Goal: Information Seeking & Learning: Learn about a topic

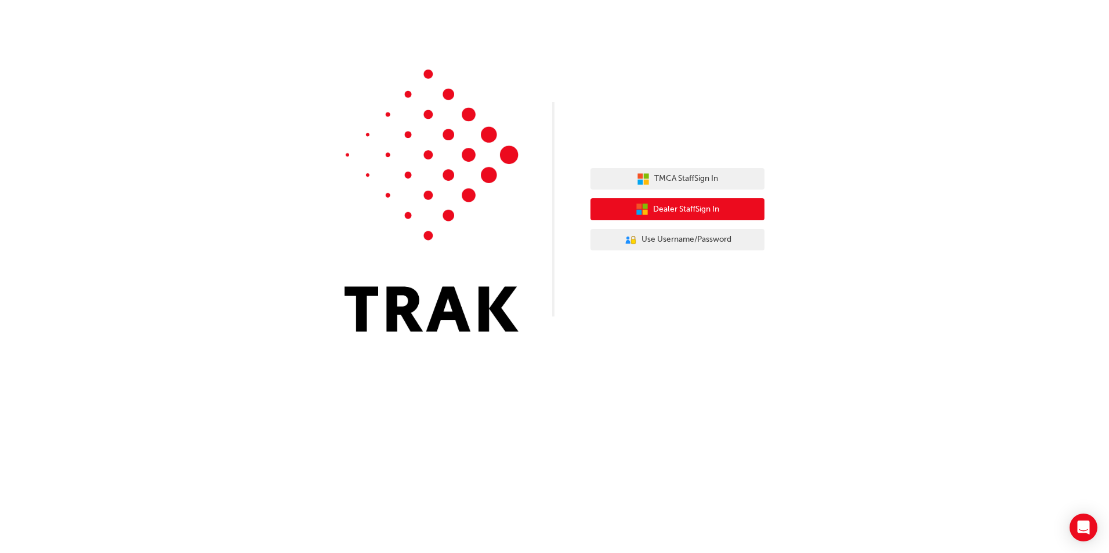
click at [708, 208] on span "Dealer Staff Sign In" at bounding box center [686, 209] width 66 height 13
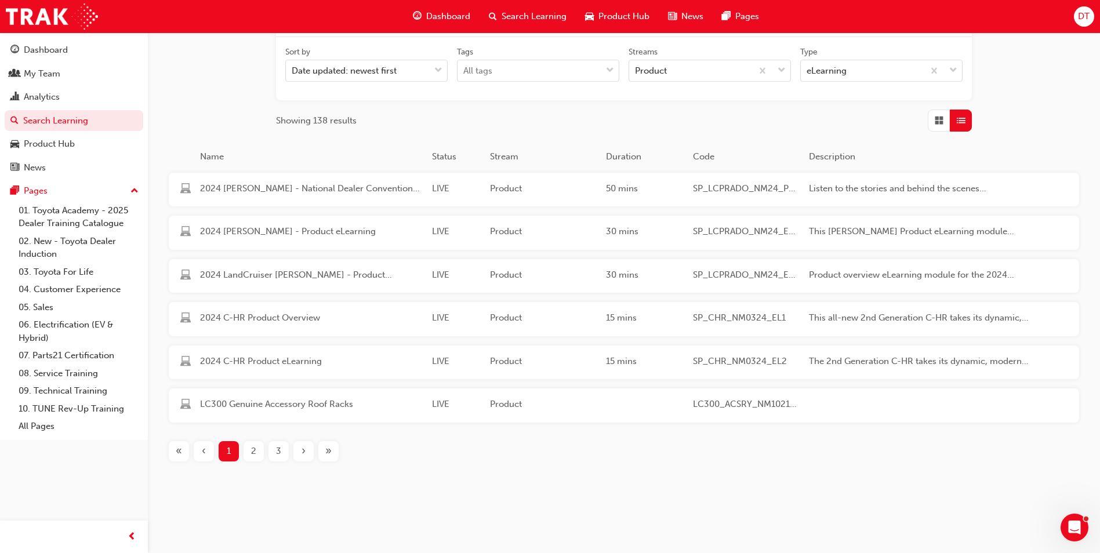
scroll to position [184, 0]
click at [251, 446] on span "2" at bounding box center [253, 448] width 5 height 13
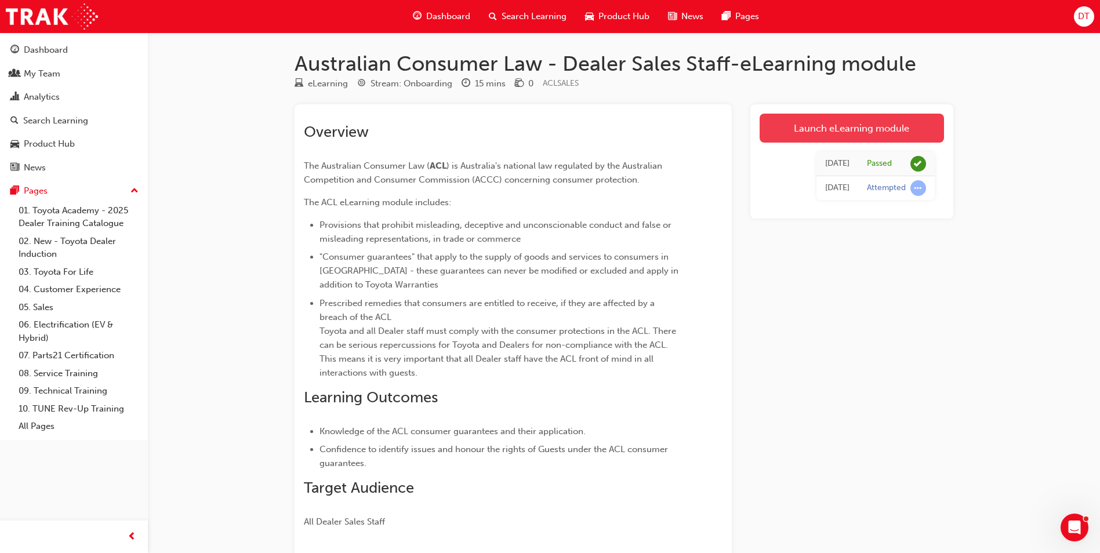
click at [828, 126] on link "Launch eLearning module" at bounding box center [851, 128] width 184 height 29
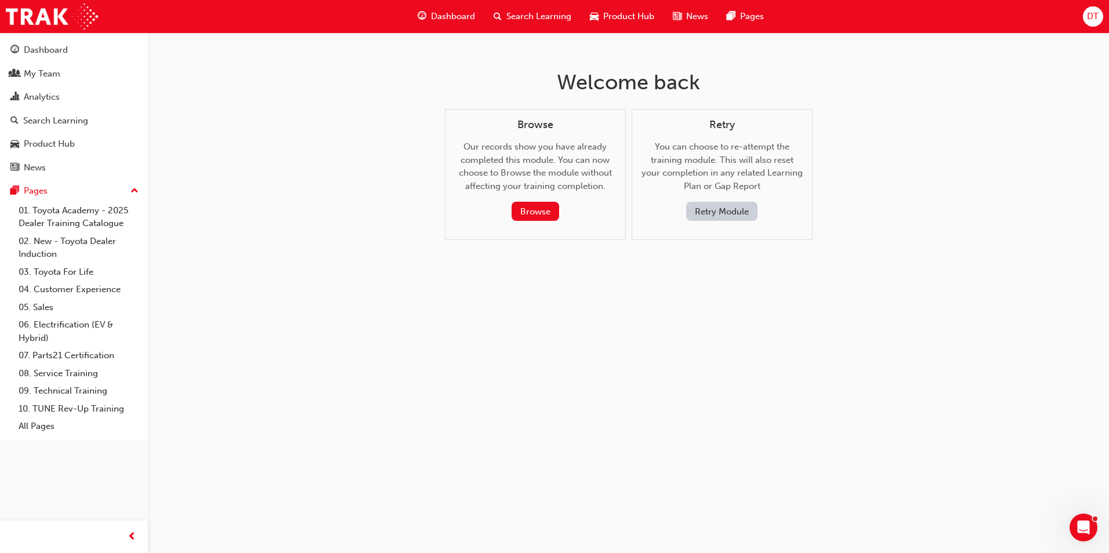
click at [733, 208] on button "Retry Module" at bounding box center [721, 211] width 71 height 19
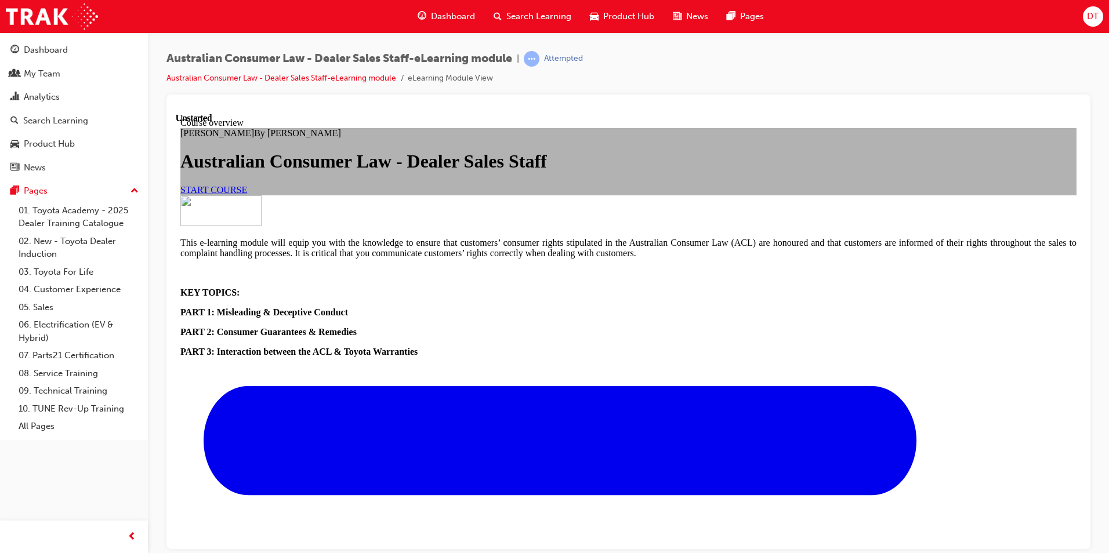
click at [247, 194] on span "START COURSE" at bounding box center [213, 189] width 67 height 10
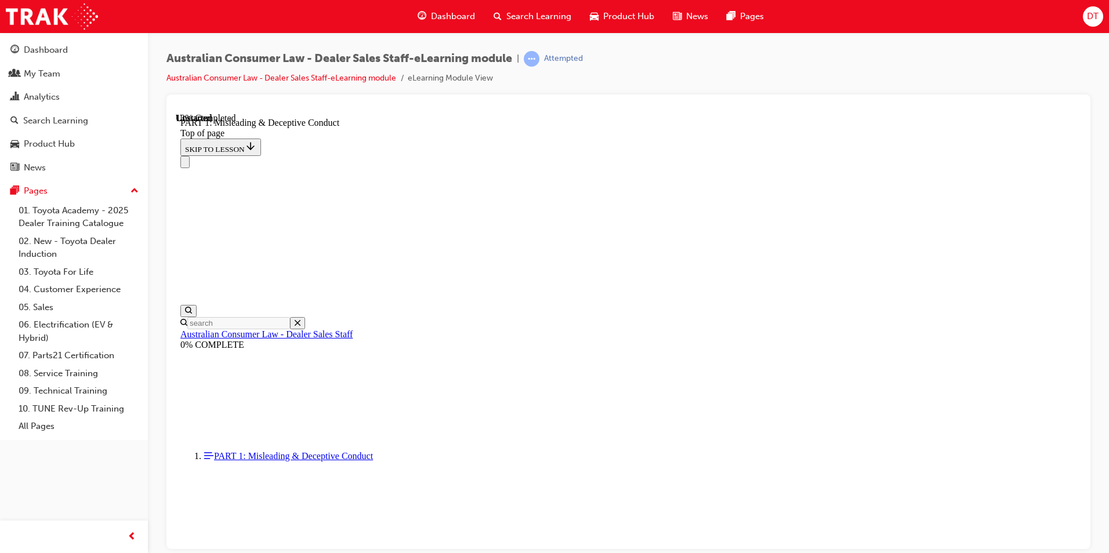
scroll to position [726, 0]
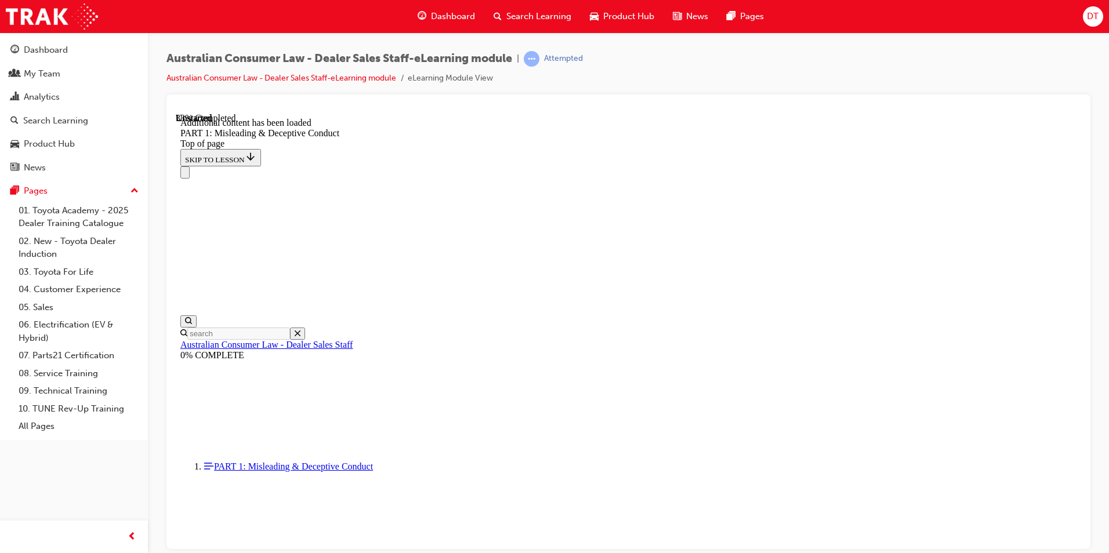
scroll to position [1368, 0]
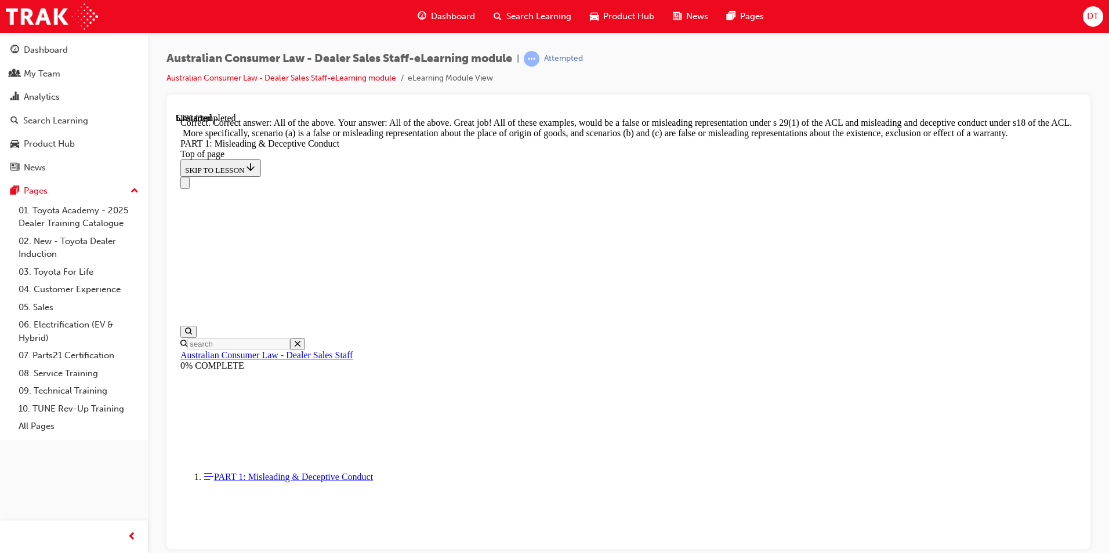
scroll to position [1975, 0]
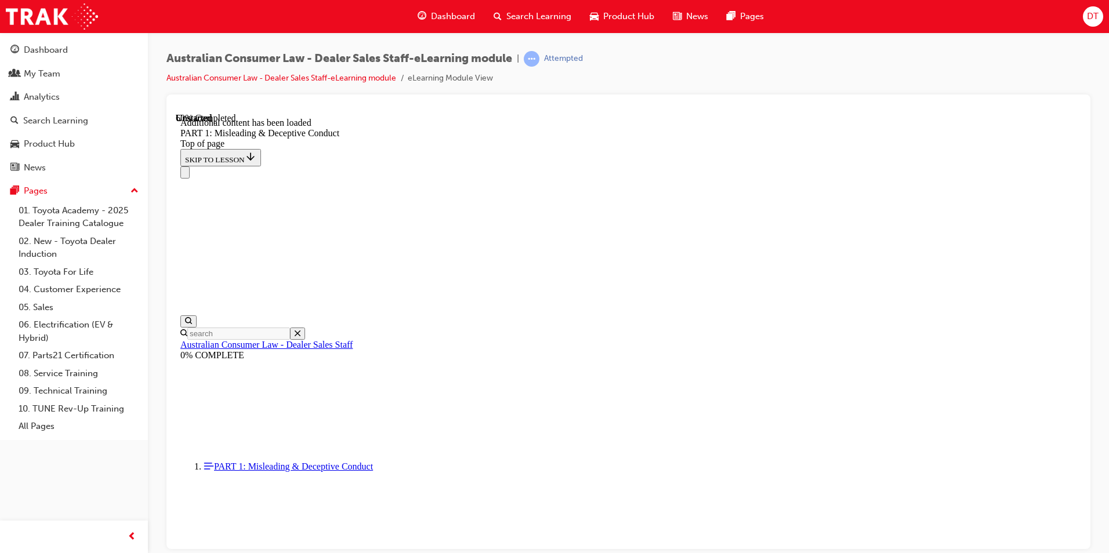
scroll to position [2288, 0]
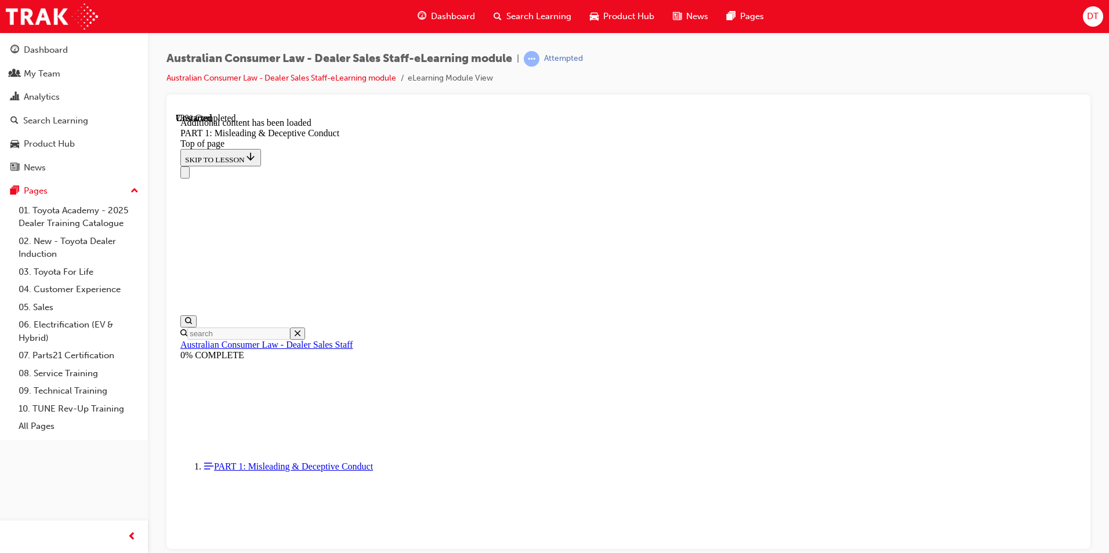
scroll to position [2833, 0]
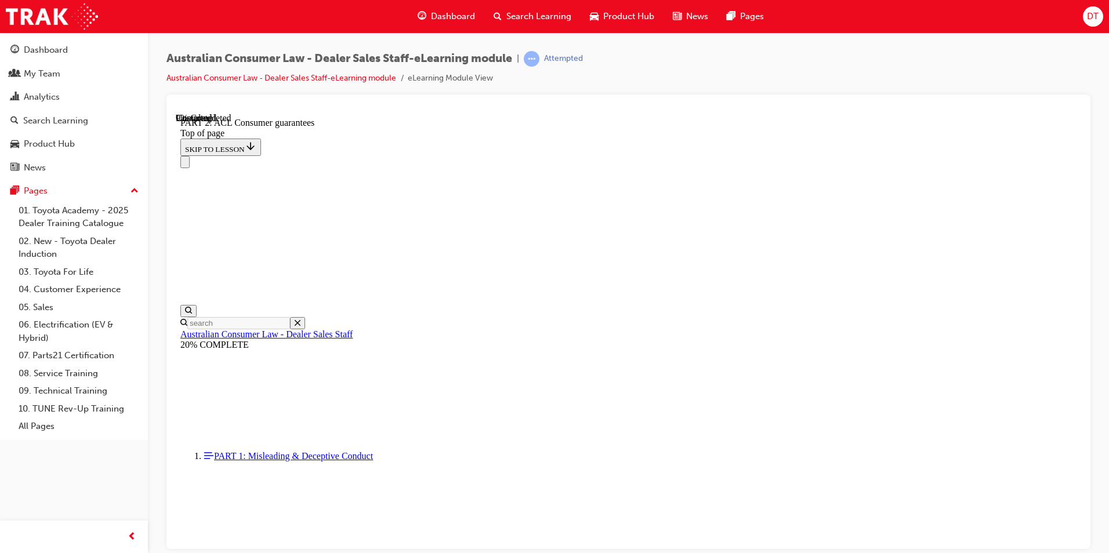
scroll to position [1775, 0]
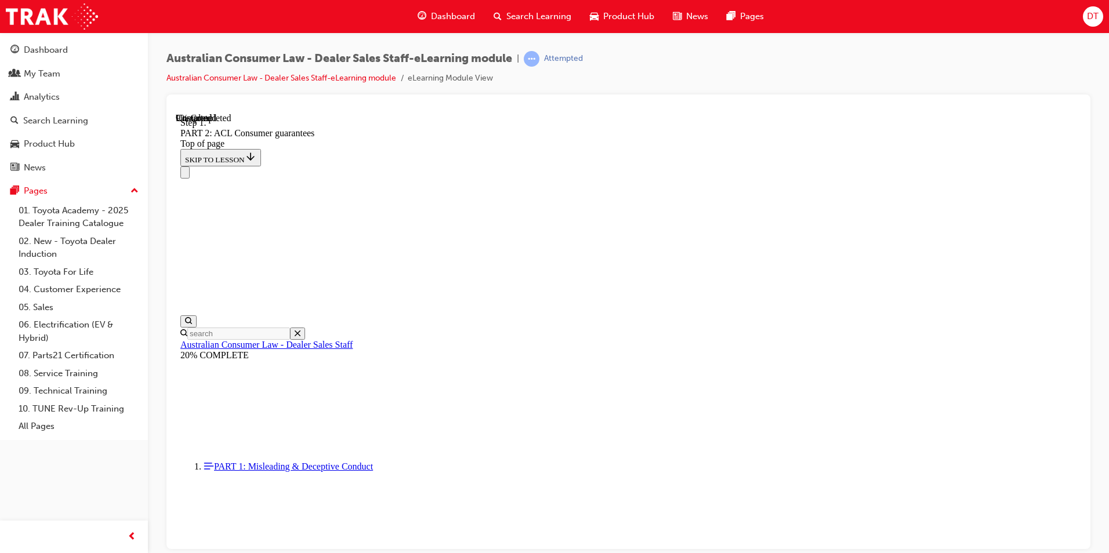
scroll to position [1880, 0]
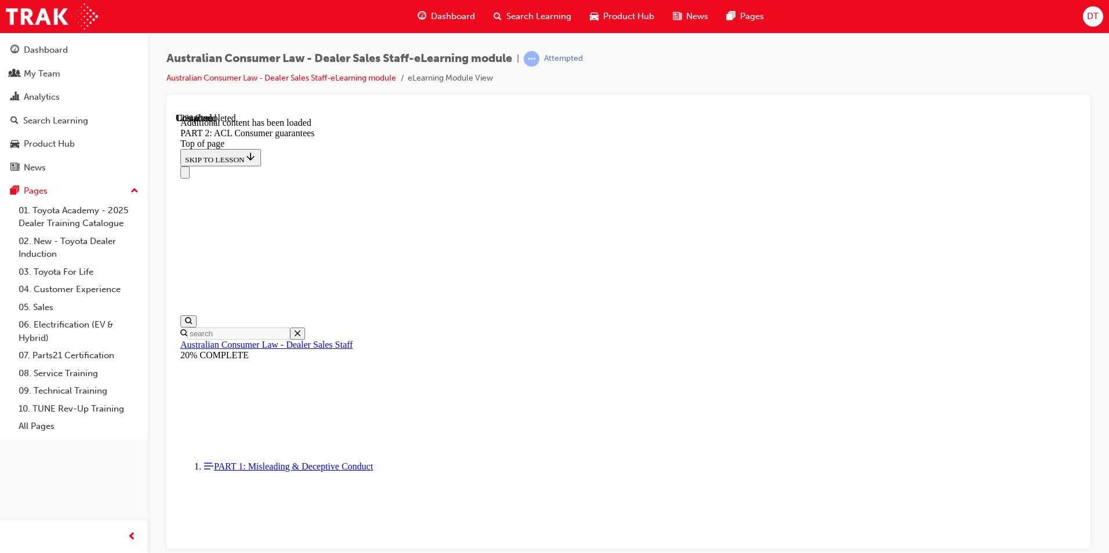
scroll to position [2193, 0]
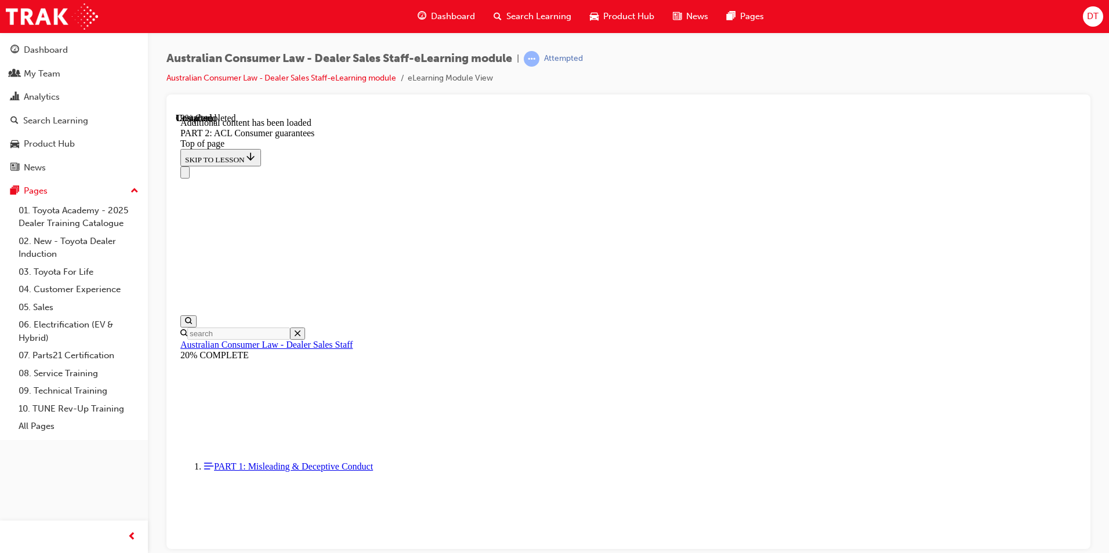
scroll to position [2796, 0]
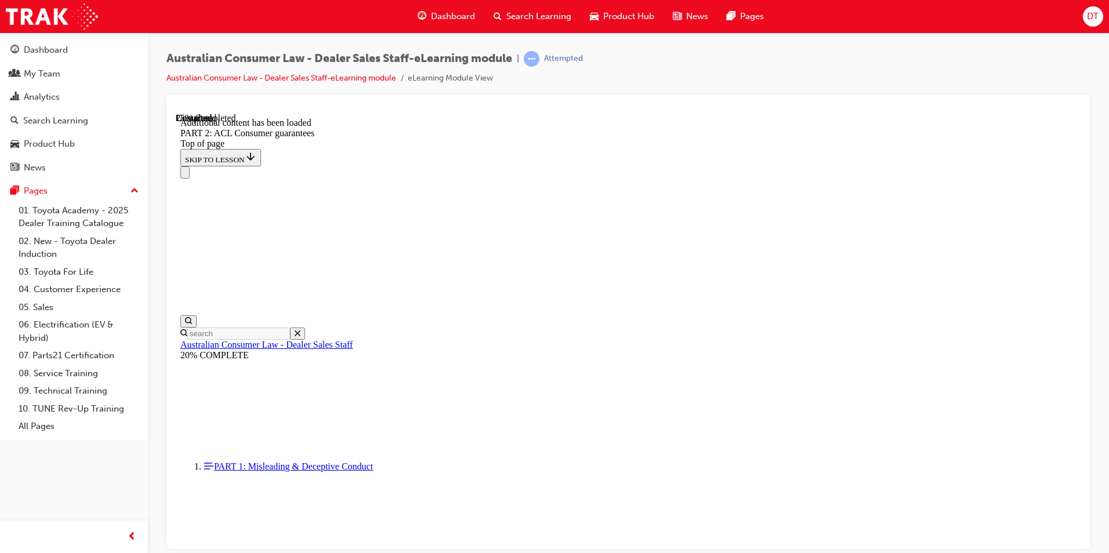
scroll to position [3441, 0]
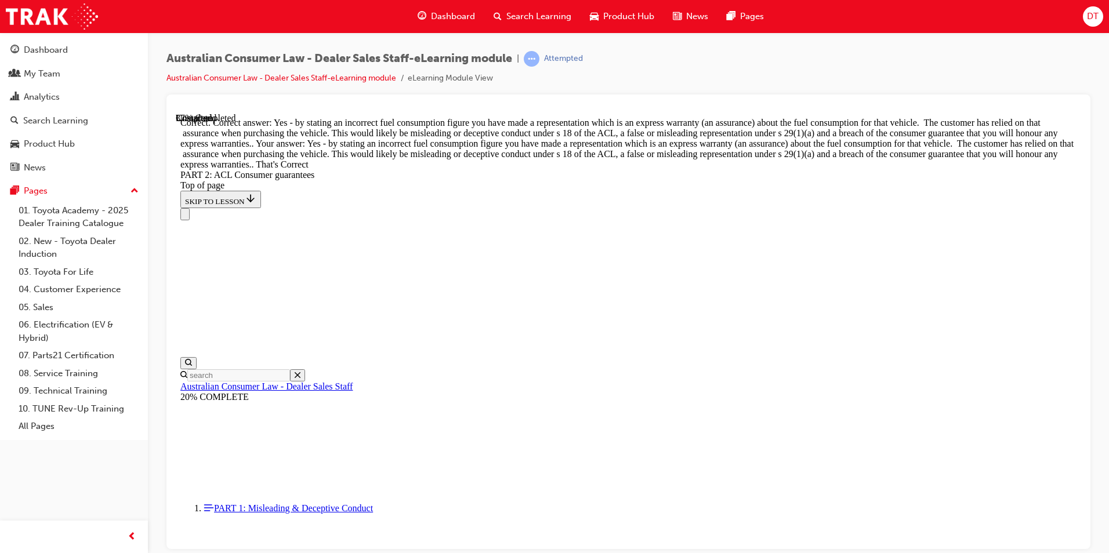
scroll to position [5140, 0]
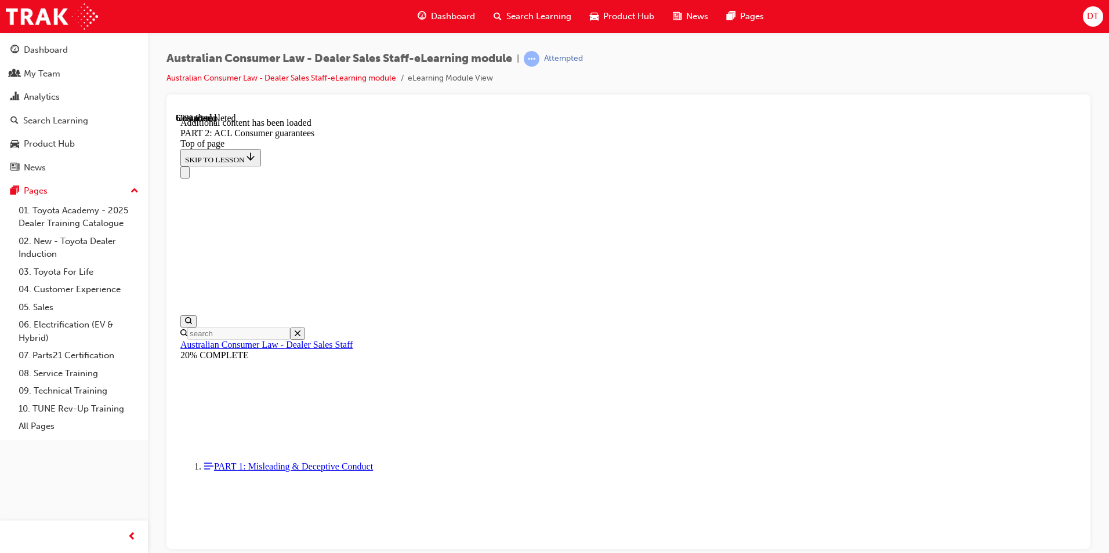
scroll to position [7034, 0]
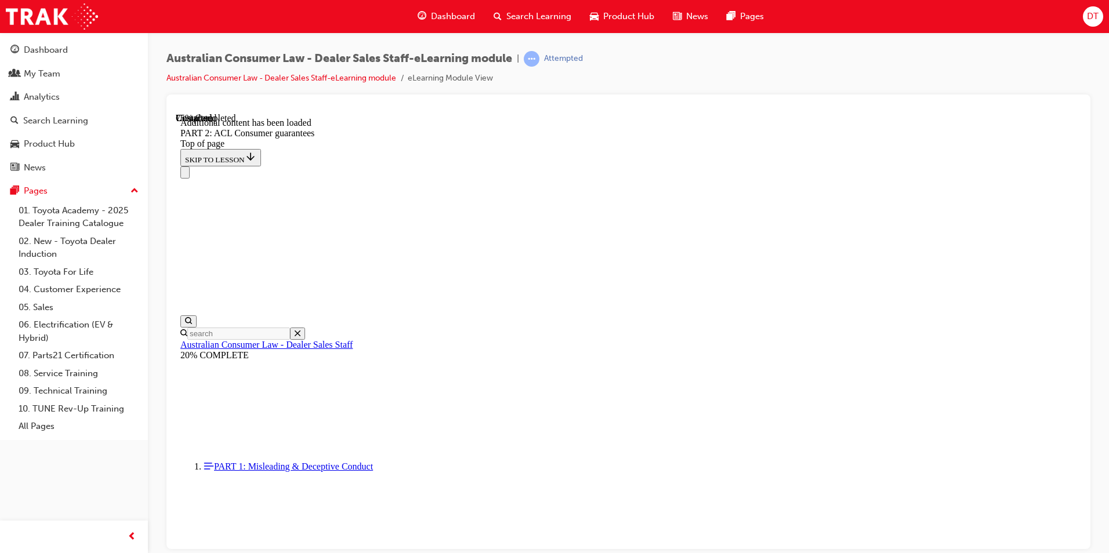
scroll to position [9721, 0]
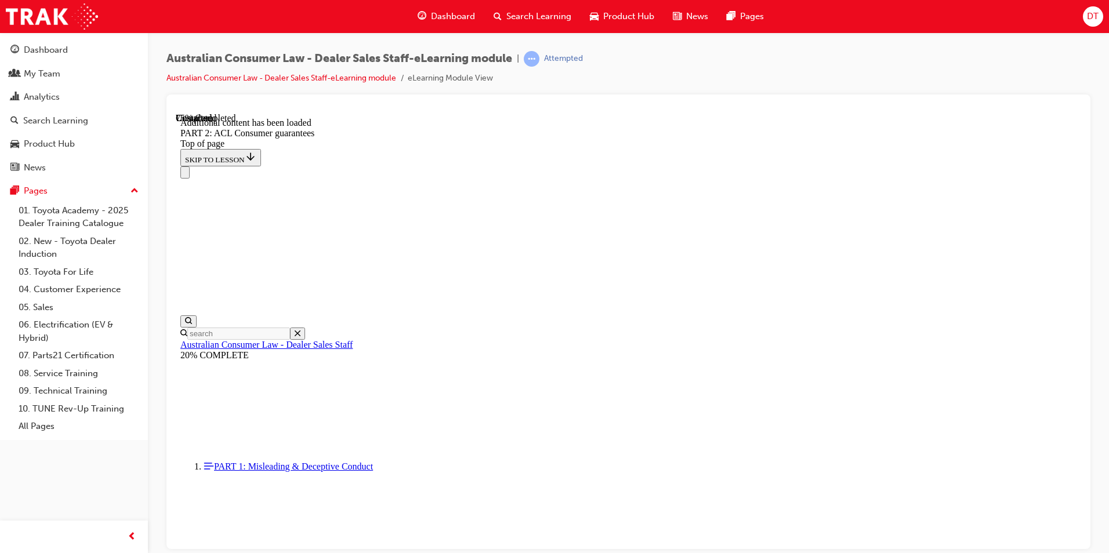
drag, startPoint x: 661, startPoint y: 388, endPoint x: 678, endPoint y: 385, distance: 17.1
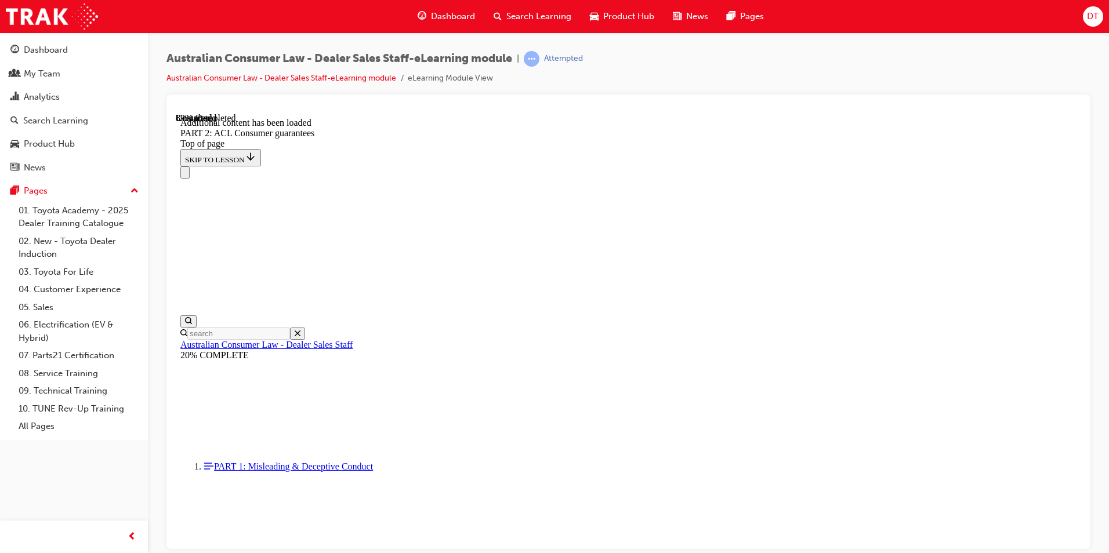
scroll to position [12537, 0]
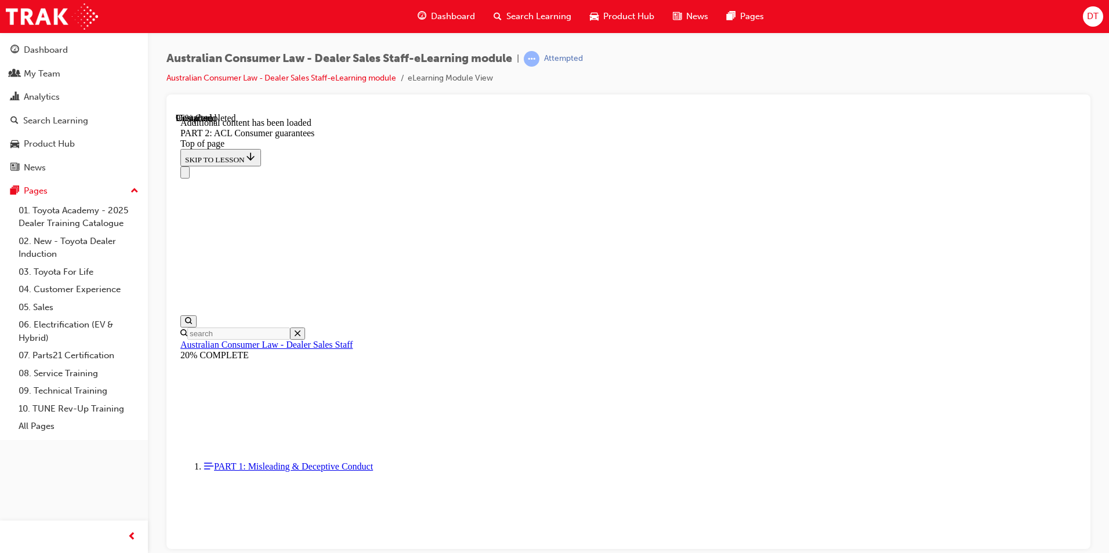
scroll to position [13802, 0]
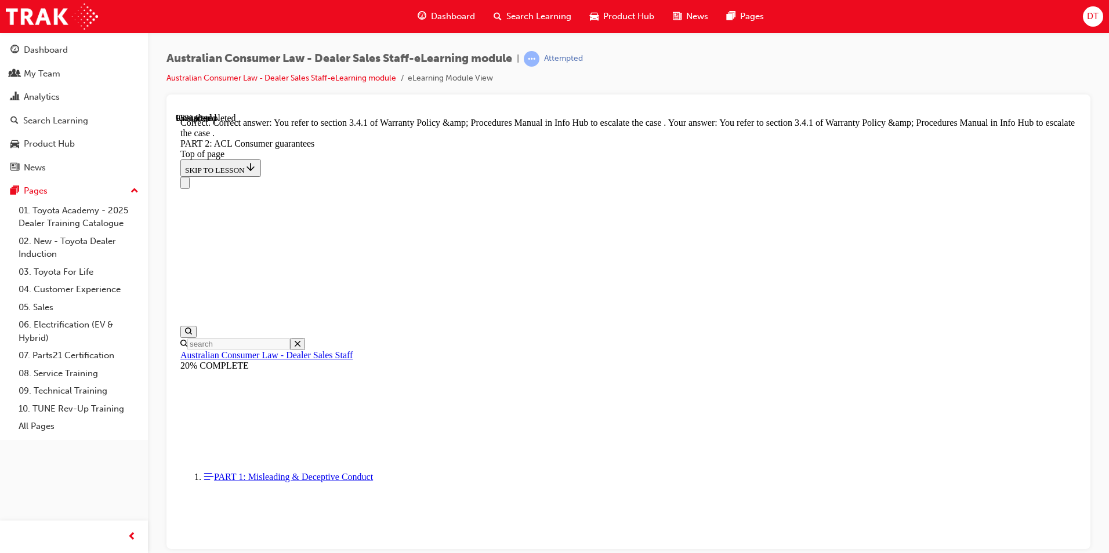
scroll to position [14544, 0]
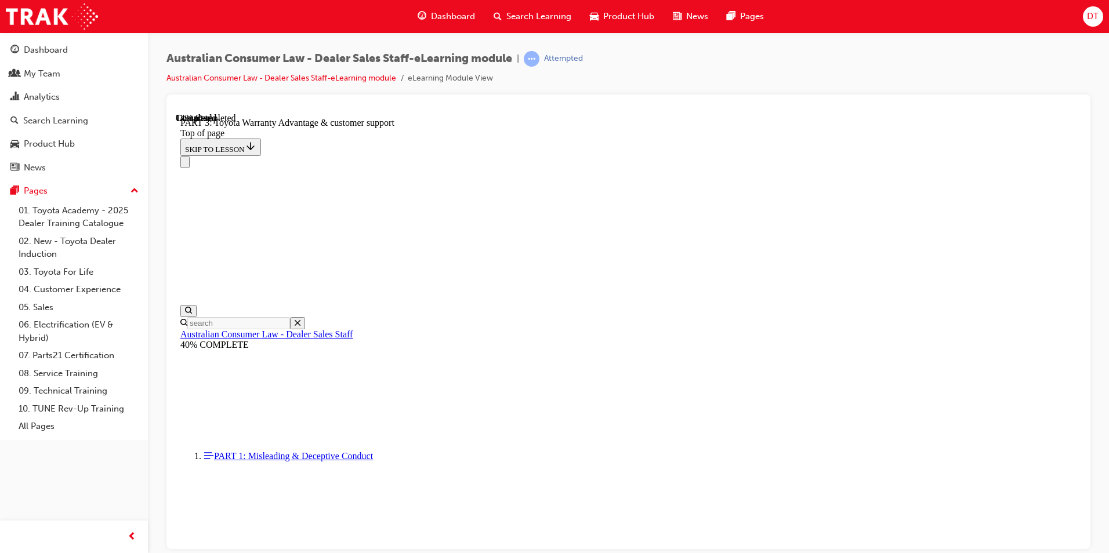
scroll to position [616, 0]
drag, startPoint x: 536, startPoint y: 402, endPoint x: 556, endPoint y: 408, distance: 21.0
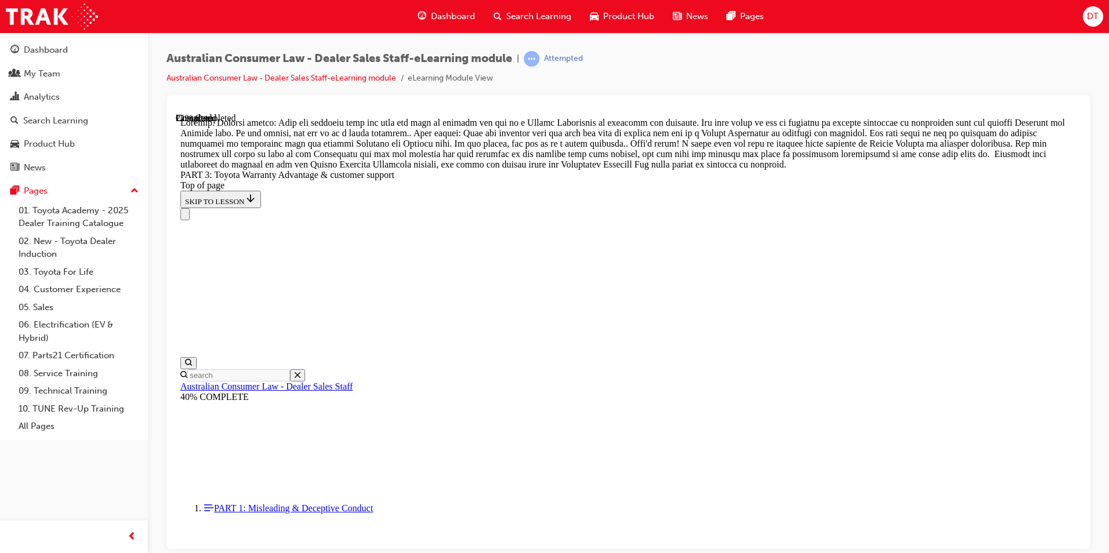
scroll to position [824, 0]
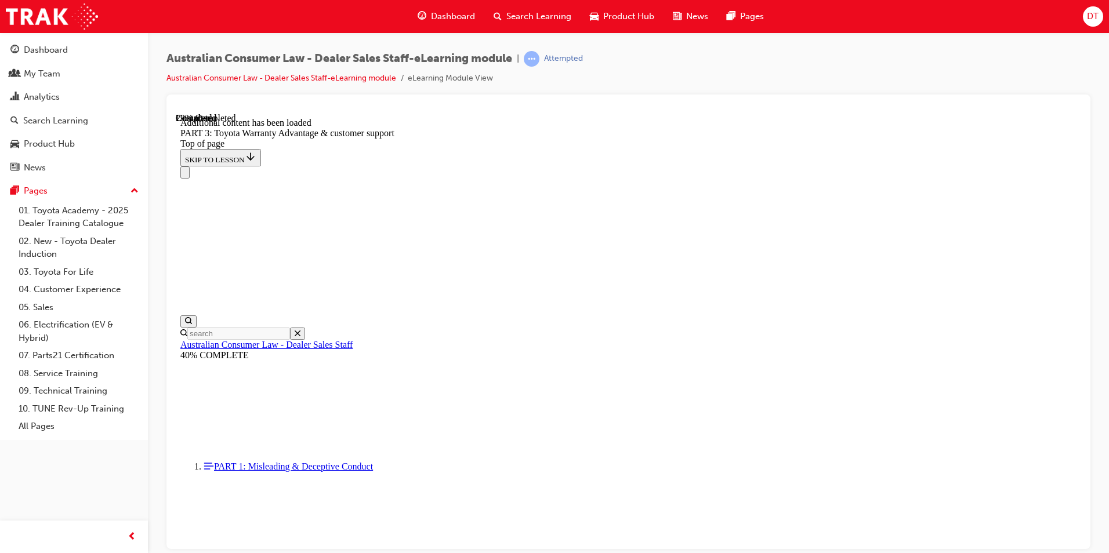
scroll to position [1353, 0]
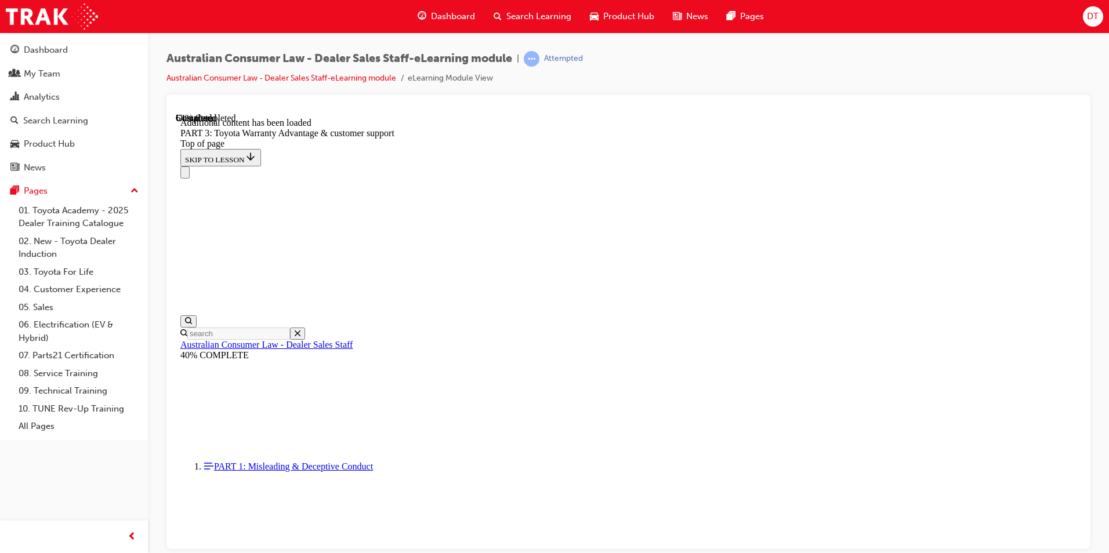
scroll to position [3028, 0]
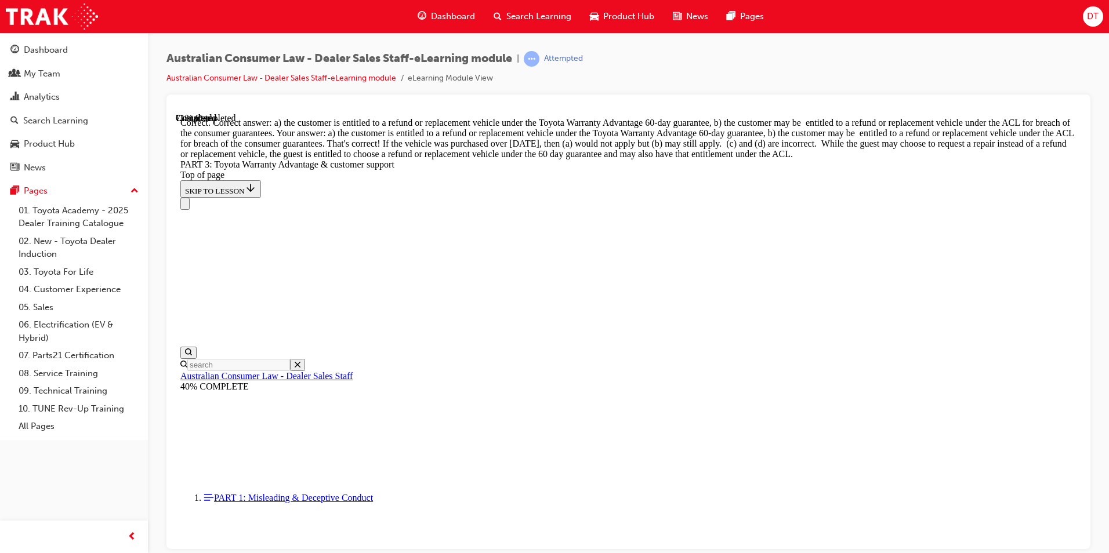
scroll to position [3029, 0]
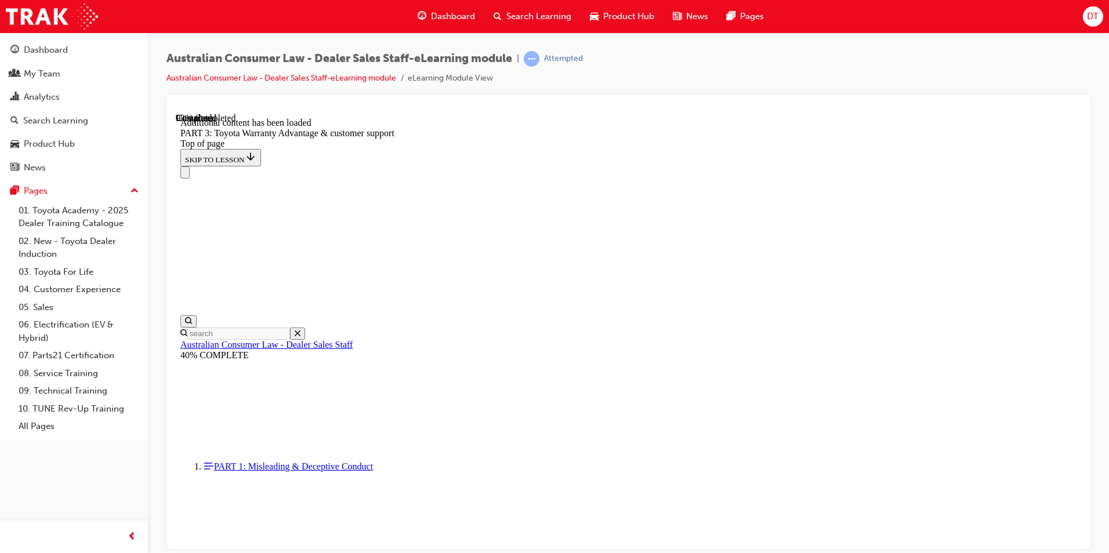
scroll to position [3665, 0]
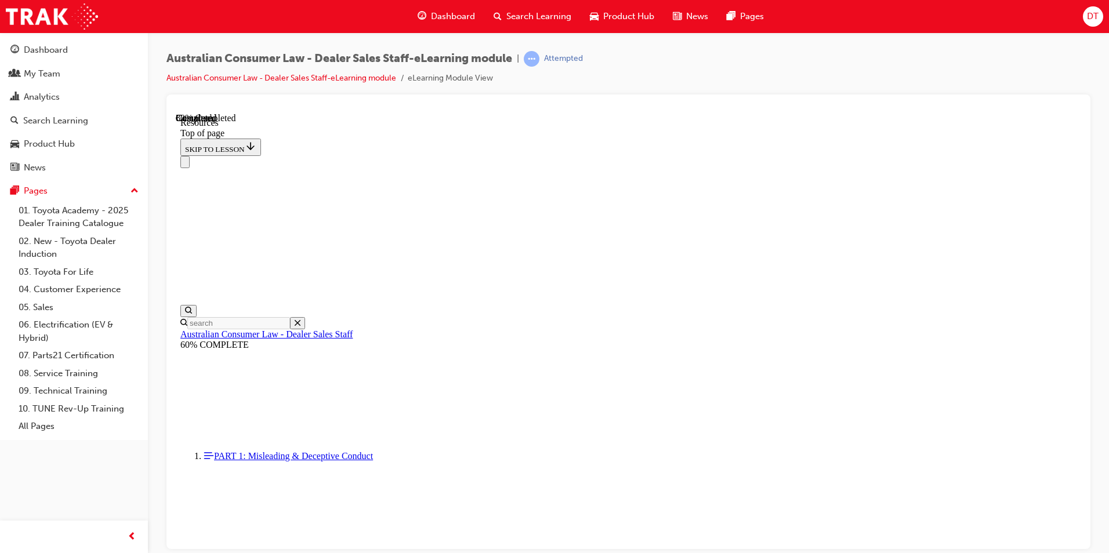
scroll to position [569, 0]
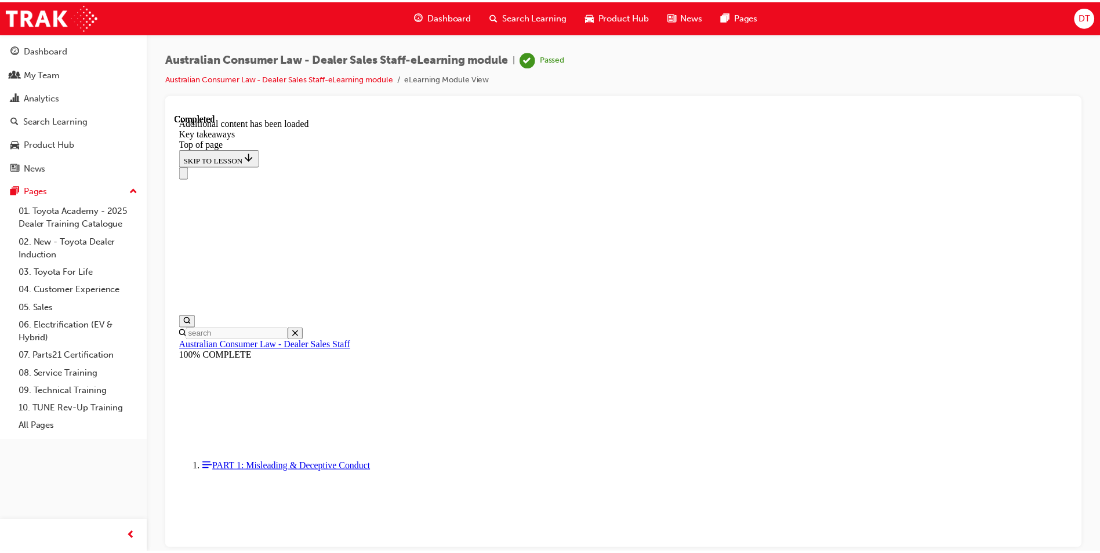
scroll to position [243, 0]
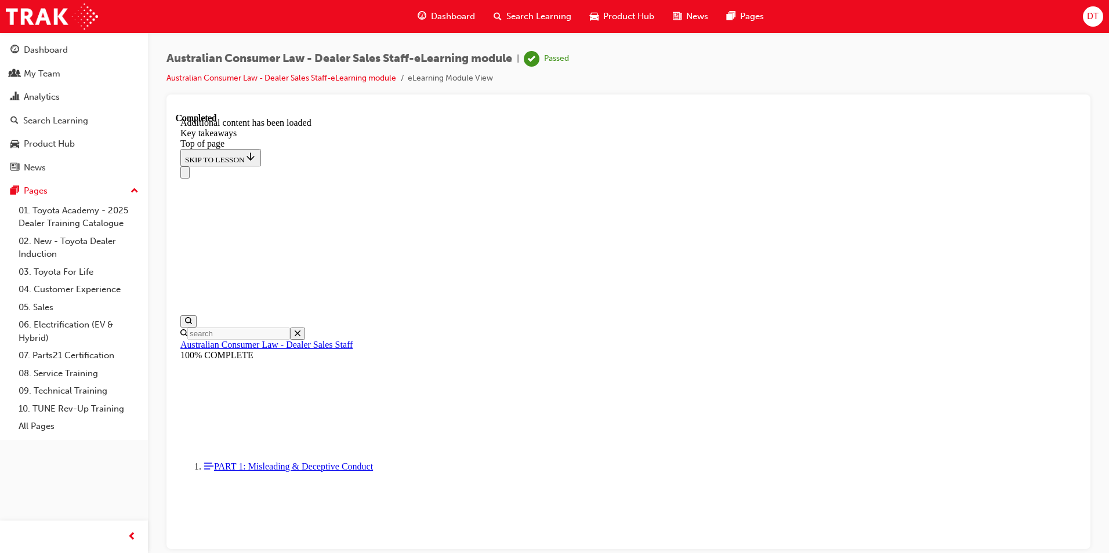
drag, startPoint x: 631, startPoint y: 541, endPoint x: 575, endPoint y: 494, distance: 73.3
click at [272, 77] on link "Australian Consumer Law - Dealer Sales Staff-eLearning module" at bounding box center [281, 78] width 230 height 10
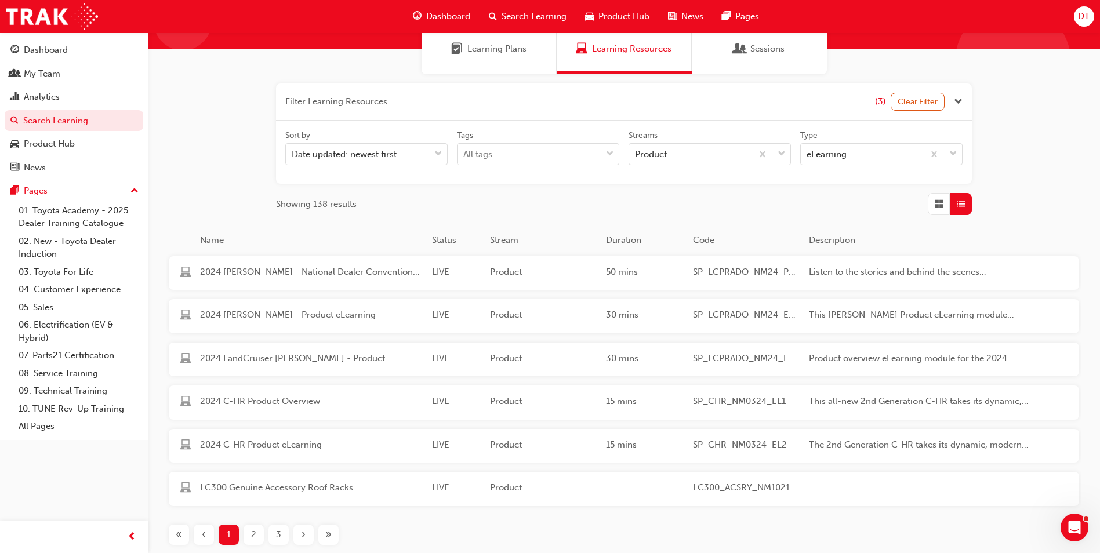
scroll to position [184, 0]
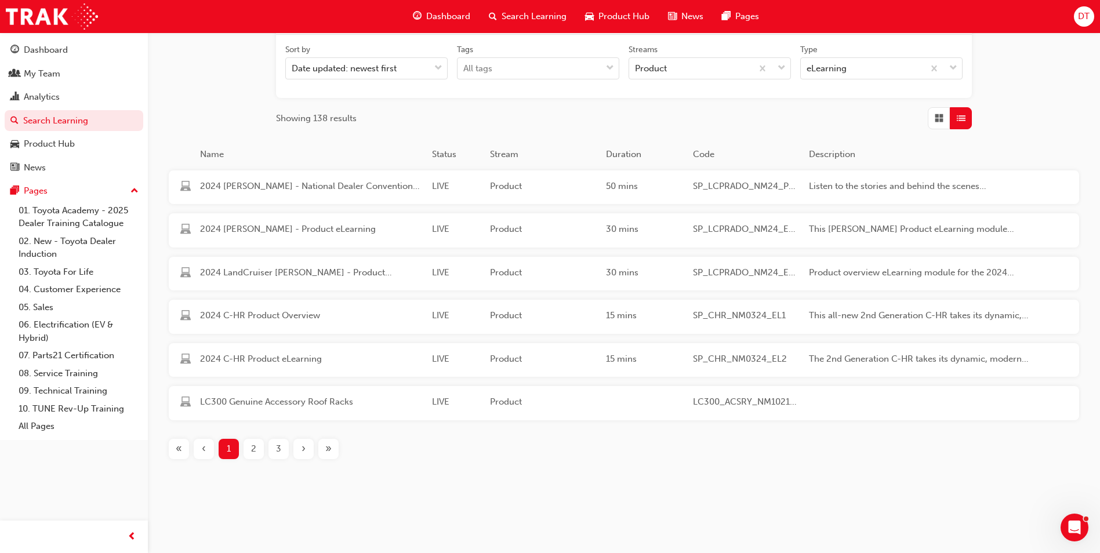
click at [307, 447] on div "›" at bounding box center [303, 449] width 20 height 20
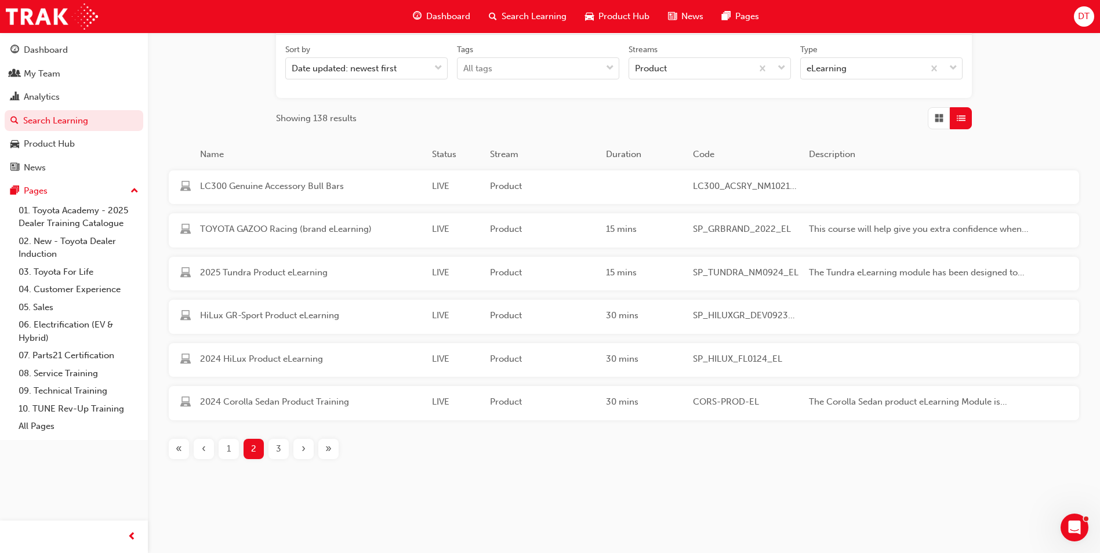
click at [307, 447] on div "›" at bounding box center [303, 449] width 20 height 20
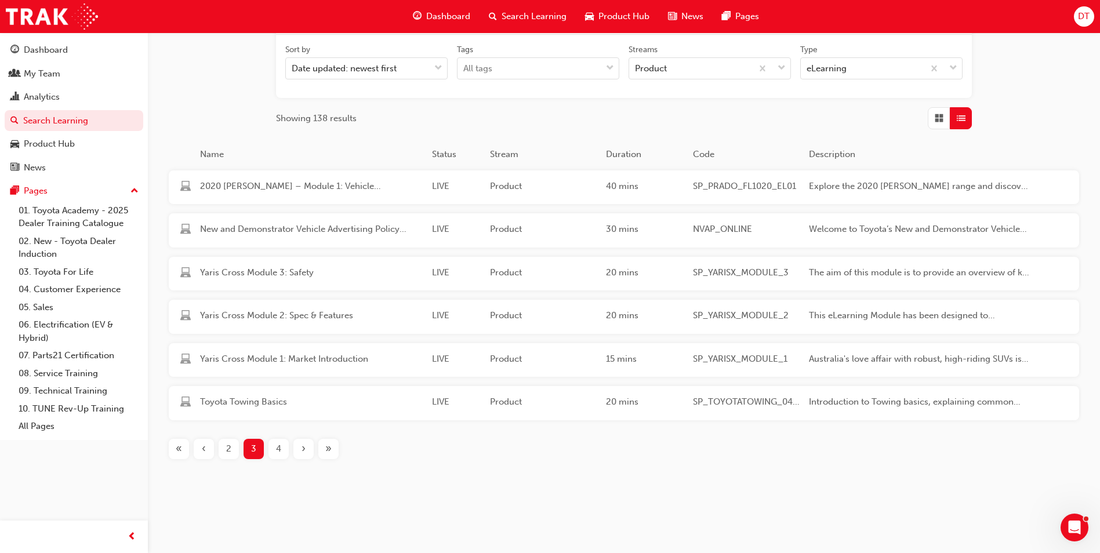
click at [209, 451] on div "‹" at bounding box center [204, 449] width 20 height 20
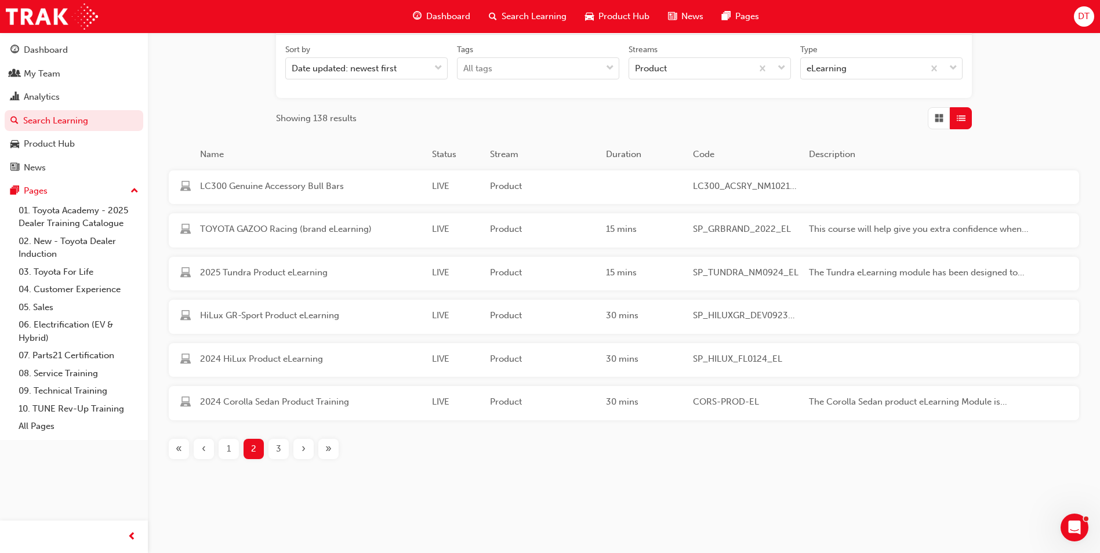
click at [209, 451] on div "‹" at bounding box center [204, 449] width 20 height 20
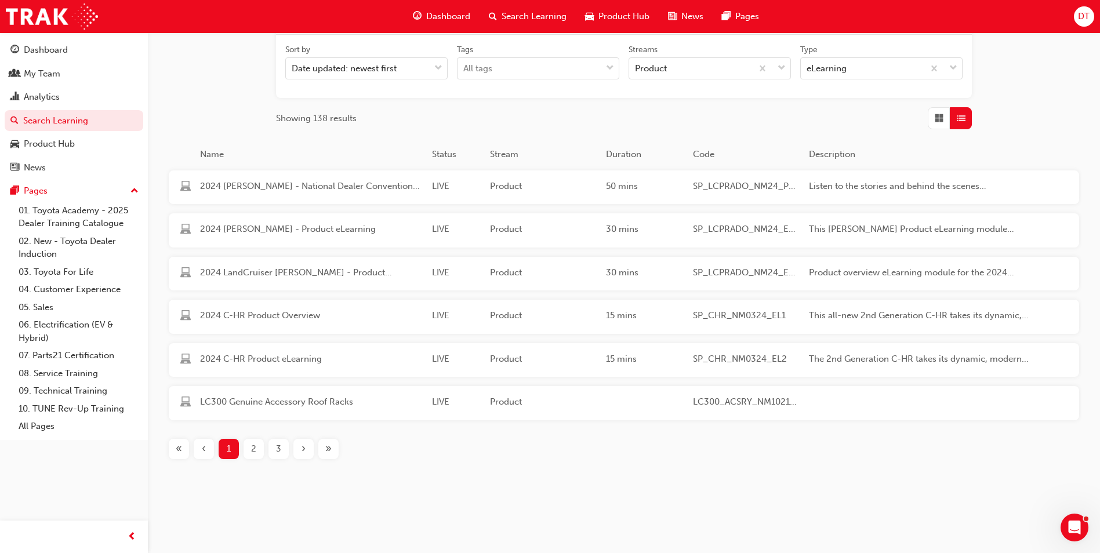
click at [255, 446] on span "2" at bounding box center [253, 448] width 5 height 13
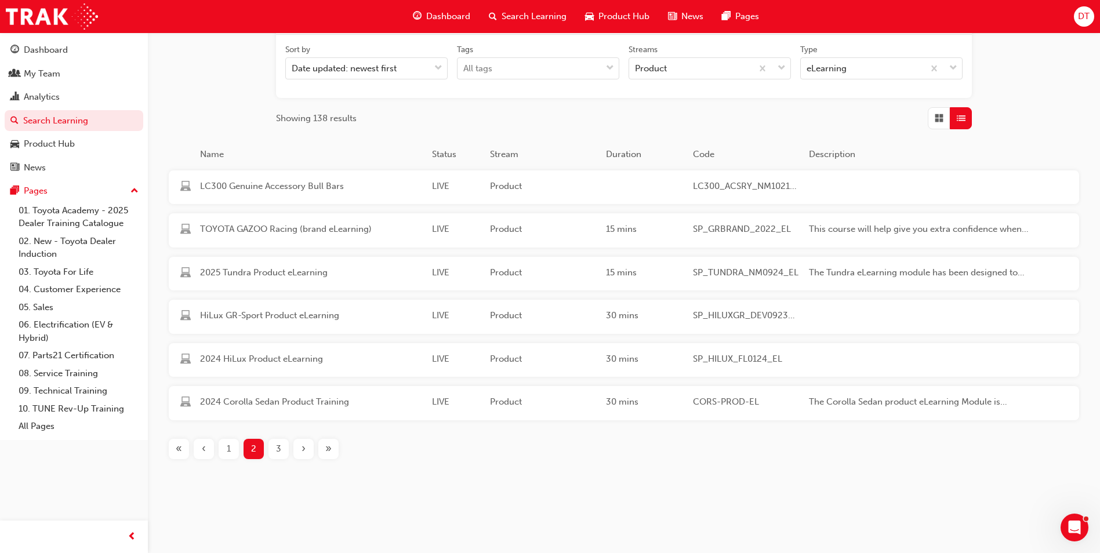
click at [279, 452] on span "3" at bounding box center [278, 448] width 5 height 13
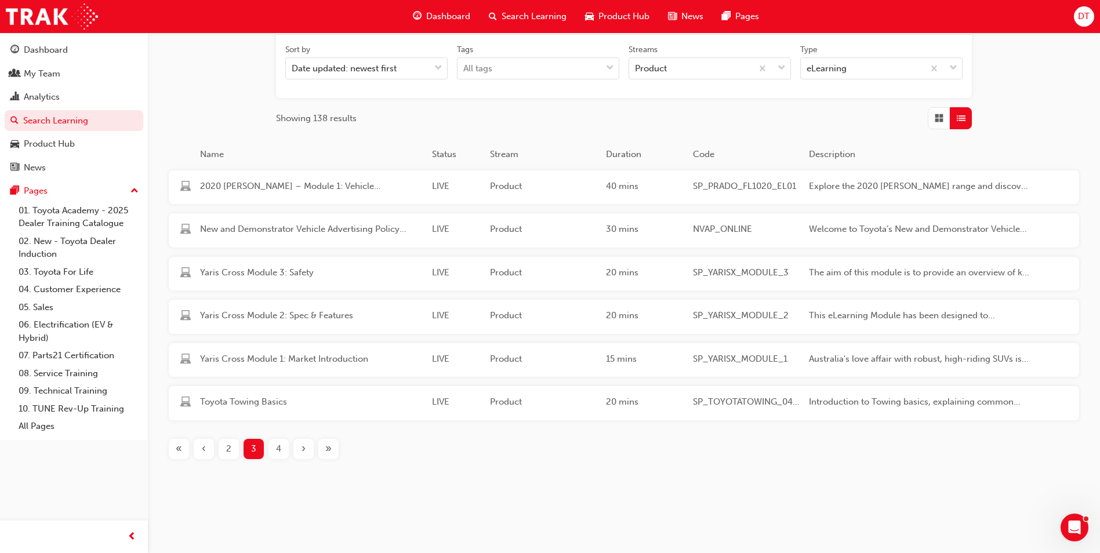
click at [299, 448] on div "›" at bounding box center [303, 449] width 20 height 20
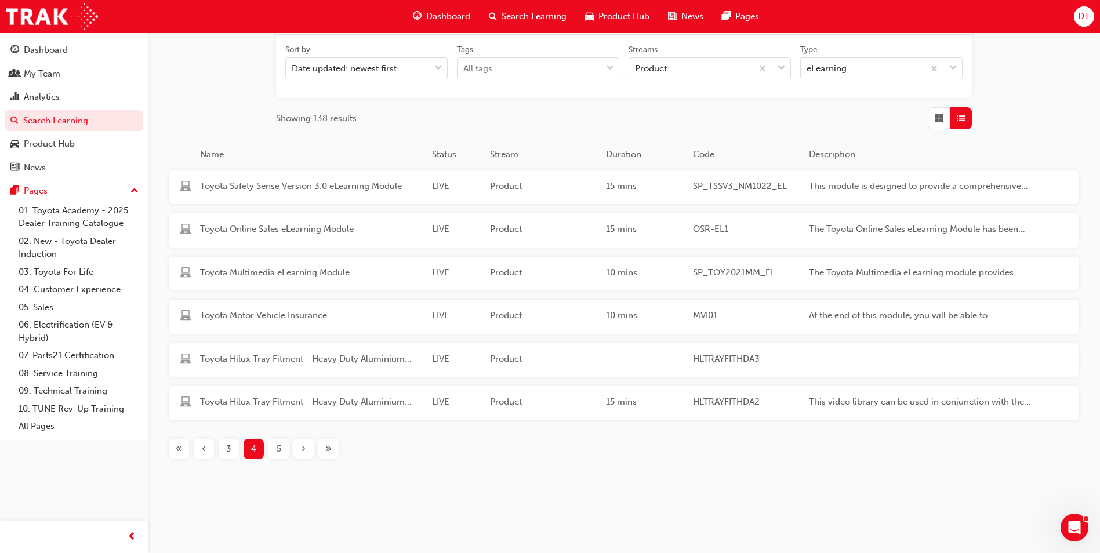
click at [202, 446] on span "‹" at bounding box center [204, 448] width 4 height 13
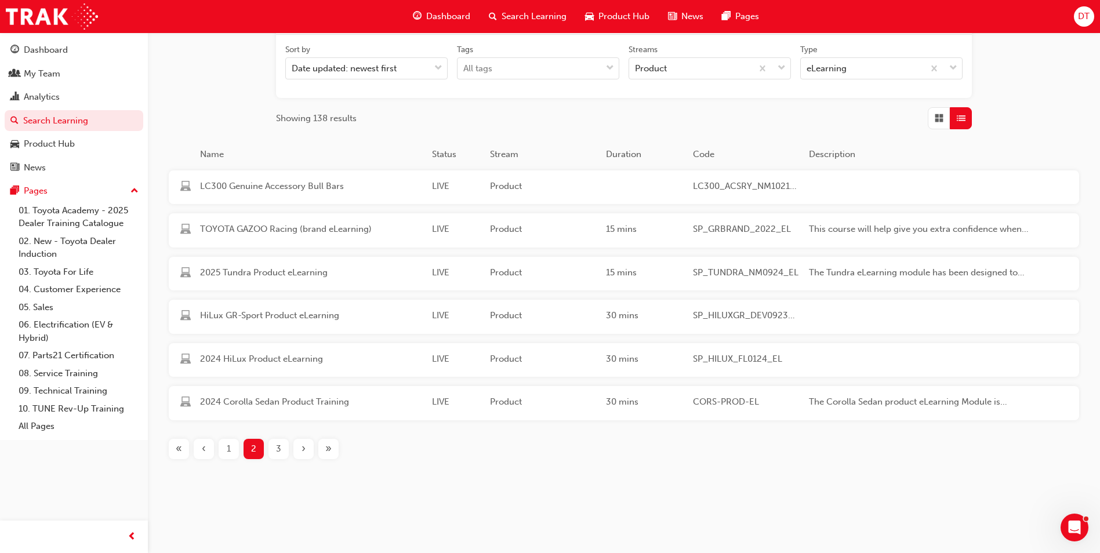
click at [202, 446] on span "‹" at bounding box center [204, 448] width 4 height 13
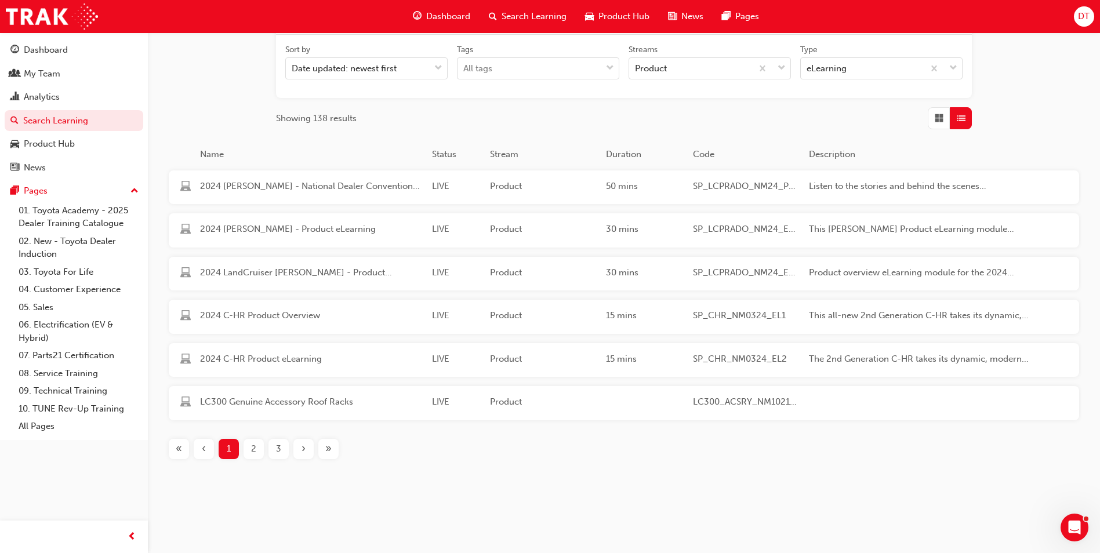
click at [253, 453] on span "2" at bounding box center [253, 448] width 5 height 13
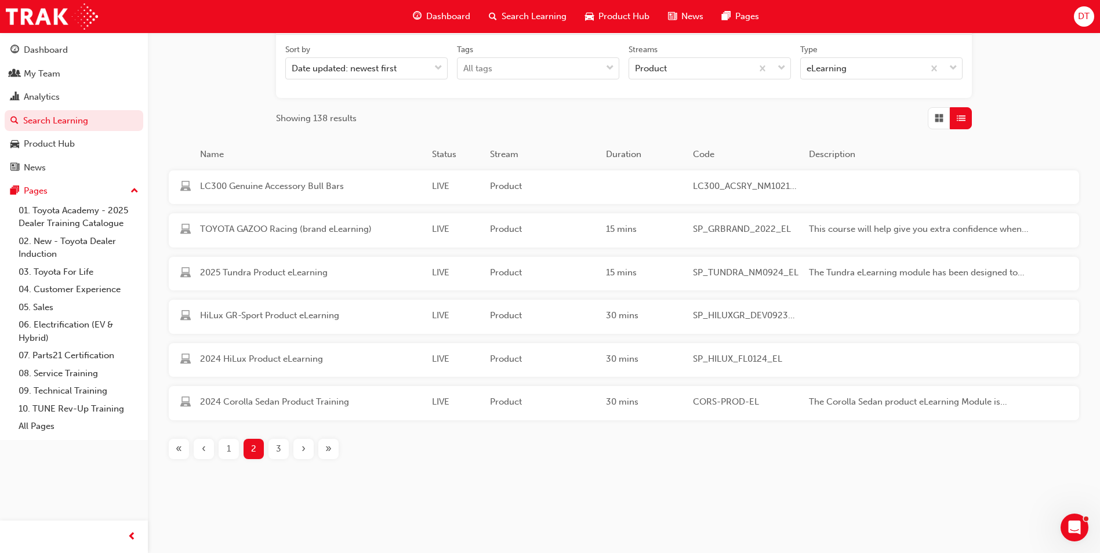
click at [223, 453] on div "1" at bounding box center [229, 449] width 20 height 20
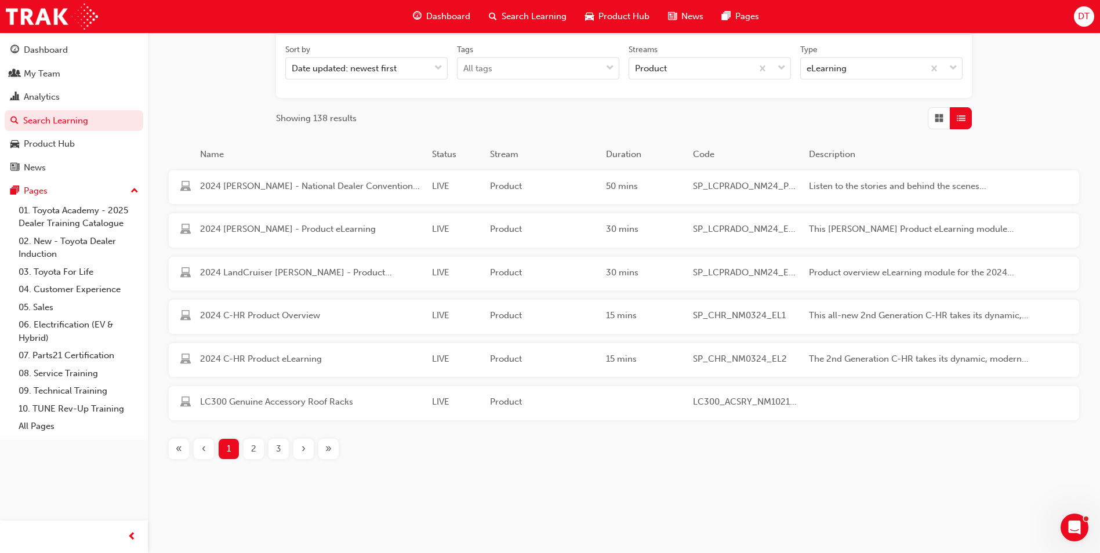
click at [251, 448] on span "2" at bounding box center [253, 448] width 5 height 13
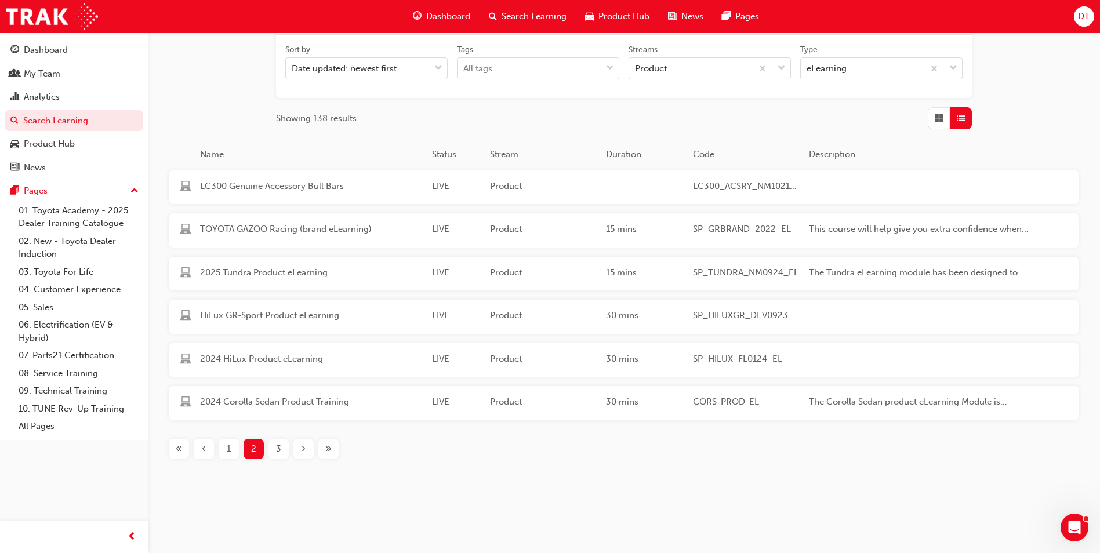
click at [279, 452] on span "3" at bounding box center [278, 448] width 5 height 13
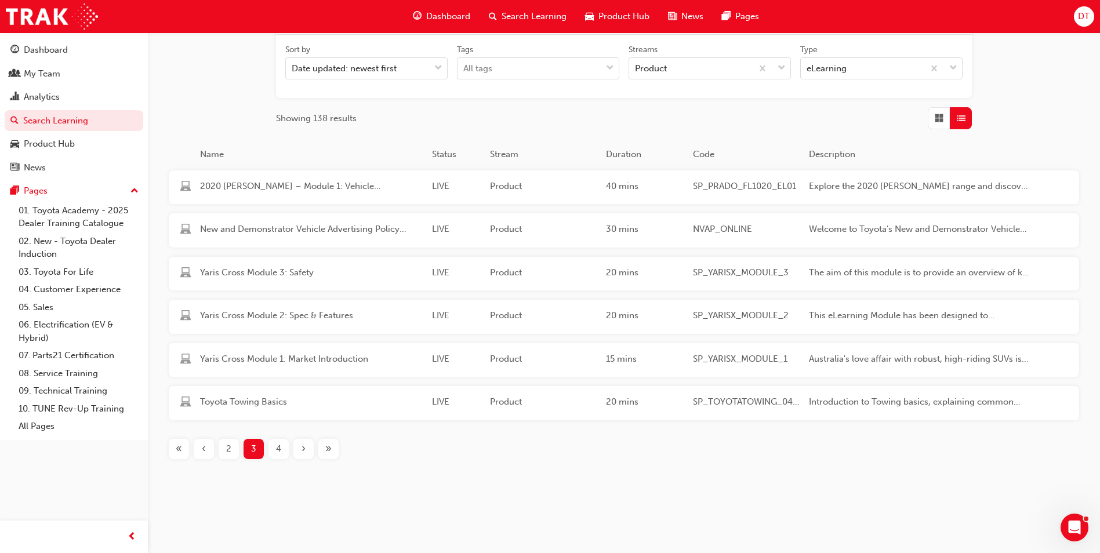
click at [298, 451] on div "›" at bounding box center [303, 449] width 20 height 20
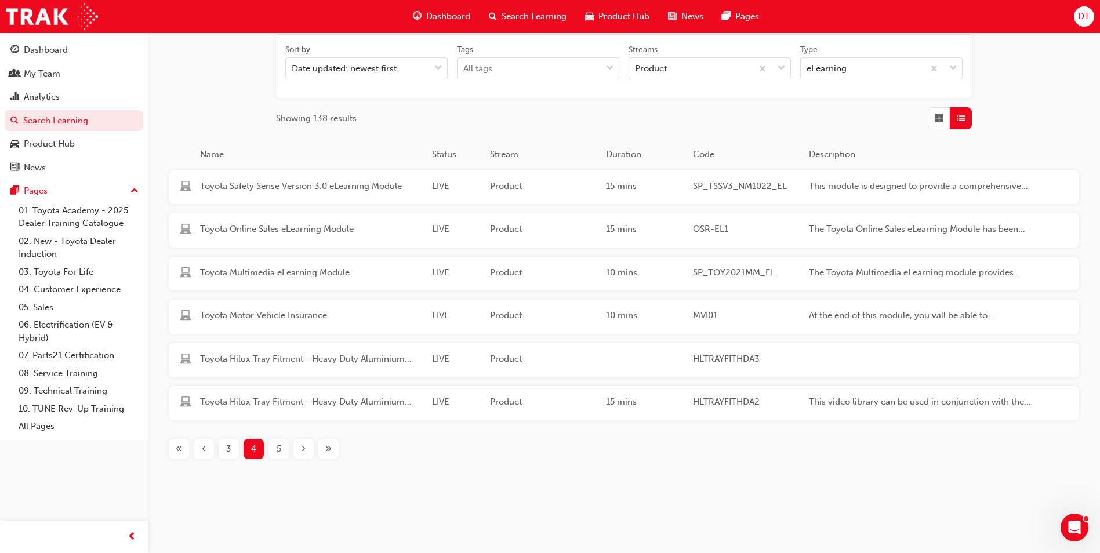
click at [299, 451] on div "›" at bounding box center [303, 449] width 20 height 20
click at [299, 452] on div "›" at bounding box center [303, 449] width 20 height 20
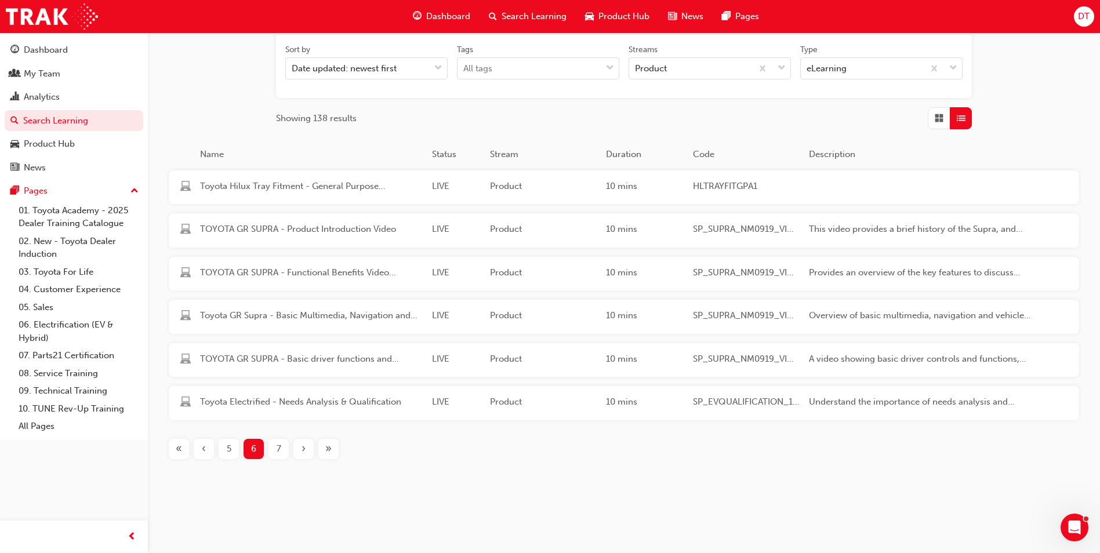
click at [299, 452] on div "›" at bounding box center [303, 449] width 20 height 20
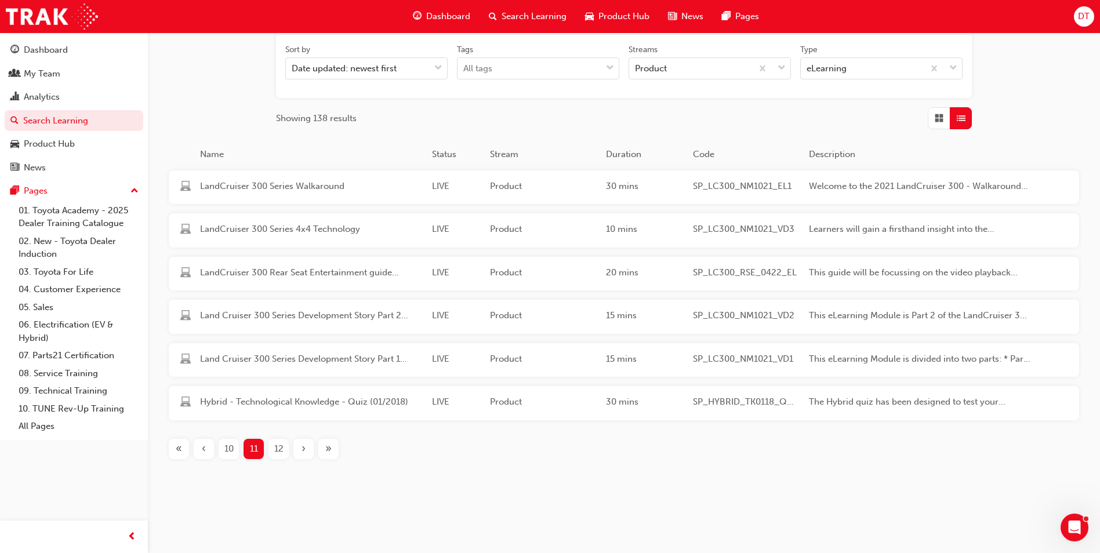
click at [299, 452] on div "›" at bounding box center [303, 449] width 20 height 20
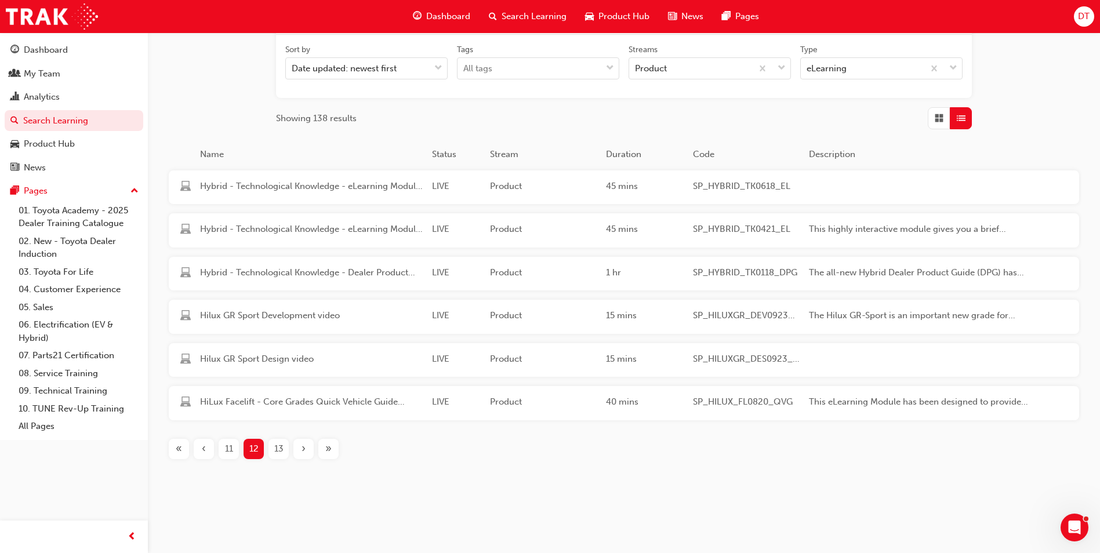
click at [299, 452] on div "›" at bounding box center [303, 449] width 20 height 20
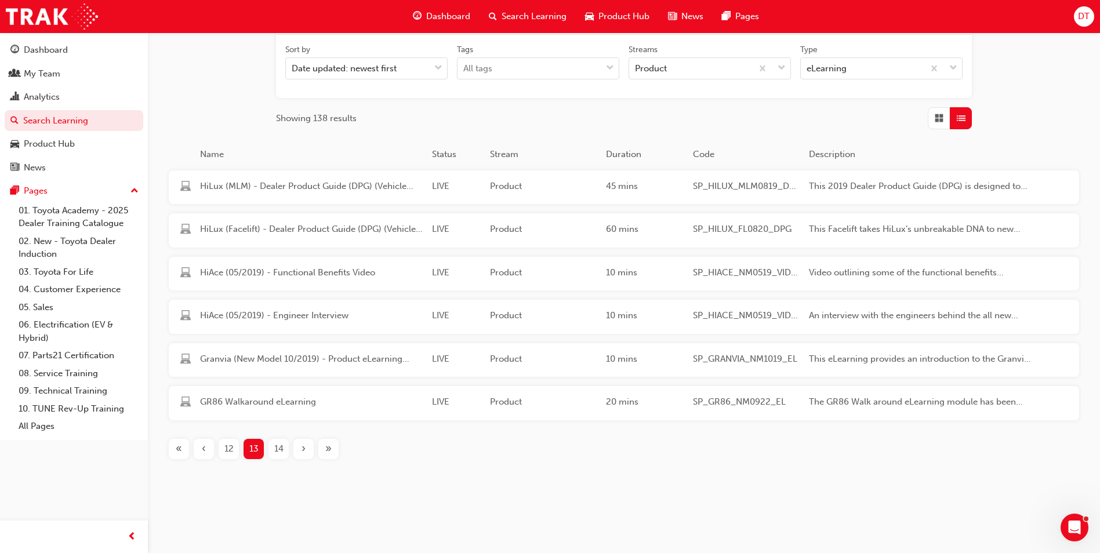
click at [299, 452] on div "›" at bounding box center [303, 449] width 20 height 20
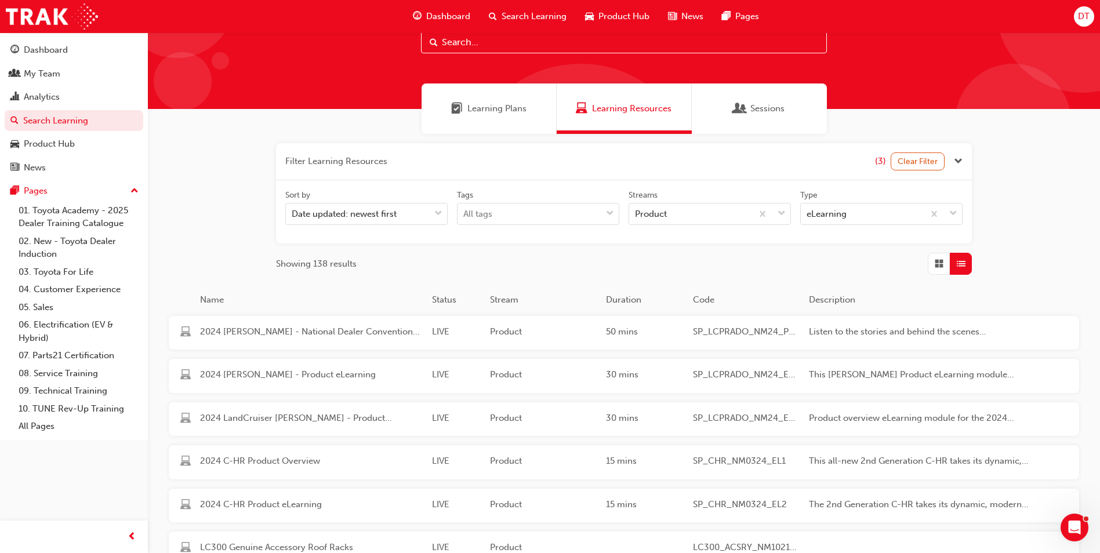
scroll to position [58, 0]
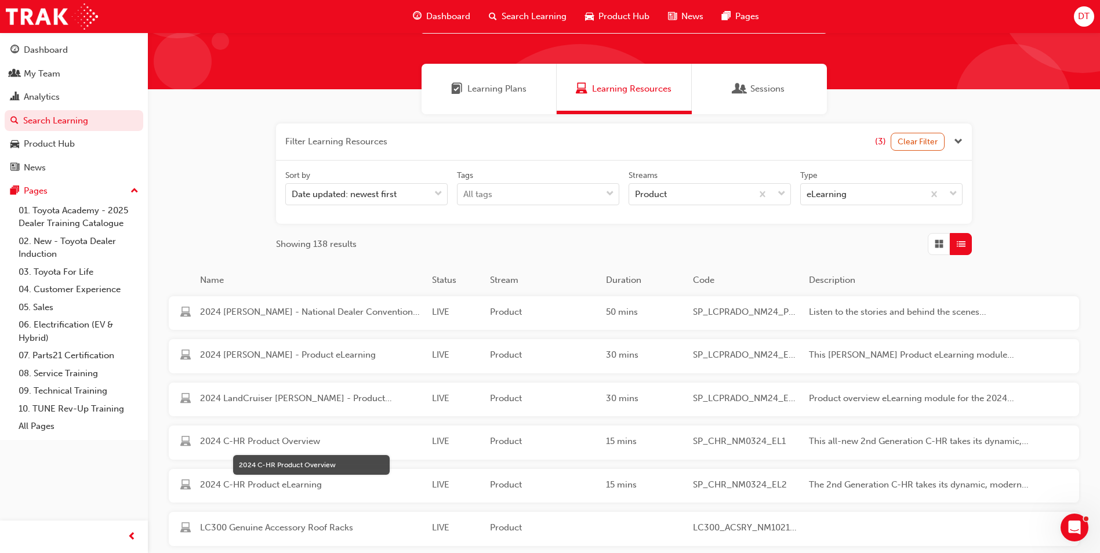
click at [290, 445] on span "2024 C-HR Product Overview" at bounding box center [311, 441] width 223 height 13
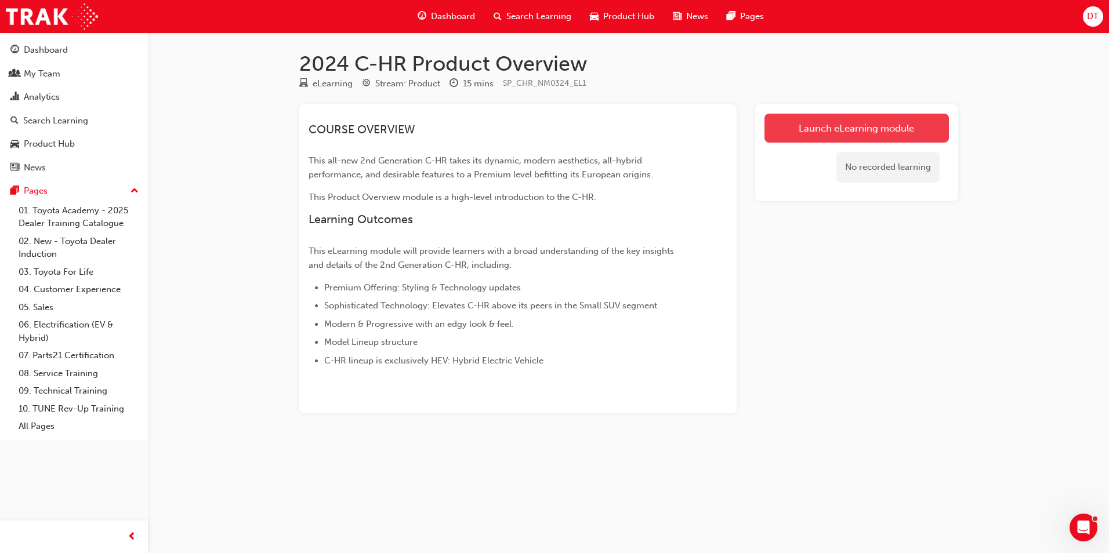
click at [818, 133] on link "Launch eLearning module" at bounding box center [856, 128] width 184 height 29
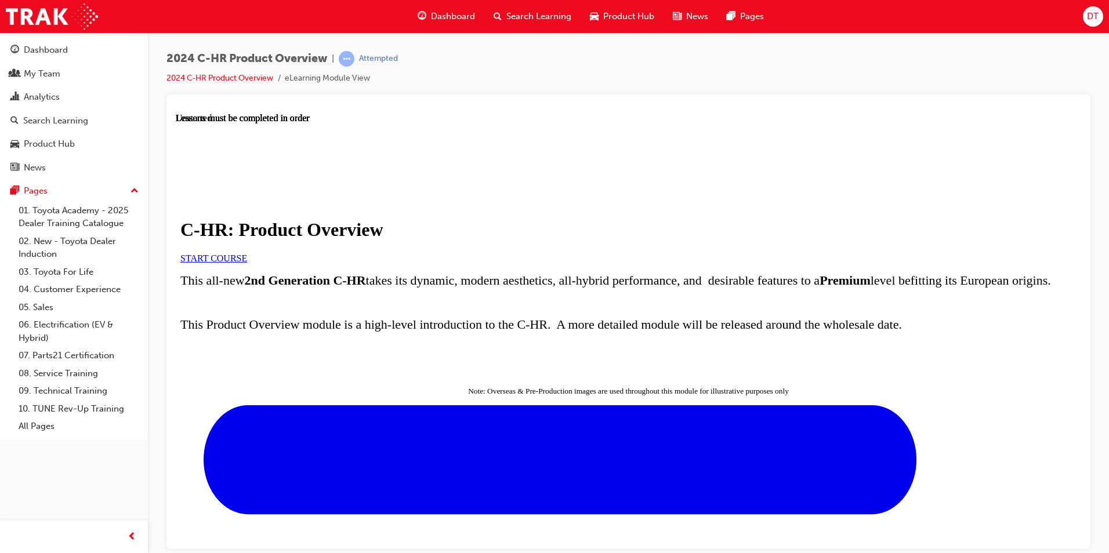
scroll to position [348, 0]
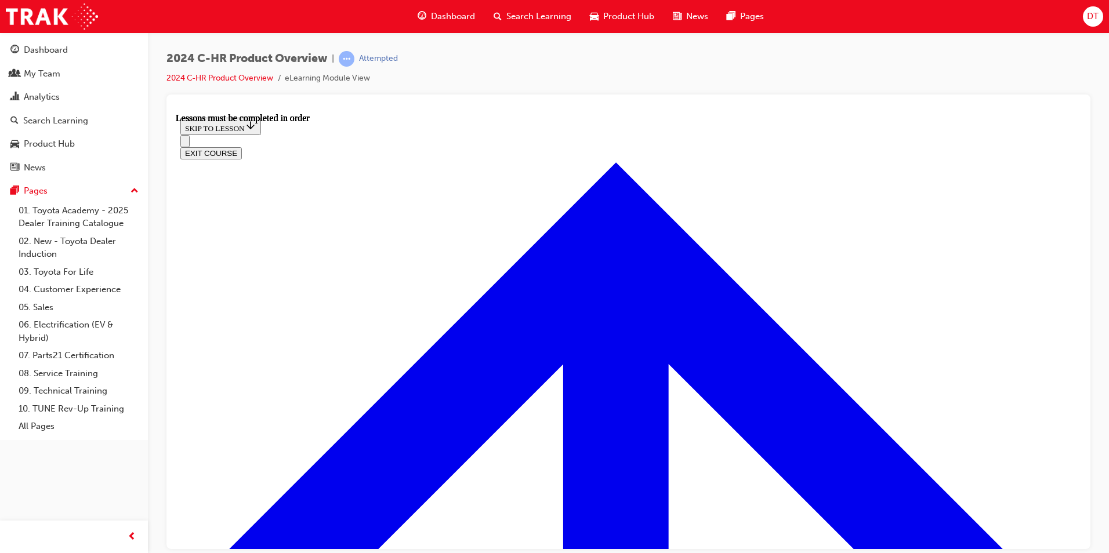
scroll to position [852, 0]
drag, startPoint x: 1067, startPoint y: 529, endPoint x: 1045, endPoint y: 529, distance: 21.5
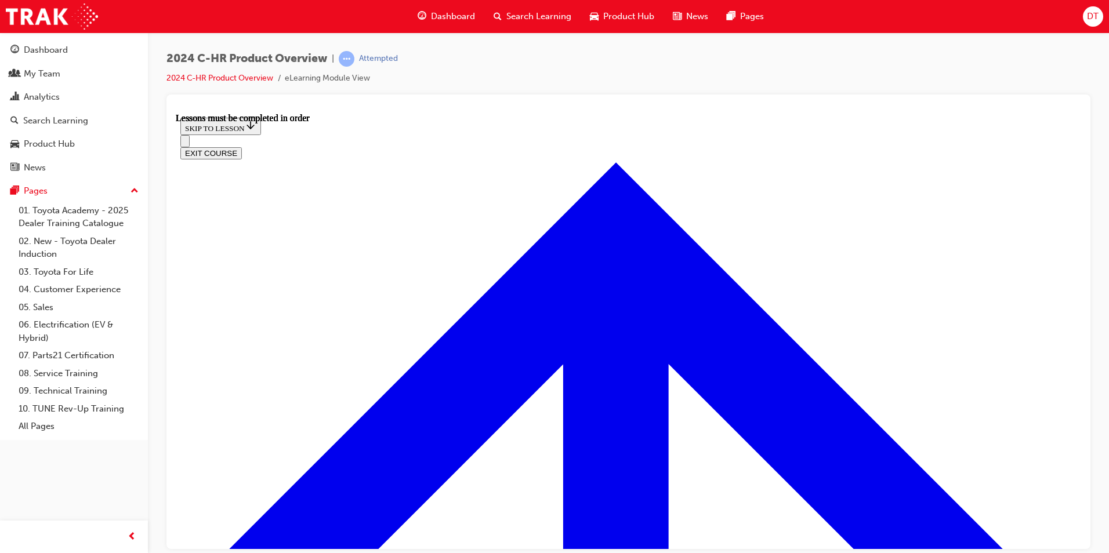
drag, startPoint x: 431, startPoint y: 469, endPoint x: 495, endPoint y: 465, distance: 63.3
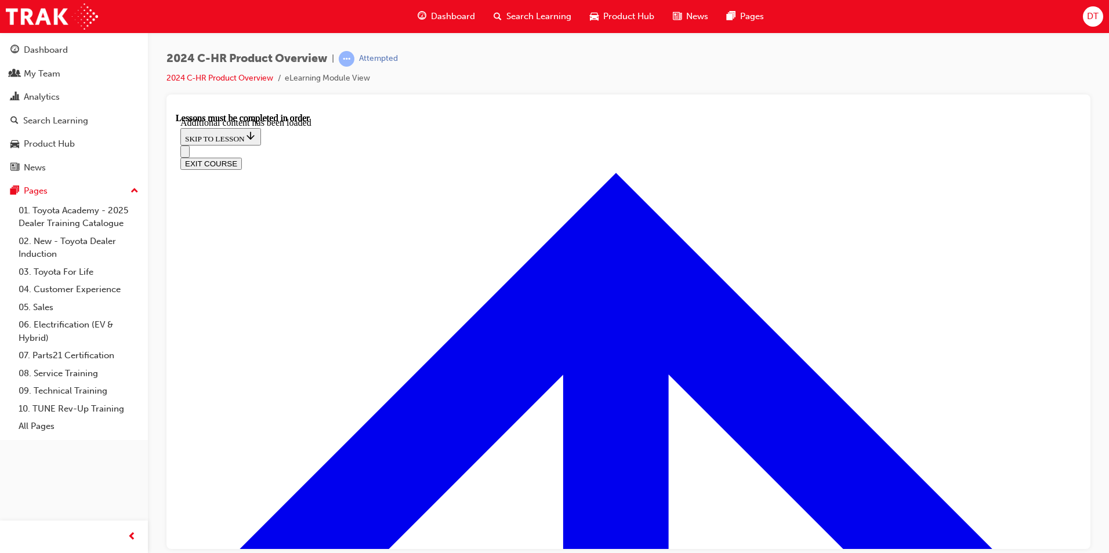
scroll to position [3259, 0]
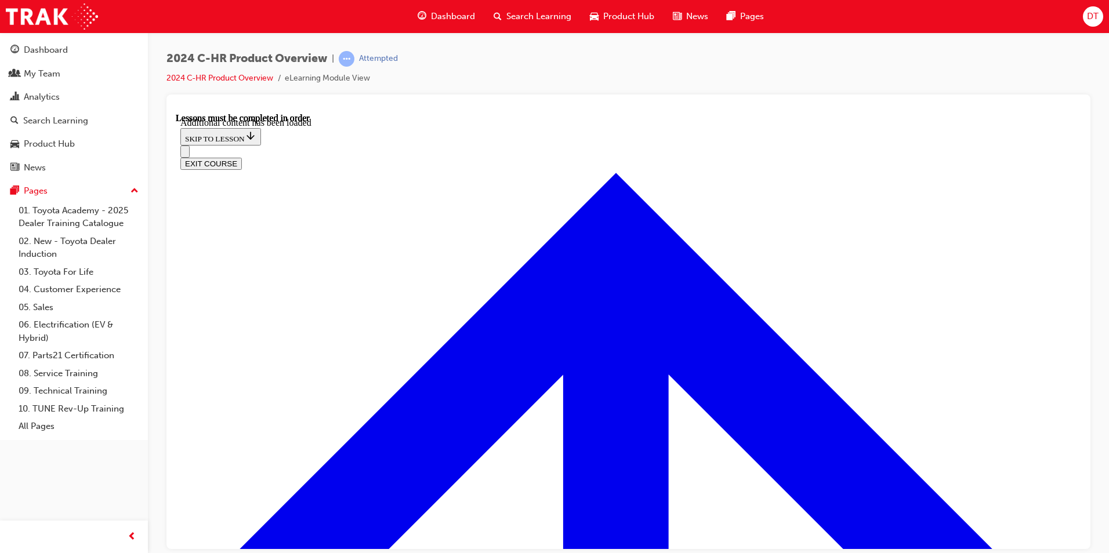
drag, startPoint x: 616, startPoint y: 322, endPoint x: 793, endPoint y: 339, distance: 177.1
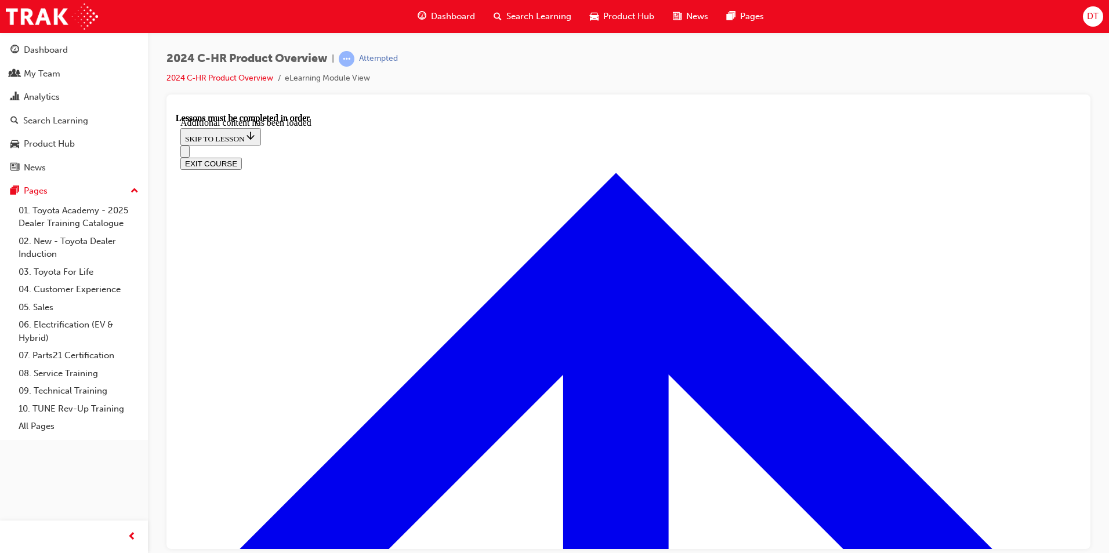
scroll to position [4097, 0]
radio input "true"
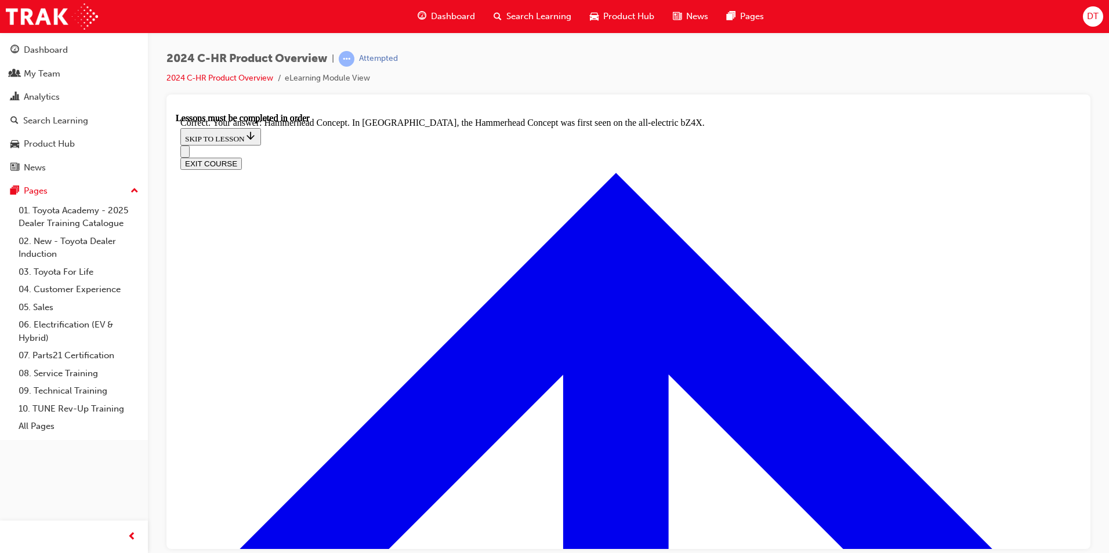
scroll to position [4502, 0]
radio input "true"
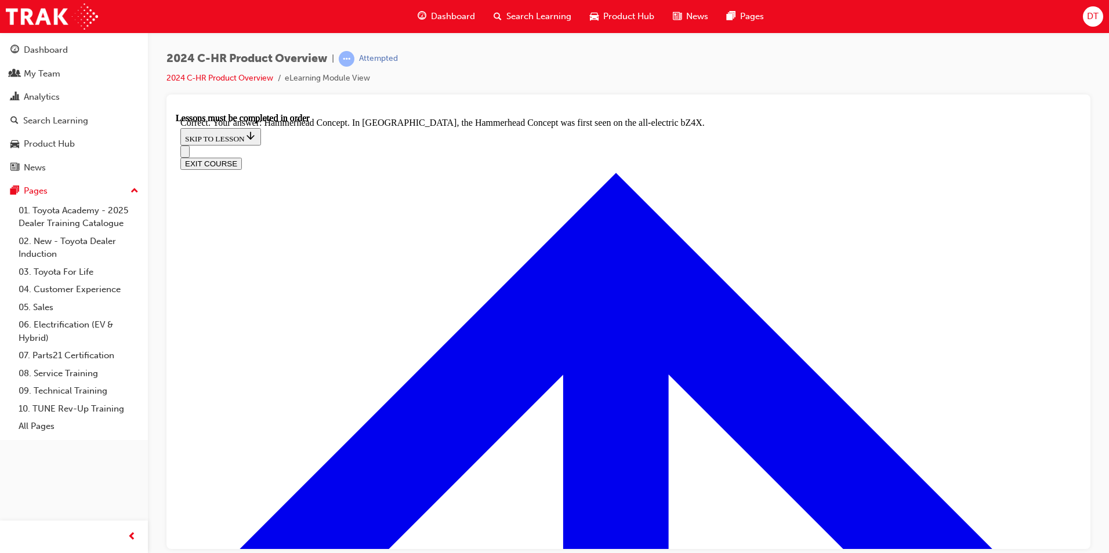
radio input "true"
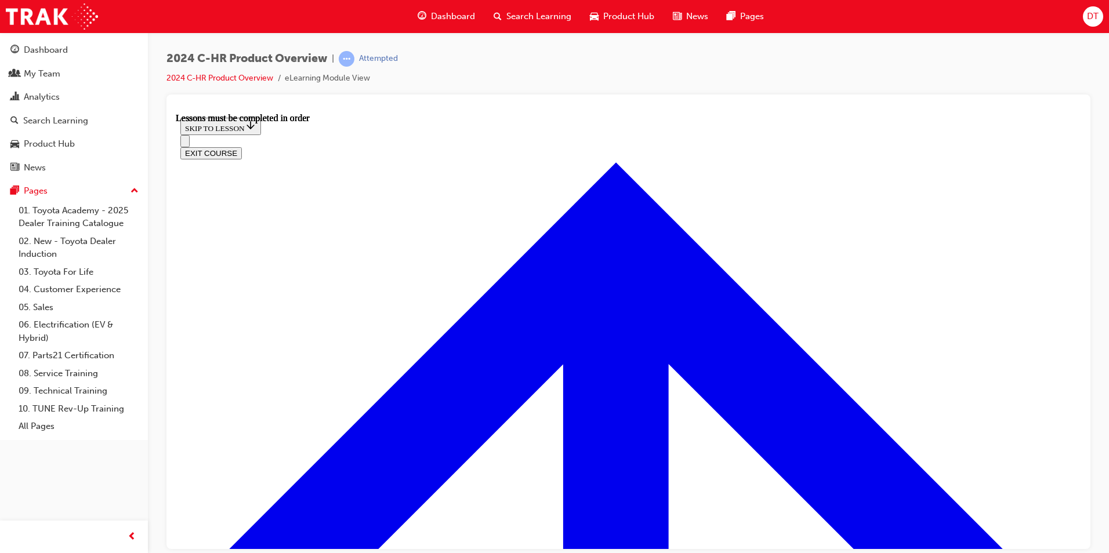
scroll to position [1966, 0]
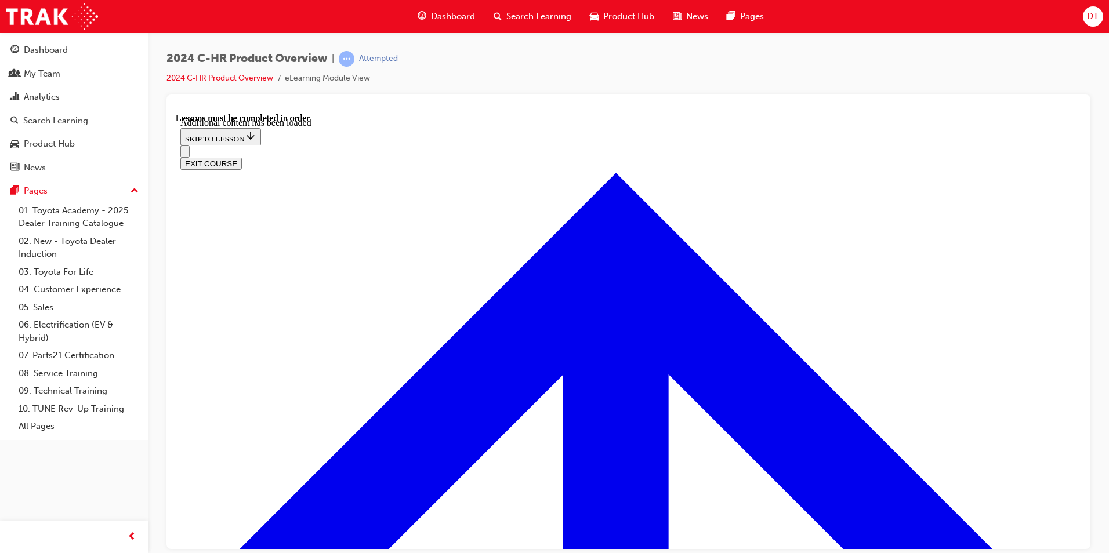
scroll to position [2252, 0]
radio input "true"
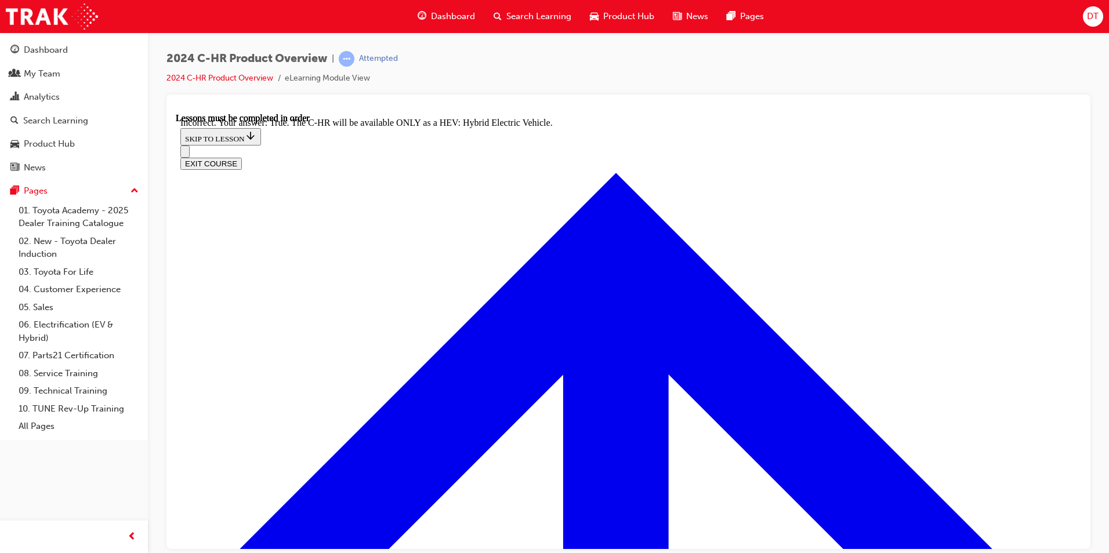
radio input "true"
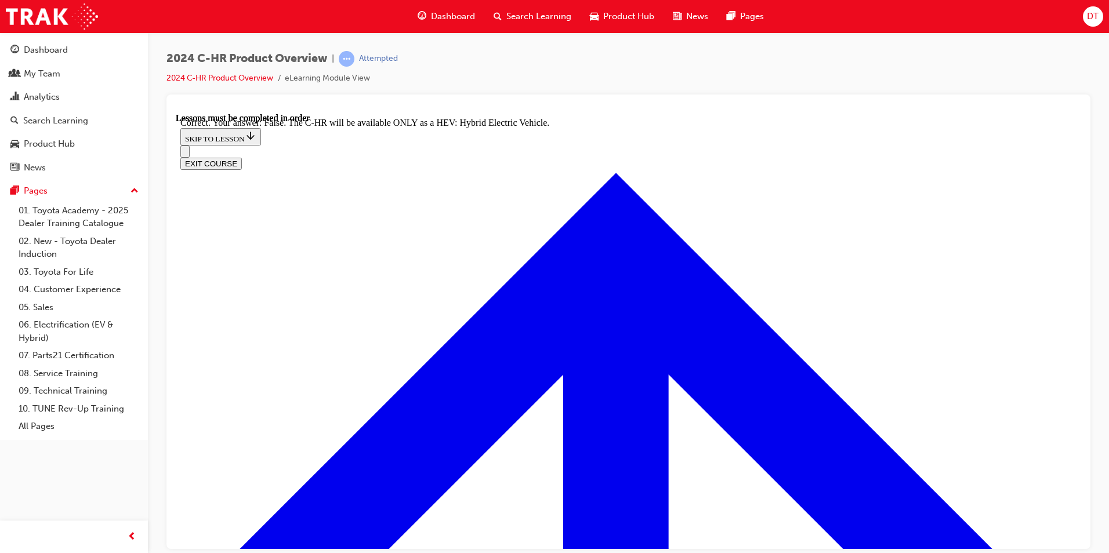
checkbox input "true"
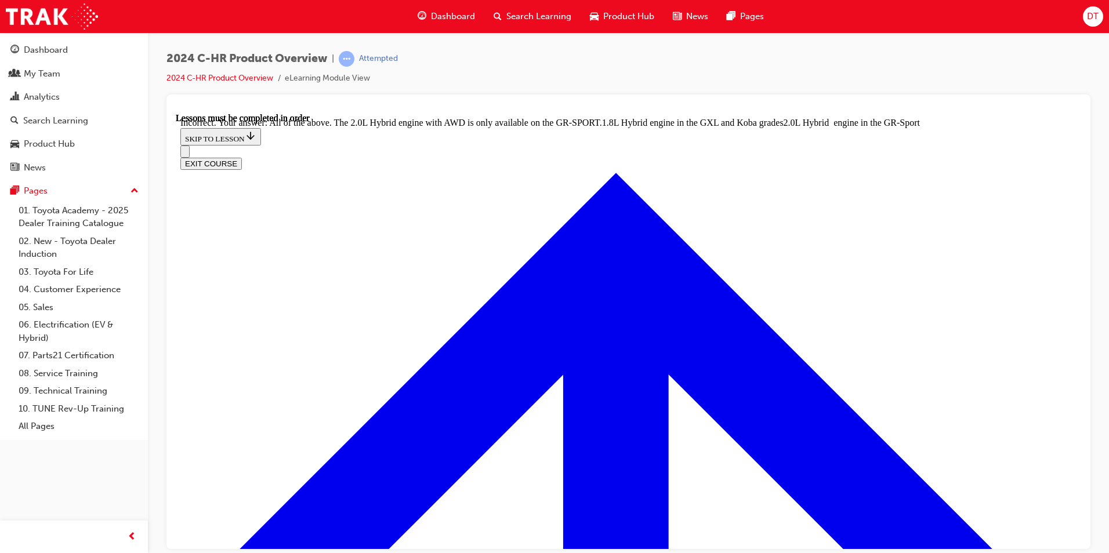
drag, startPoint x: 630, startPoint y: 444, endPoint x: 539, endPoint y: 312, distance: 160.3
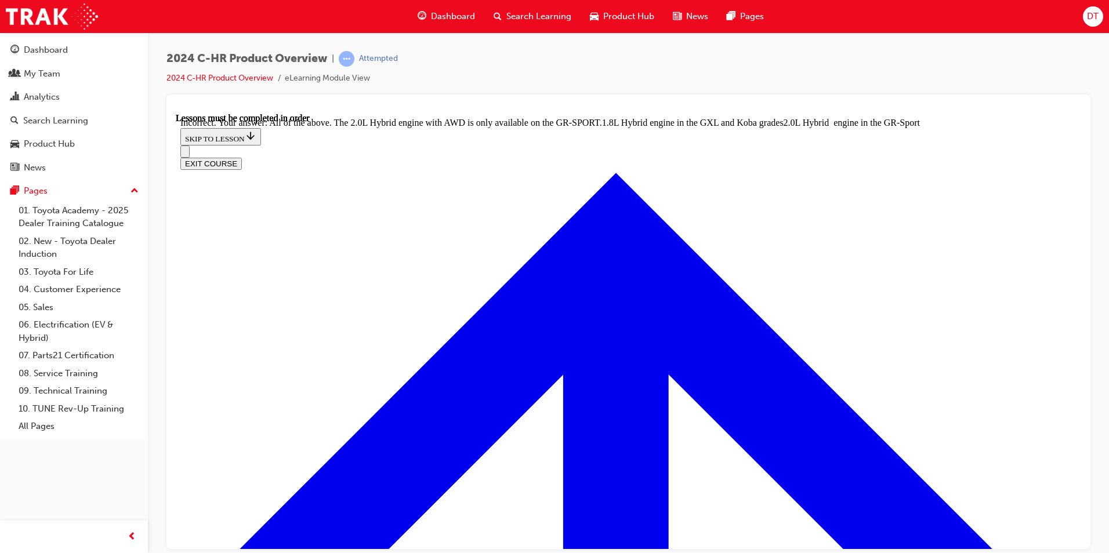
checkbox input "true"
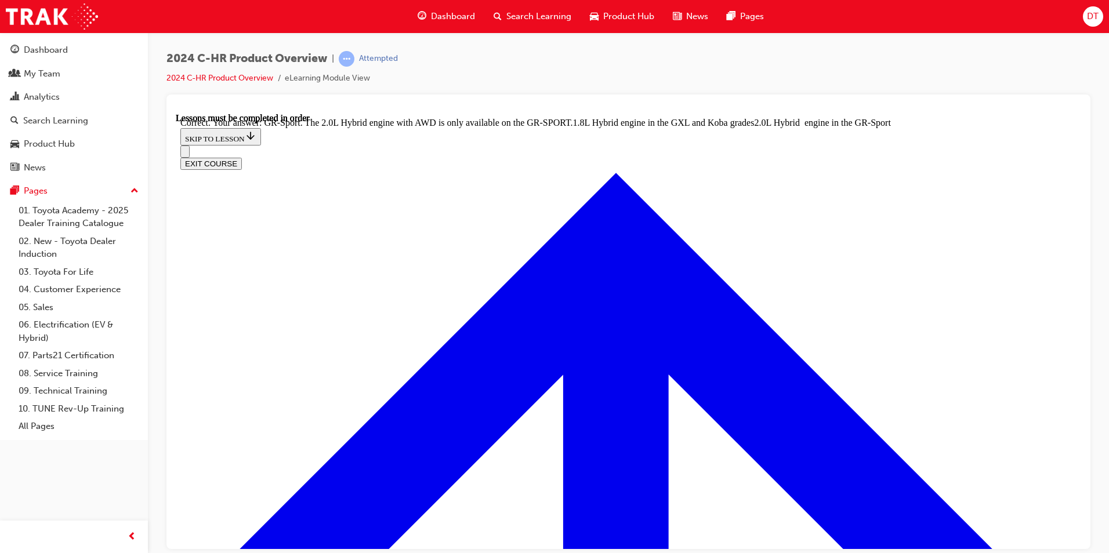
radio input "true"
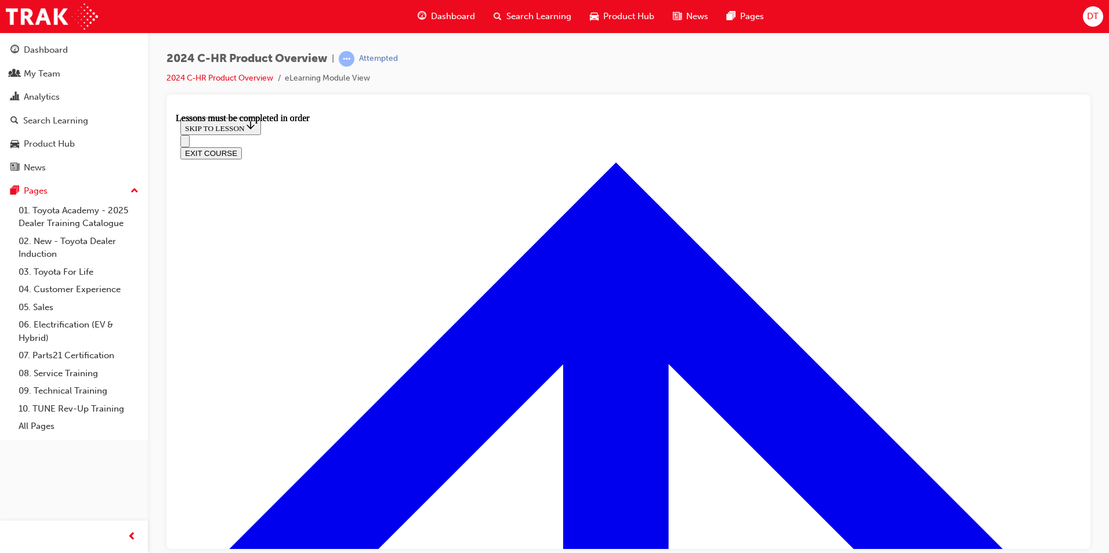
scroll to position [157, 0]
drag, startPoint x: 974, startPoint y: 515, endPoint x: 947, endPoint y: 515, distance: 27.2
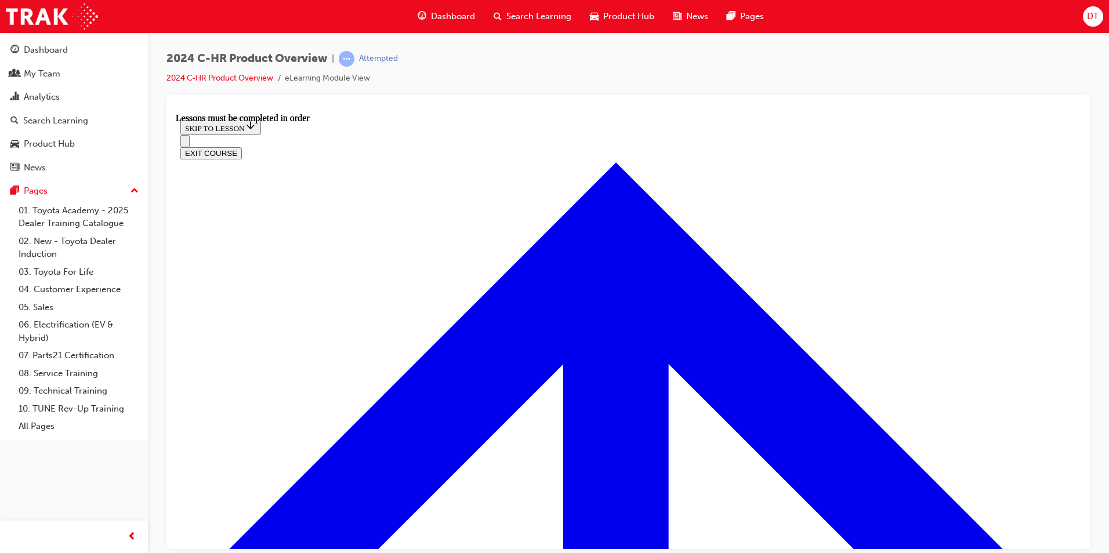
drag, startPoint x: 409, startPoint y: 339, endPoint x: 387, endPoint y: 336, distance: 21.6
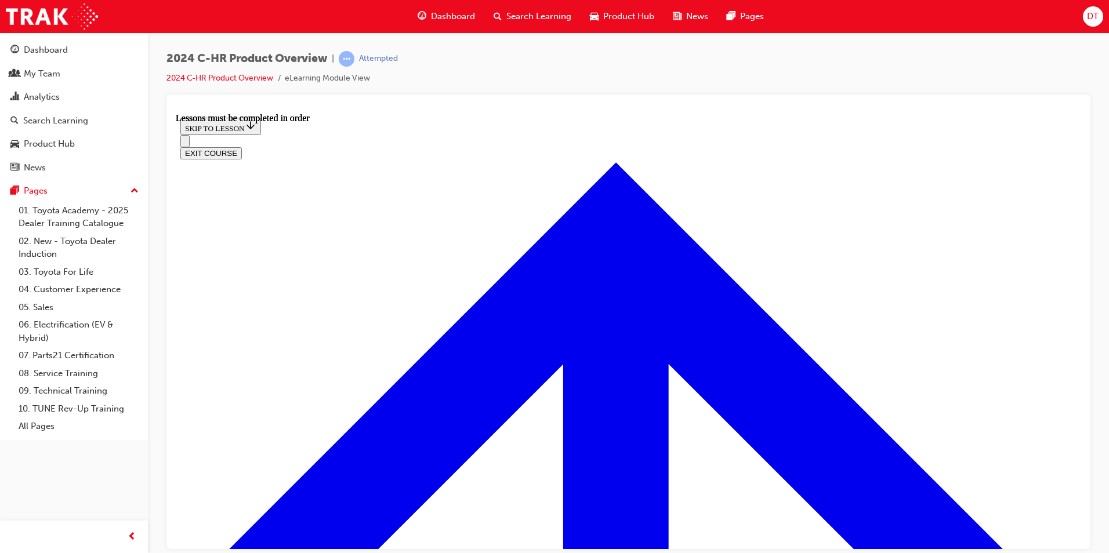
drag, startPoint x: 236, startPoint y: 362, endPoint x: 256, endPoint y: 361, distance: 19.8
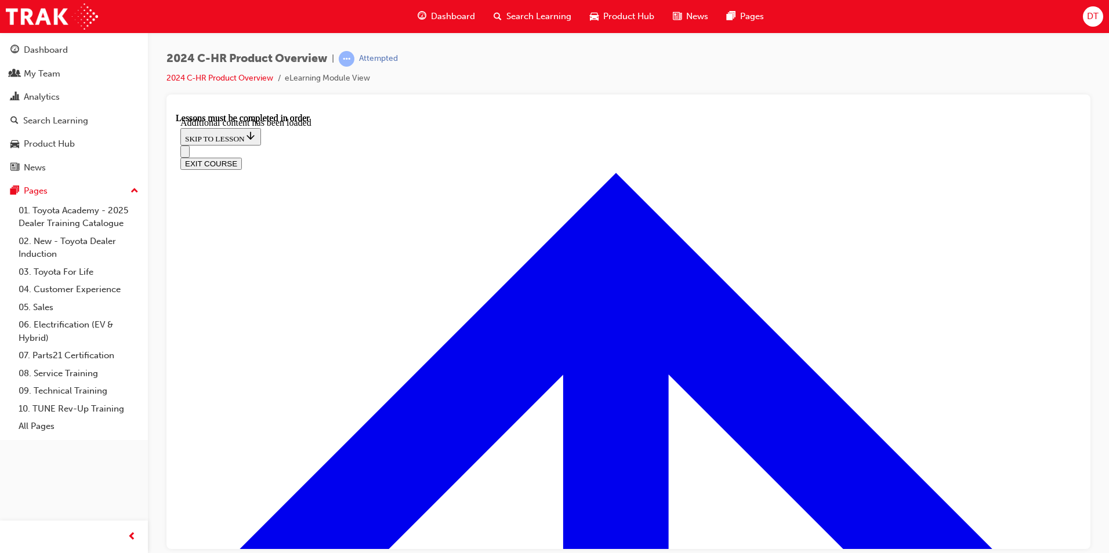
scroll to position [980, 0]
radio input "true"
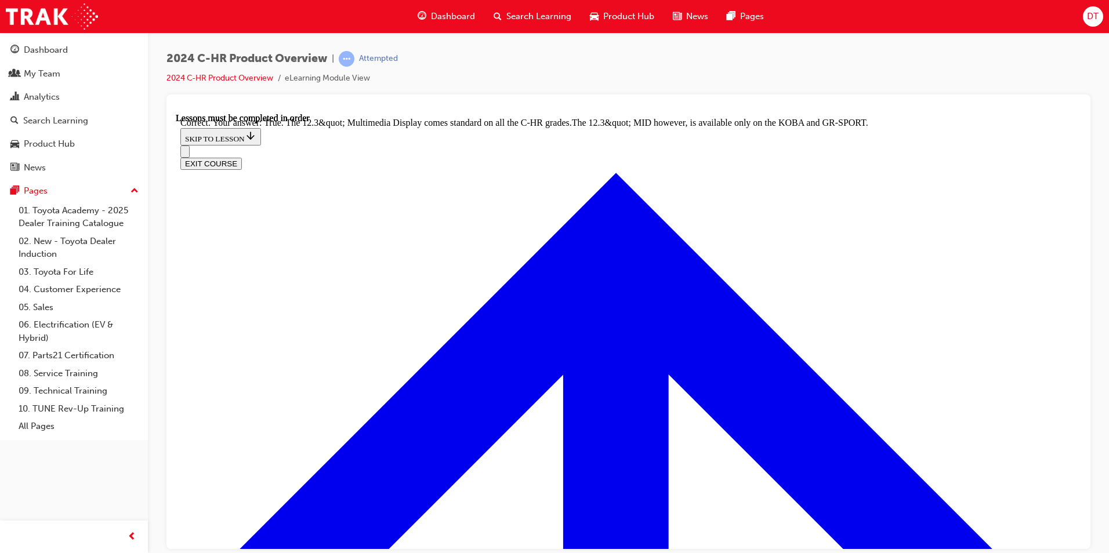
scroll to position [1172, 0]
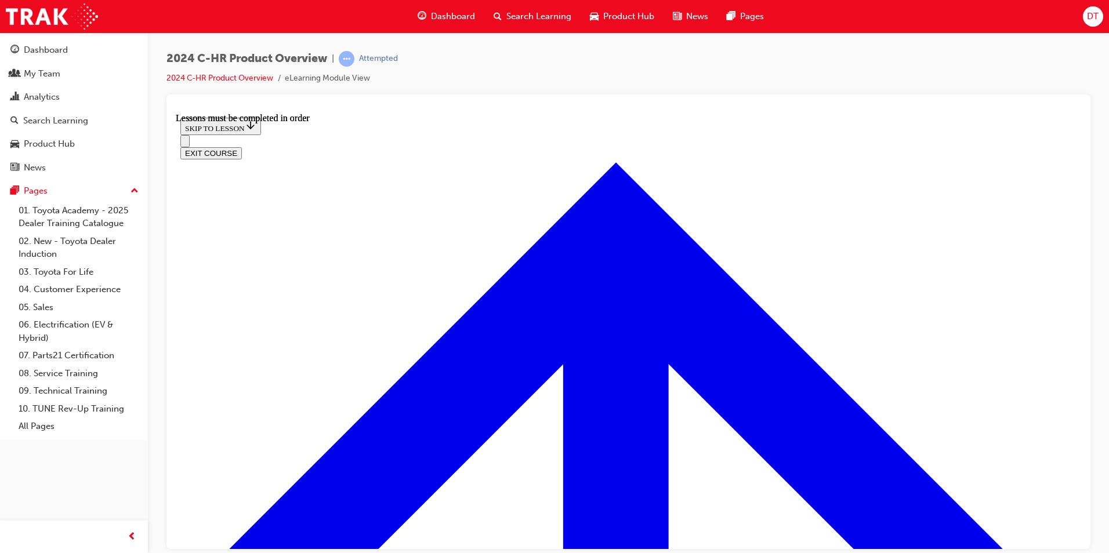
scroll to position [1954, 0]
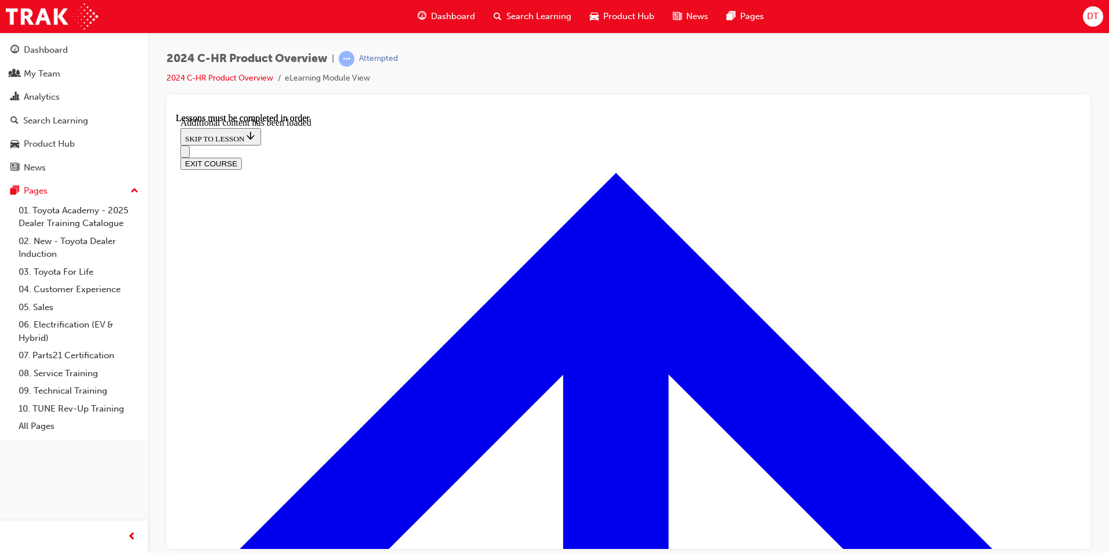
scroll to position [2328, 0]
drag, startPoint x: 453, startPoint y: 355, endPoint x: 517, endPoint y: 386, distance: 70.3
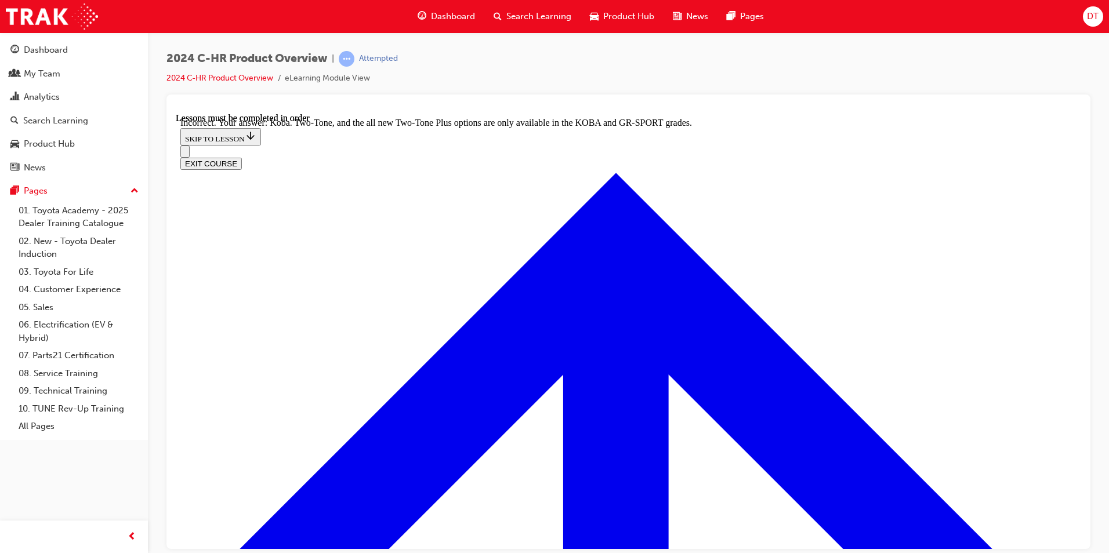
scroll to position [2541, 0]
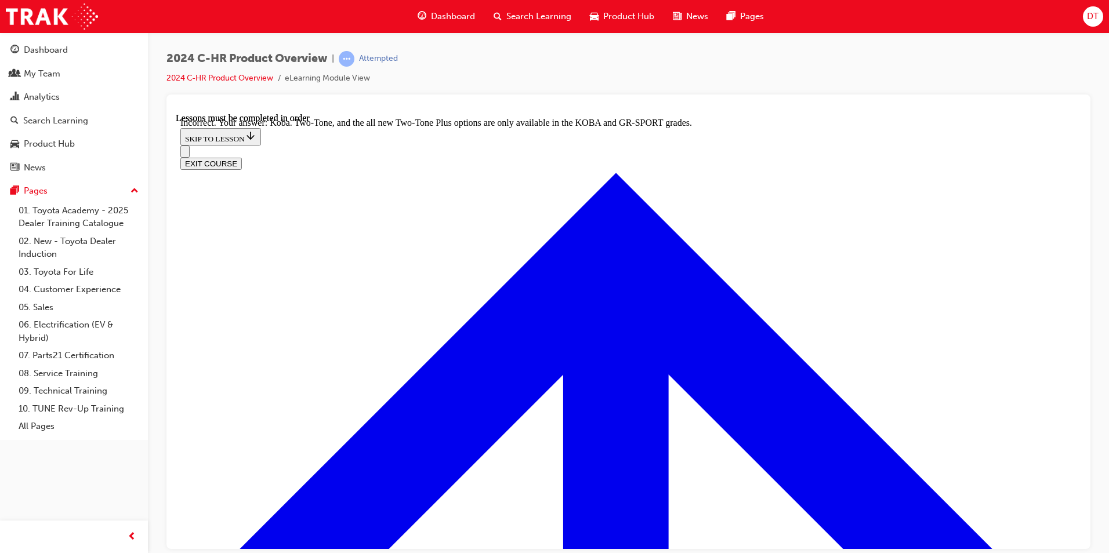
checkbox input "false"
checkbox input "true"
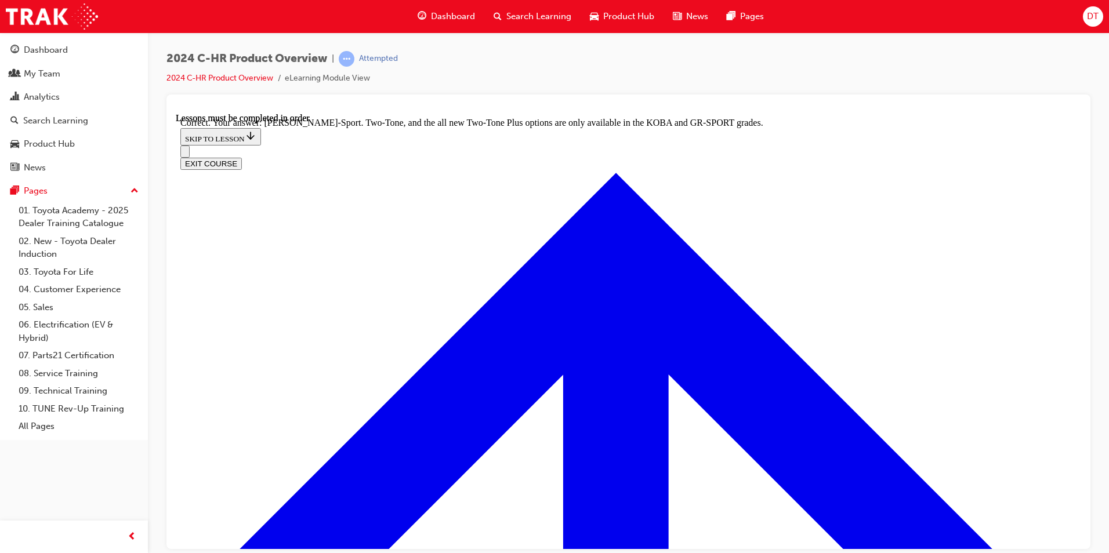
scroll to position [2590, 0]
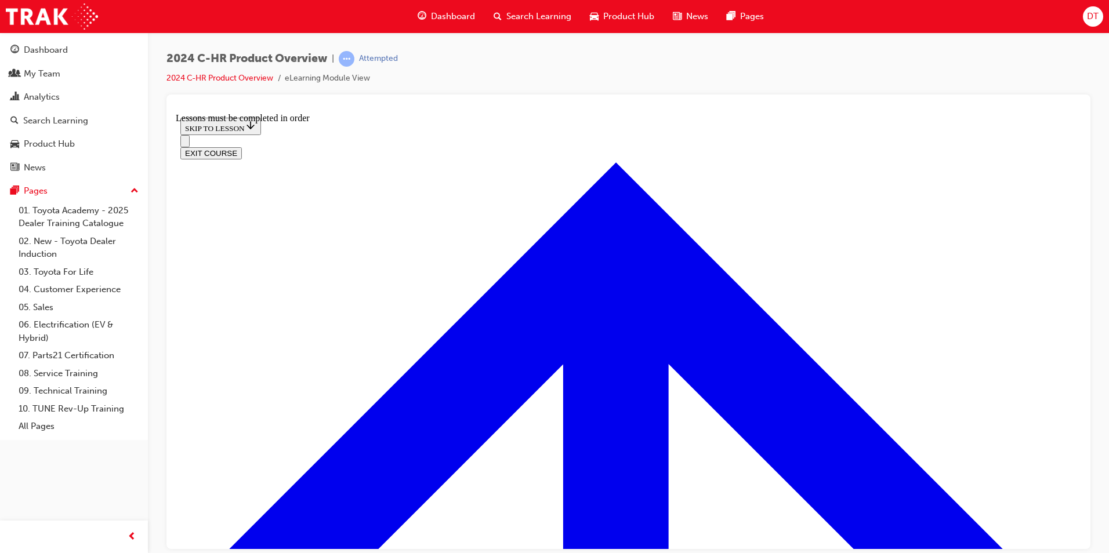
scroll to position [809, 0]
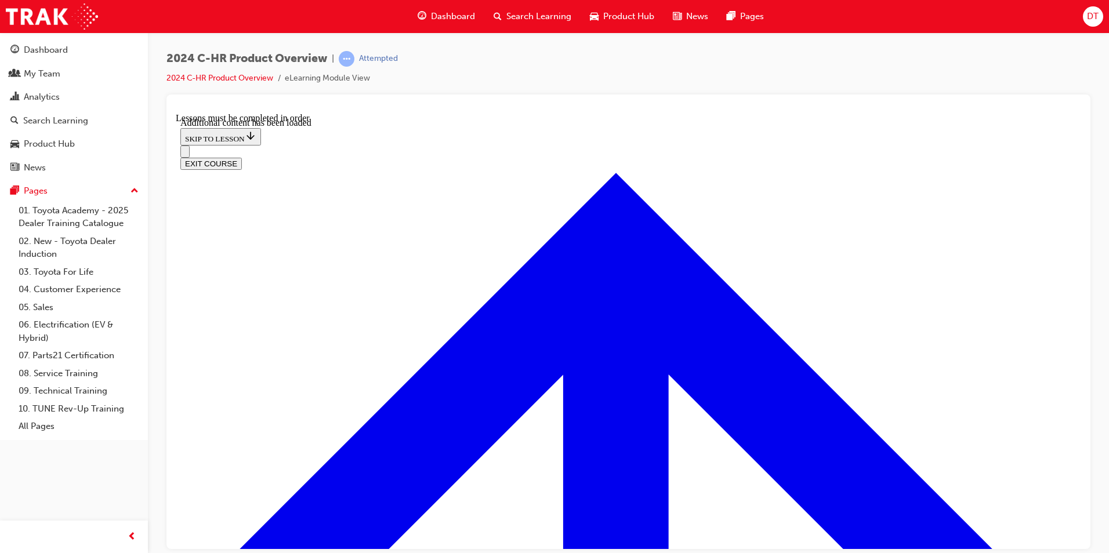
scroll to position [1122, 0]
radio input "true"
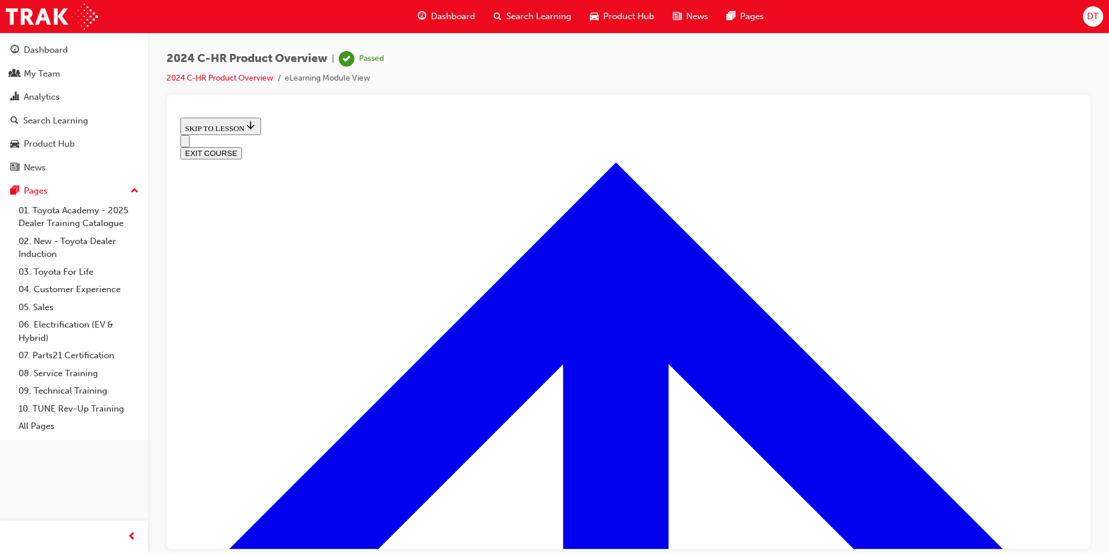
scroll to position [398, 0]
click at [242, 147] on button "EXIT COURSE" at bounding box center [210, 153] width 61 height 12
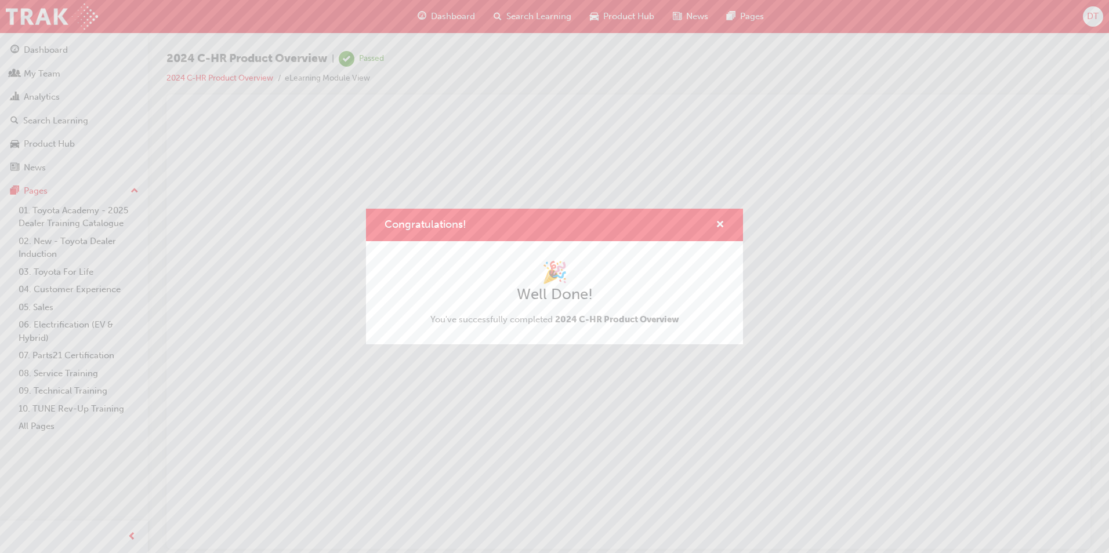
scroll to position [0, 0]
click at [721, 223] on span "cross-icon" at bounding box center [719, 225] width 9 height 10
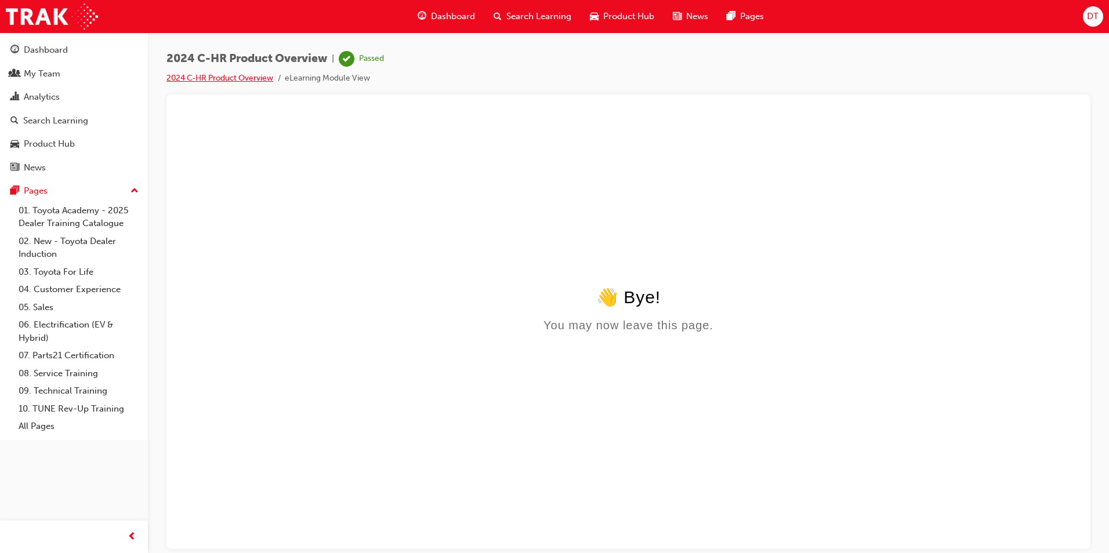
click at [230, 82] on link "2024 C-HR Product Overview" at bounding box center [219, 78] width 107 height 10
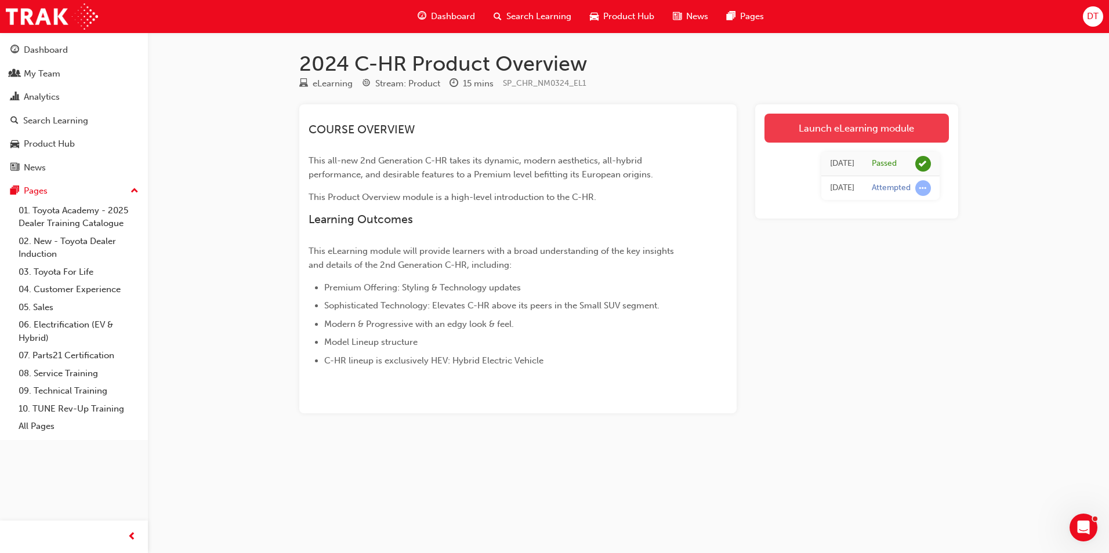
click at [786, 121] on link "Launch eLearning module" at bounding box center [856, 128] width 184 height 29
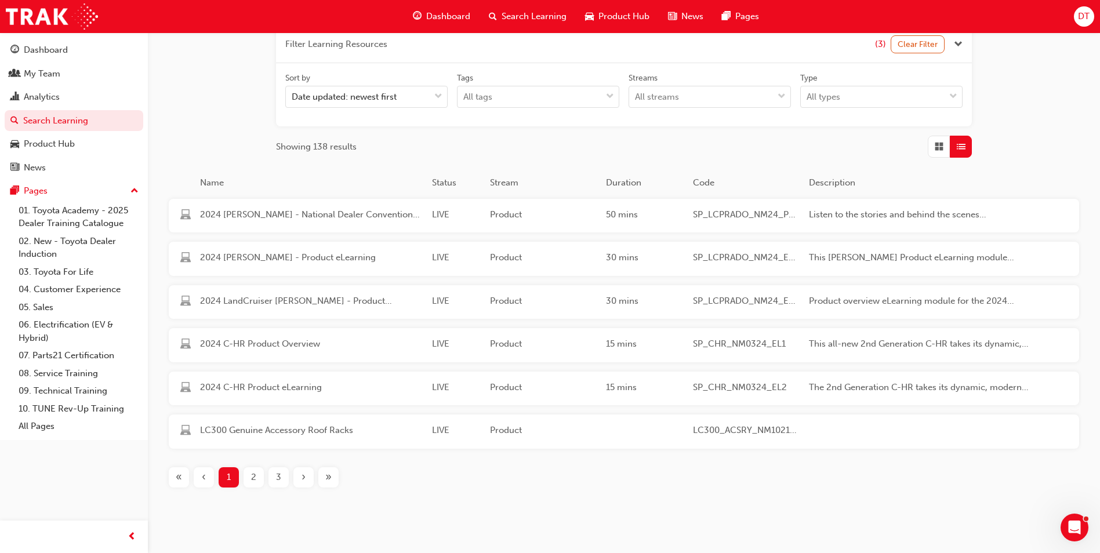
scroll to position [184, 0]
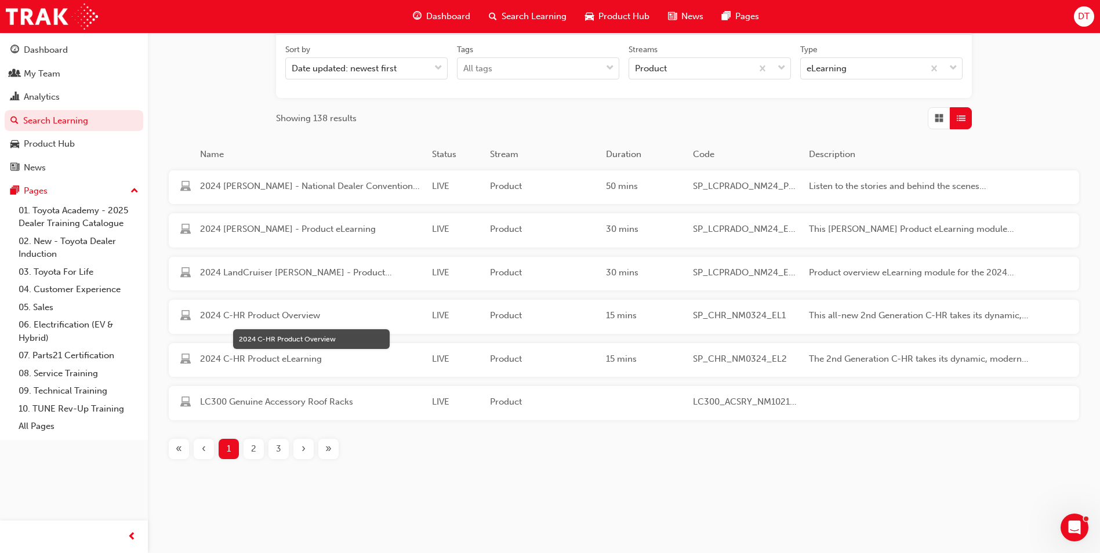
click at [286, 317] on span "2024 C-HR Product Overview" at bounding box center [311, 315] width 223 height 13
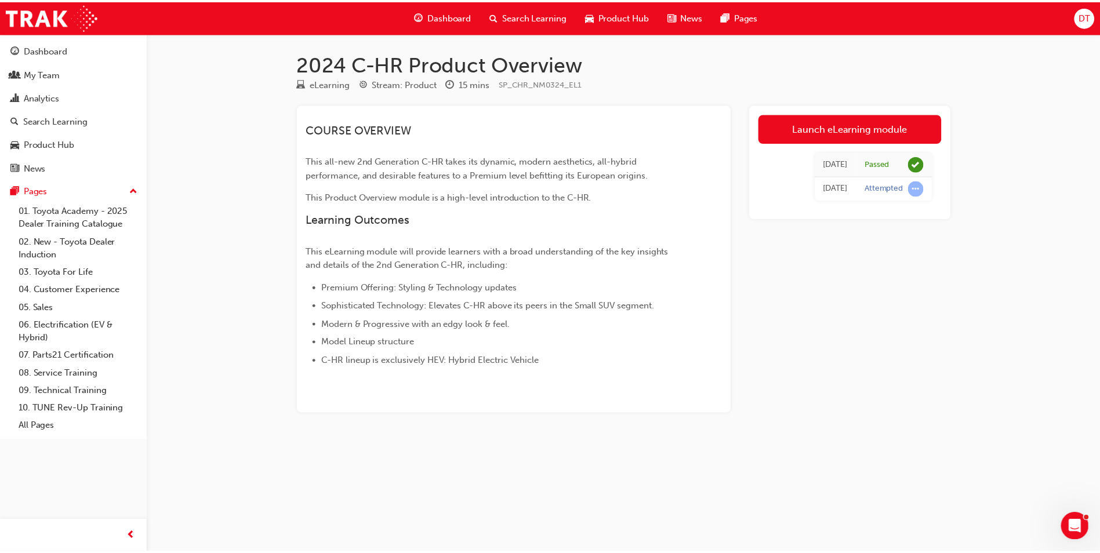
scroll to position [165, 0]
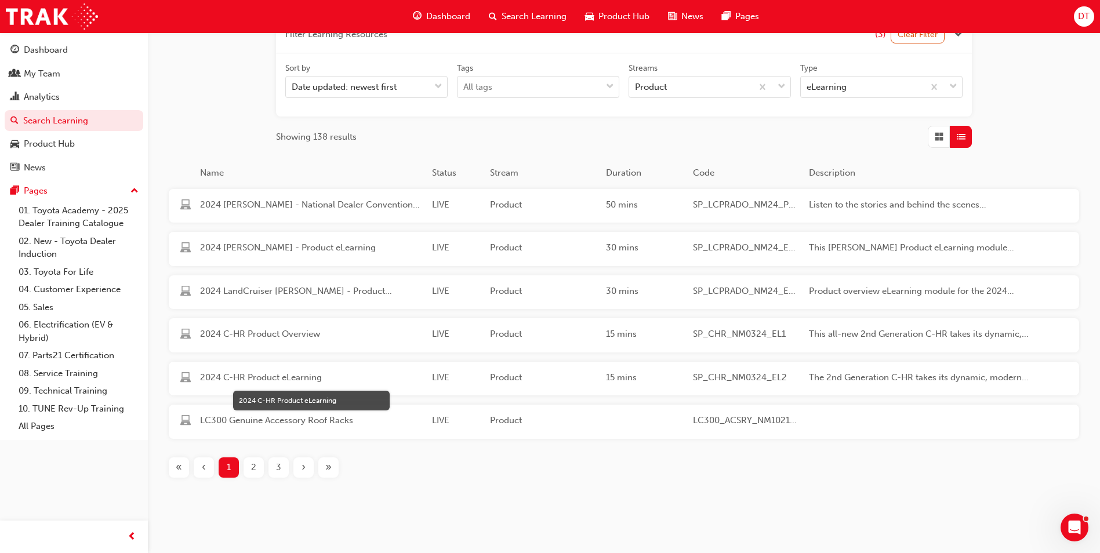
click at [422, 380] on span "2024 C-HR Product eLearning" at bounding box center [311, 377] width 223 height 13
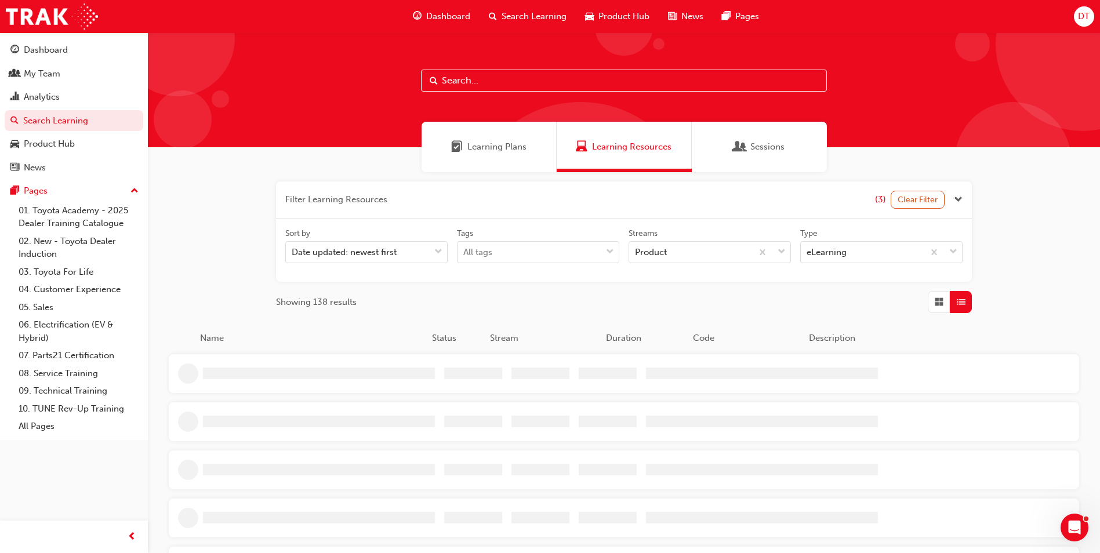
scroll to position [165, 0]
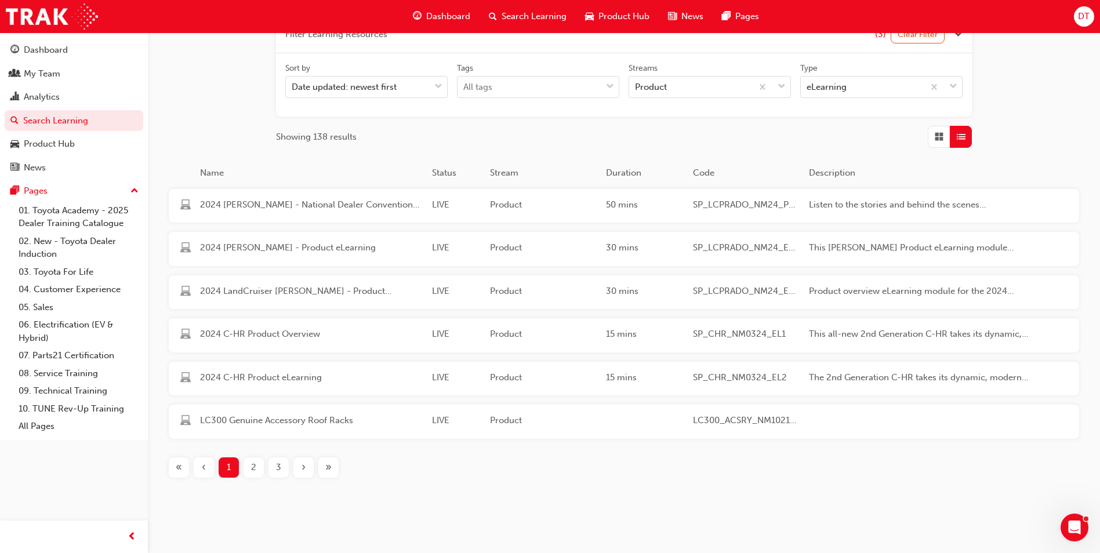
click at [260, 469] on div "2" at bounding box center [254, 467] width 20 height 20
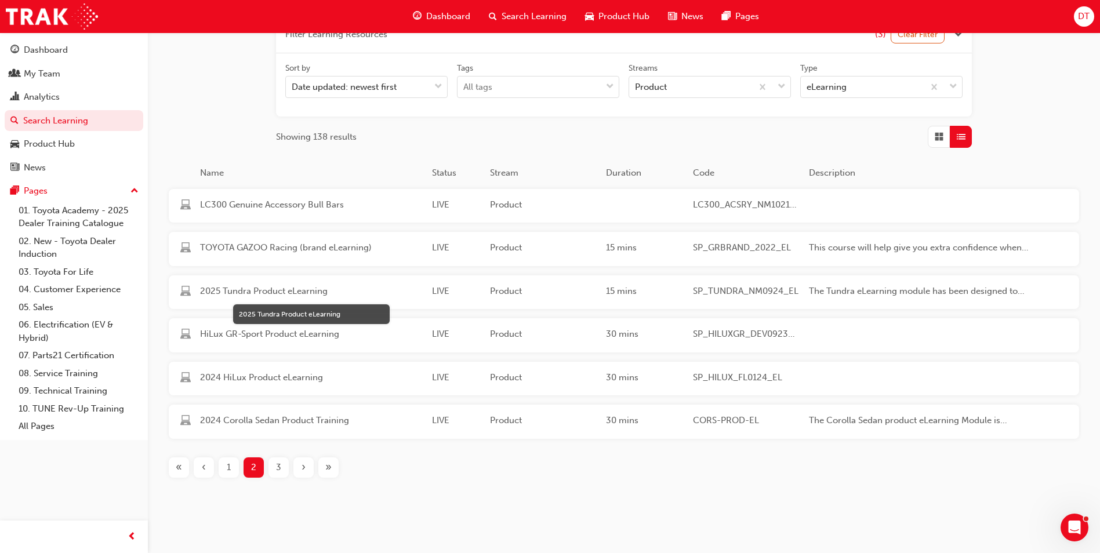
click at [269, 293] on span "2025 Tundra Product eLearning" at bounding box center [311, 291] width 223 height 13
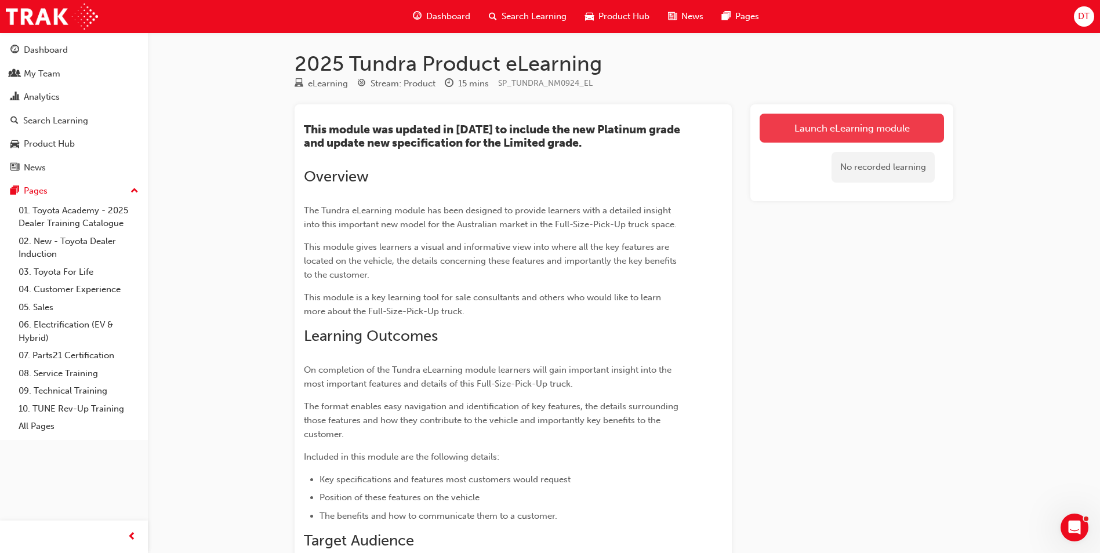
click at [864, 130] on link "Launch eLearning module" at bounding box center [851, 128] width 184 height 29
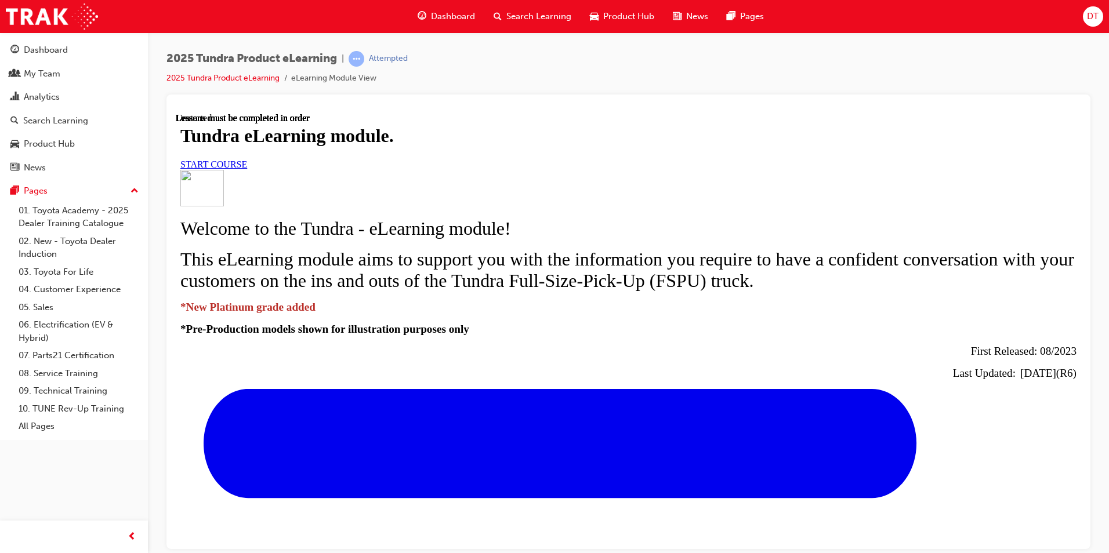
click at [247, 169] on link "START COURSE" at bounding box center [213, 164] width 67 height 10
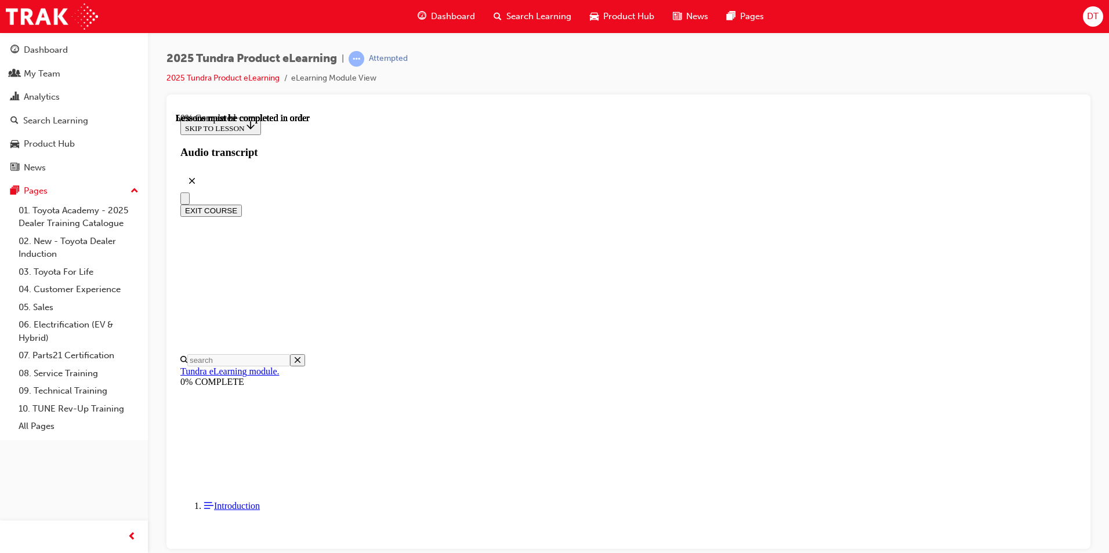
scroll to position [587, 0]
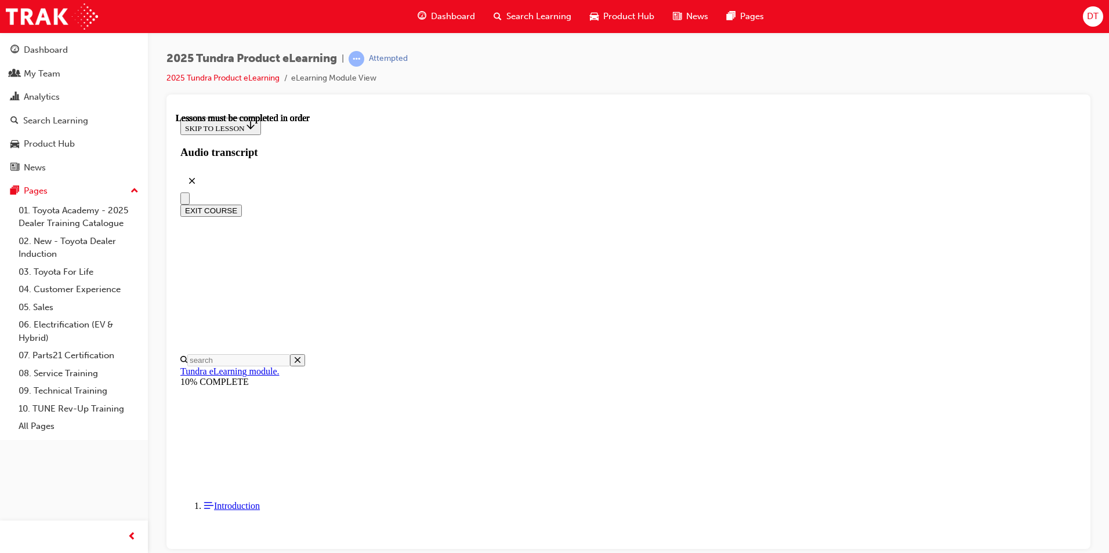
scroll to position [497, 0]
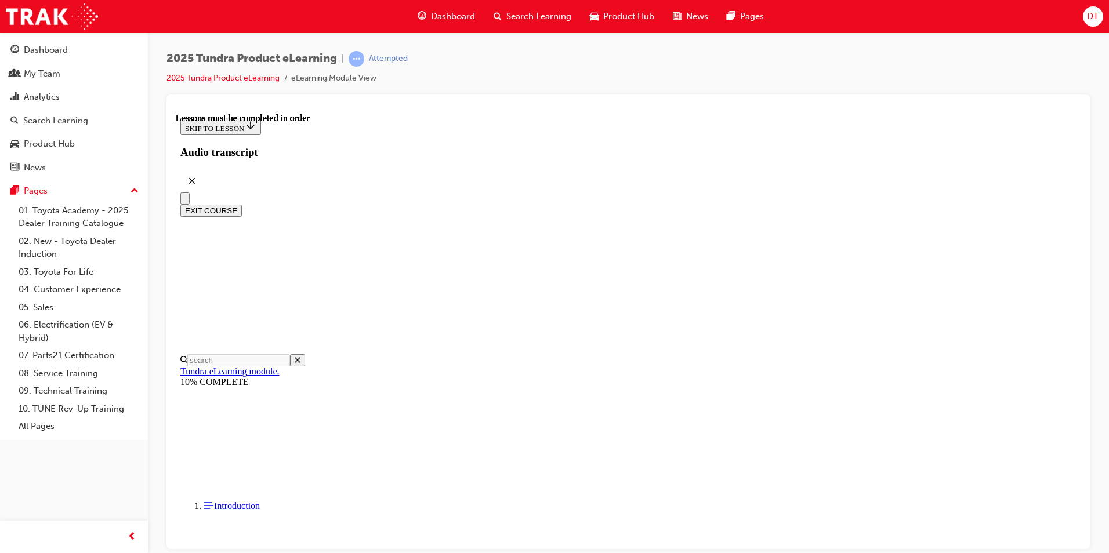
drag, startPoint x: 952, startPoint y: 431, endPoint x: 928, endPoint y: 431, distance: 23.8
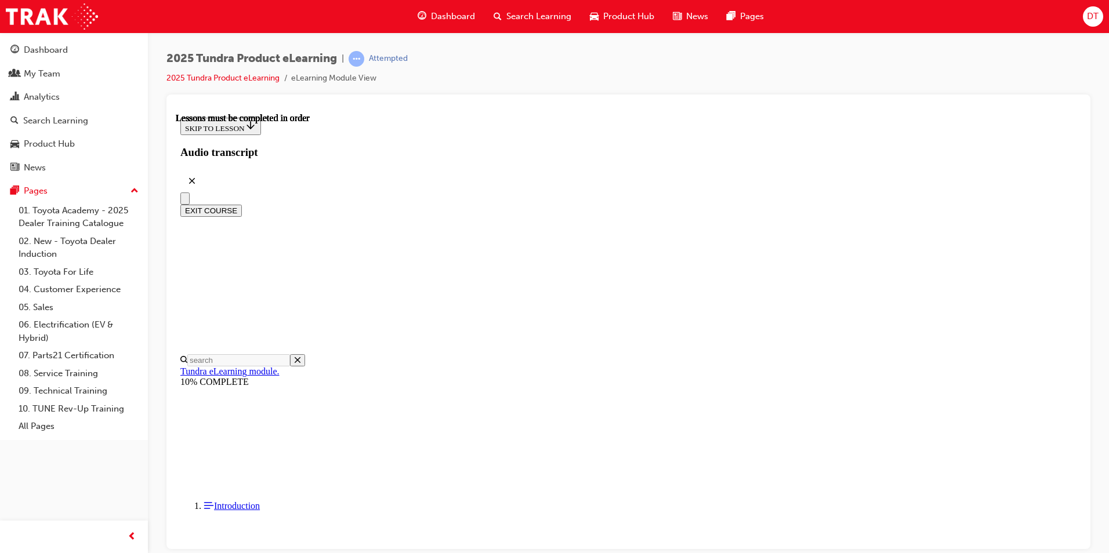
drag, startPoint x: 678, startPoint y: 434, endPoint x: 698, endPoint y: 428, distance: 20.7
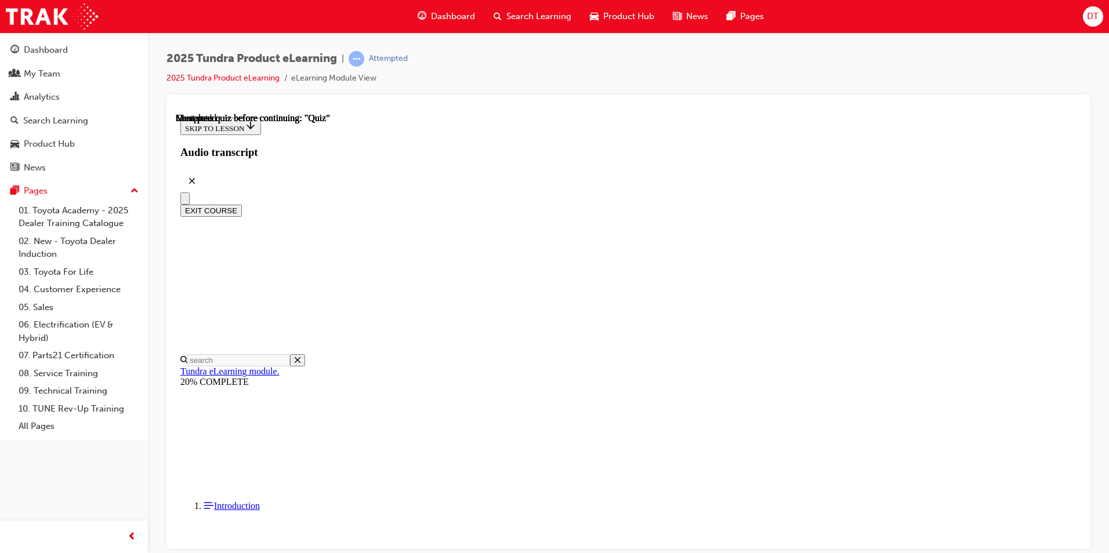
radio input "true"
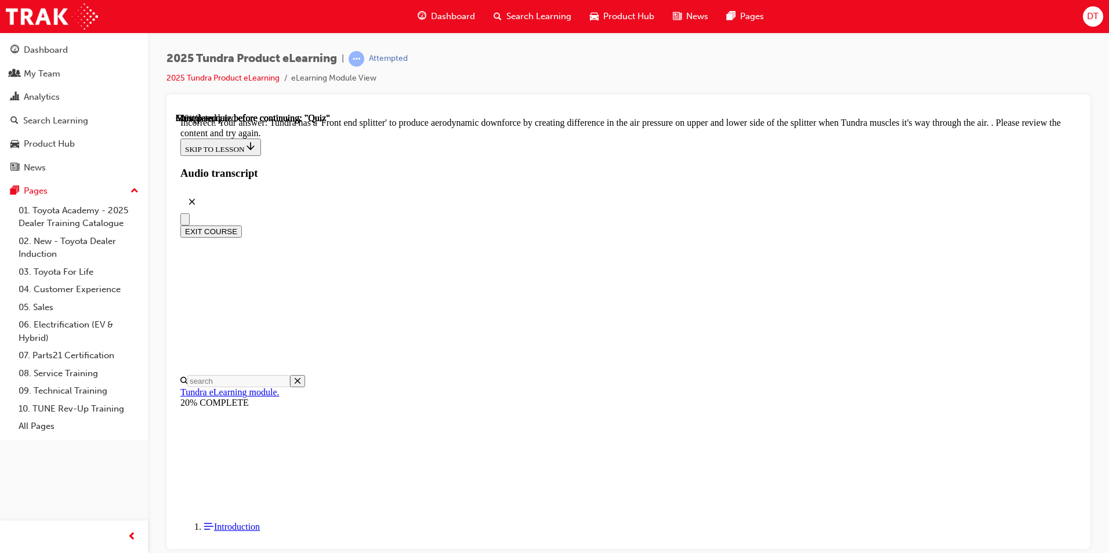
scroll to position [352, 0]
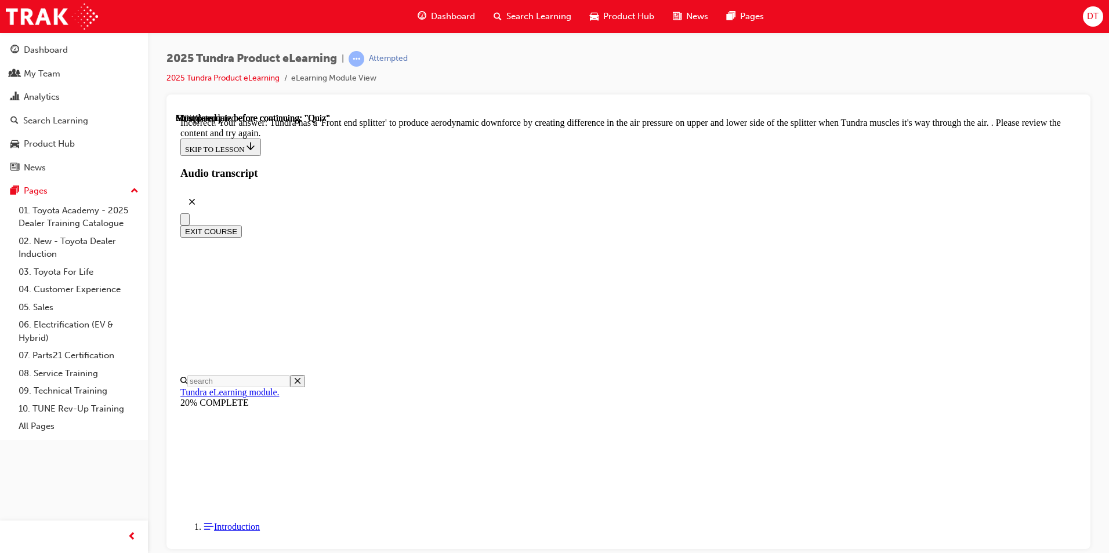
radio input "true"
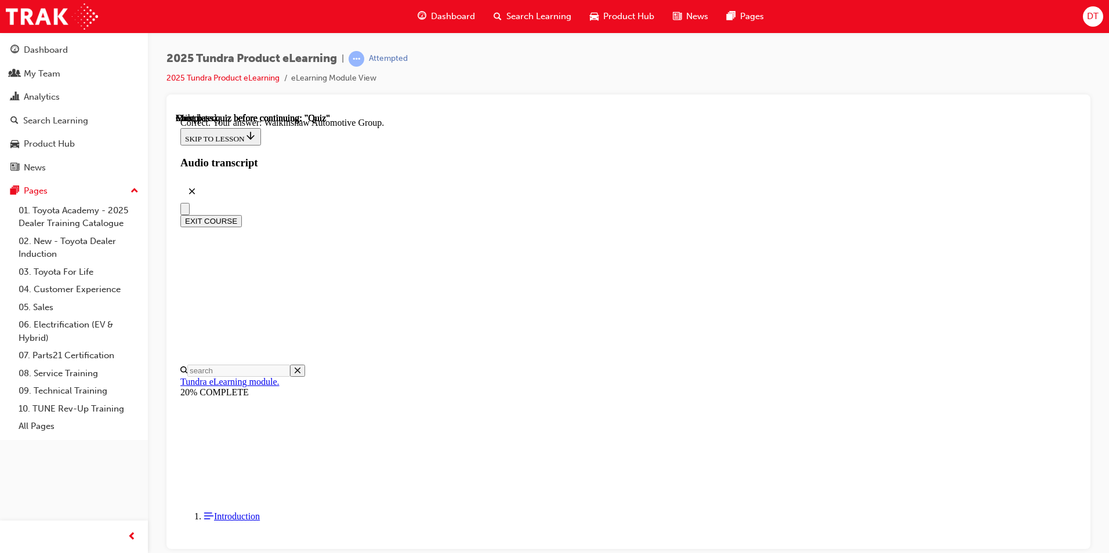
scroll to position [225, 0]
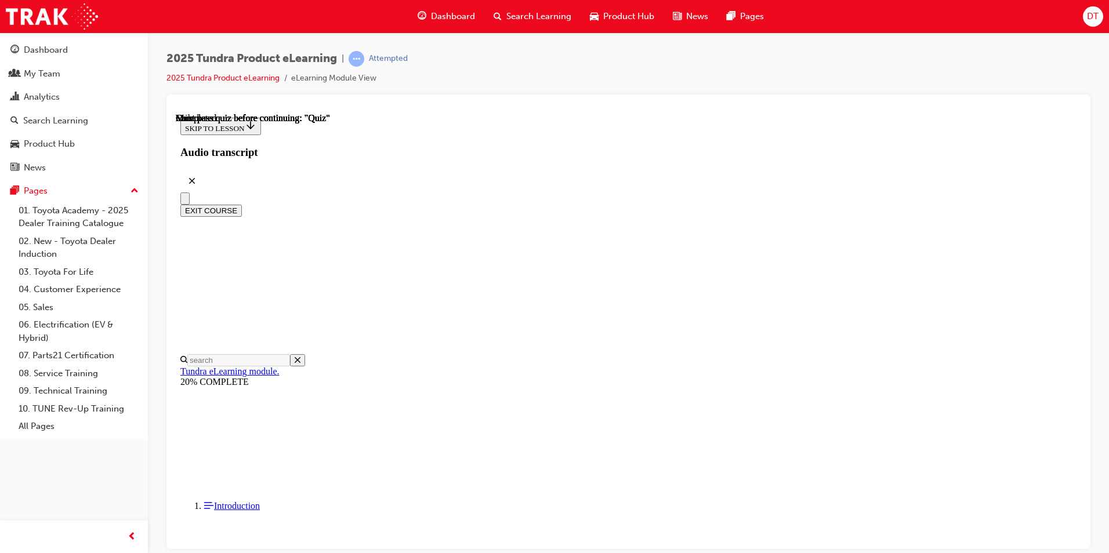
scroll to position [194, 0]
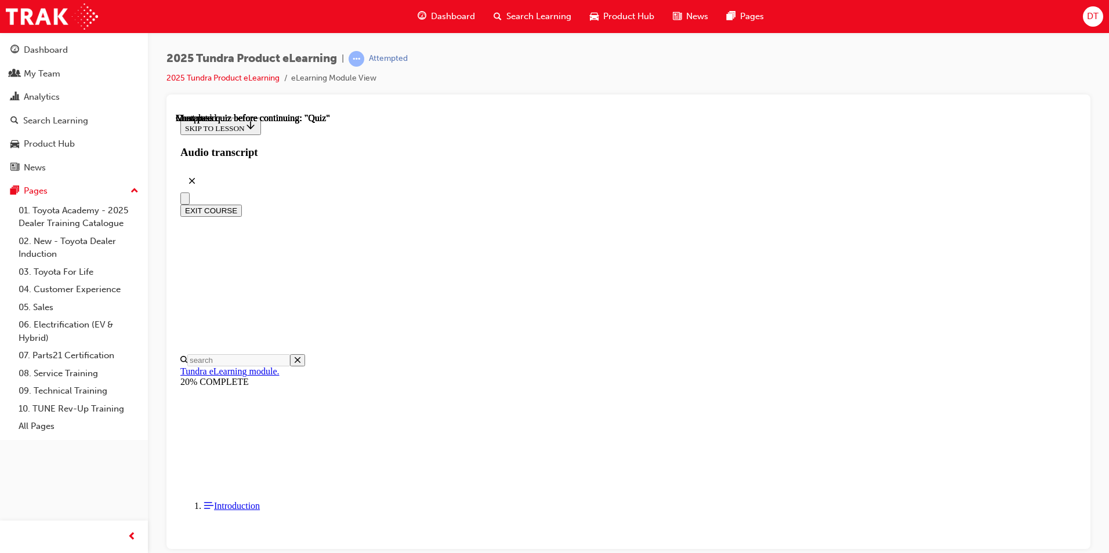
drag, startPoint x: 578, startPoint y: 492, endPoint x: 550, endPoint y: 450, distance: 50.7
radio input "true"
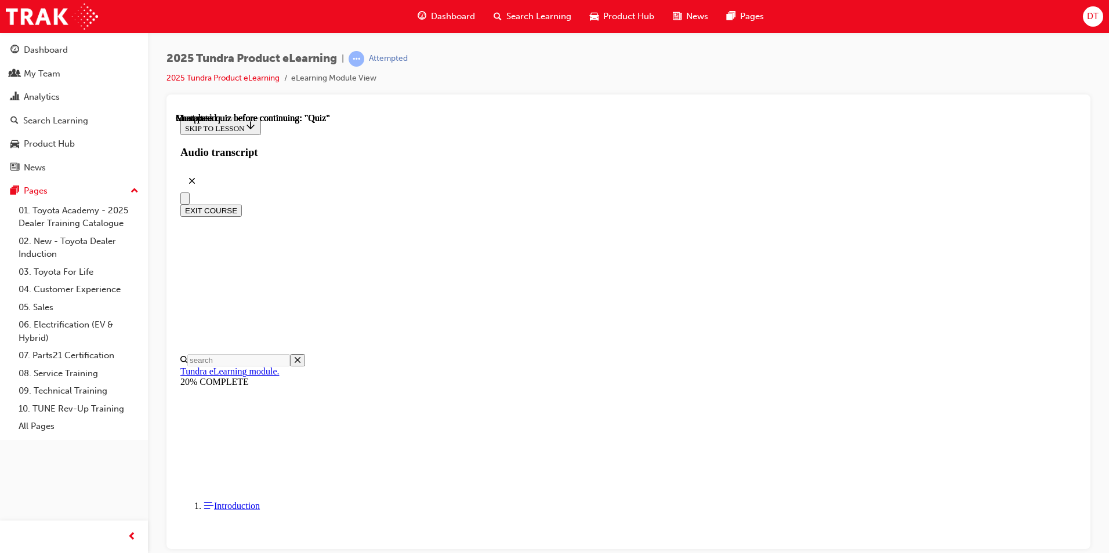
radio input "true"
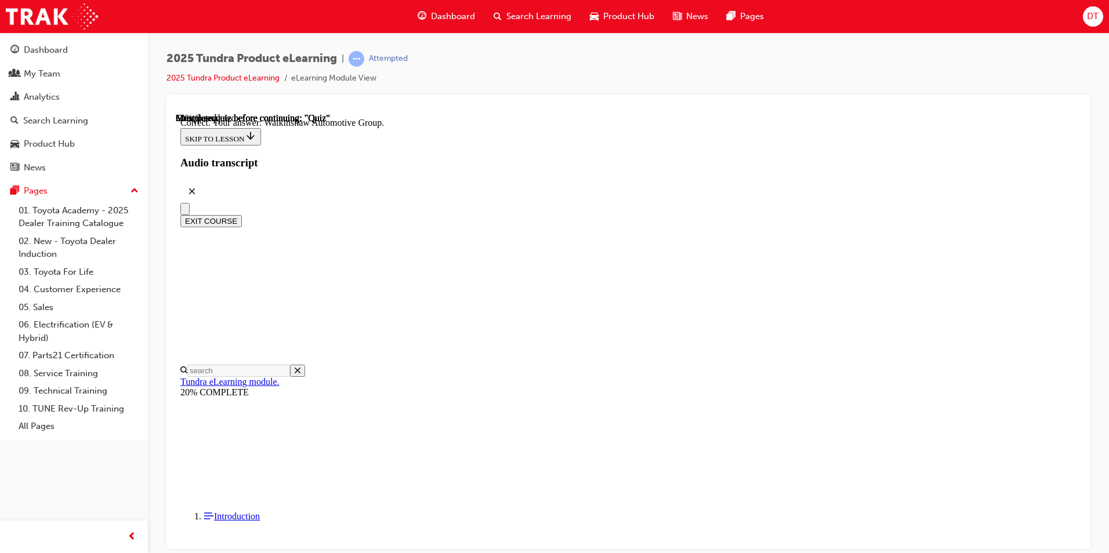
scroll to position [225, 0]
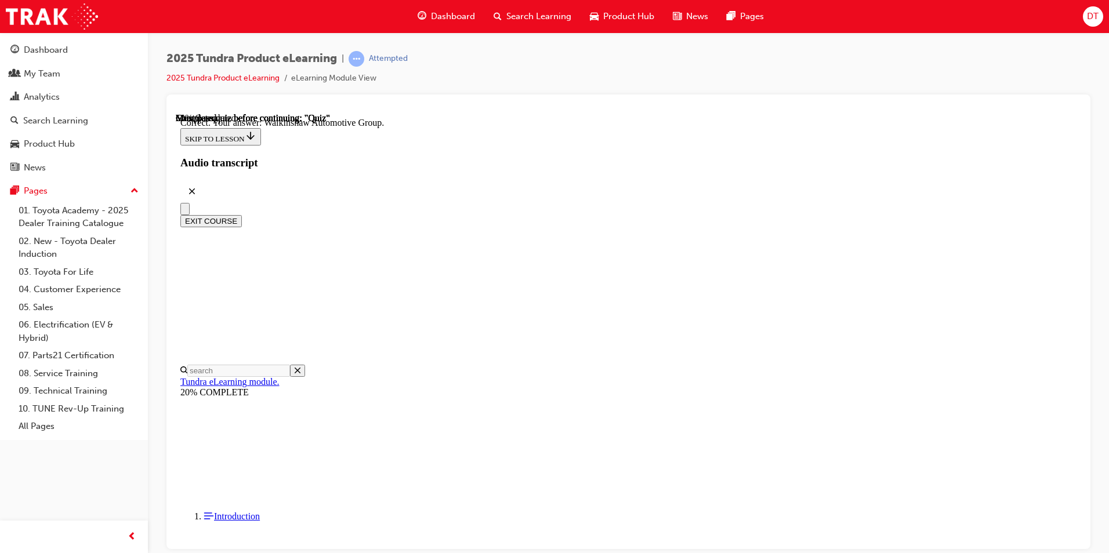
radio input "true"
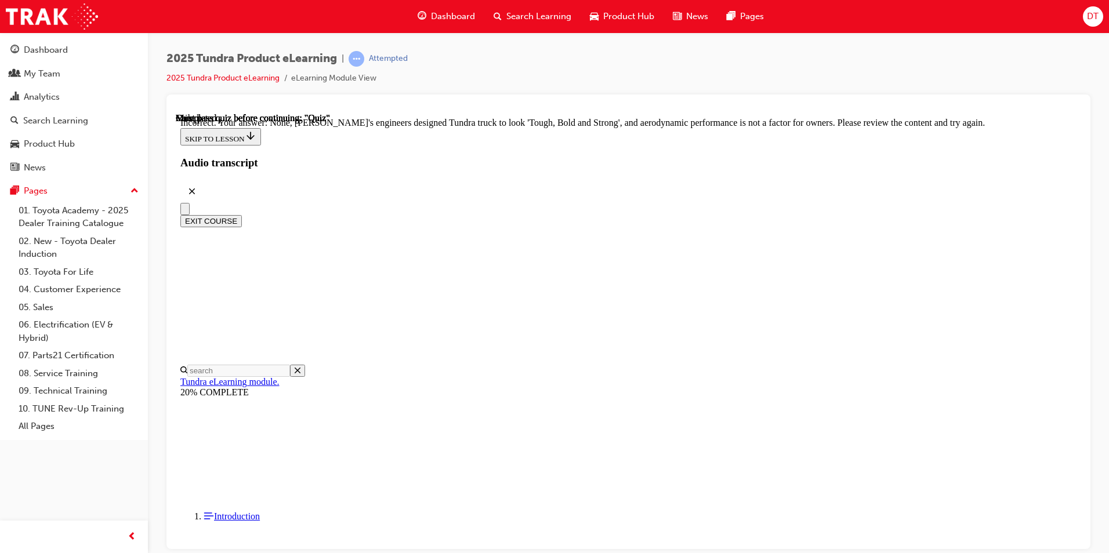
scroll to position [352, 0]
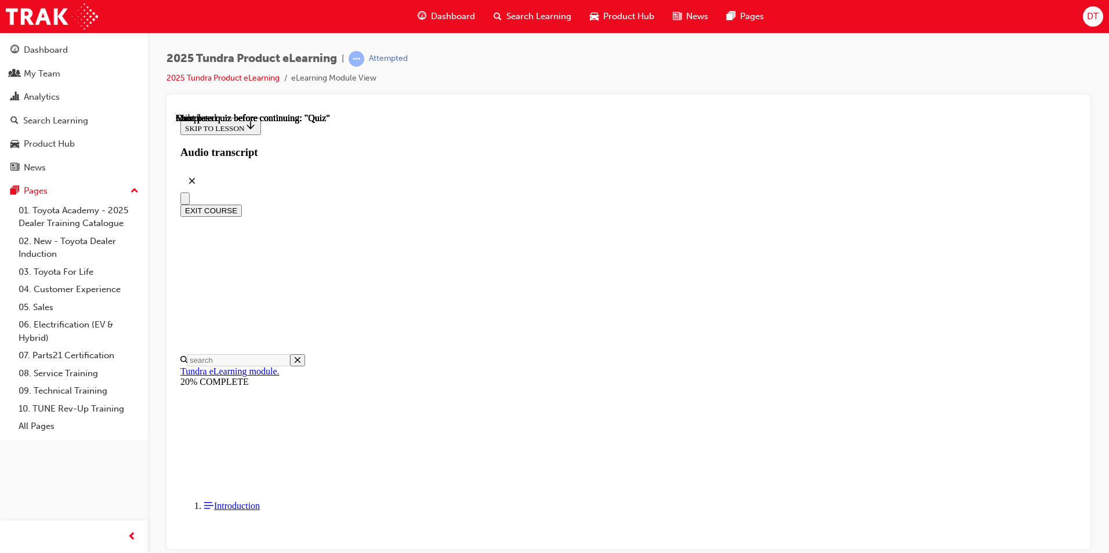
scroll to position [194, 0]
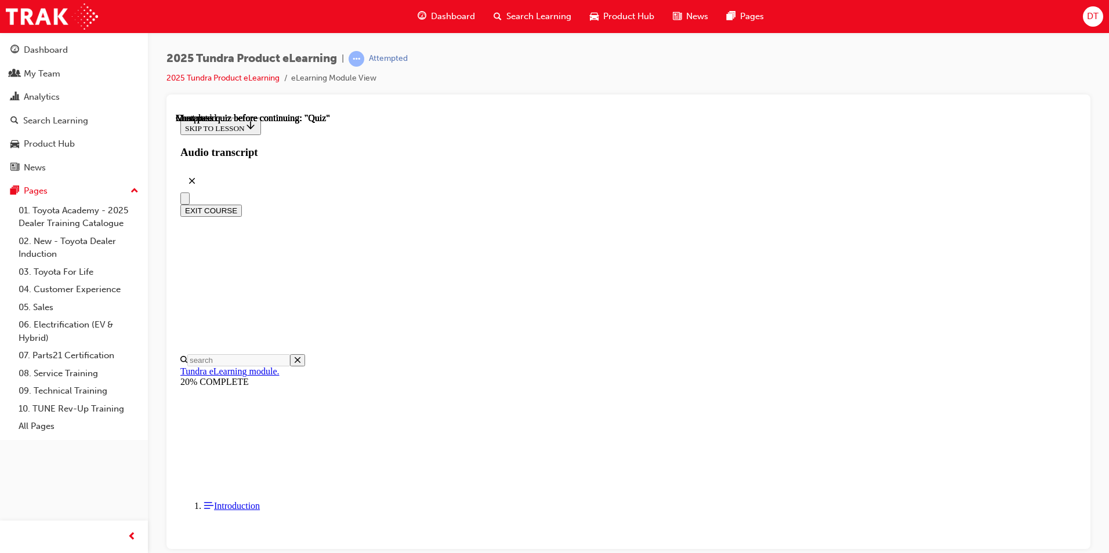
radio input "true"
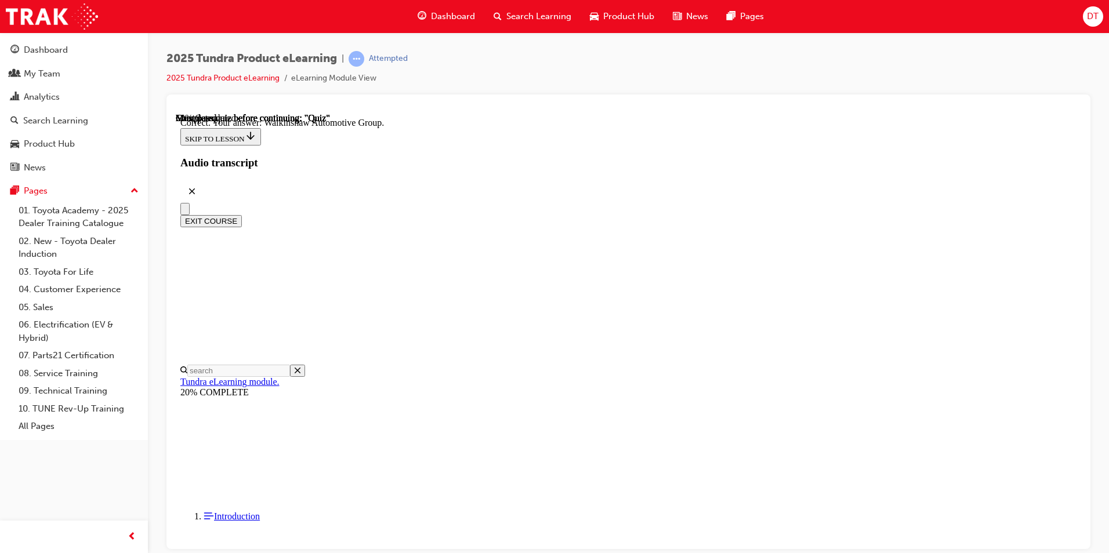
scroll to position [225, 0]
drag, startPoint x: 524, startPoint y: 300, endPoint x: 557, endPoint y: 319, distance: 38.2
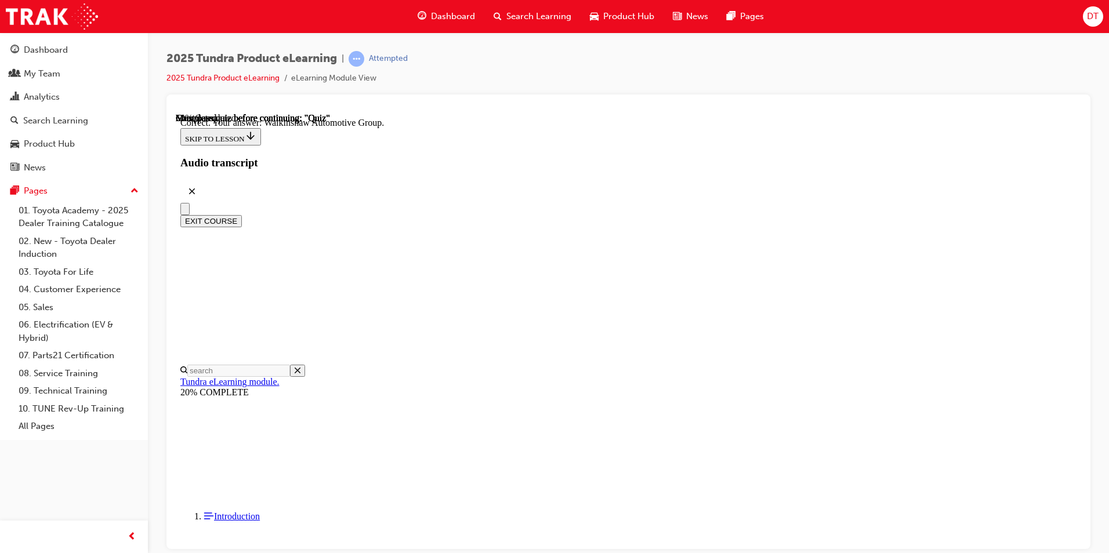
radio input "true"
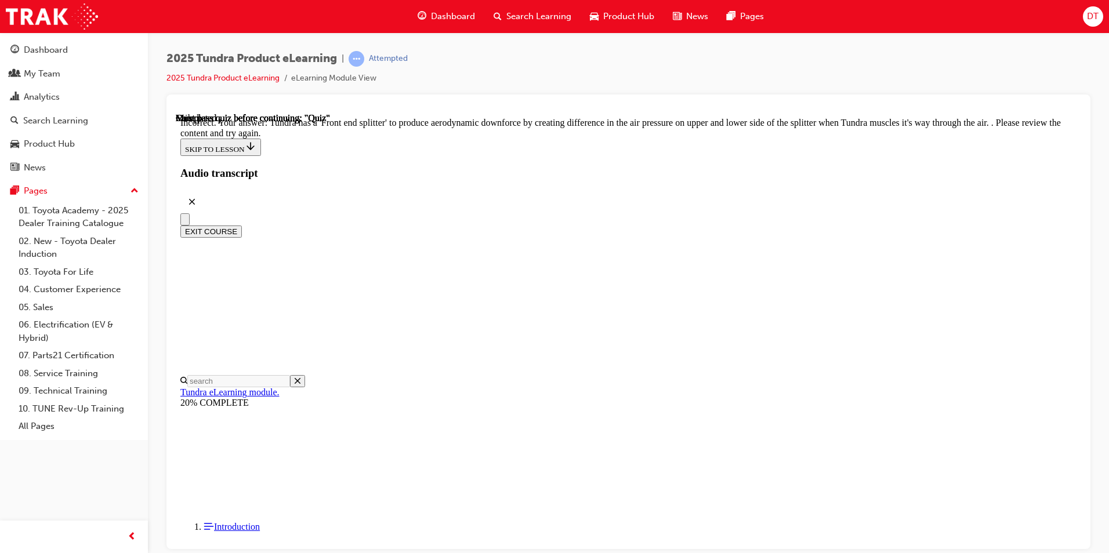
scroll to position [352, 0]
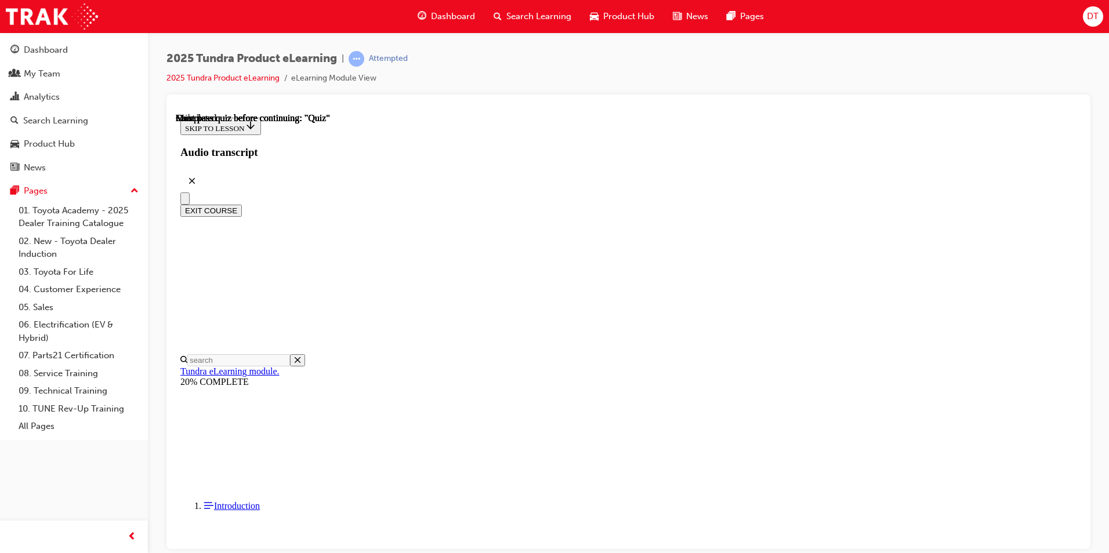
scroll to position [194, 0]
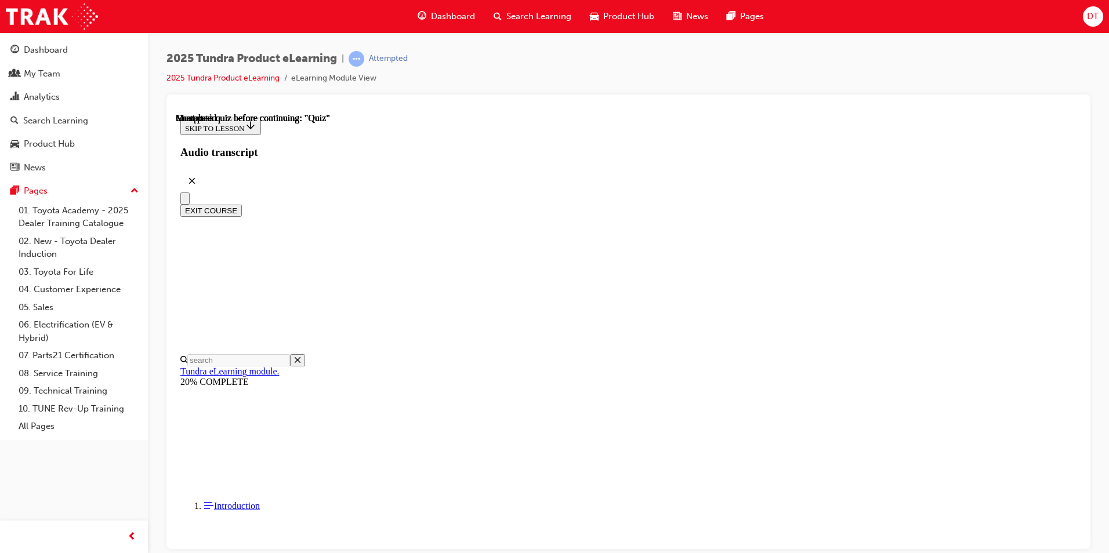
radio input "true"
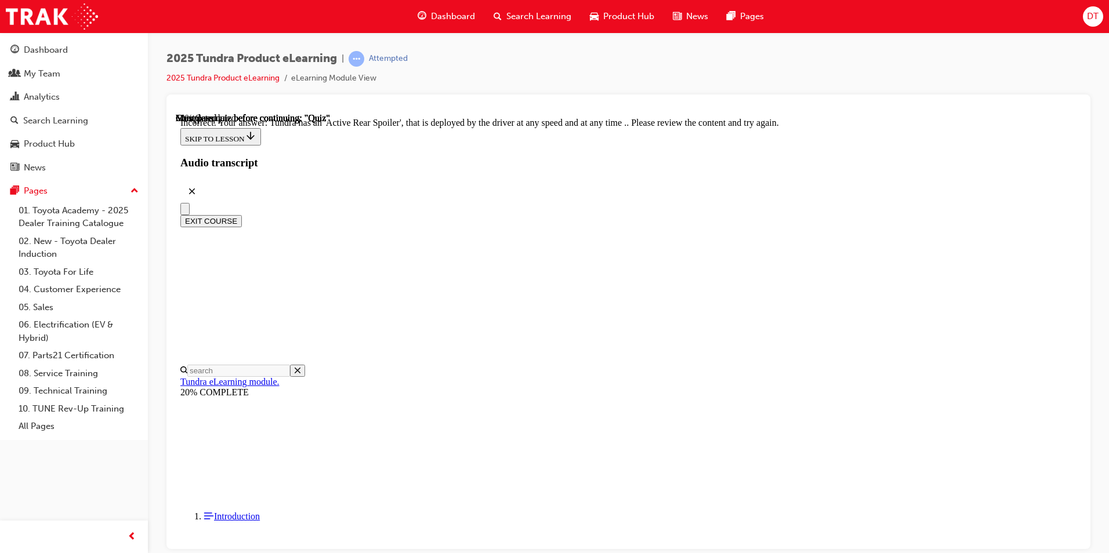
scroll to position [352, 0]
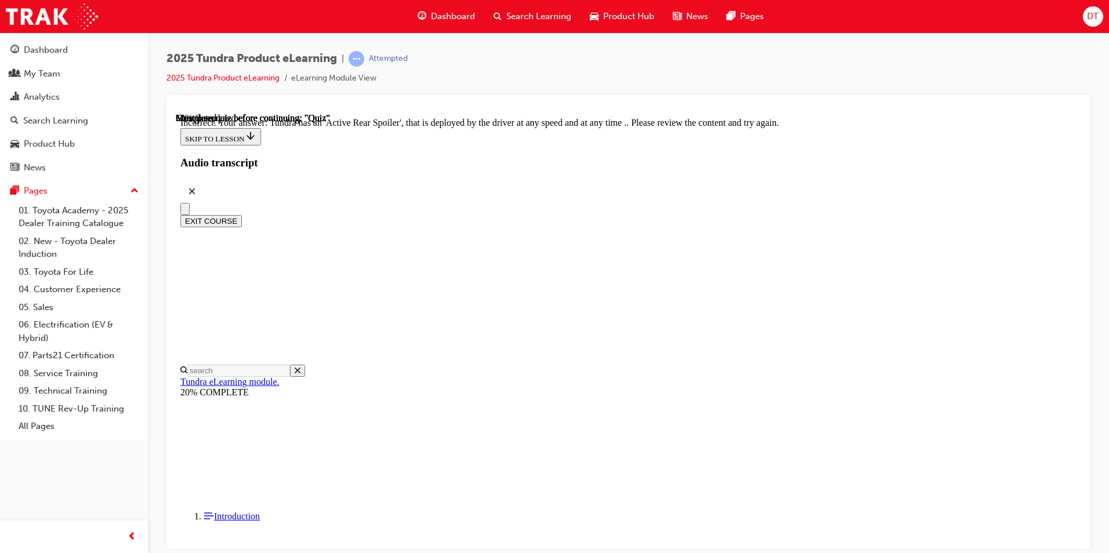
radio input "true"
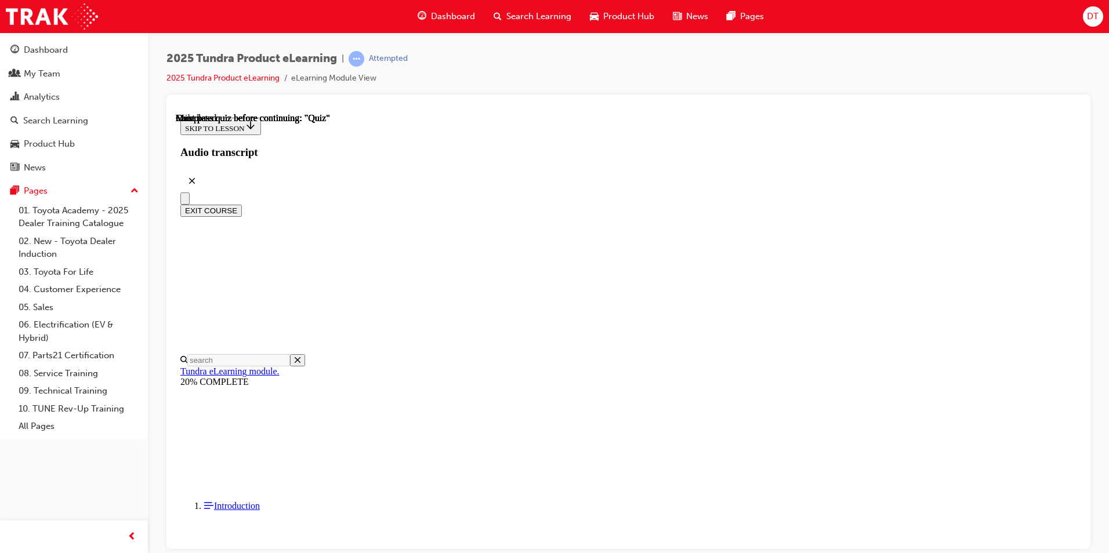
scroll to position [194, 0]
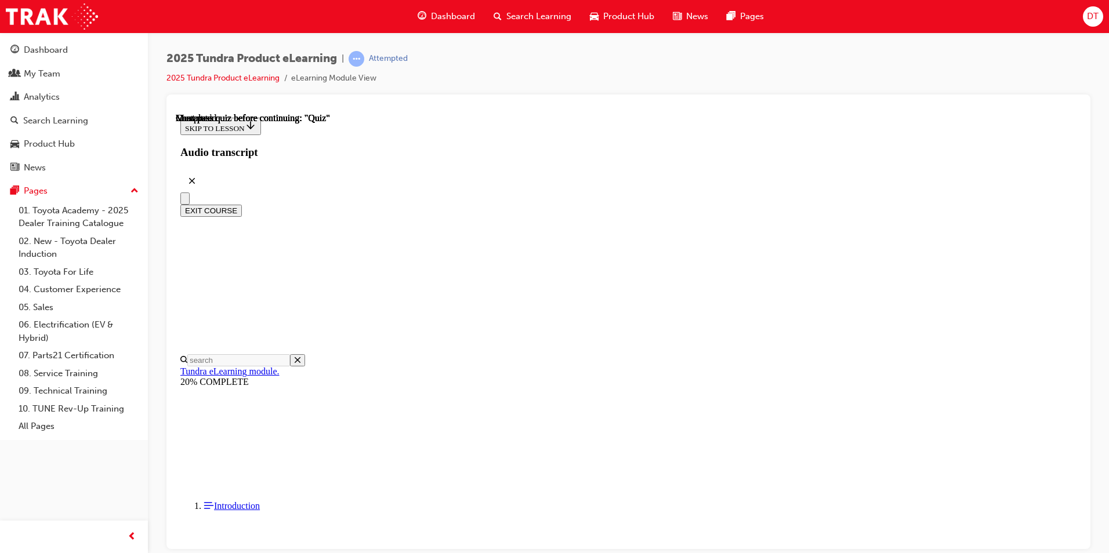
radio input "true"
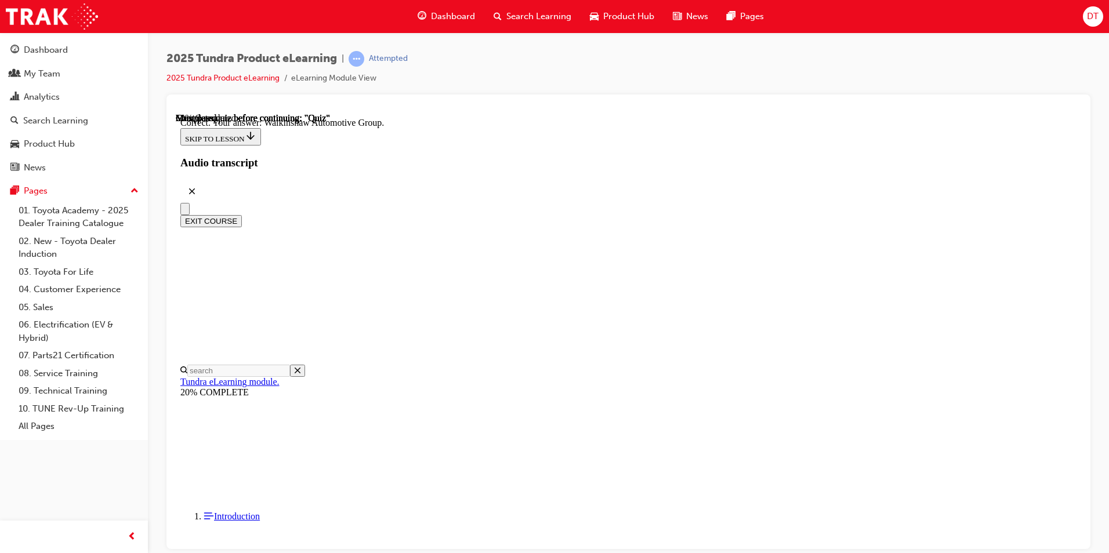
scroll to position [225, 0]
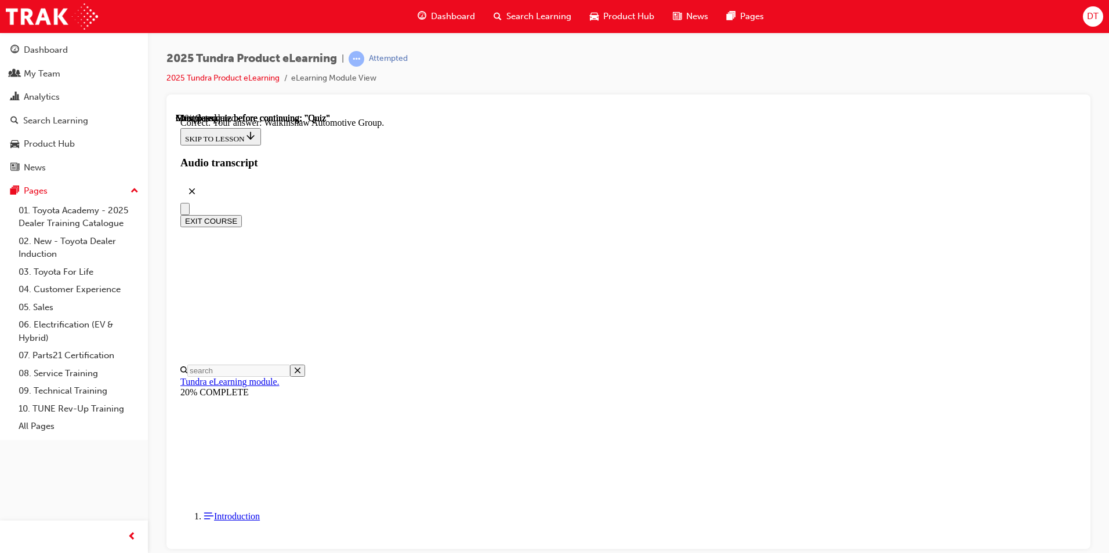
radio input "true"
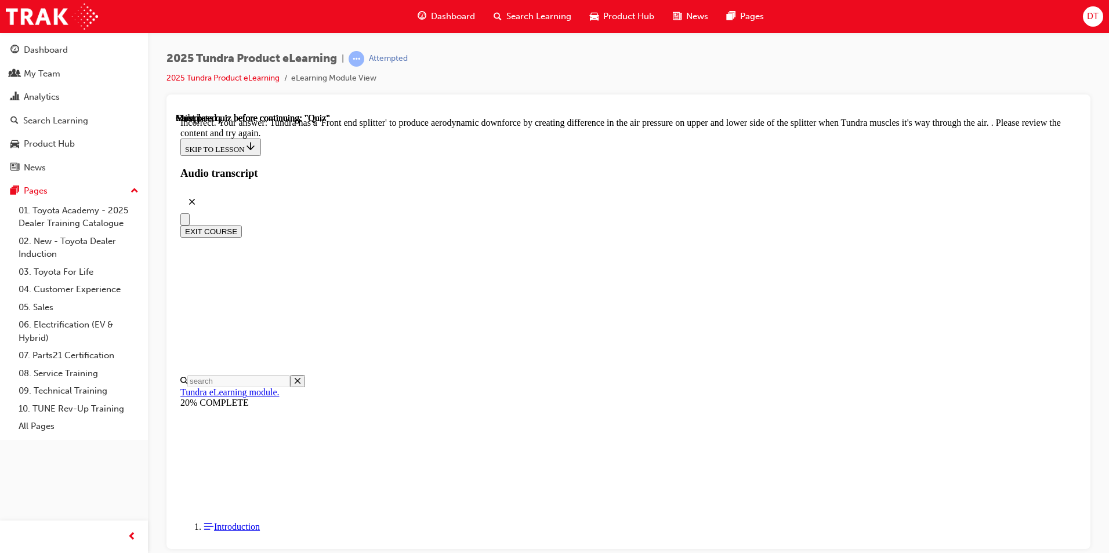
scroll to position [352, 0]
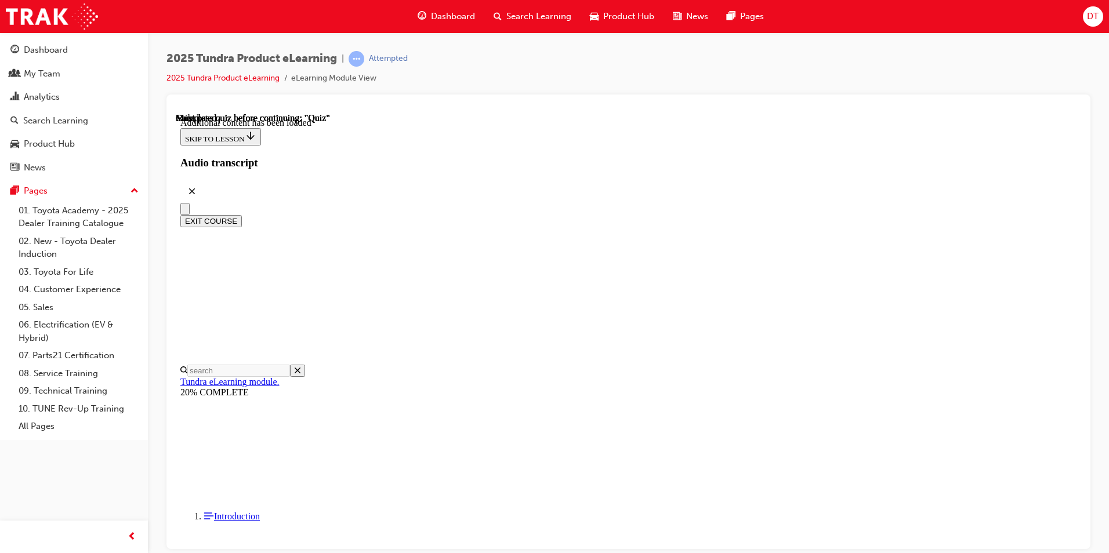
scroll to position [553, 0]
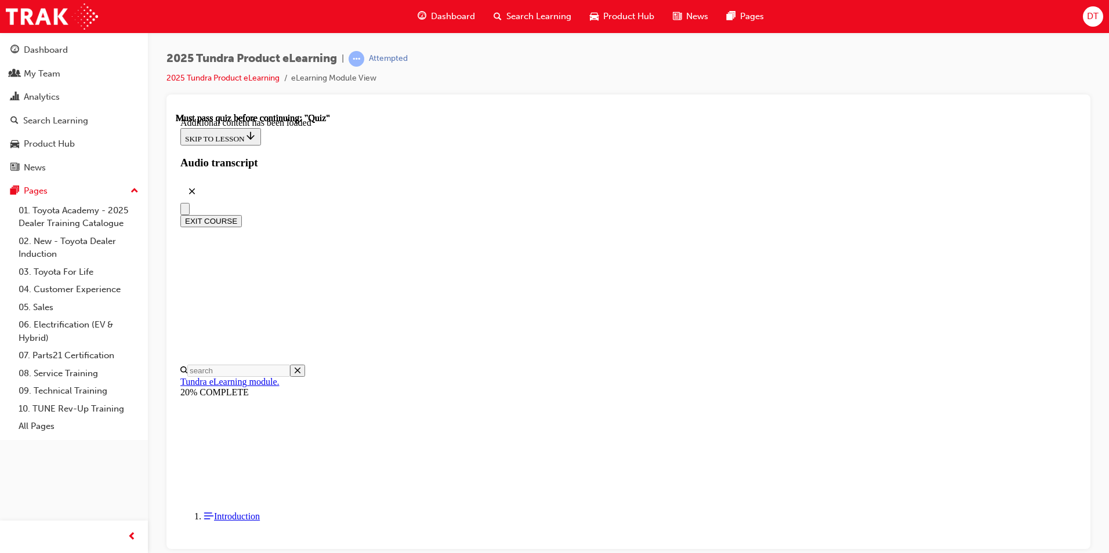
scroll to position [537, 0]
drag, startPoint x: 784, startPoint y: 391, endPoint x: 808, endPoint y: 387, distance: 24.0
drag, startPoint x: 814, startPoint y: 387, endPoint x: 822, endPoint y: 384, distance: 8.1
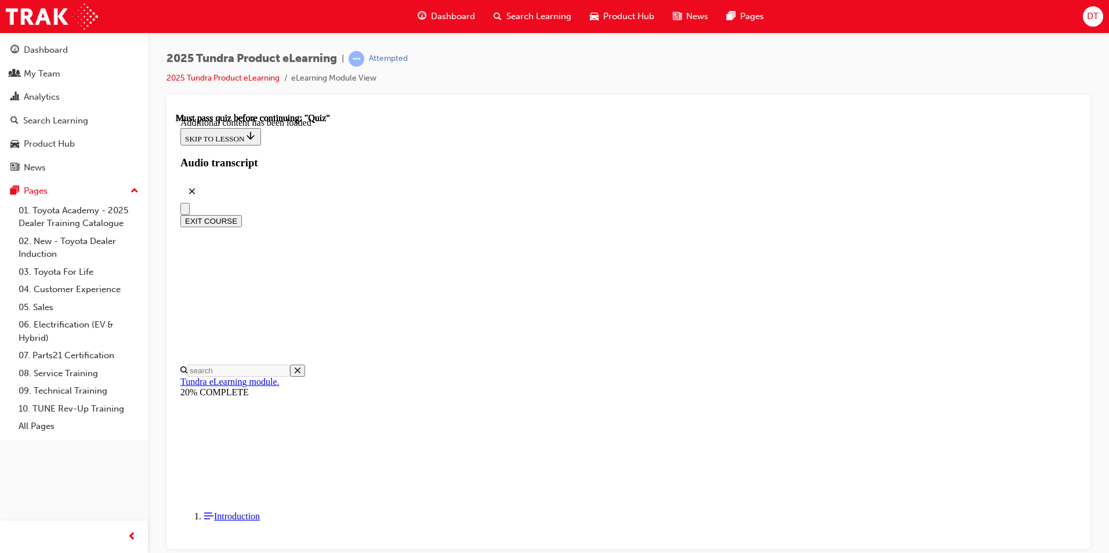
drag, startPoint x: 859, startPoint y: 377, endPoint x: 894, endPoint y: 282, distance: 102.0
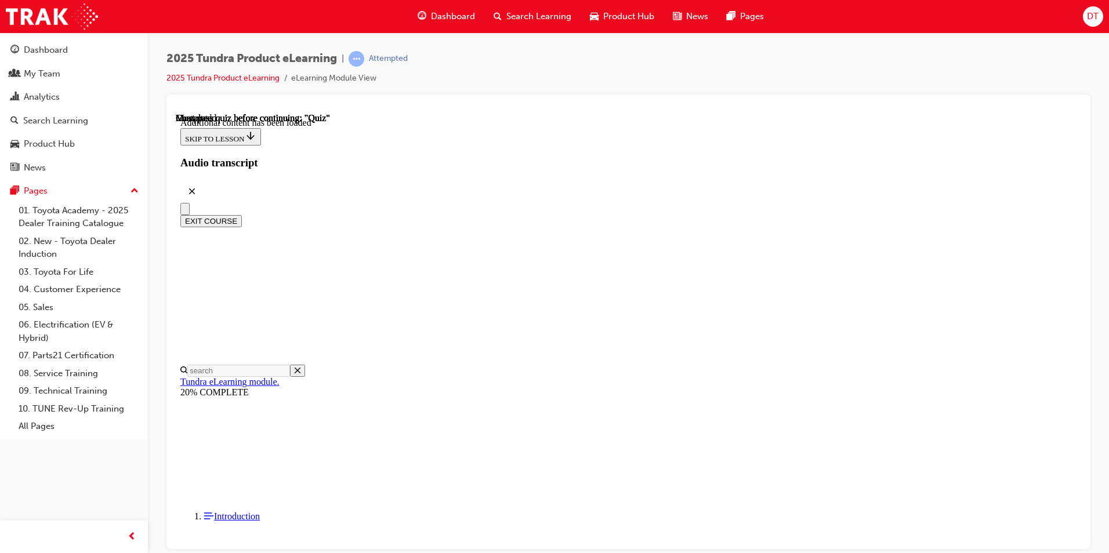
radio input "true"
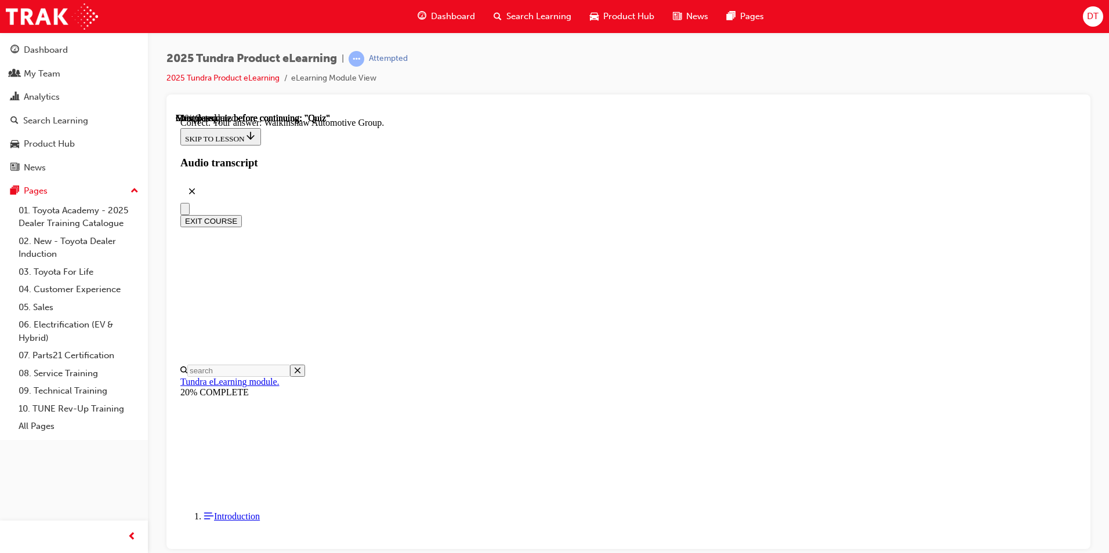
radio input "true"
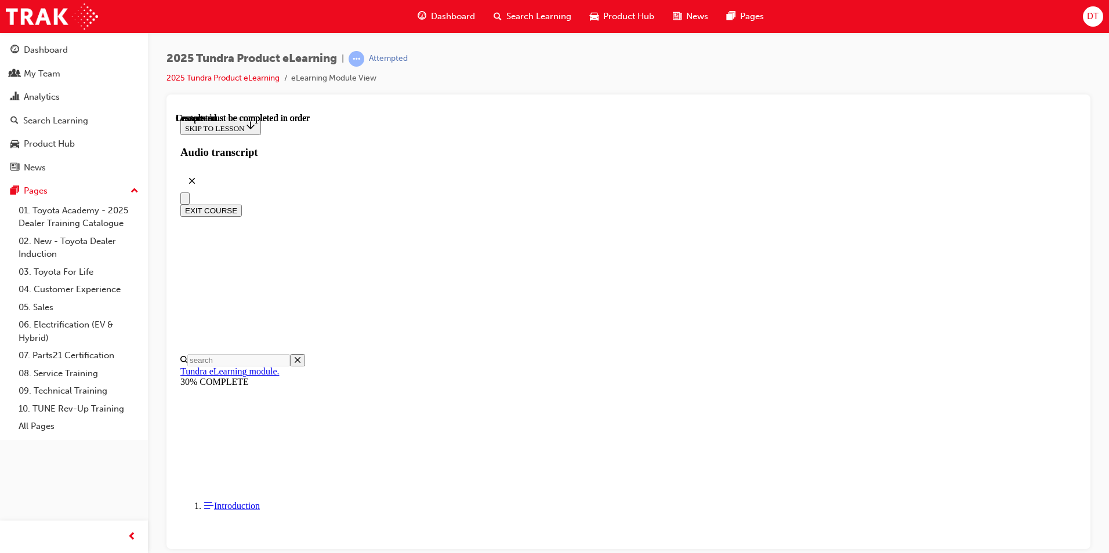
scroll to position [194, 0]
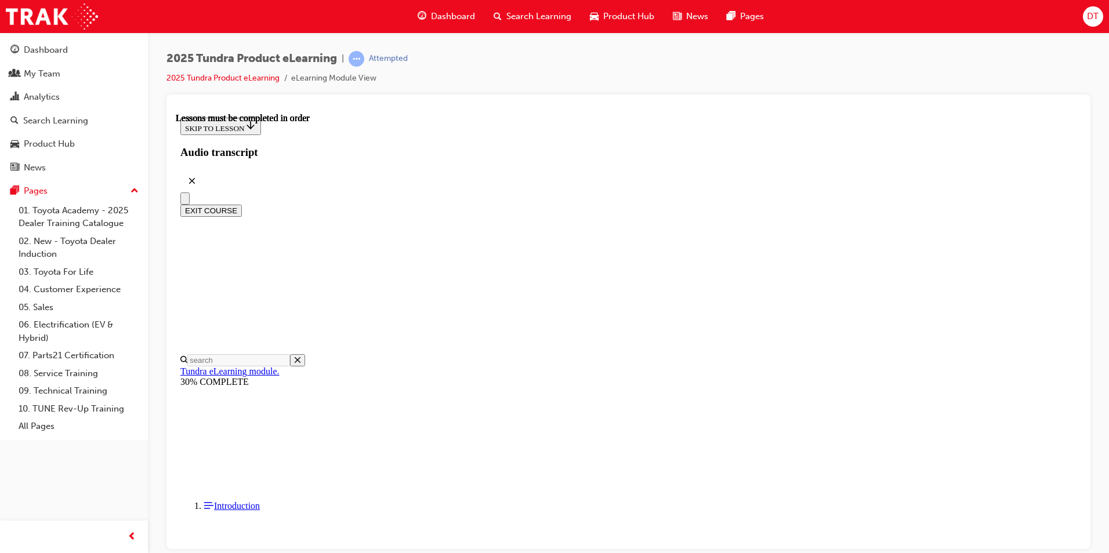
drag, startPoint x: 980, startPoint y: 299, endPoint x: 866, endPoint y: 268, distance: 117.6
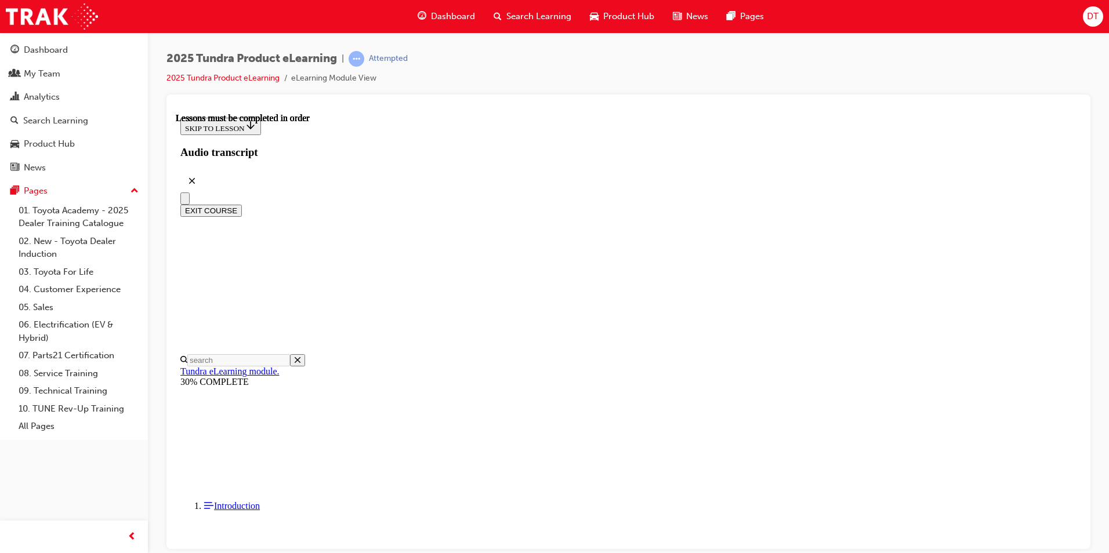
drag, startPoint x: 718, startPoint y: 193, endPoint x: 733, endPoint y: 195, distance: 15.2
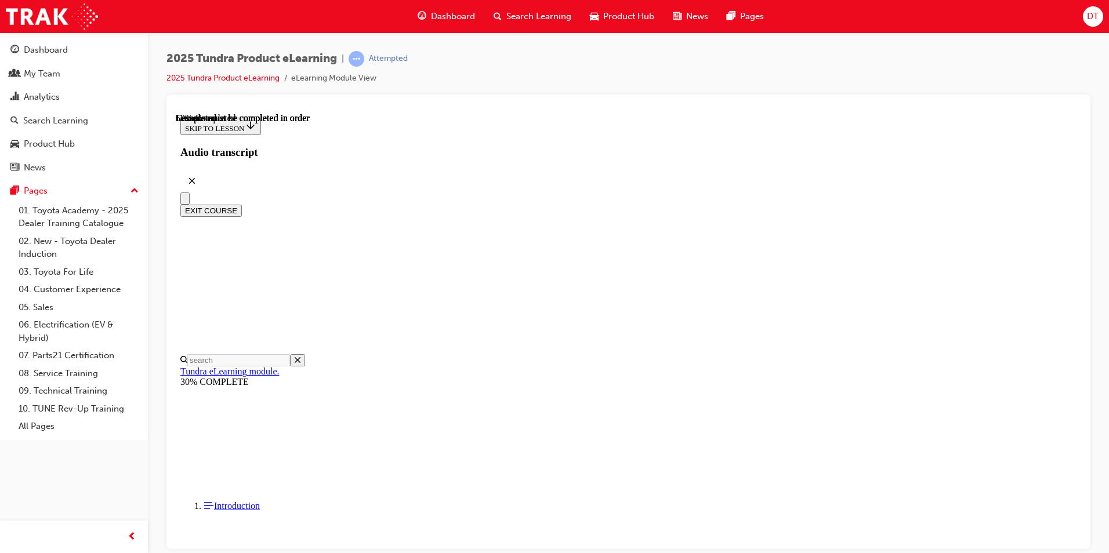
drag, startPoint x: 816, startPoint y: 341, endPoint x: 897, endPoint y: 282, distance: 100.1
drag, startPoint x: 845, startPoint y: 397, endPoint x: 972, endPoint y: 350, distance: 135.9
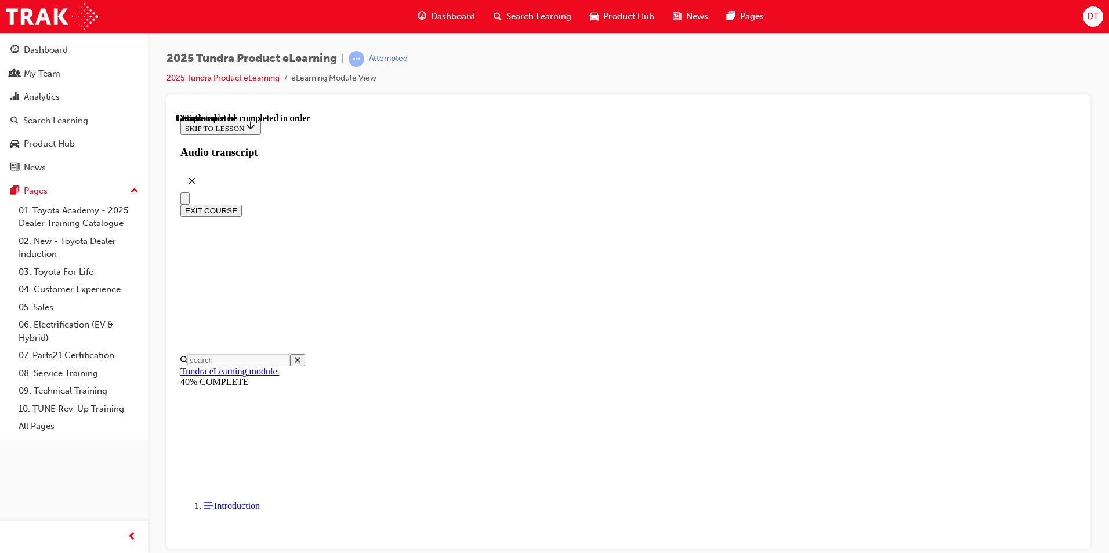
scroll to position [152, 0]
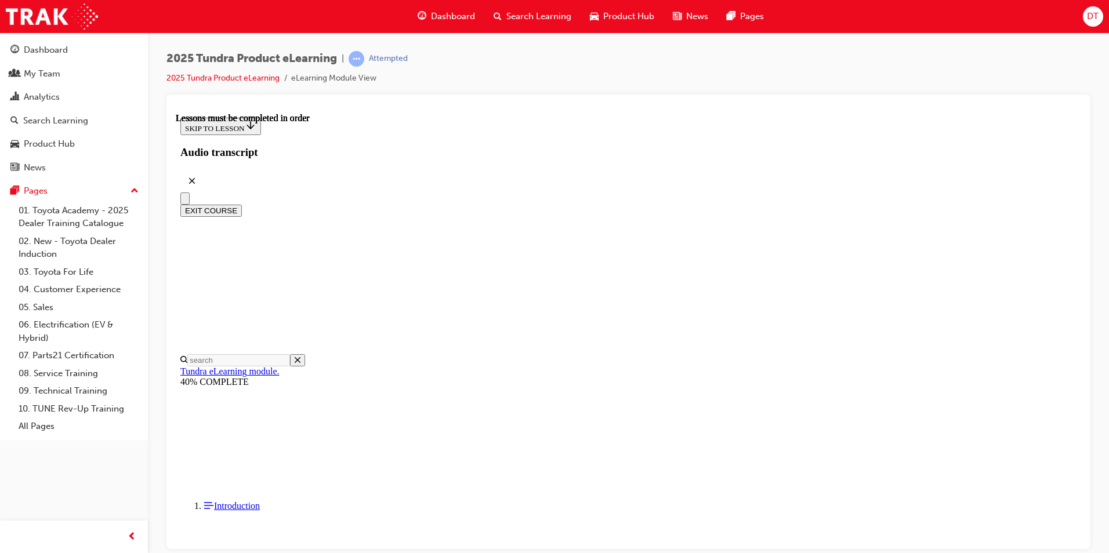
drag, startPoint x: 990, startPoint y: 474, endPoint x: 965, endPoint y: 467, distance: 25.9
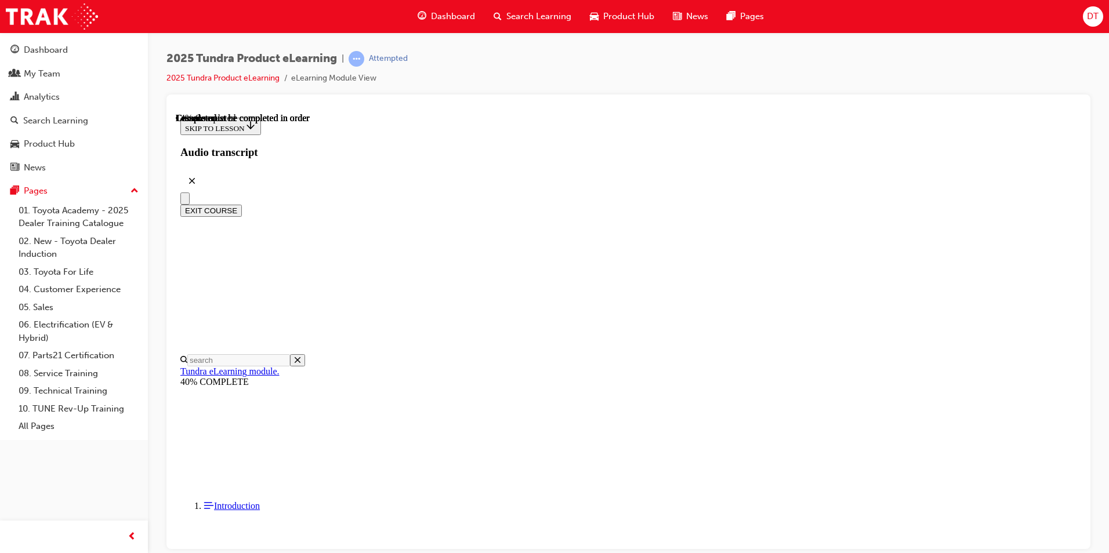
drag, startPoint x: 946, startPoint y: 346, endPoint x: 892, endPoint y: 348, distance: 54.5
drag, startPoint x: 663, startPoint y: 411, endPoint x: 674, endPoint y: 404, distance: 13.0
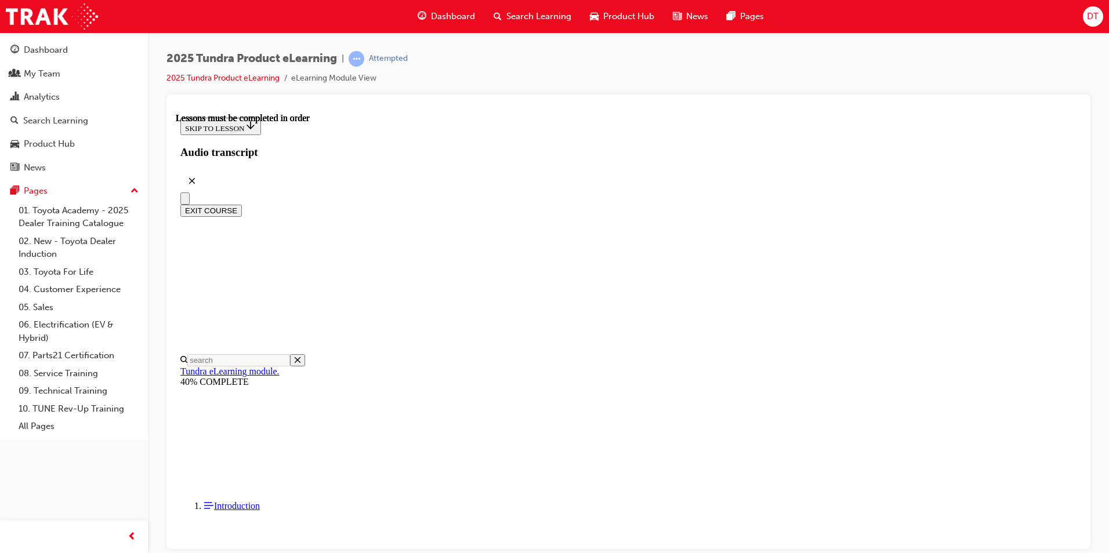
drag, startPoint x: 543, startPoint y: 377, endPoint x: 554, endPoint y: 377, distance: 11.0
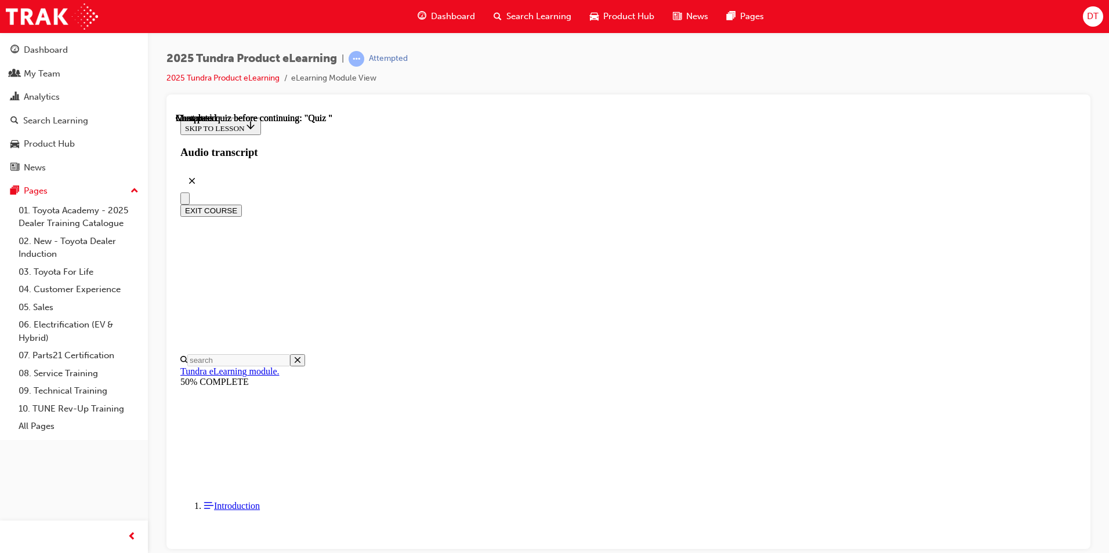
scroll to position [36, 0]
radio input "true"
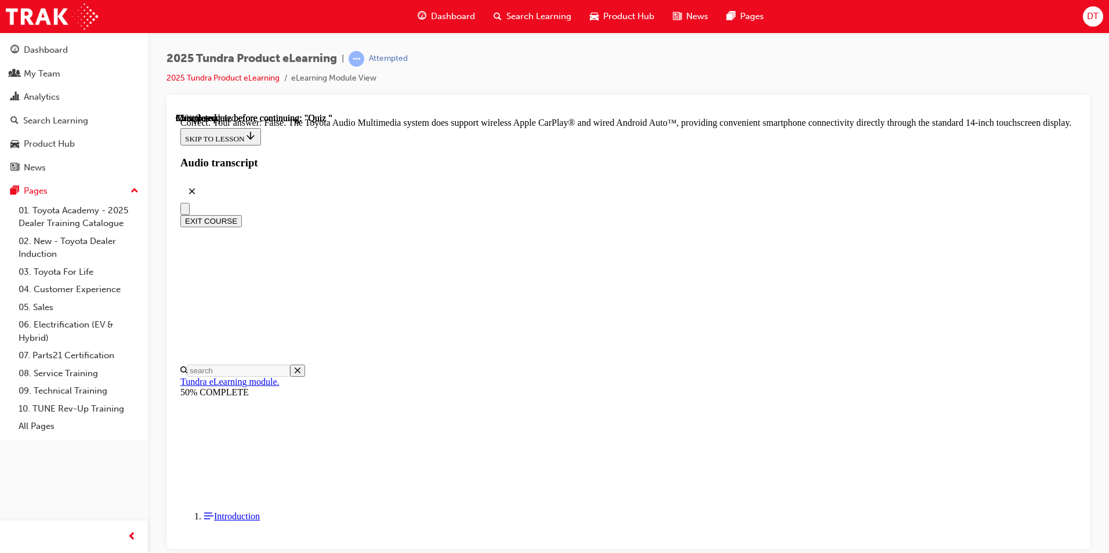
scroll to position [197, 0]
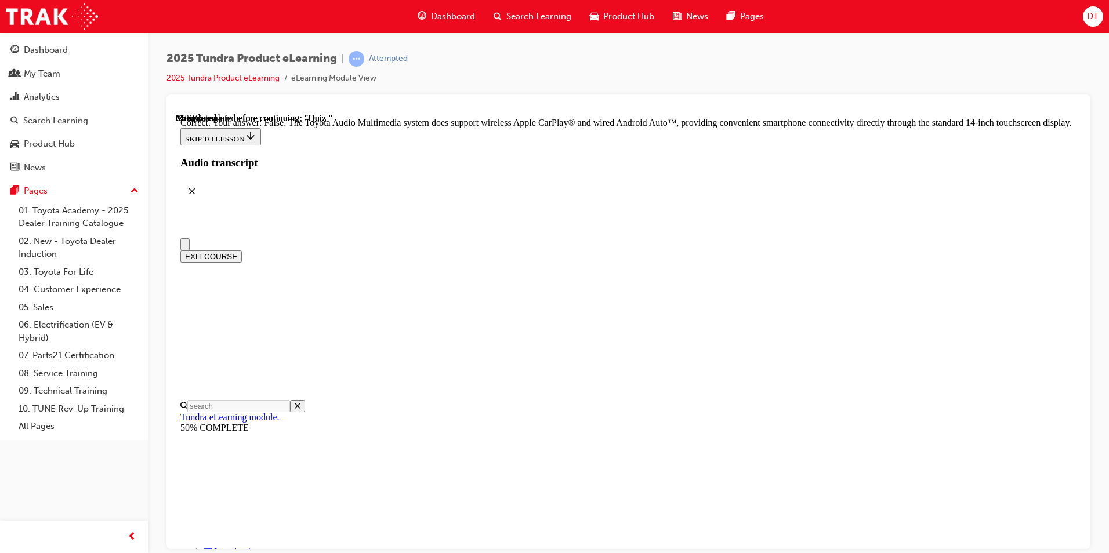
scroll to position [58, 0]
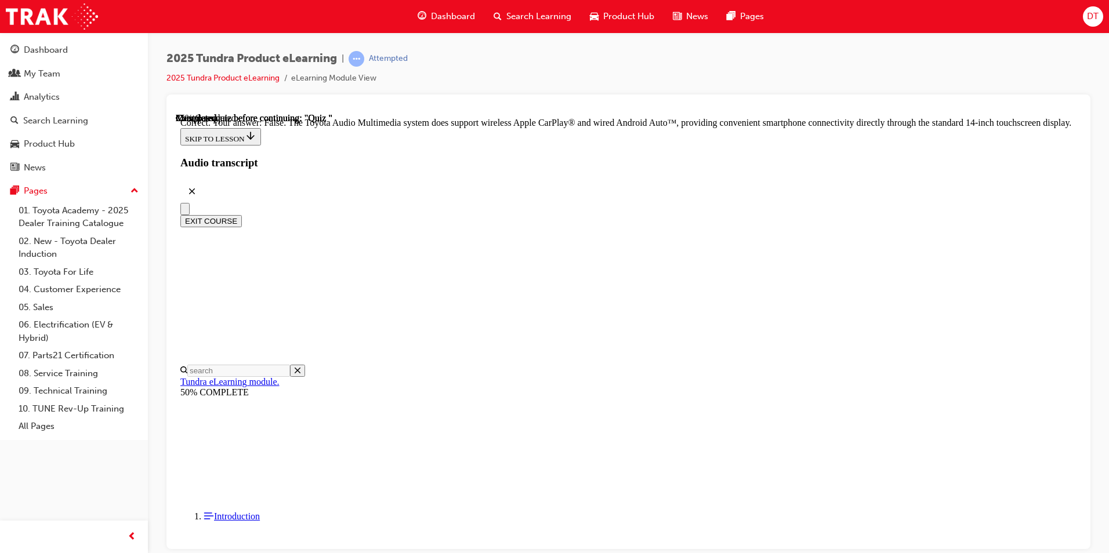
drag, startPoint x: 530, startPoint y: 468, endPoint x: 609, endPoint y: 469, distance: 78.9
radio input "true"
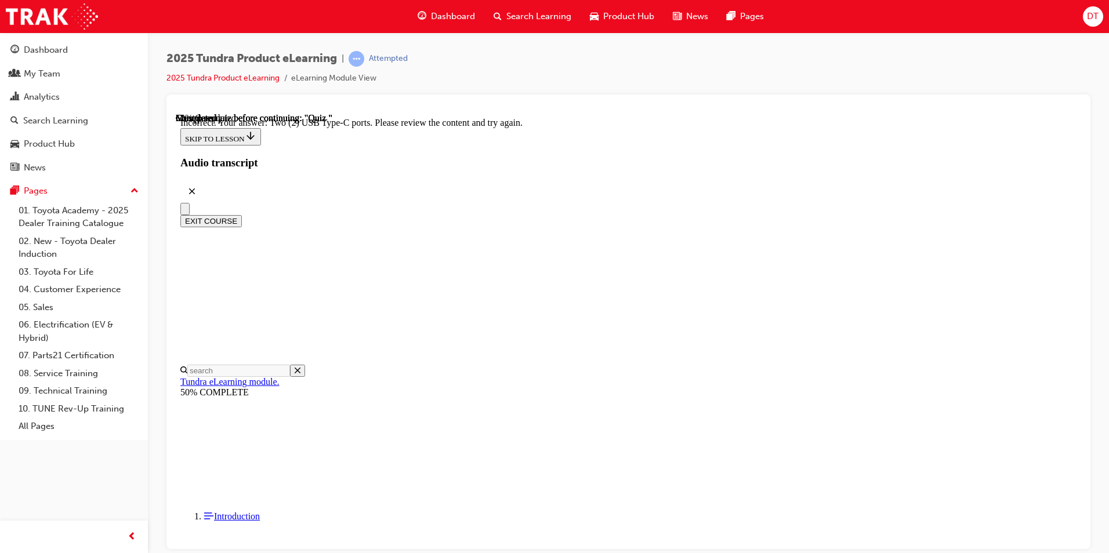
scroll to position [263, 0]
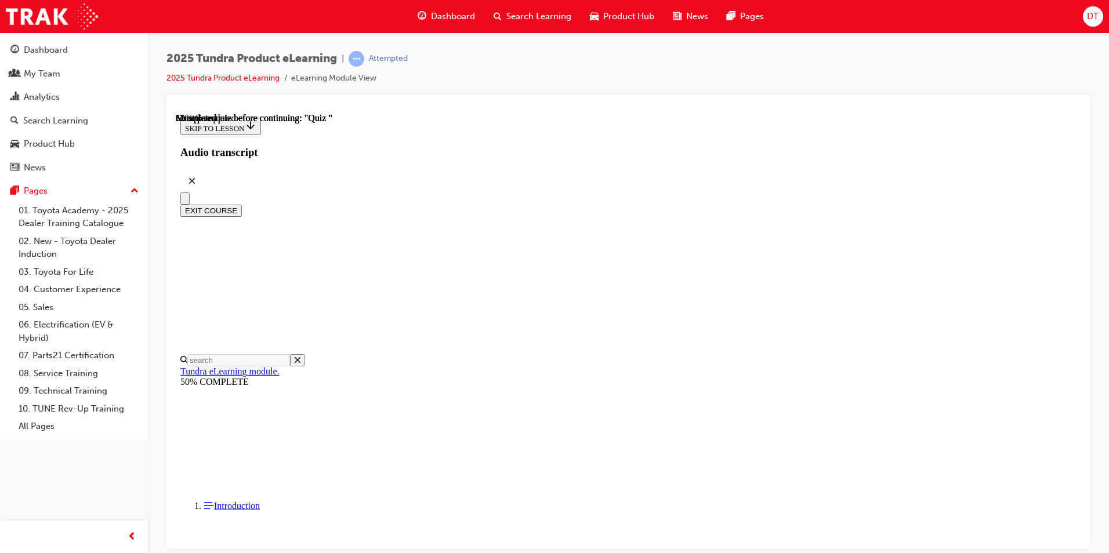
drag, startPoint x: 525, startPoint y: 266, endPoint x: 617, endPoint y: 325, distance: 110.0
radio input "true"
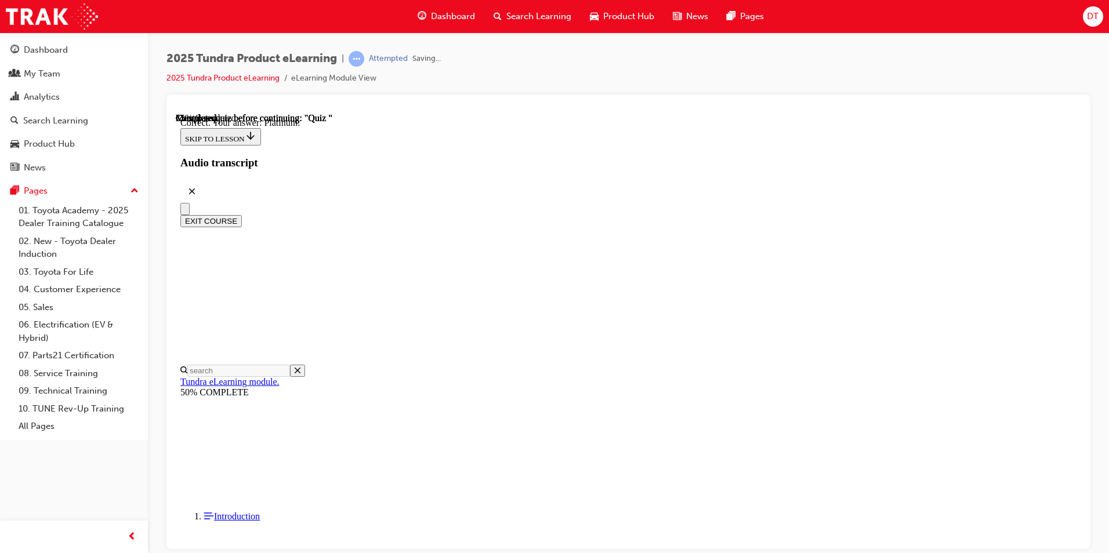
scroll to position [139, 0]
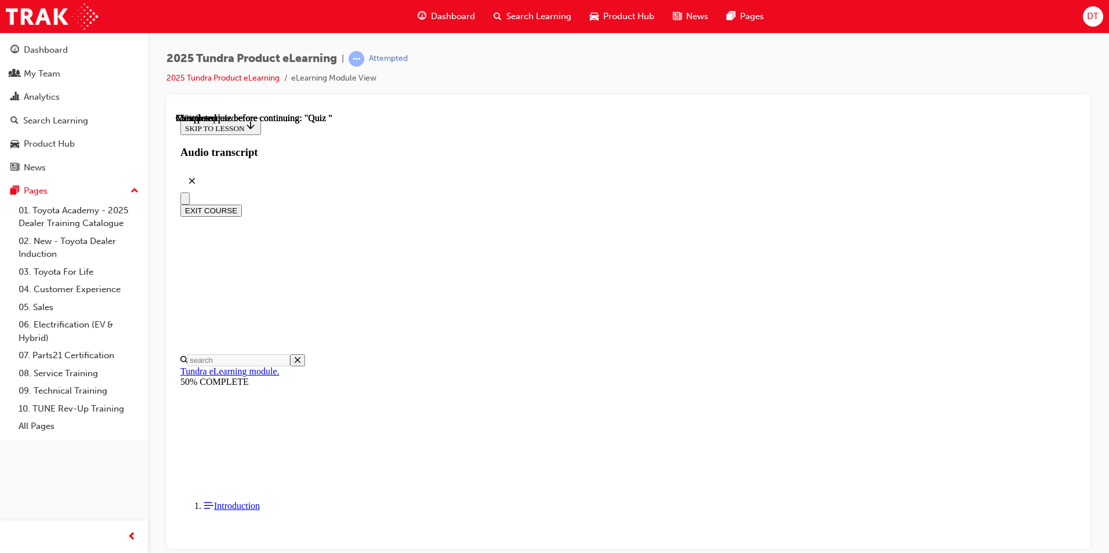
scroll to position [110, 0]
radio input "true"
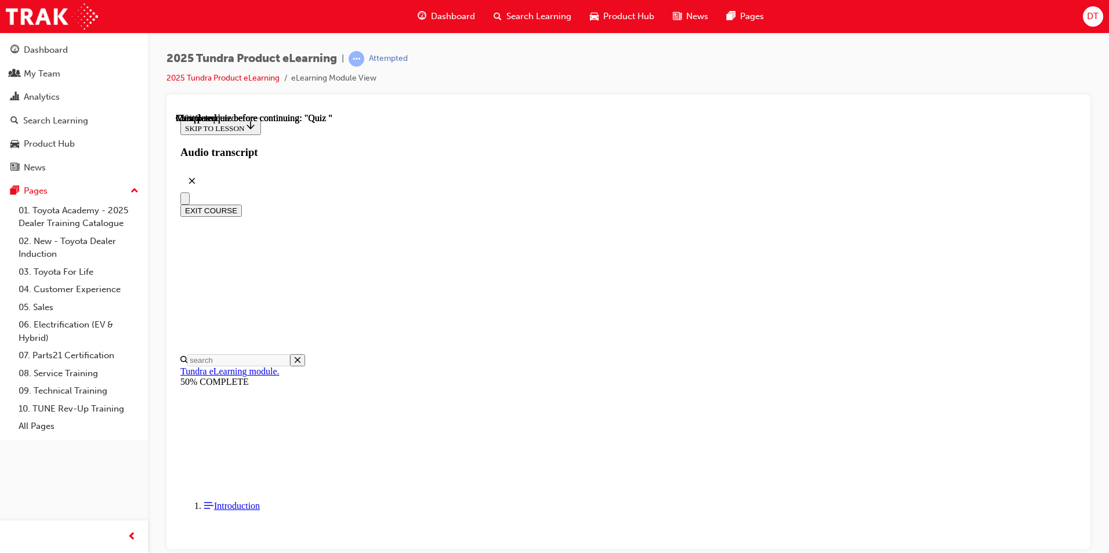
radio input "true"
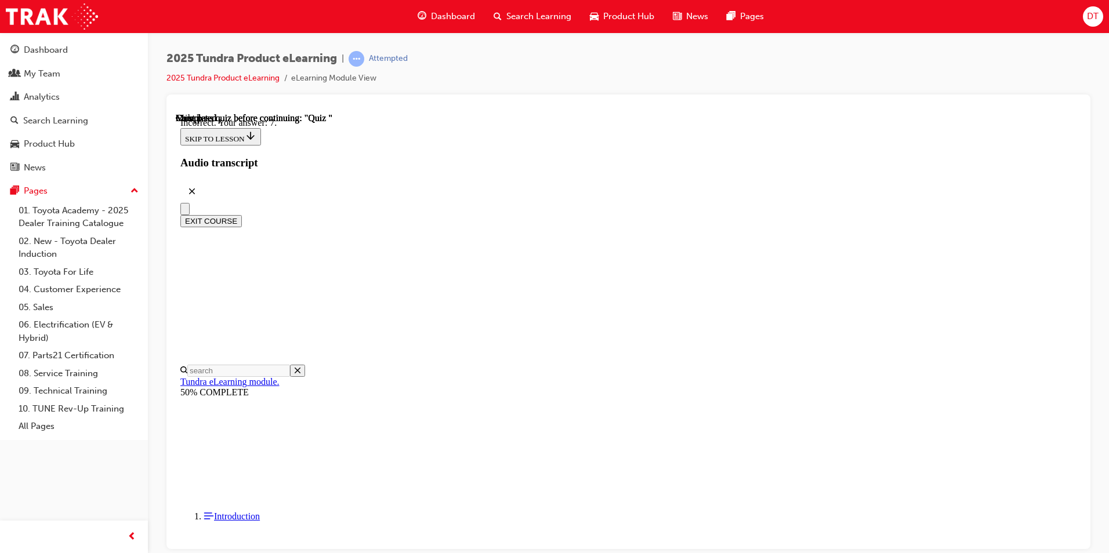
scroll to position [159, 0]
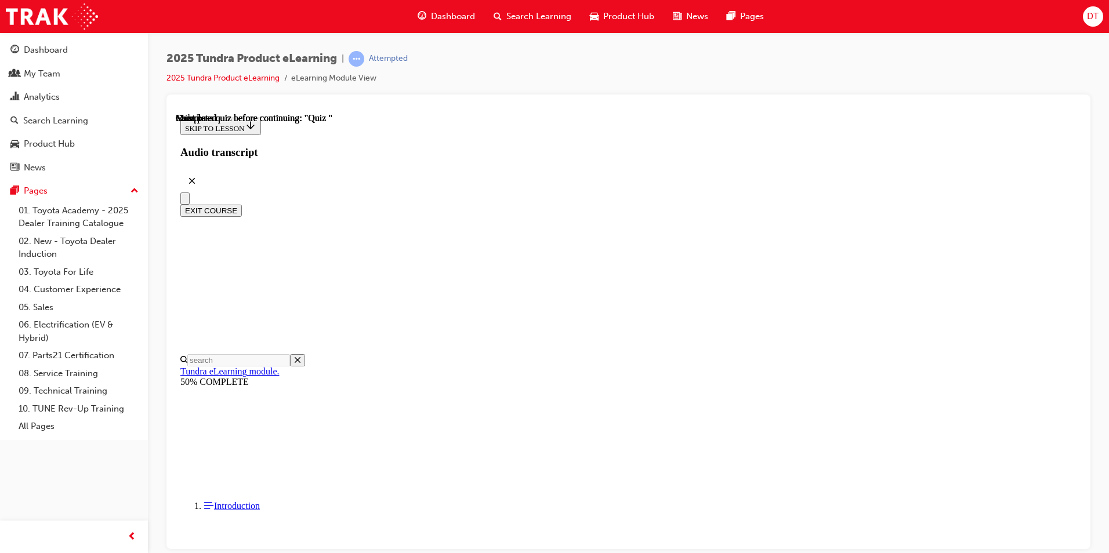
scroll to position [194, 0]
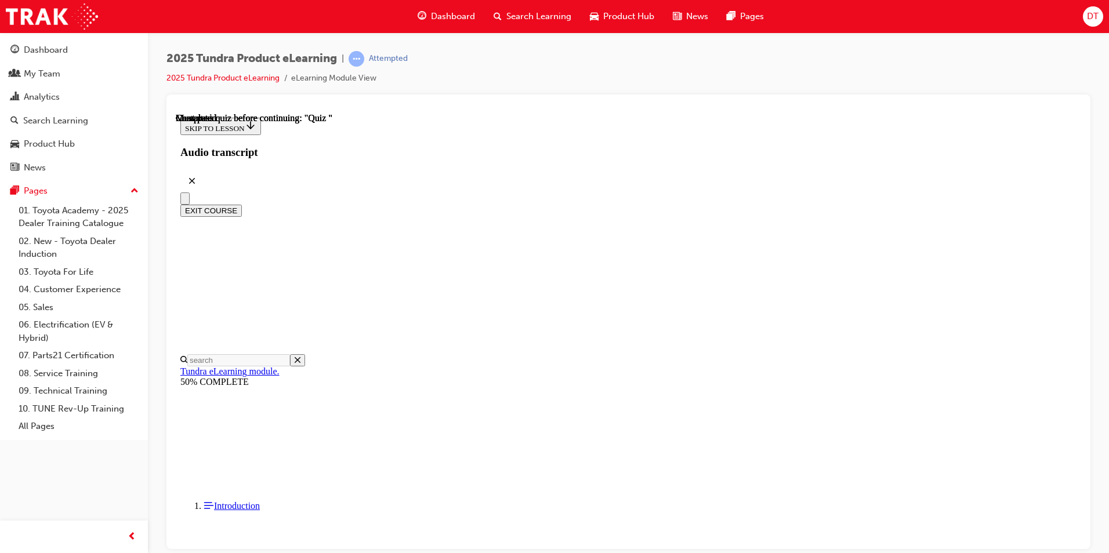
radio input "true"
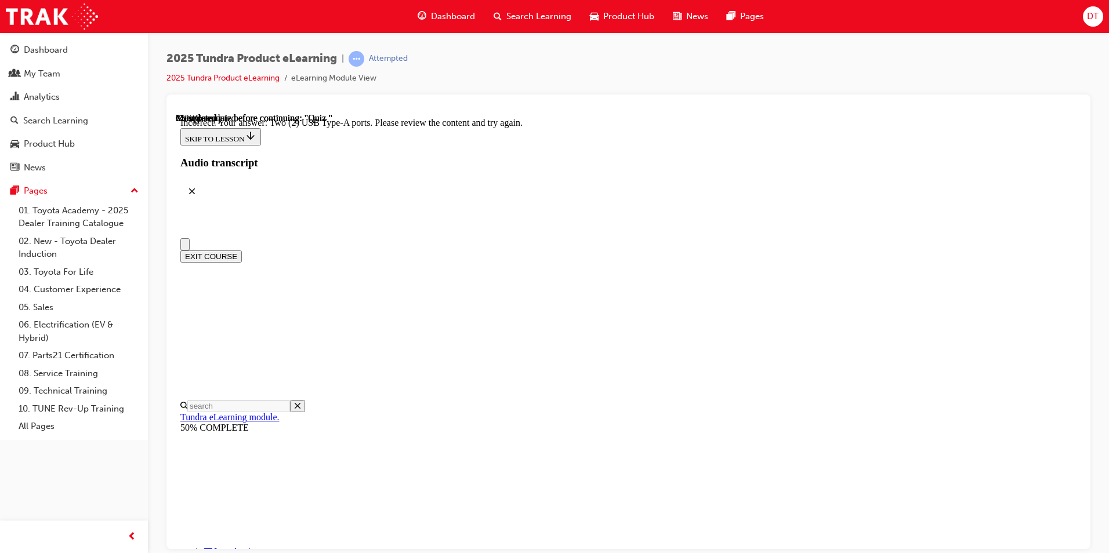
scroll to position [0, 0]
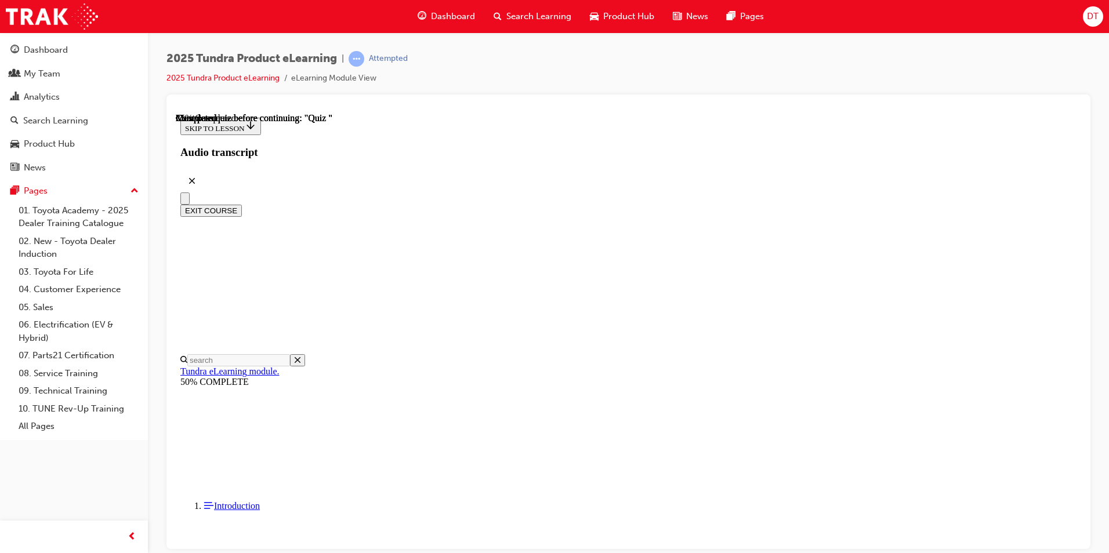
scroll to position [856, 0]
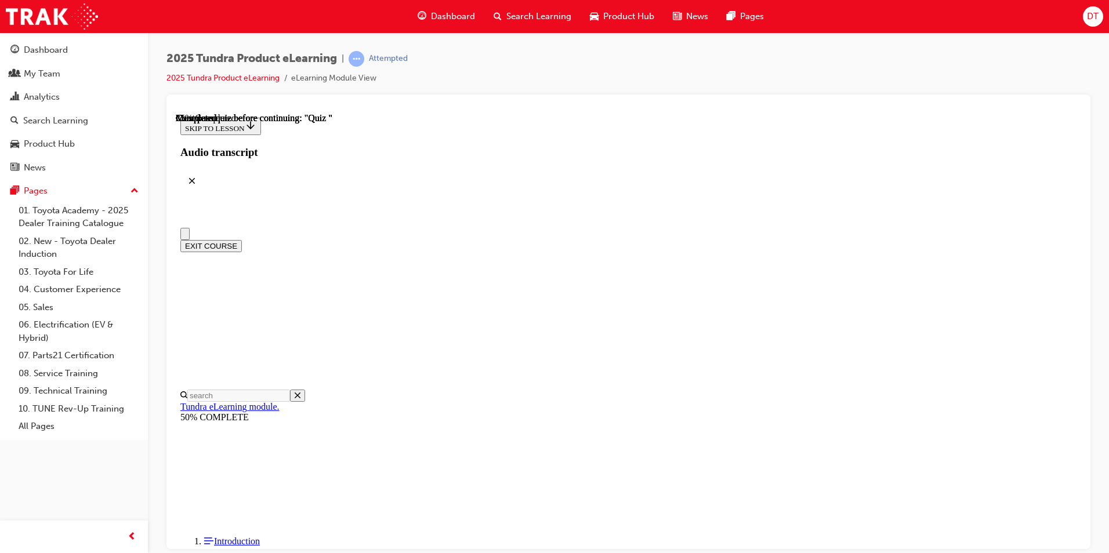
scroll to position [0, 0]
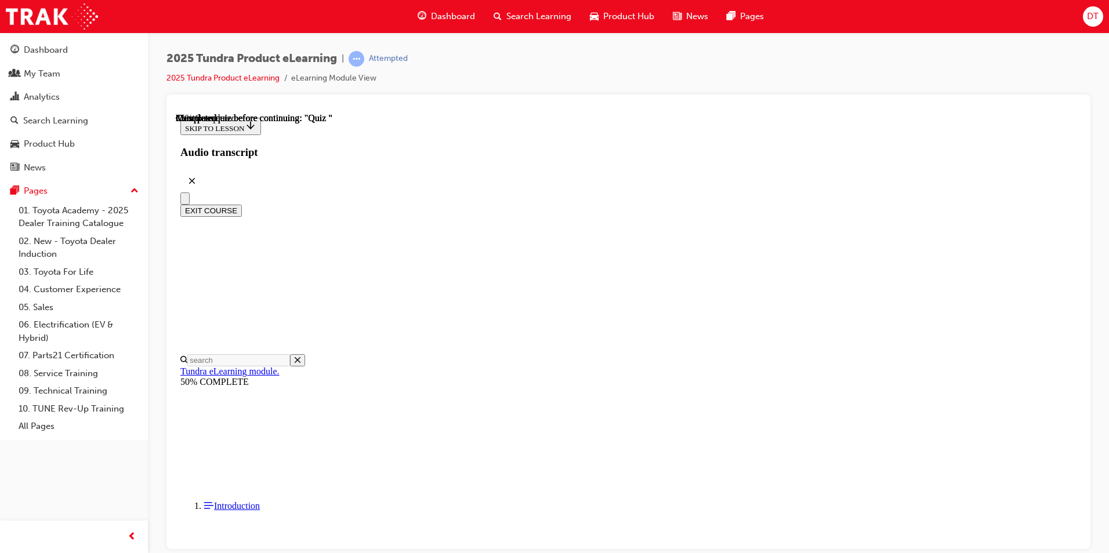
scroll to position [232, 0]
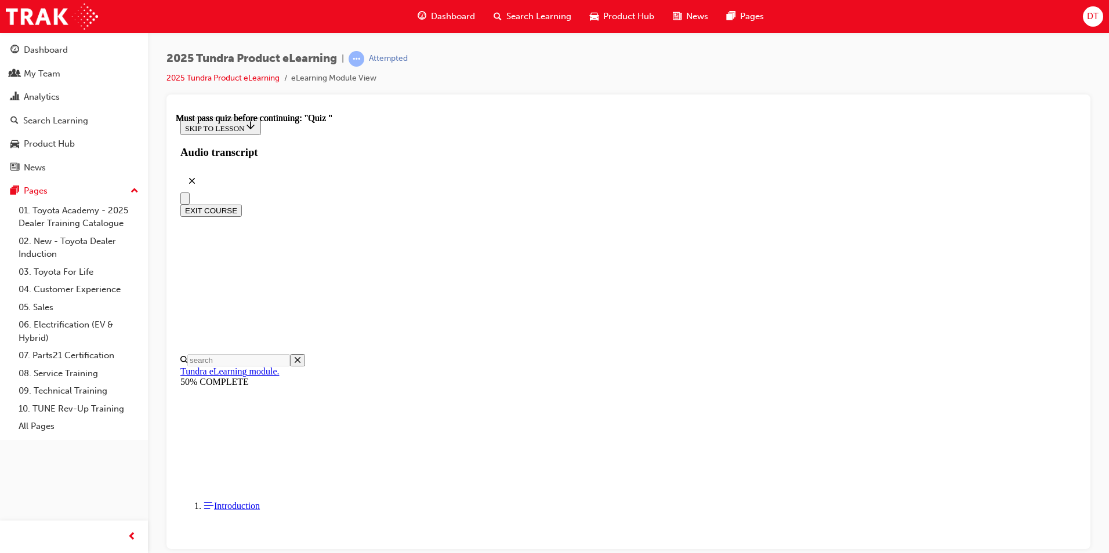
scroll to position [157, 0]
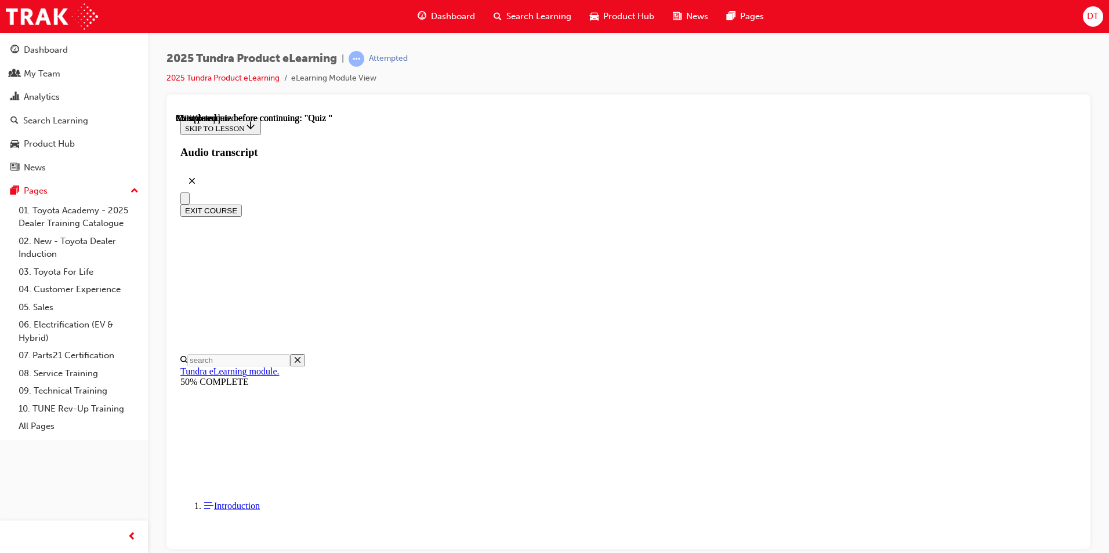
radio input "true"
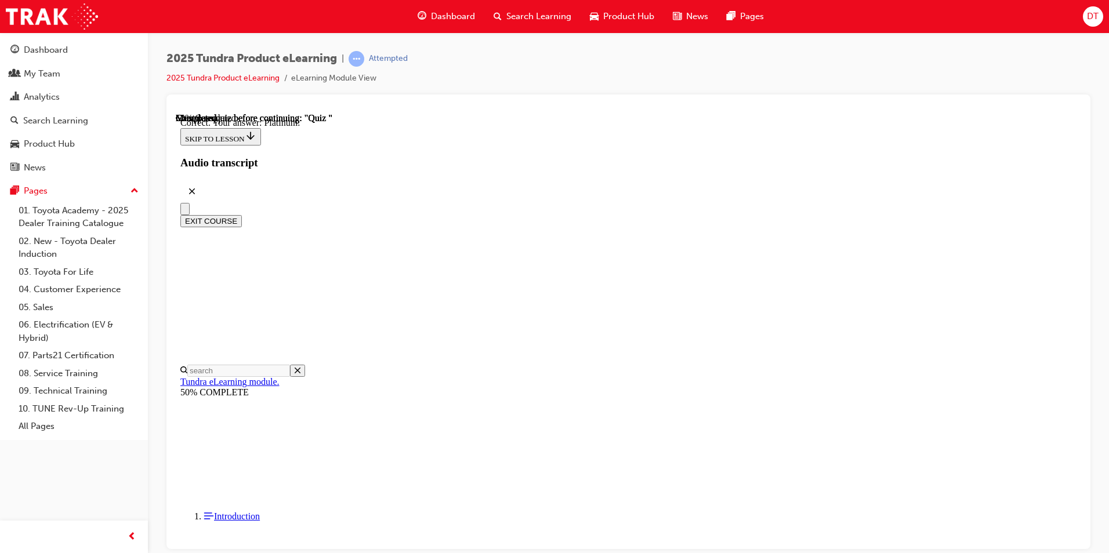
scroll to position [139, 0]
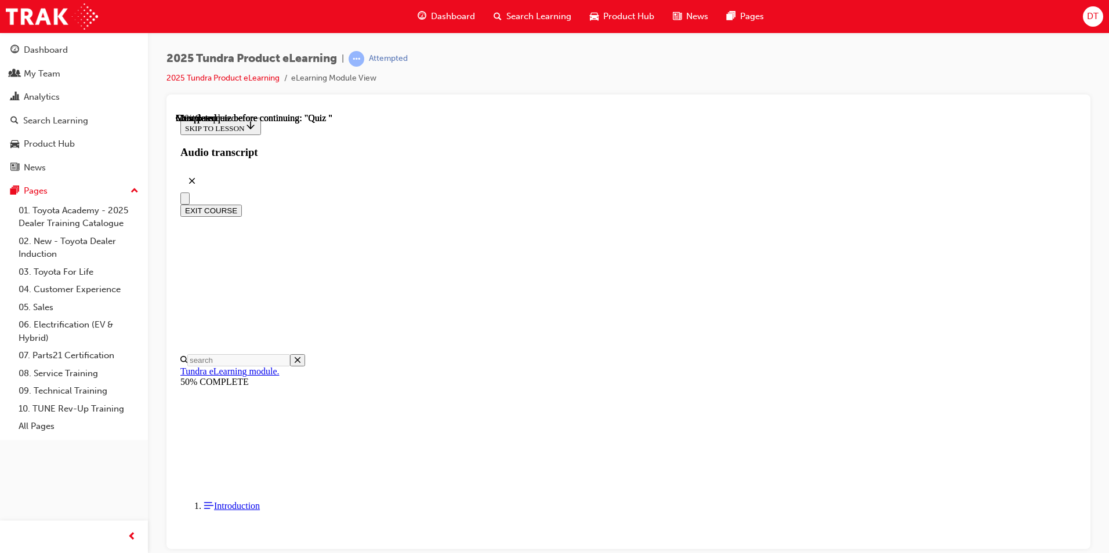
scroll to position [110, 0]
radio input "true"
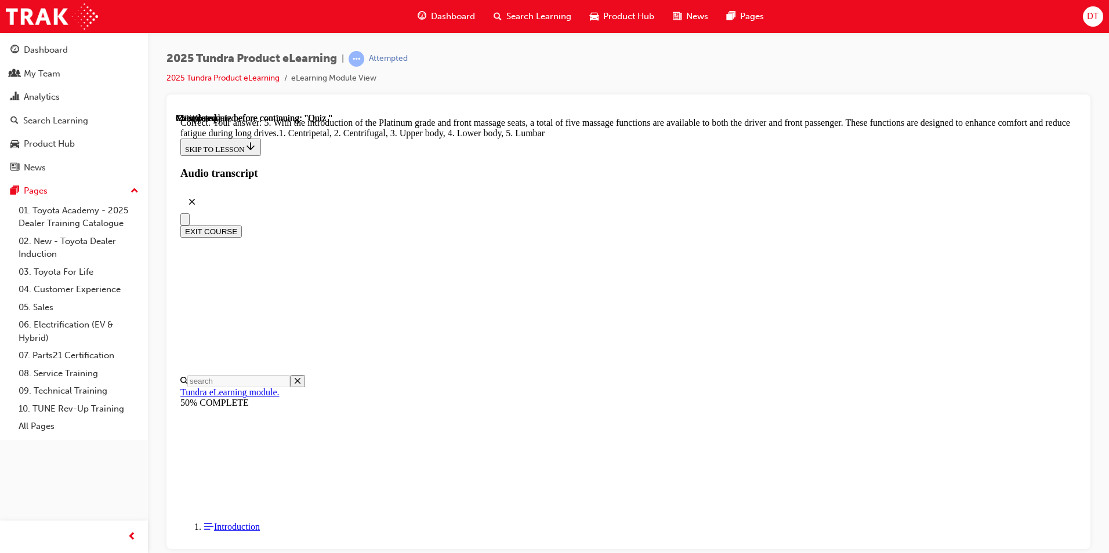
scroll to position [271, 0]
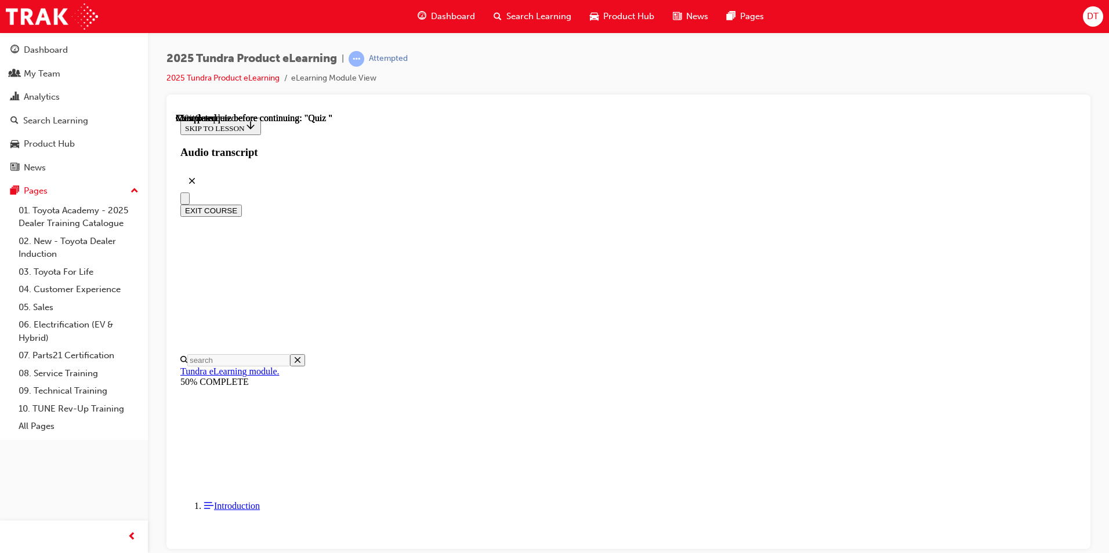
scroll to position [76, 0]
radio input "true"
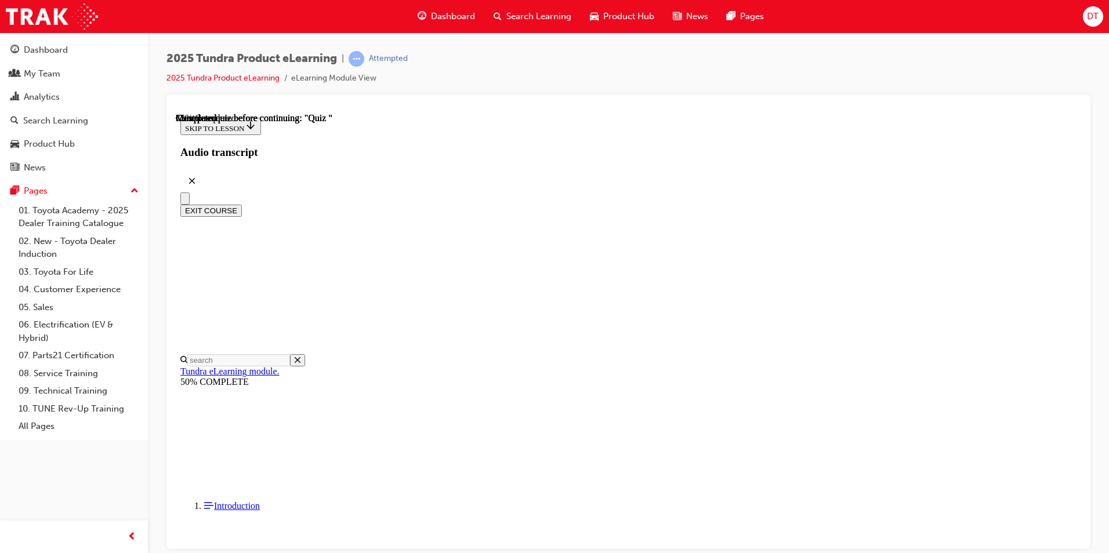
radio input "true"
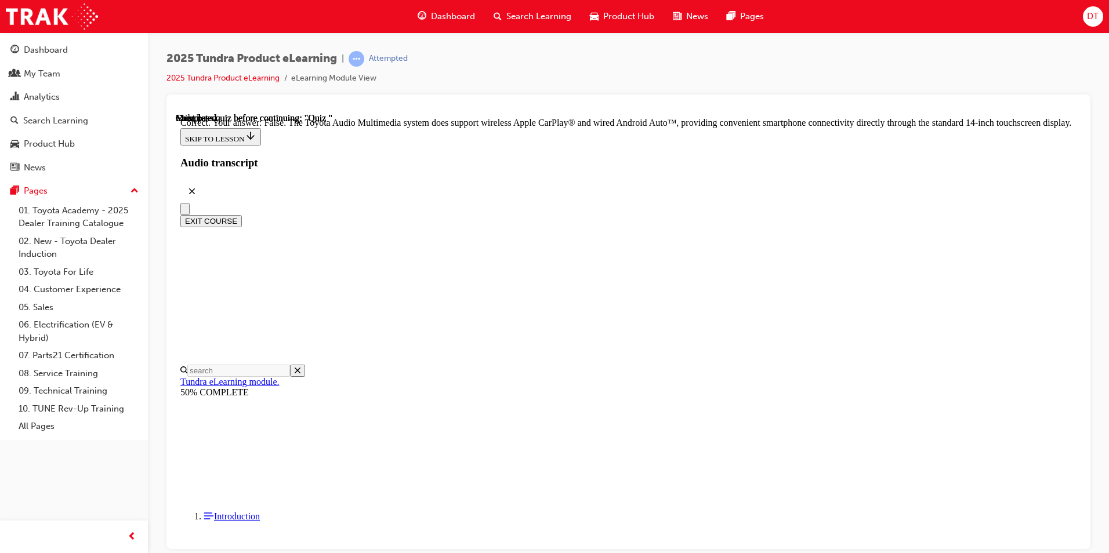
scroll to position [197, 0]
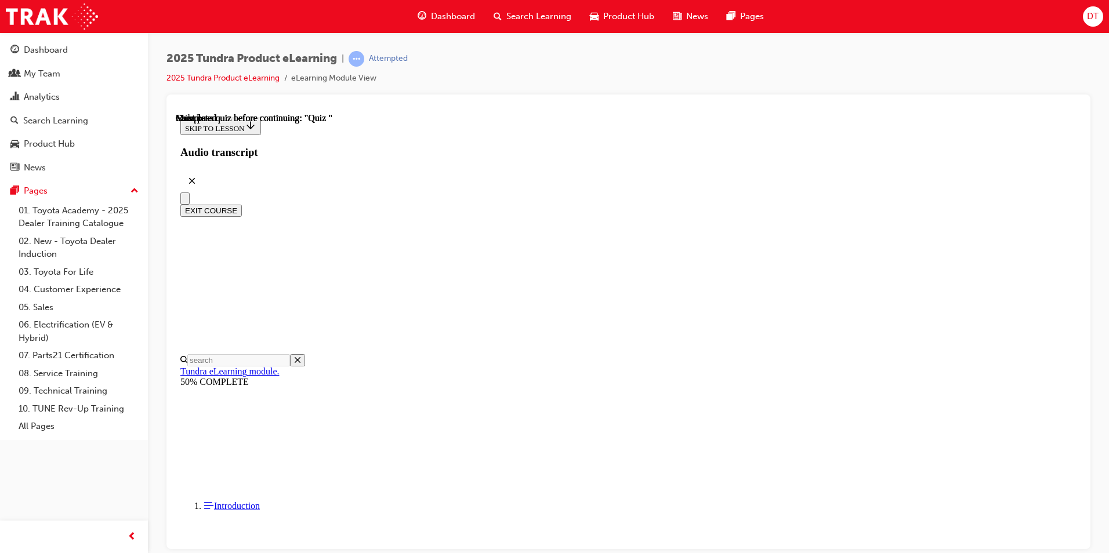
scroll to position [194, 0]
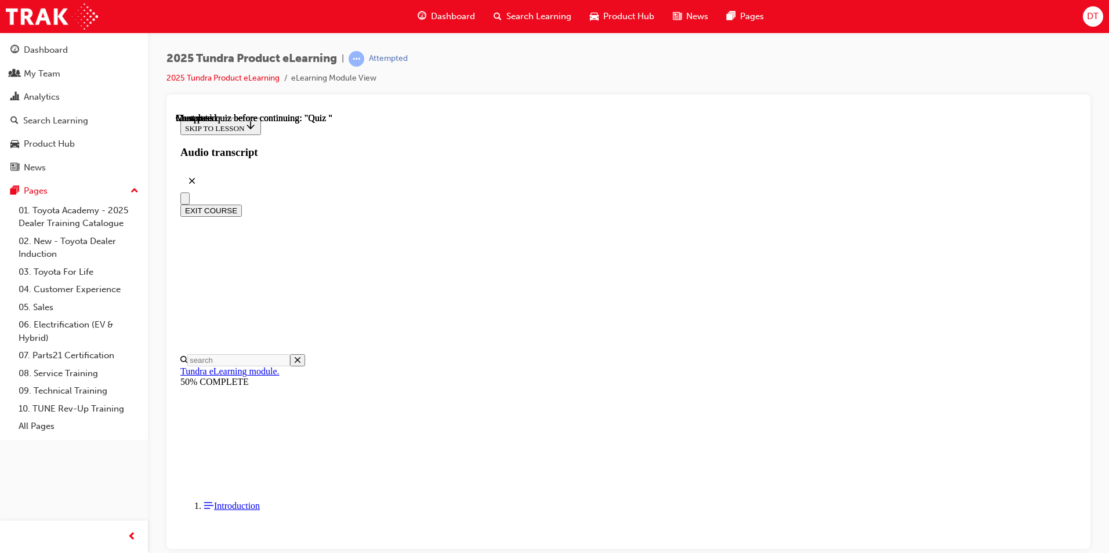
radio input "true"
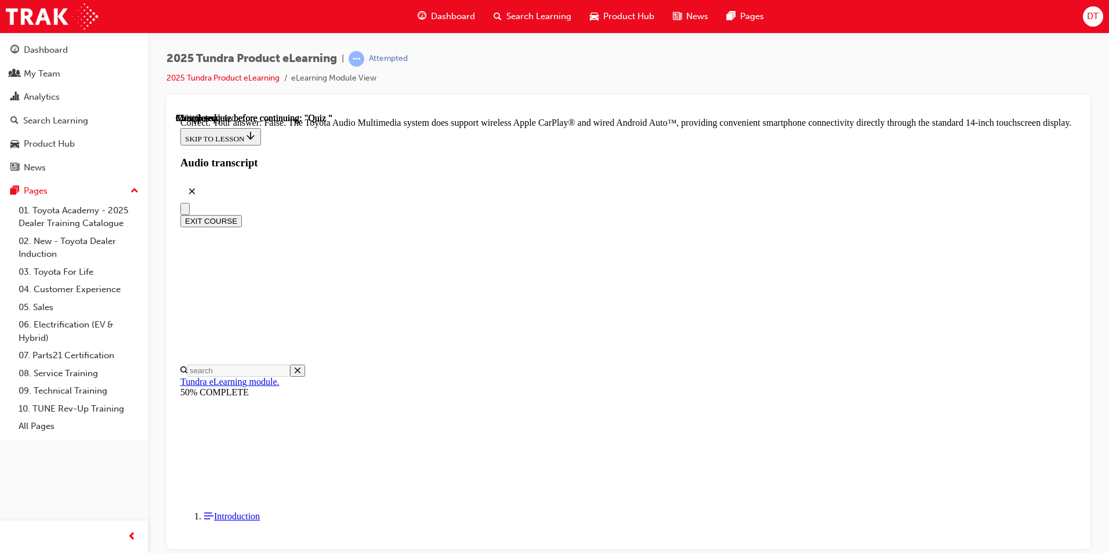
scroll to position [197, 0]
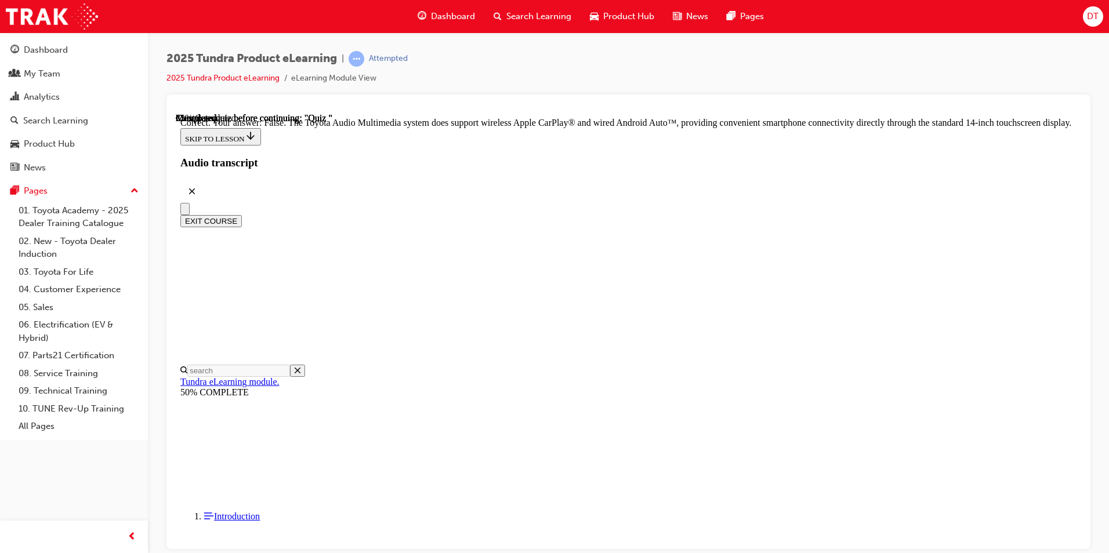
radio input "true"
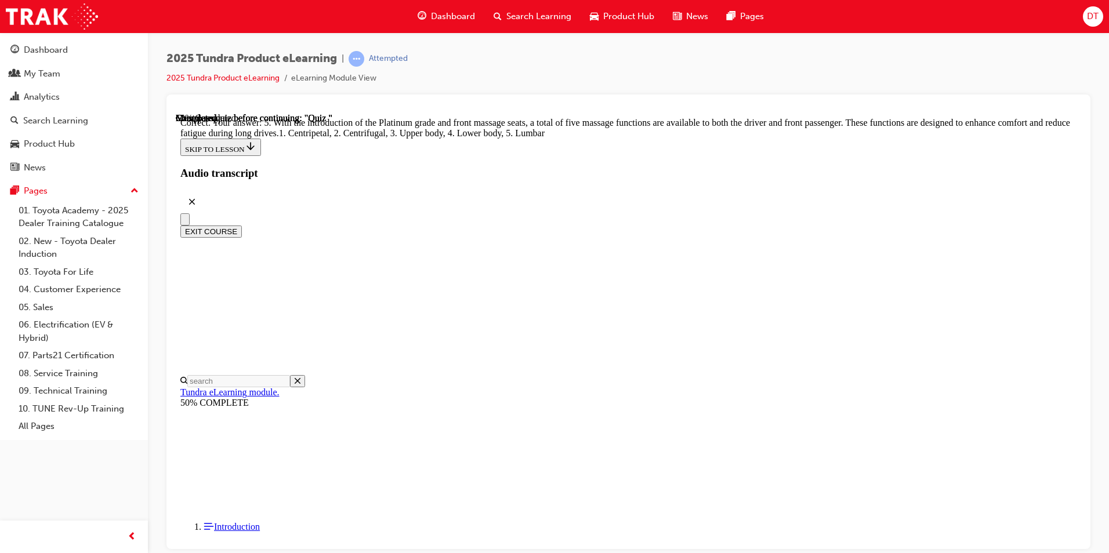
scroll to position [271, 0]
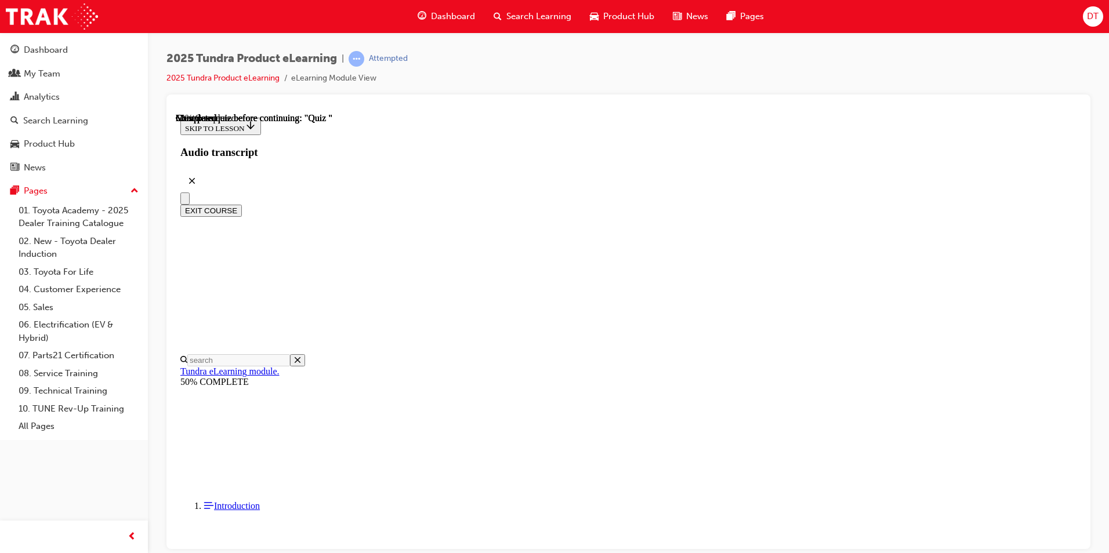
scroll to position [169, 0]
radio input "true"
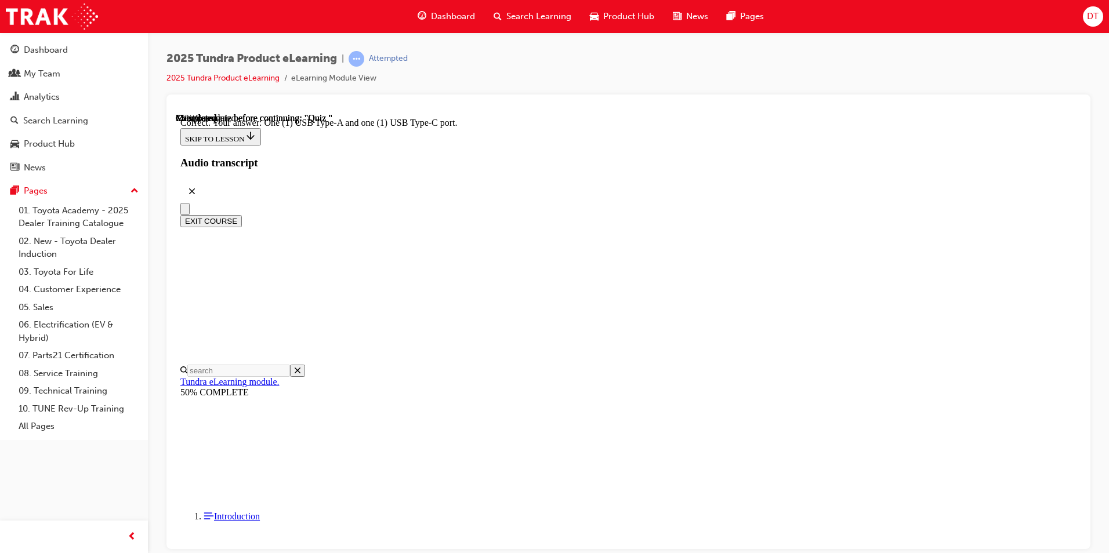
scroll to position [205, 0]
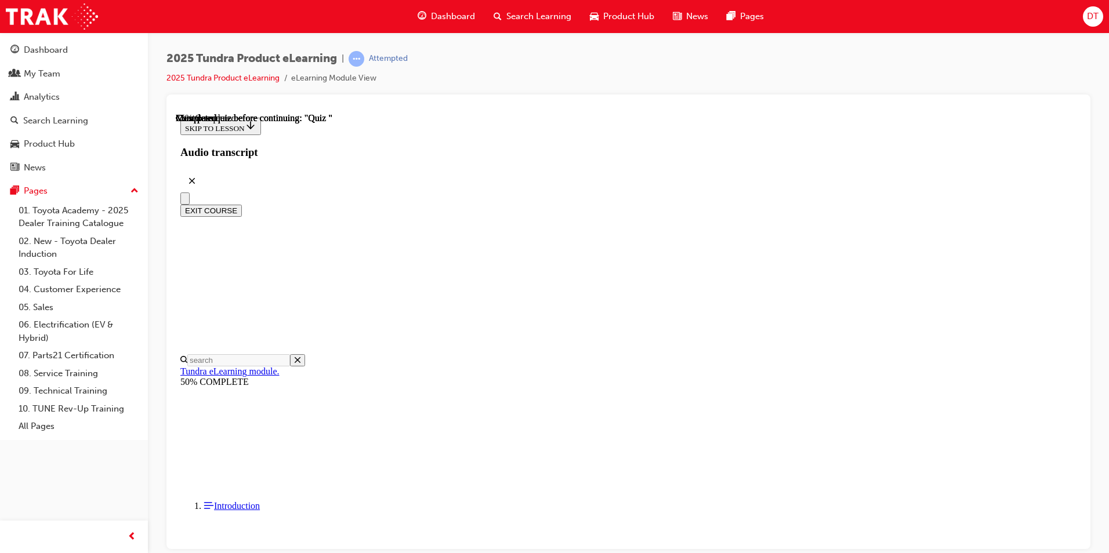
scroll to position [103, 0]
radio input "true"
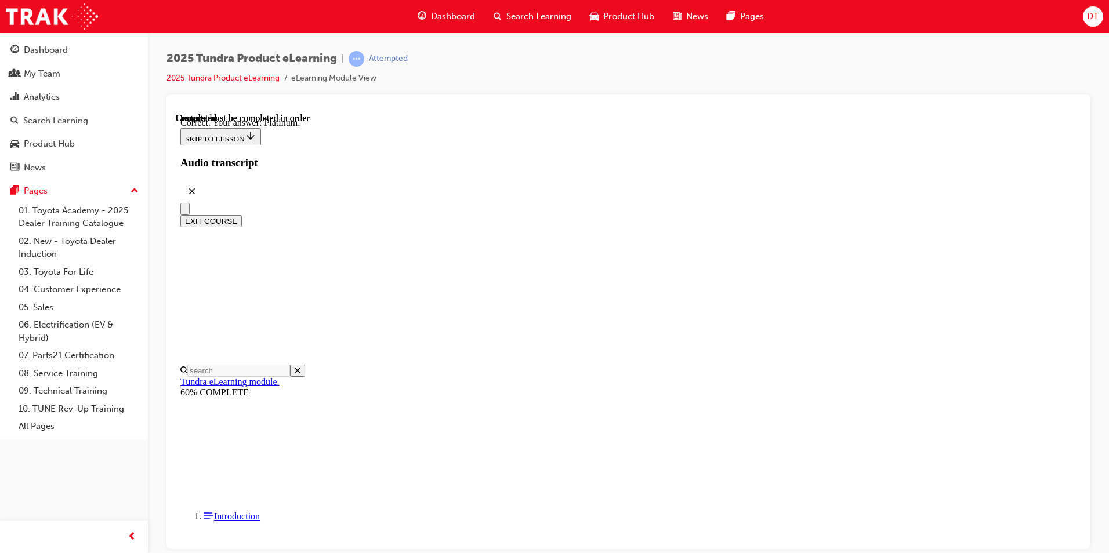
scroll to position [139, 0]
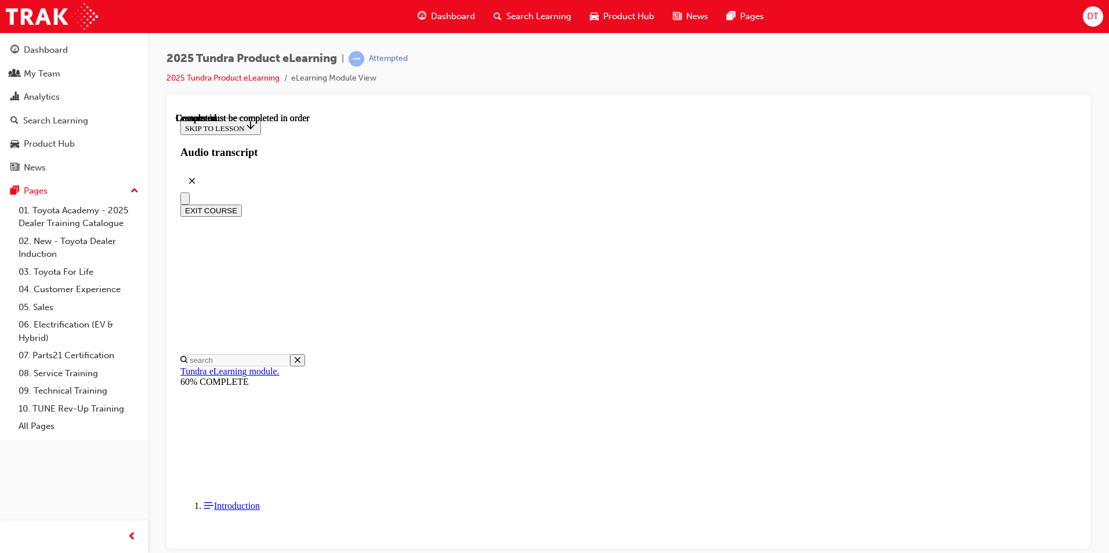
scroll to position [194, 0]
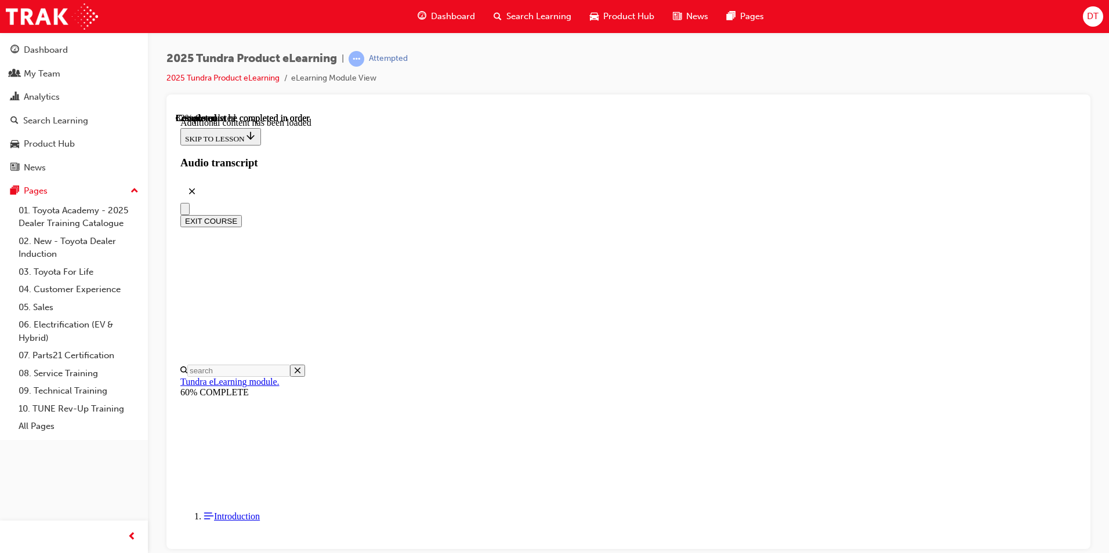
scroll to position [2473, 0]
drag, startPoint x: 638, startPoint y: 465, endPoint x: 674, endPoint y: 462, distance: 36.1
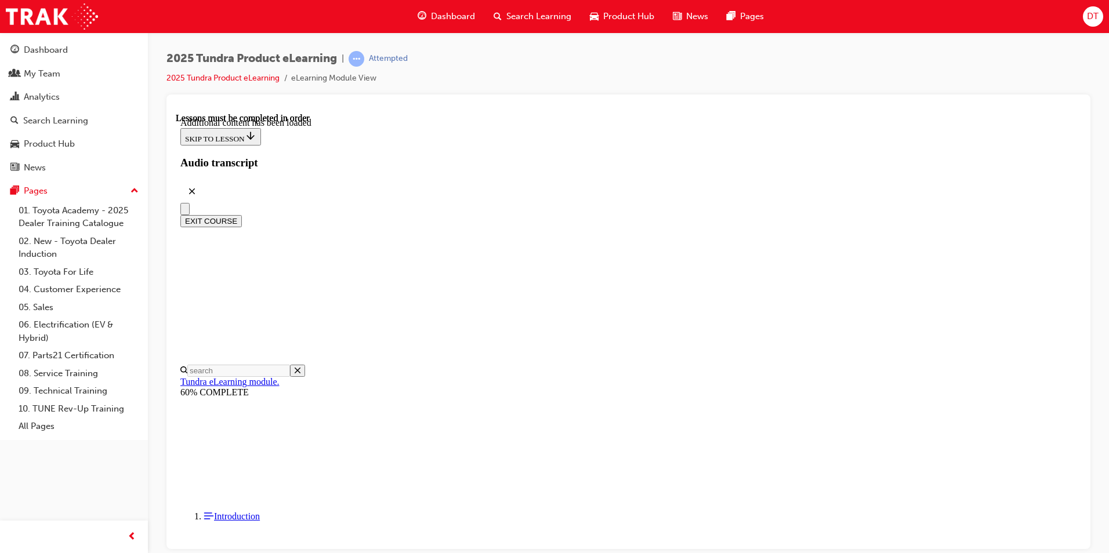
drag, startPoint x: 753, startPoint y: 369, endPoint x: 749, endPoint y: 383, distance: 14.3
drag, startPoint x: 751, startPoint y: 470, endPoint x: 791, endPoint y: 421, distance: 63.0
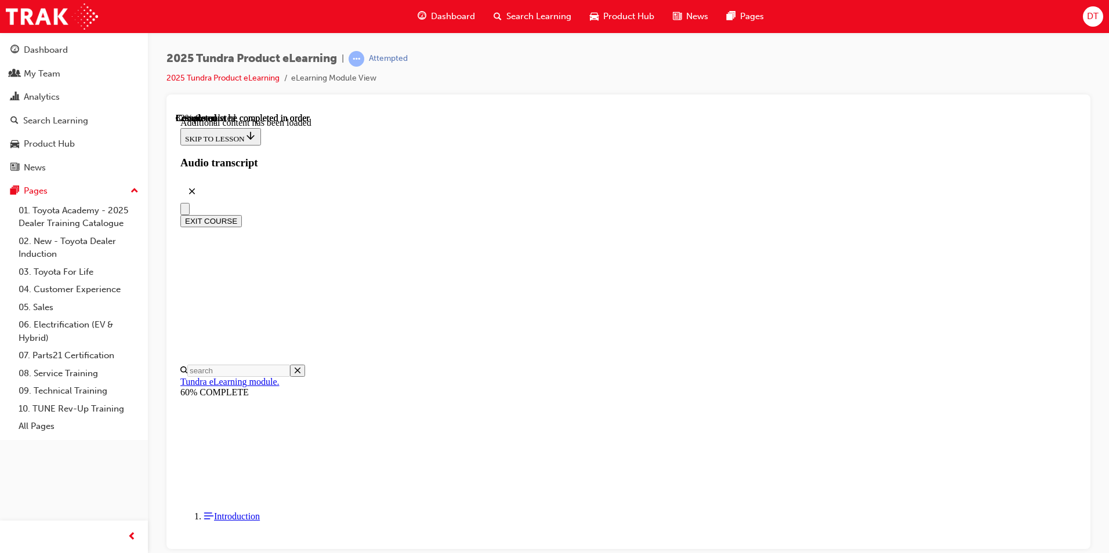
drag, startPoint x: 833, startPoint y: 387, endPoint x: 820, endPoint y: 417, distance: 32.4
drag, startPoint x: 841, startPoint y: 398, endPoint x: 841, endPoint y: 450, distance: 52.8
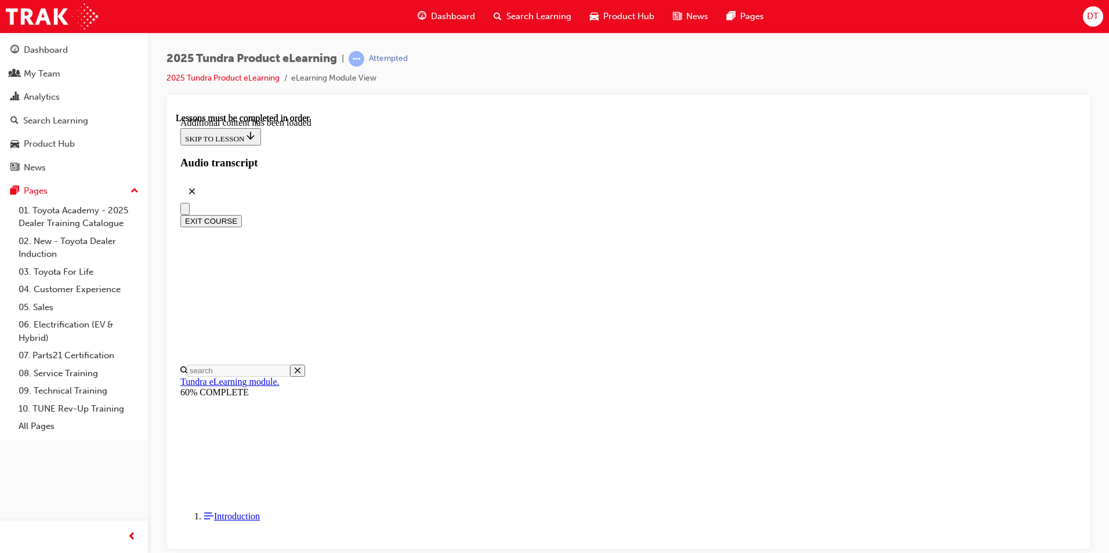
drag, startPoint x: 824, startPoint y: 475, endPoint x: 870, endPoint y: 429, distance: 65.2
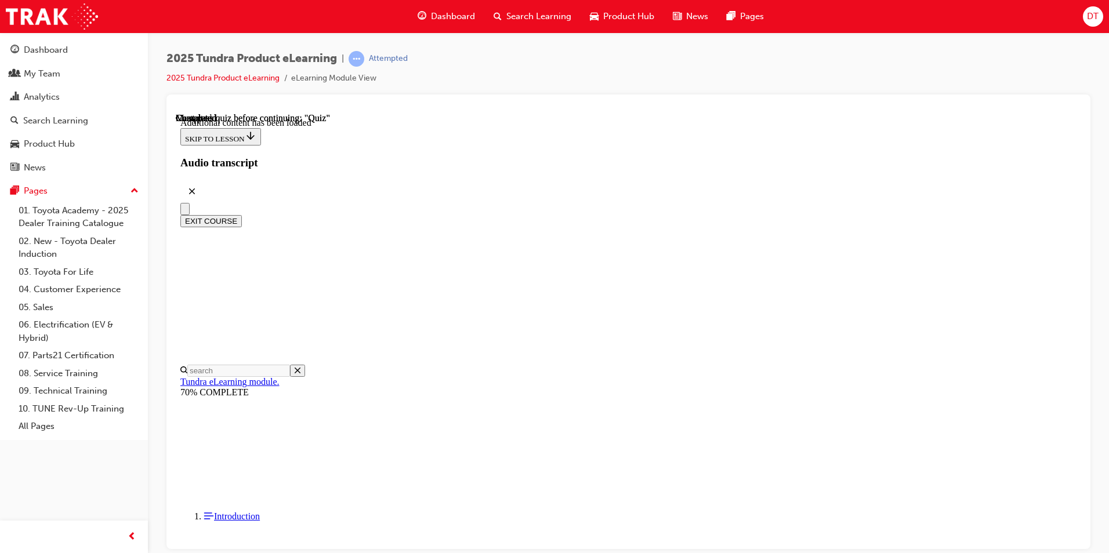
scroll to position [36, 0]
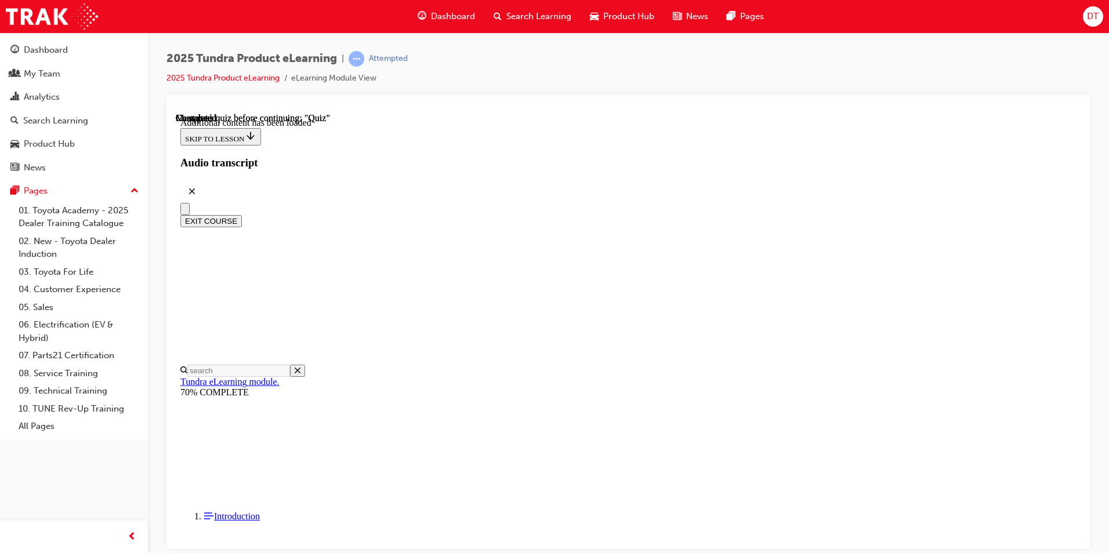
radio input "true"
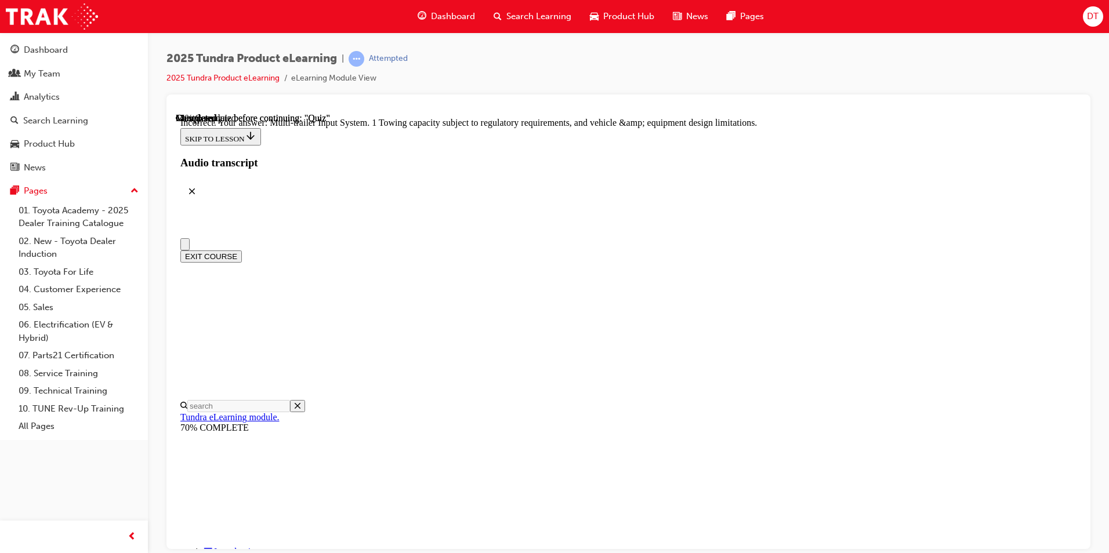
scroll to position [0, 0]
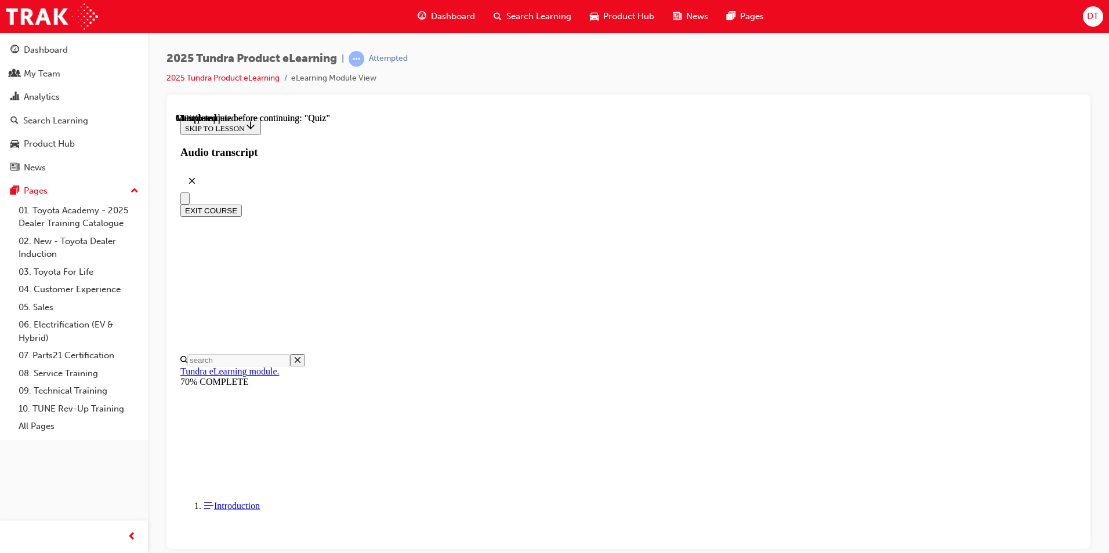
scroll to position [2679, 0]
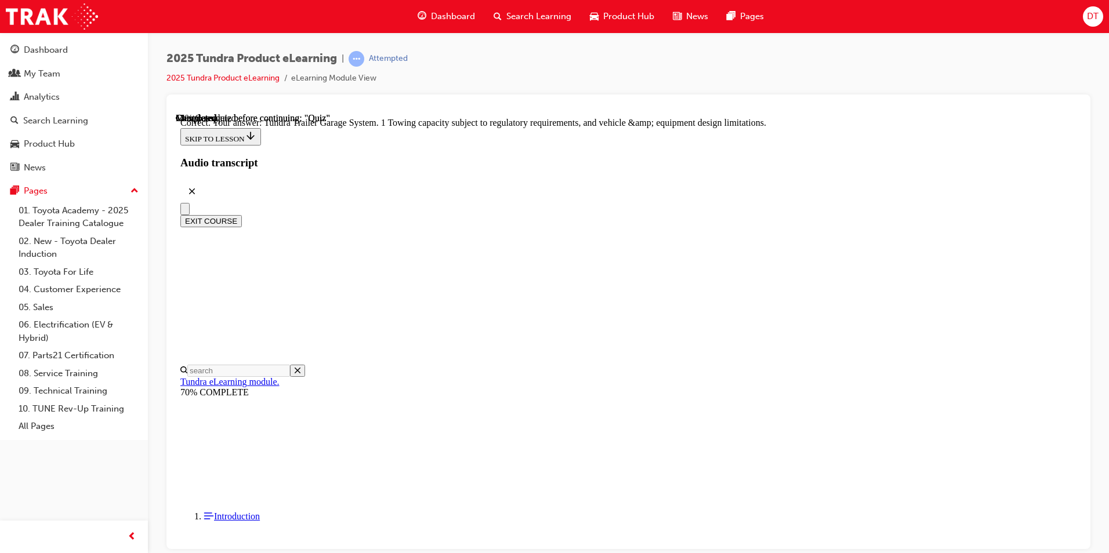
scroll to position [336, 0]
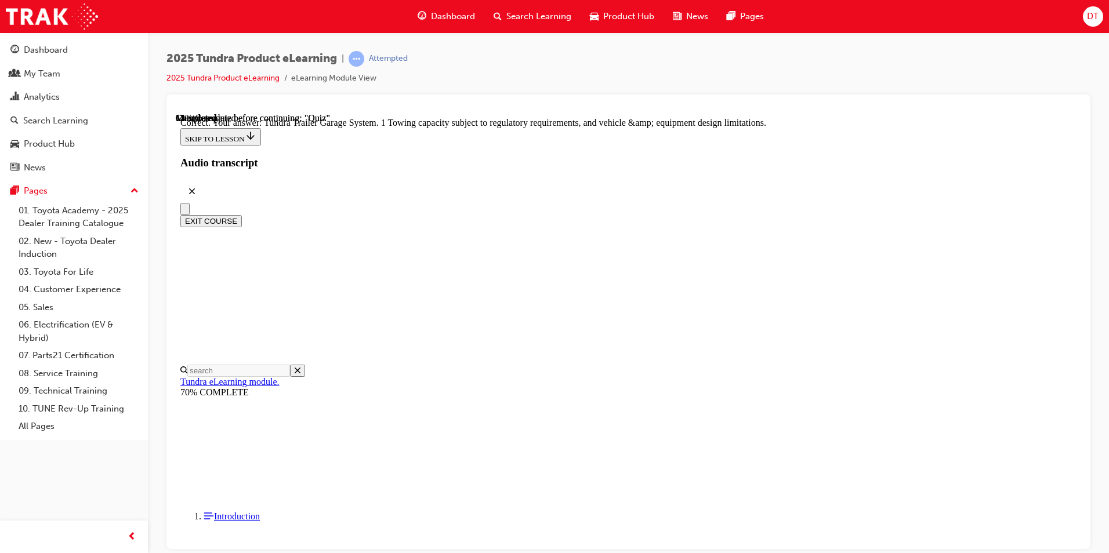
radio input "true"
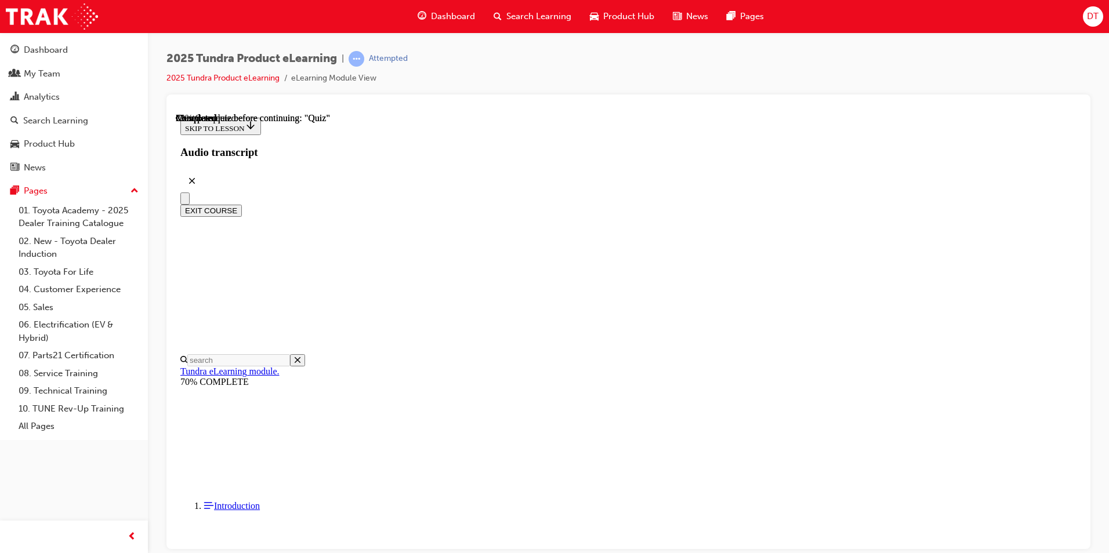
scroll to position [116, 0]
radio input "true"
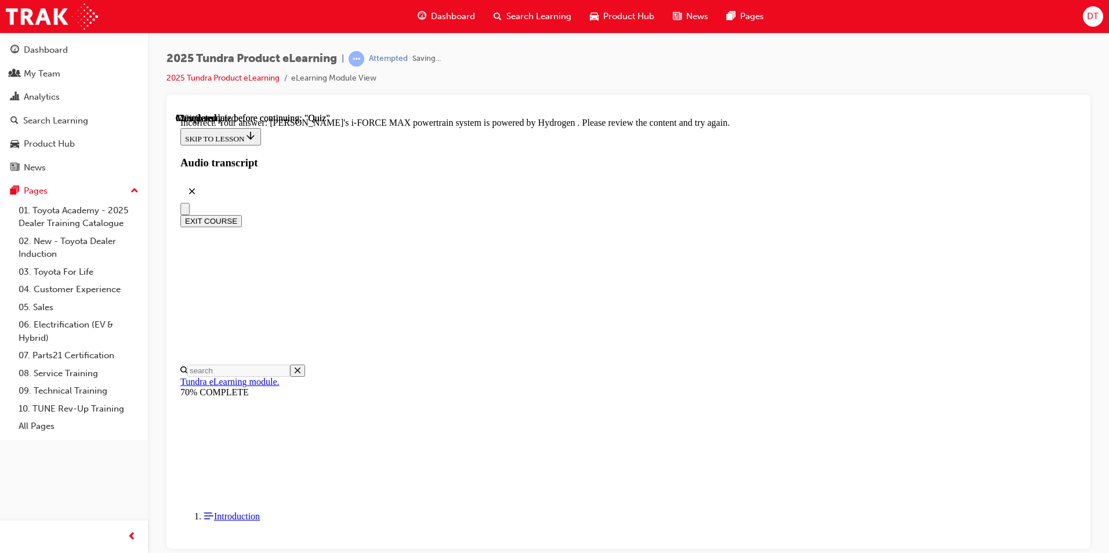
scroll to position [259, 0]
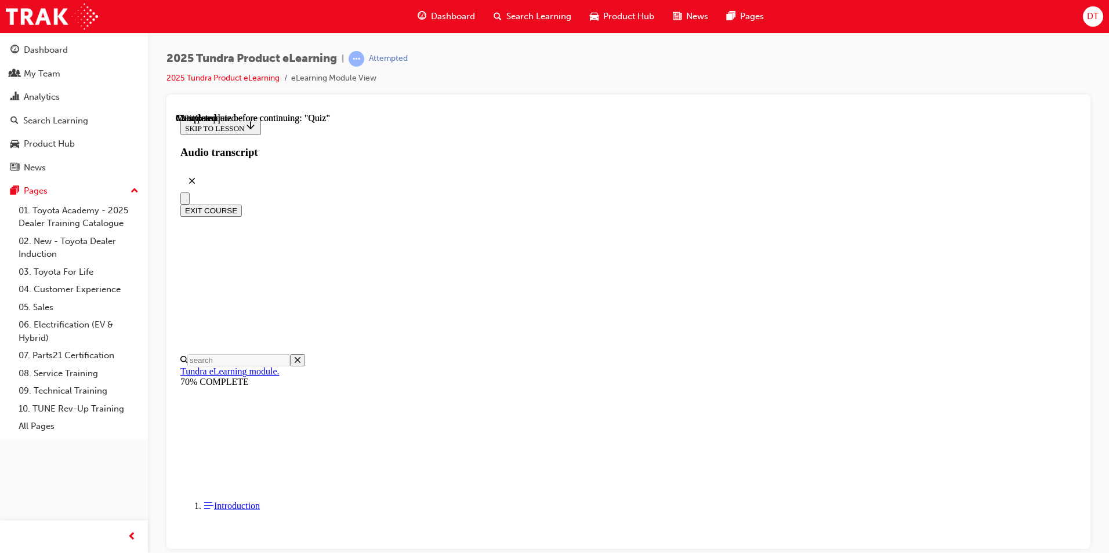
scroll to position [174, 0]
radio input "true"
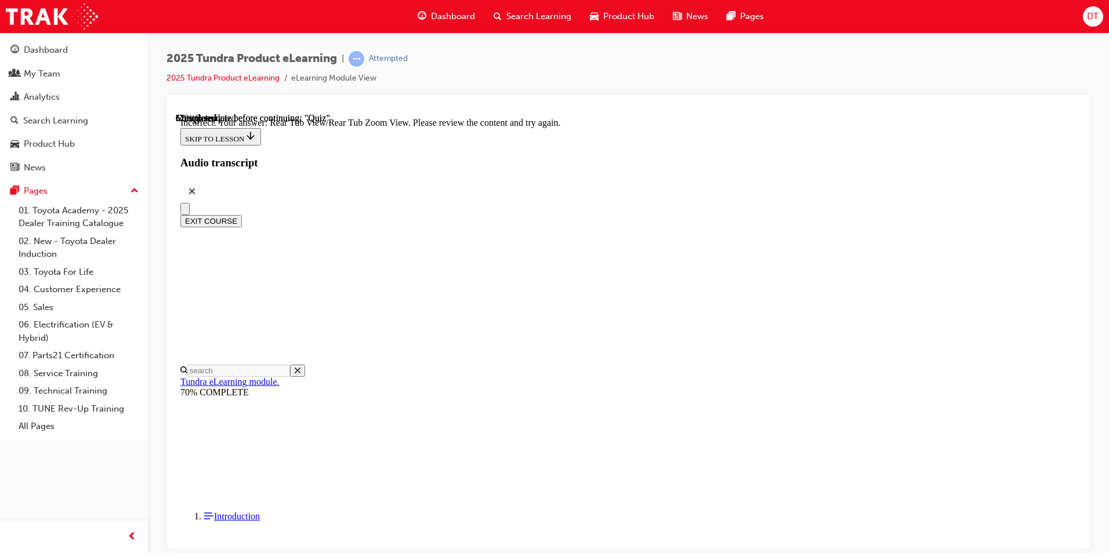
scroll to position [361, 0]
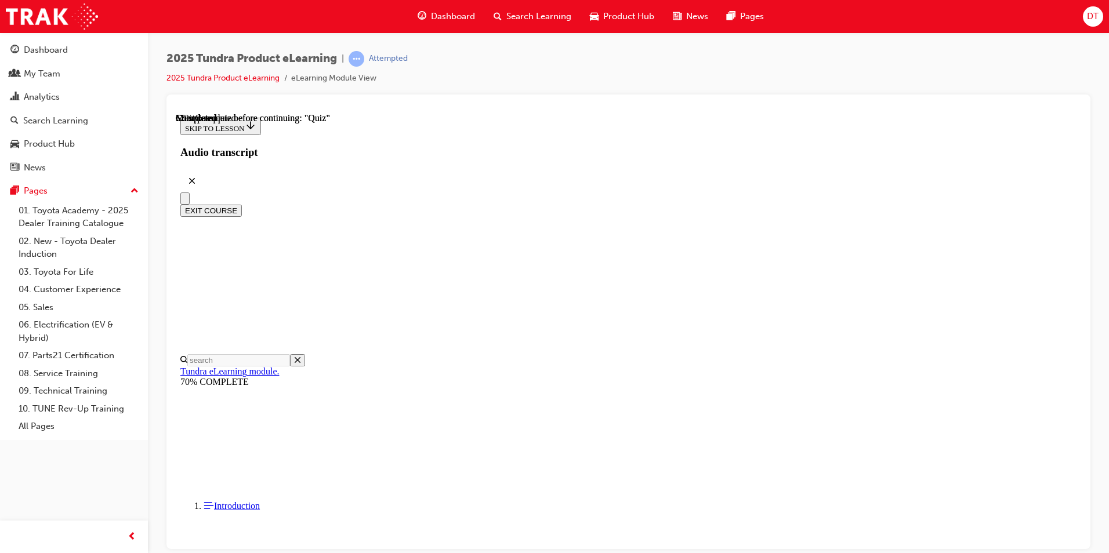
scroll to position [116, 0]
radio input "true"
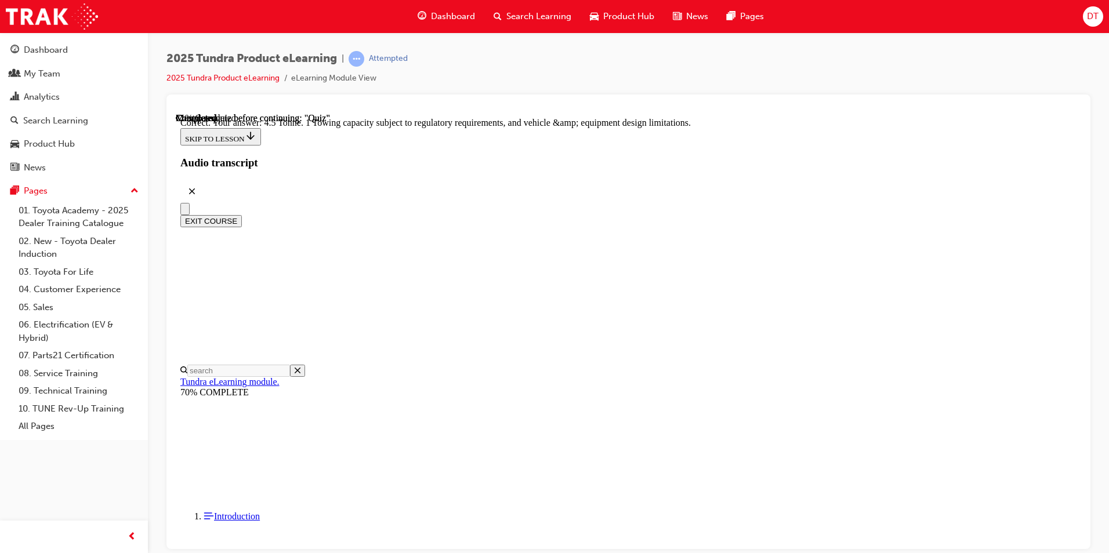
scroll to position [296, 0]
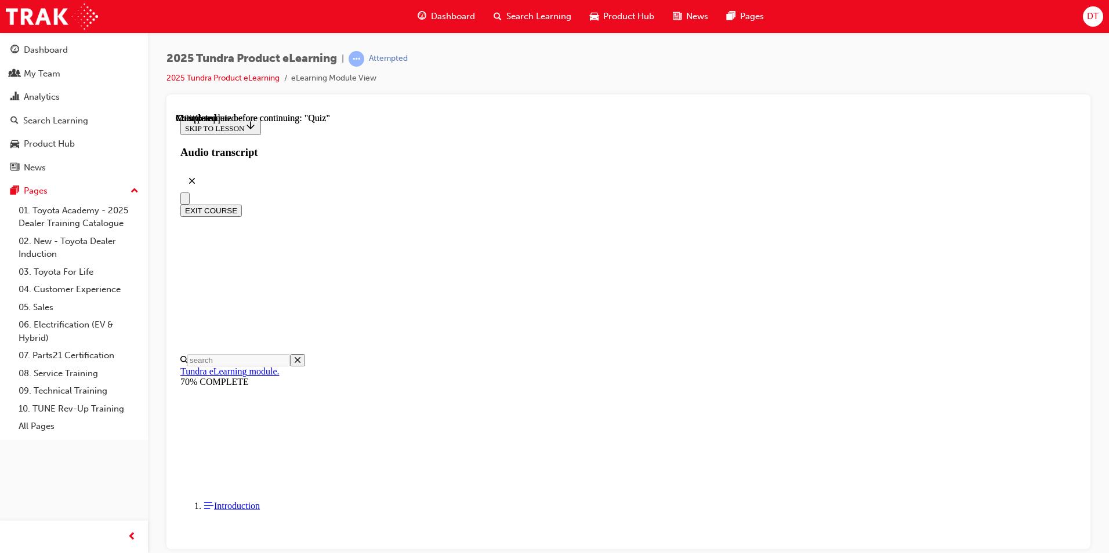
scroll to position [116, 0]
drag, startPoint x: 530, startPoint y: 434, endPoint x: 622, endPoint y: 430, distance: 91.7
radio input "true"
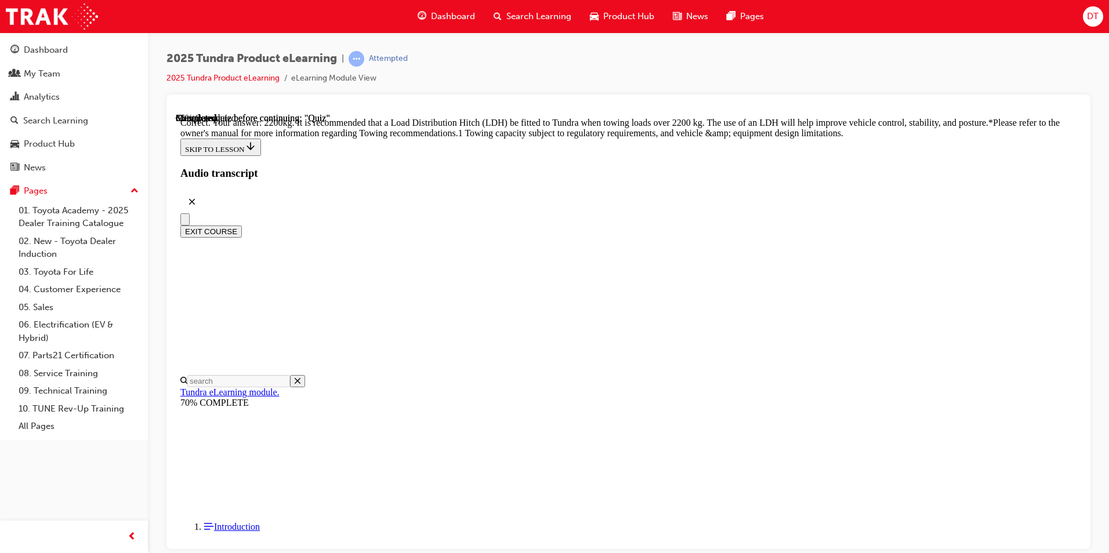
scroll to position [461, 0]
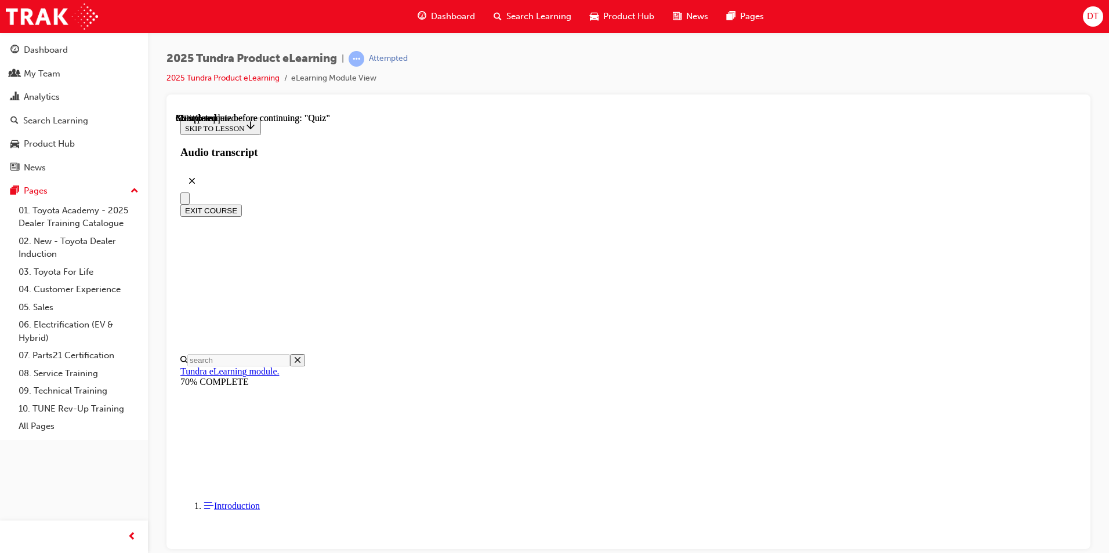
scroll to position [76, 0]
radio input "true"
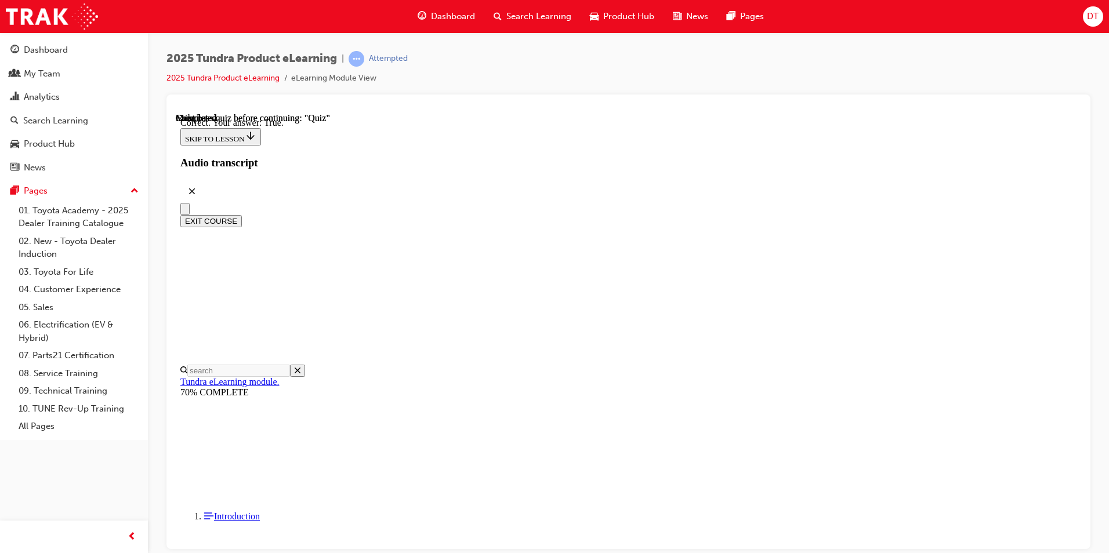
scroll to position [112, 0]
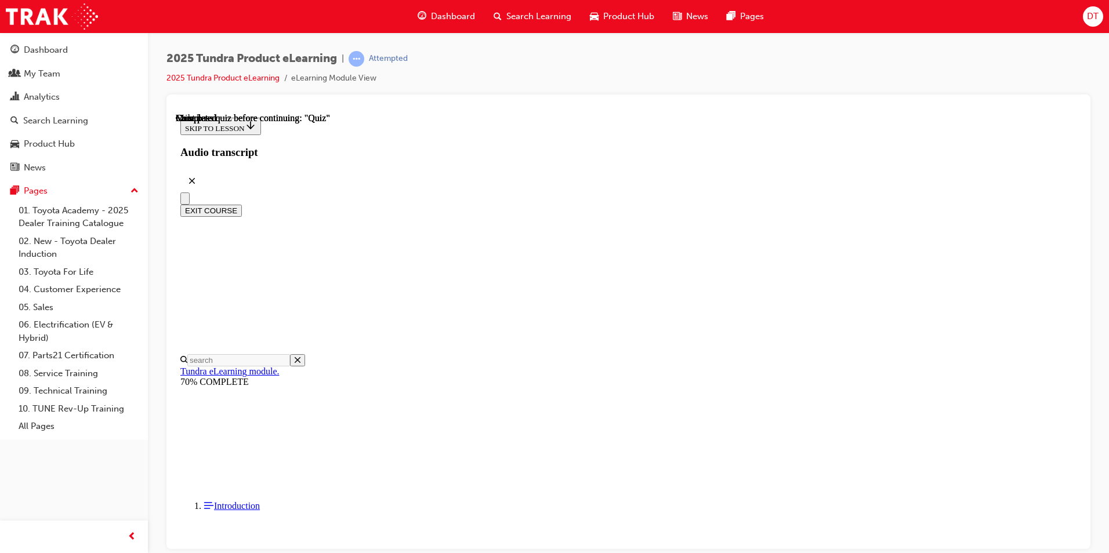
scroll to position [194, 0]
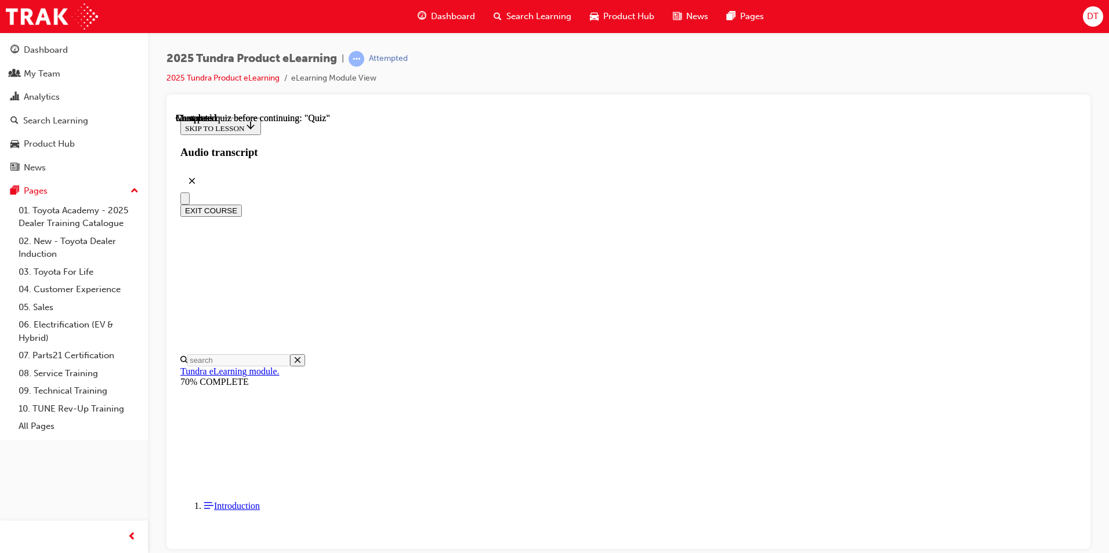
scroll to position [95, 0]
radio input "true"
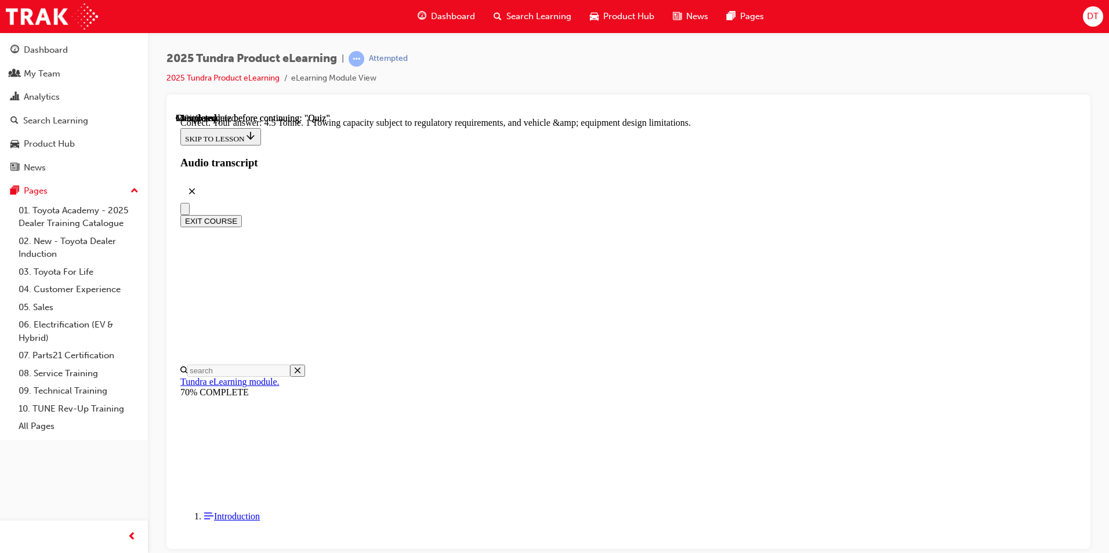
scroll to position [296, 0]
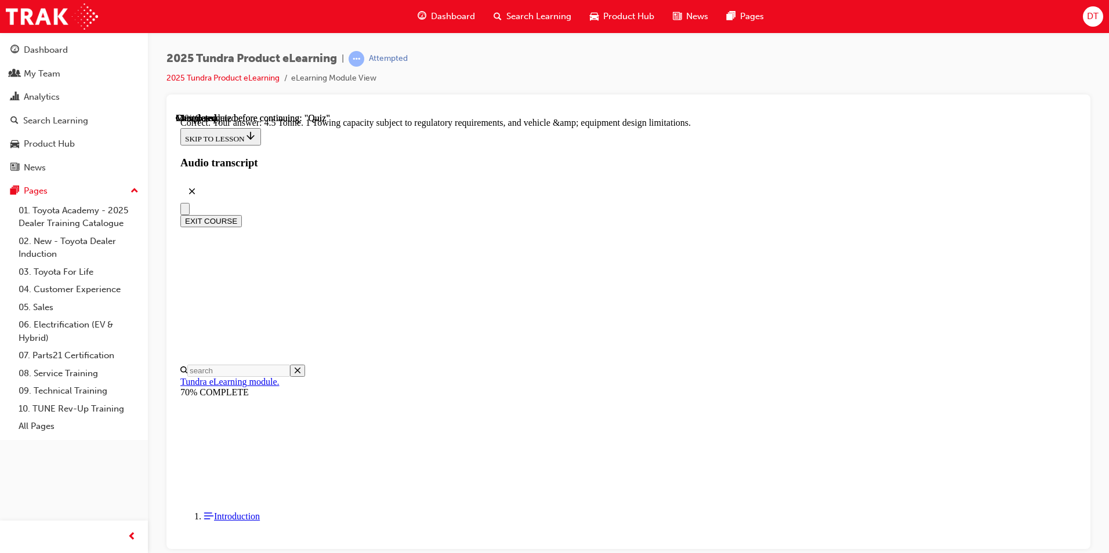
radio input "true"
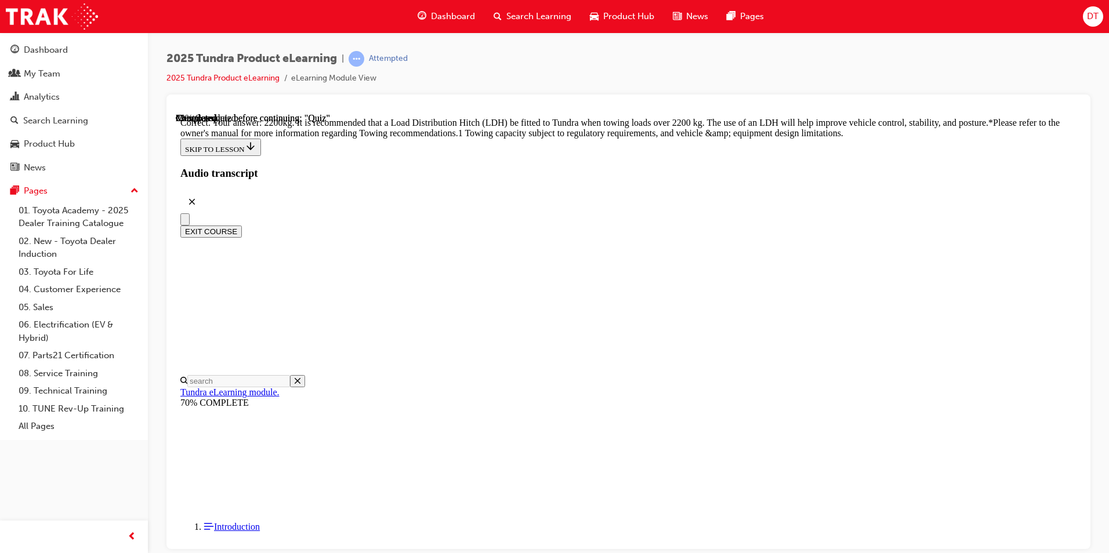
scroll to position [461, 0]
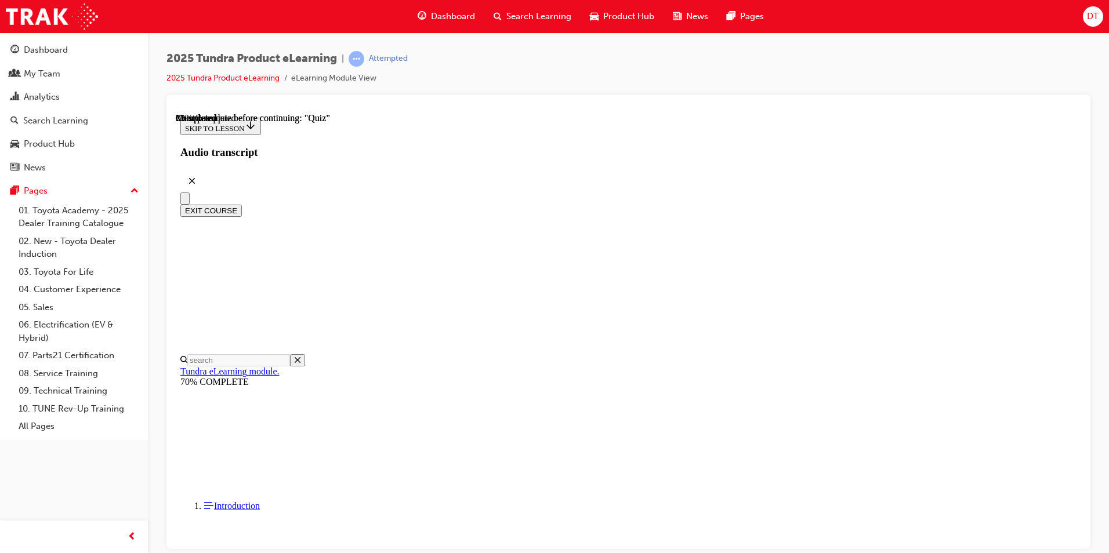
scroll to position [58, 0]
radio input "true"
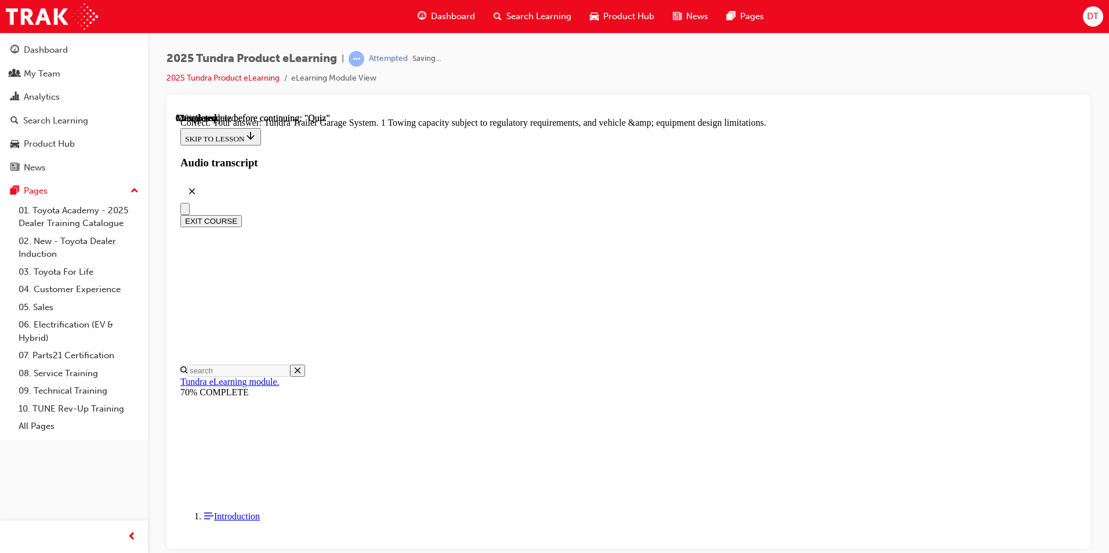
scroll to position [336, 0]
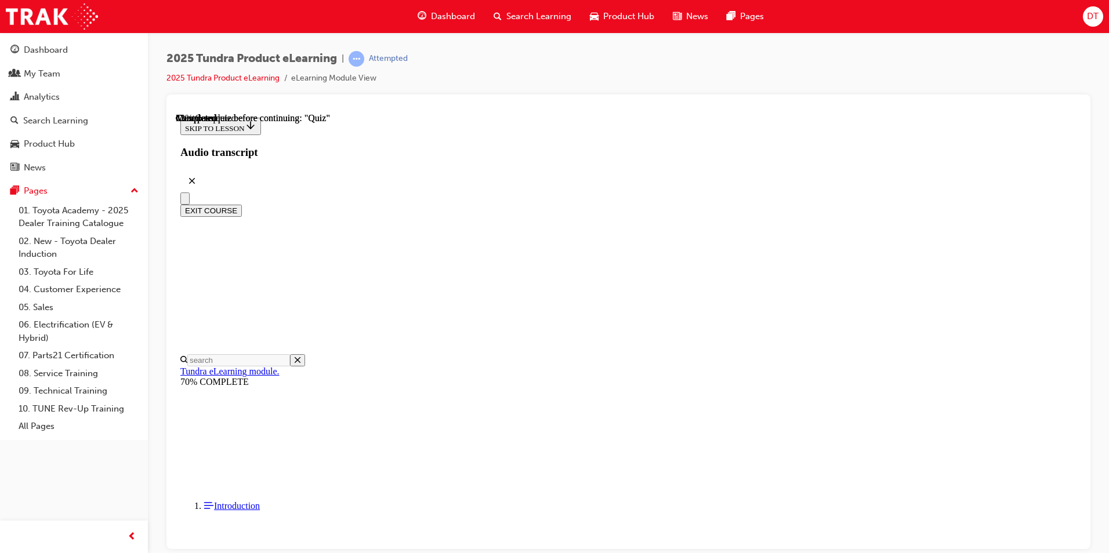
scroll to position [116, 0]
drag, startPoint x: 614, startPoint y: 237, endPoint x: 510, endPoint y: 200, distance: 110.6
drag, startPoint x: 510, startPoint y: 200, endPoint x: 585, endPoint y: 213, distance: 76.4
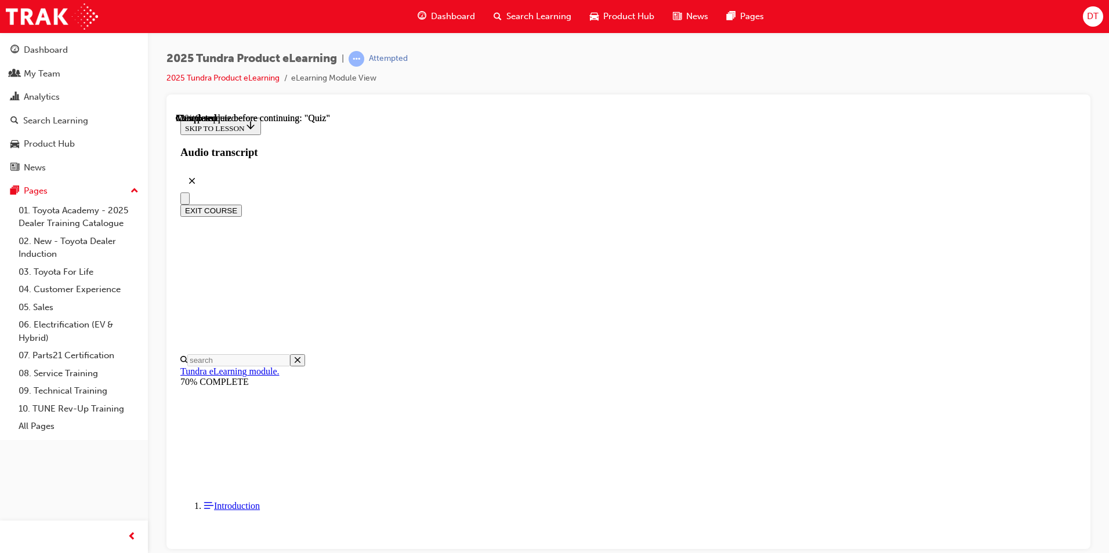
drag, startPoint x: 626, startPoint y: 237, endPoint x: 591, endPoint y: 199, distance: 51.3
drag, startPoint x: 591, startPoint y: 199, endPoint x: 600, endPoint y: 202, distance: 9.7
copy div "Choose the most correct output figures. Tundra is powered by the impressive i-F…"
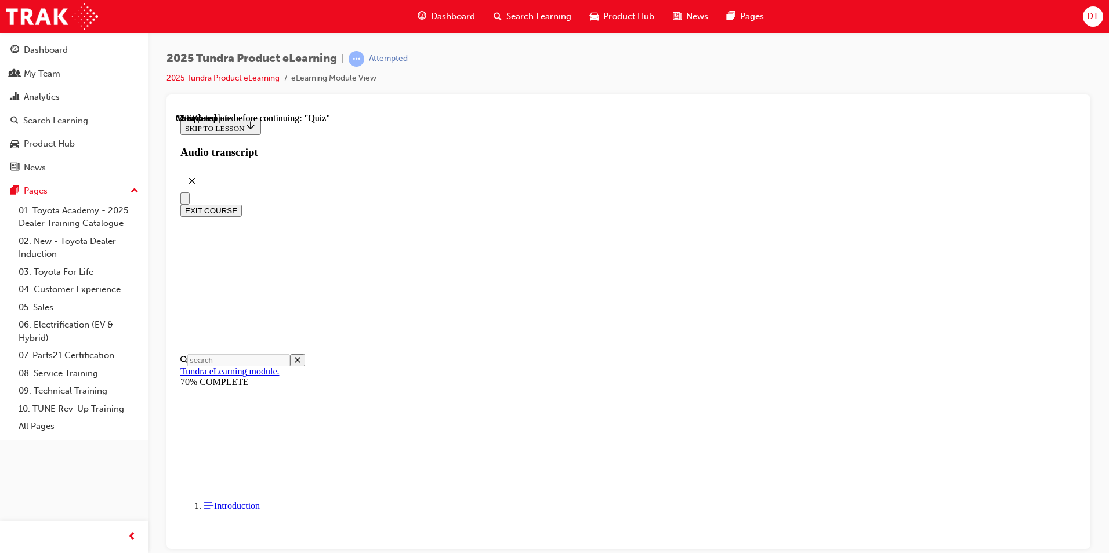
radio input "true"
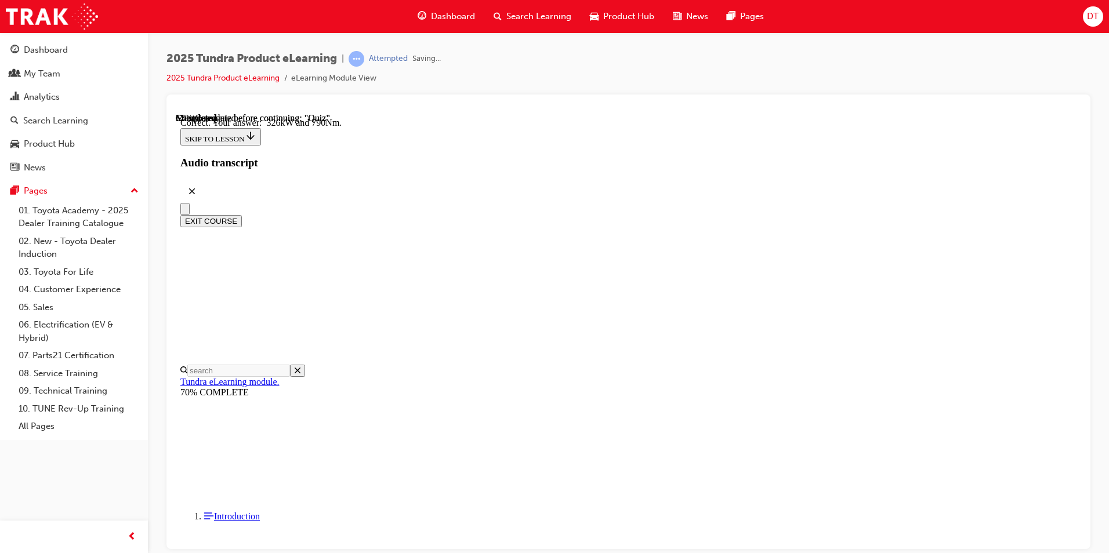
scroll to position [225, 0]
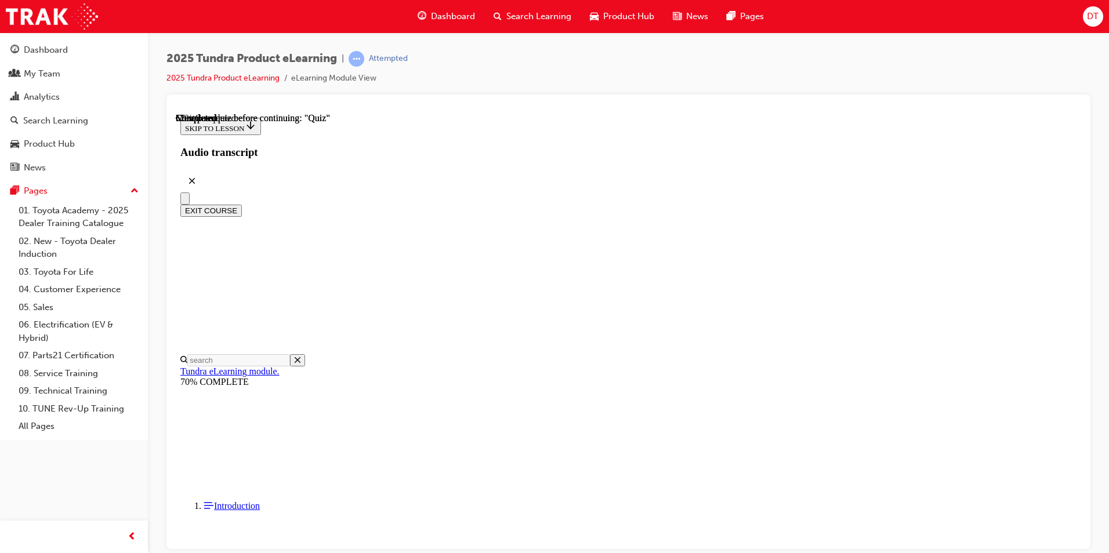
scroll to position [58, 0]
drag, startPoint x: 805, startPoint y: 279, endPoint x: 512, endPoint y: 286, distance: 292.9
drag, startPoint x: 512, startPoint y: 286, endPoint x: 532, endPoint y: 279, distance: 21.5
copy p "What is unique about Tundra's i-FORCE MAX powertrain system?"
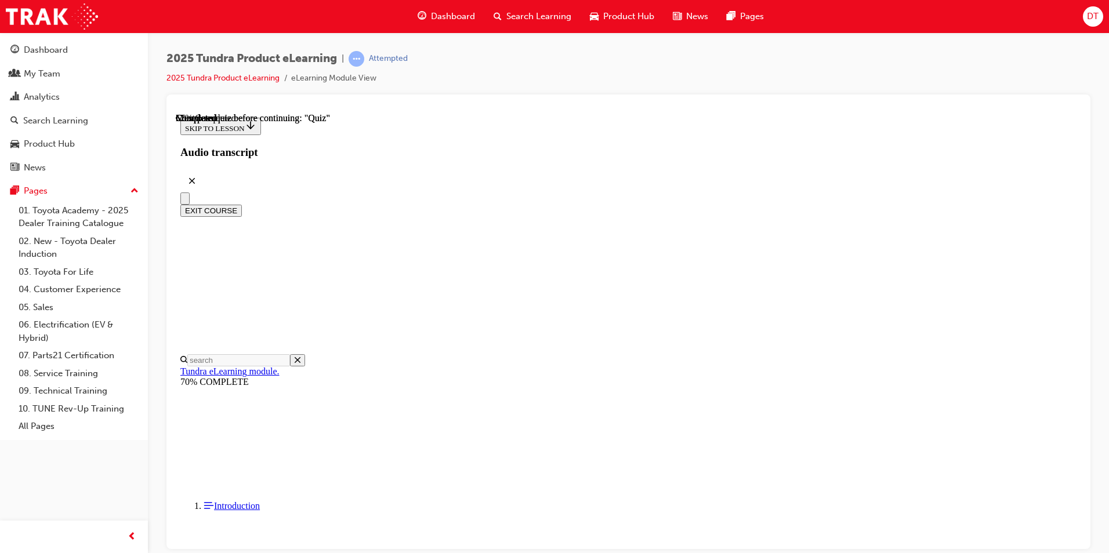
radio input "true"
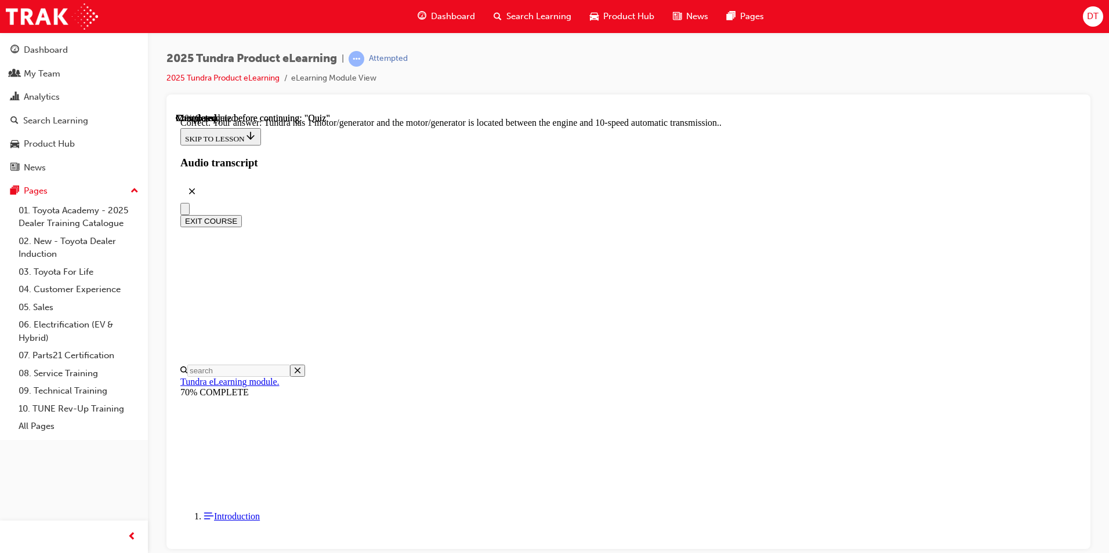
scroll to position [202, 0]
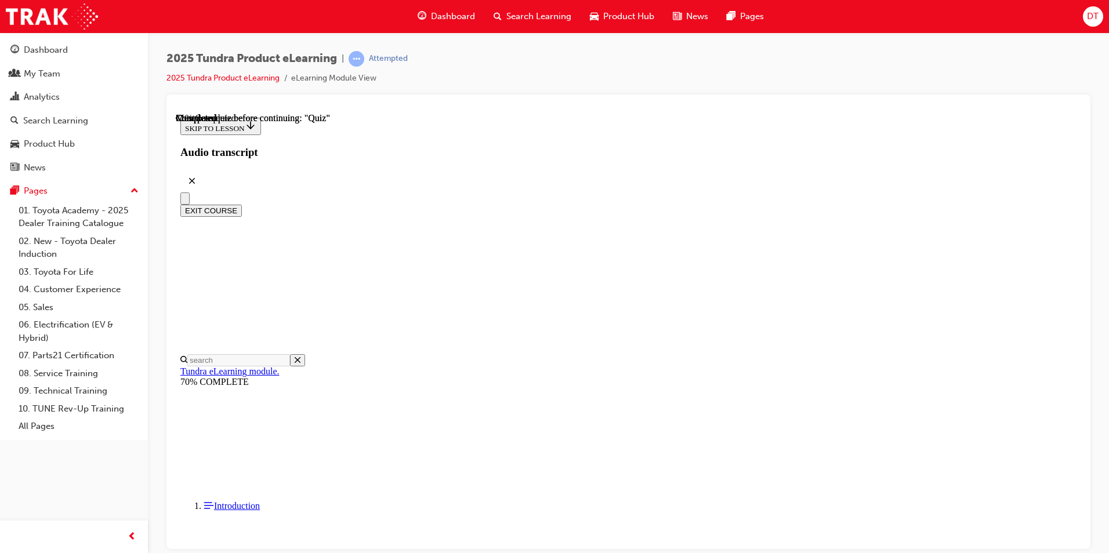
scroll to position [174, 0]
drag, startPoint x: 565, startPoint y: 165, endPoint x: 857, endPoint y: 246, distance: 303.3
drag, startPoint x: 857, startPoint y: 246, endPoint x: 794, endPoint y: 221, distance: 68.1
copy p "ecause Tundra is a Full-Size-Pick-Up truck, it makes sense that Tundra comes st…"
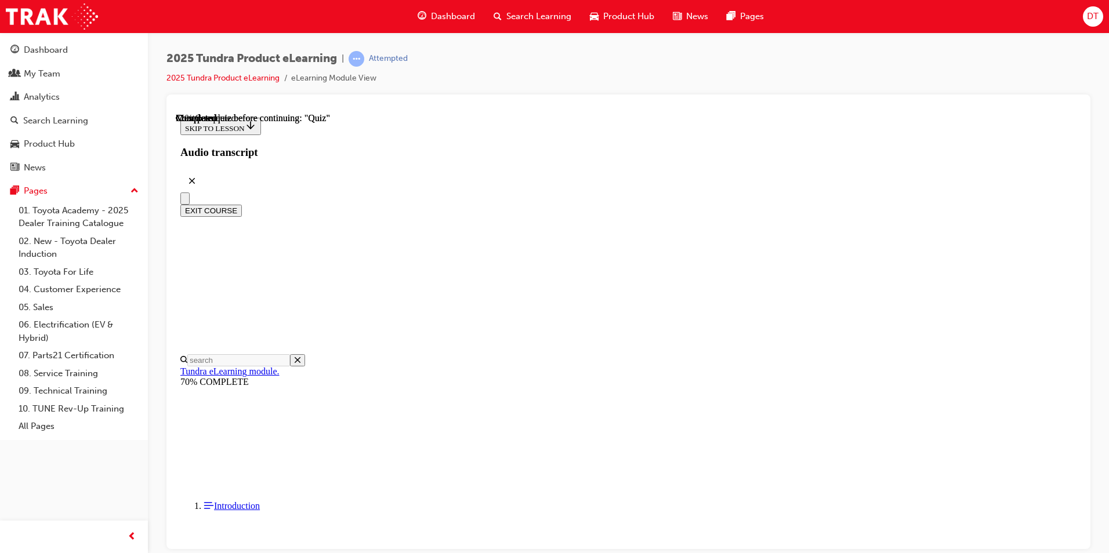
radio input "true"
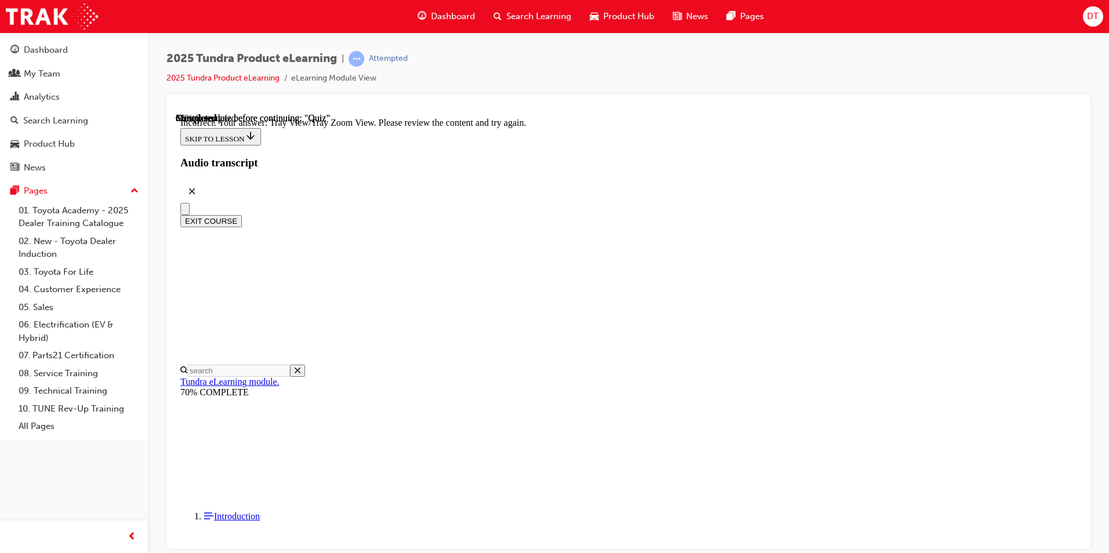
scroll to position [361, 0]
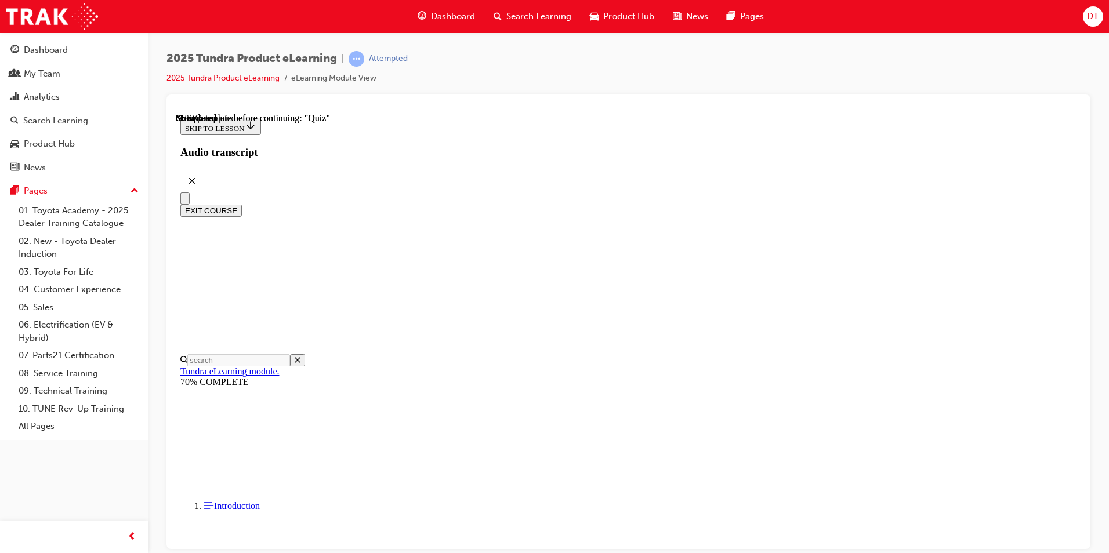
radio input "true"
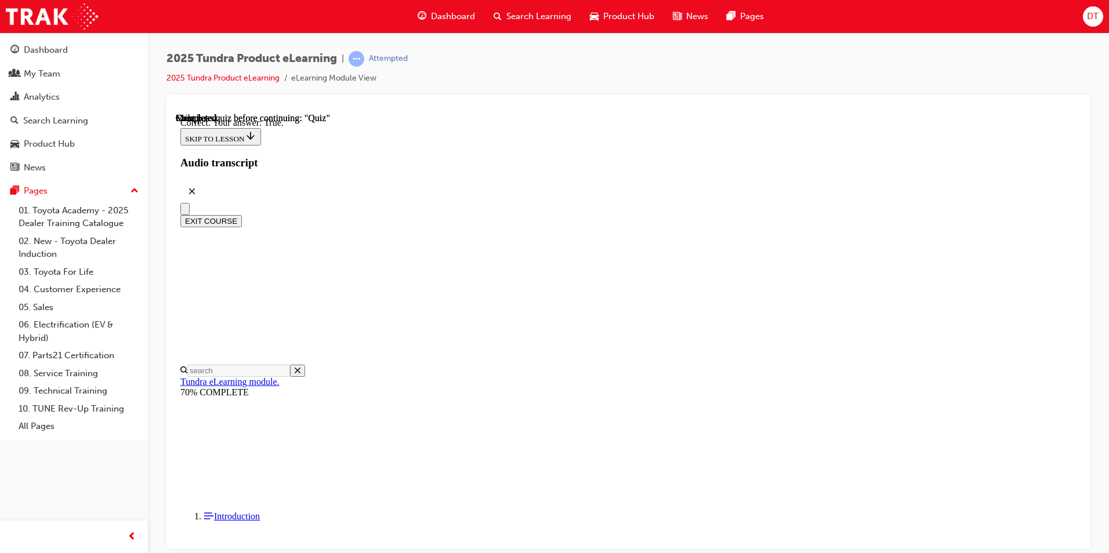
scroll to position [112, 0]
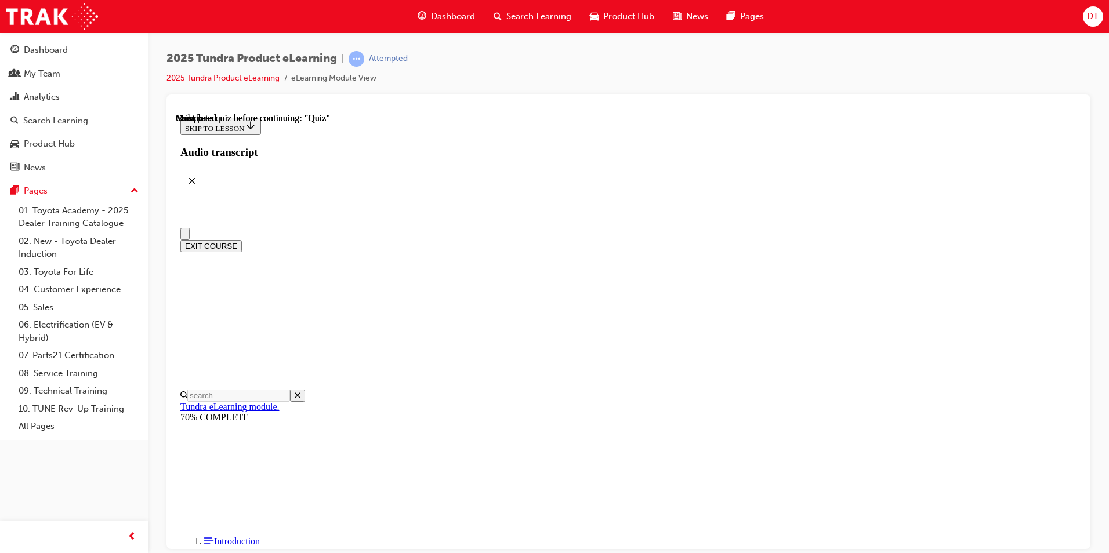
scroll to position [0, 0]
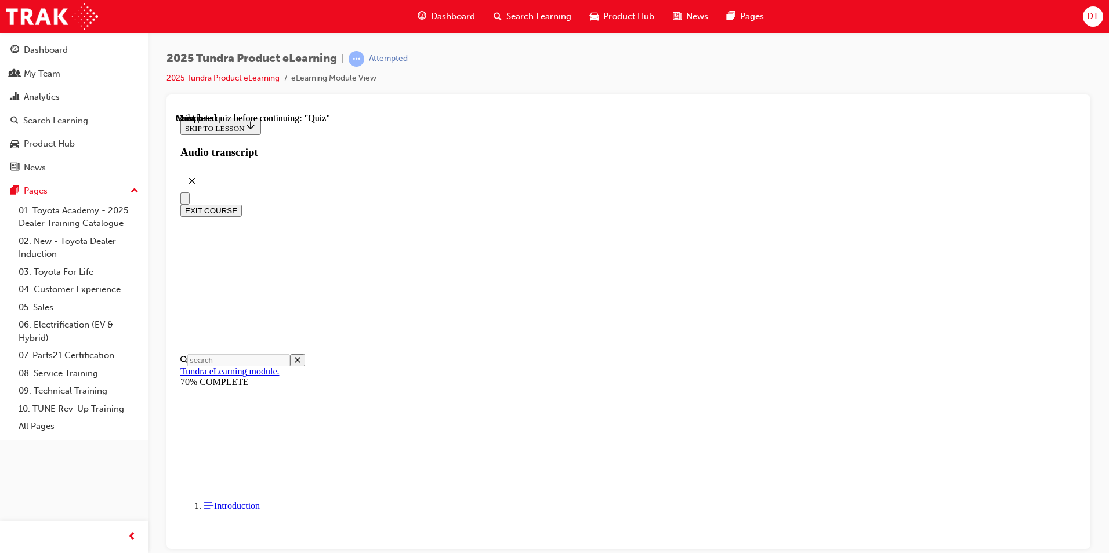
scroll to position [2609, 0]
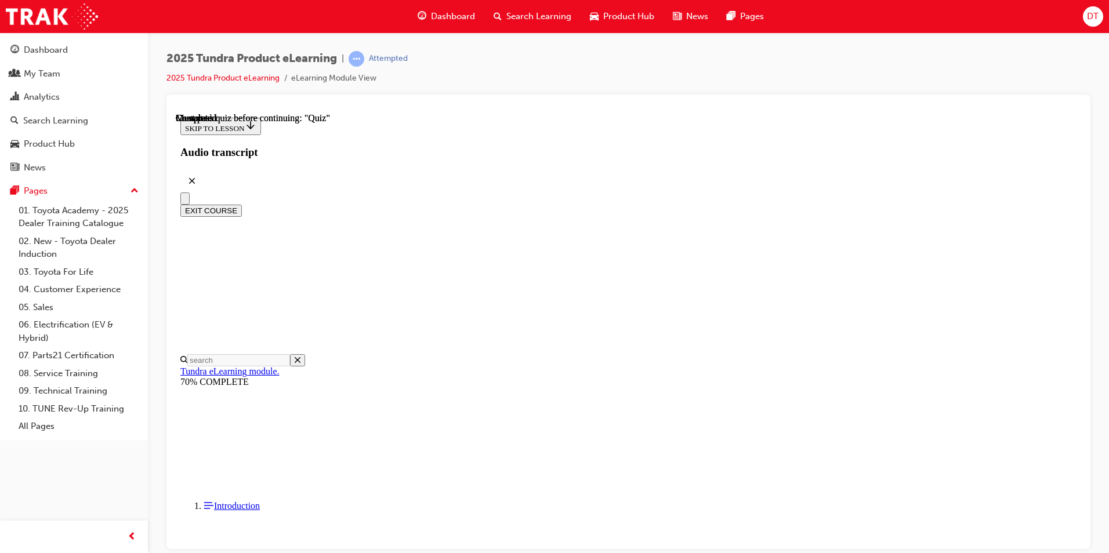
scroll to position [152, 0]
radio input "true"
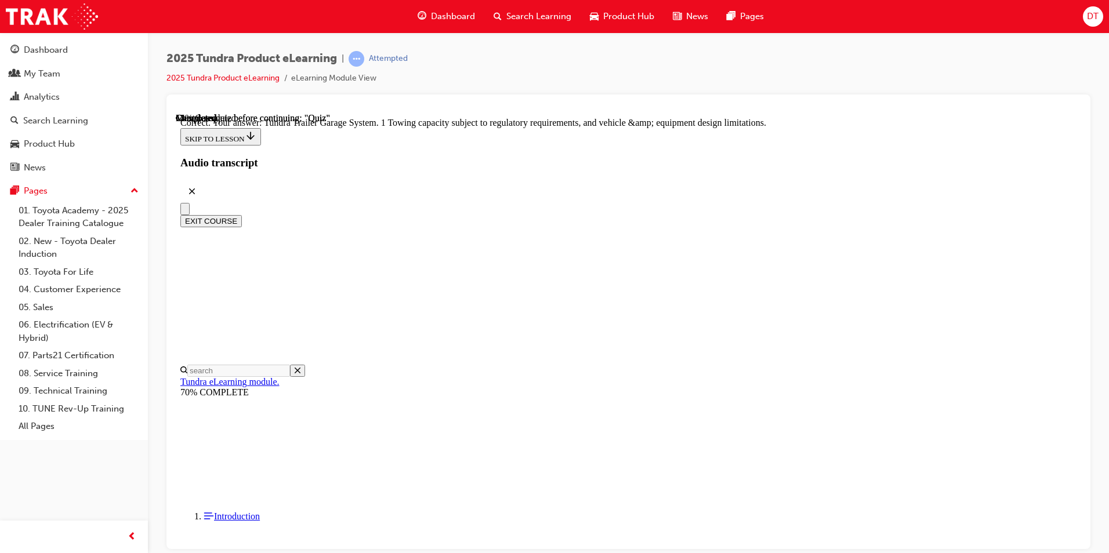
scroll to position [336, 0]
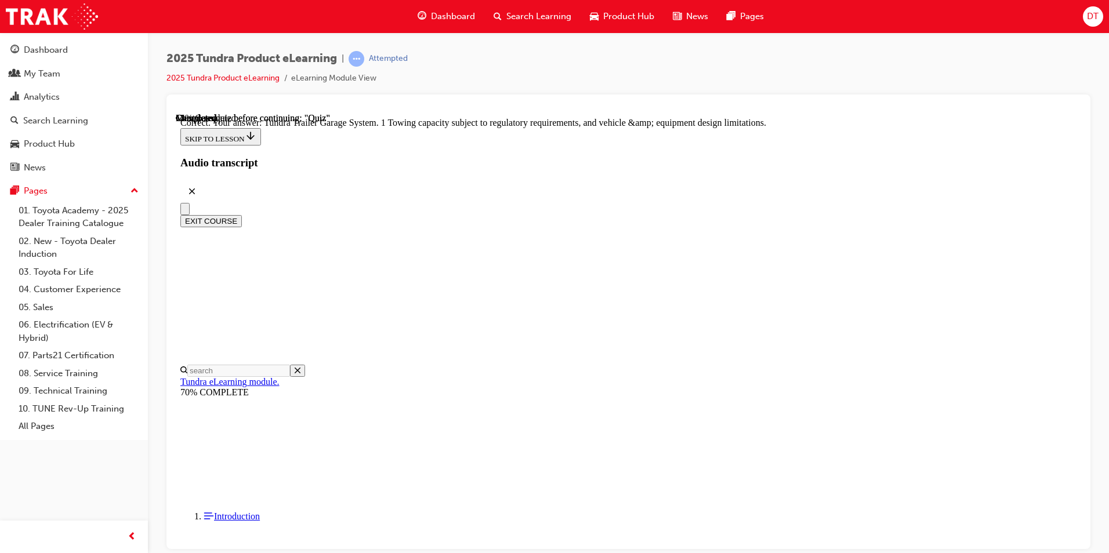
radio input "true"
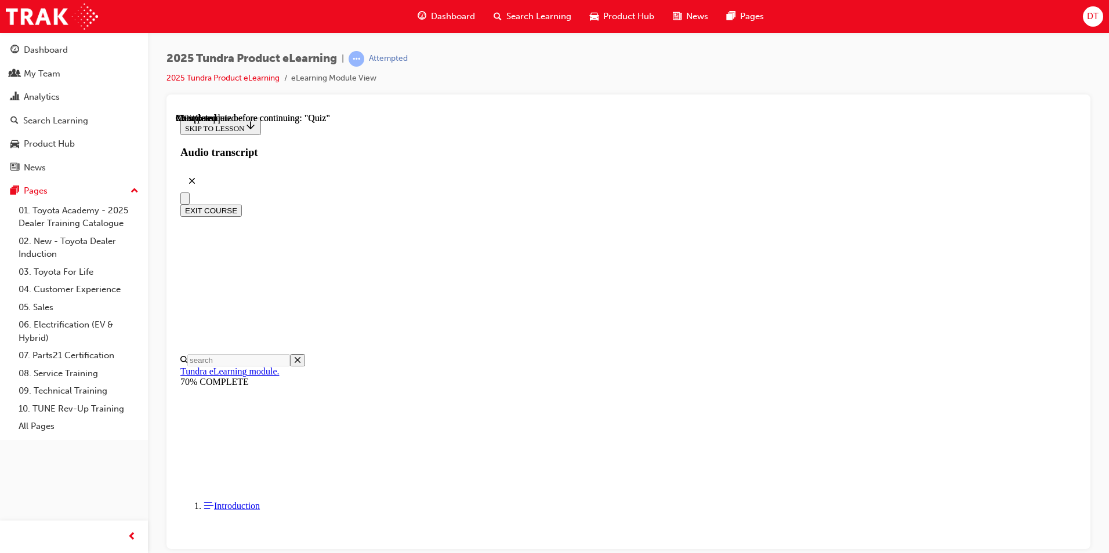
scroll to position [223, 0]
radio input "true"
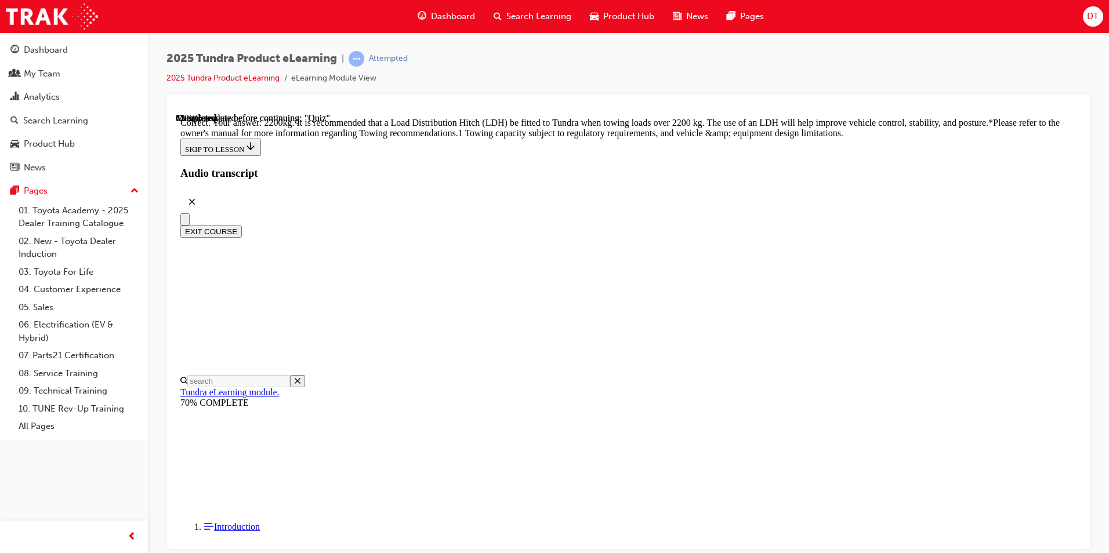
scroll to position [461, 0]
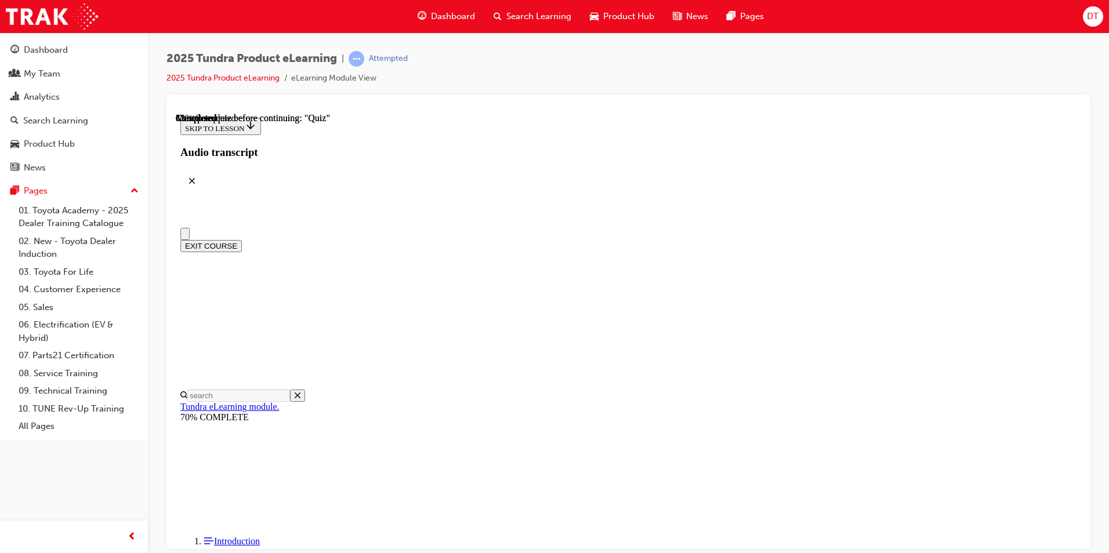
scroll to position [58, 0]
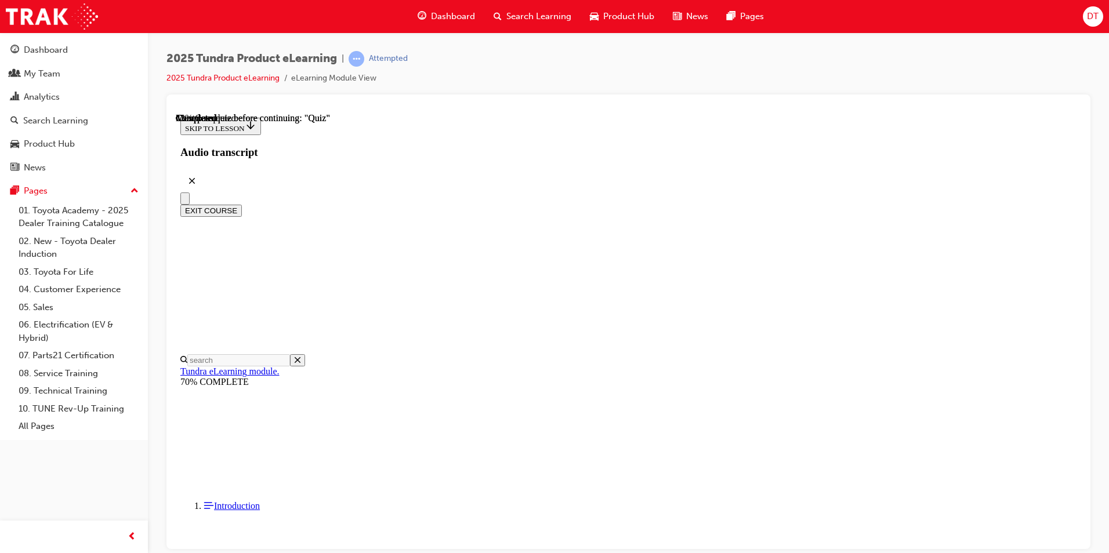
radio input "true"
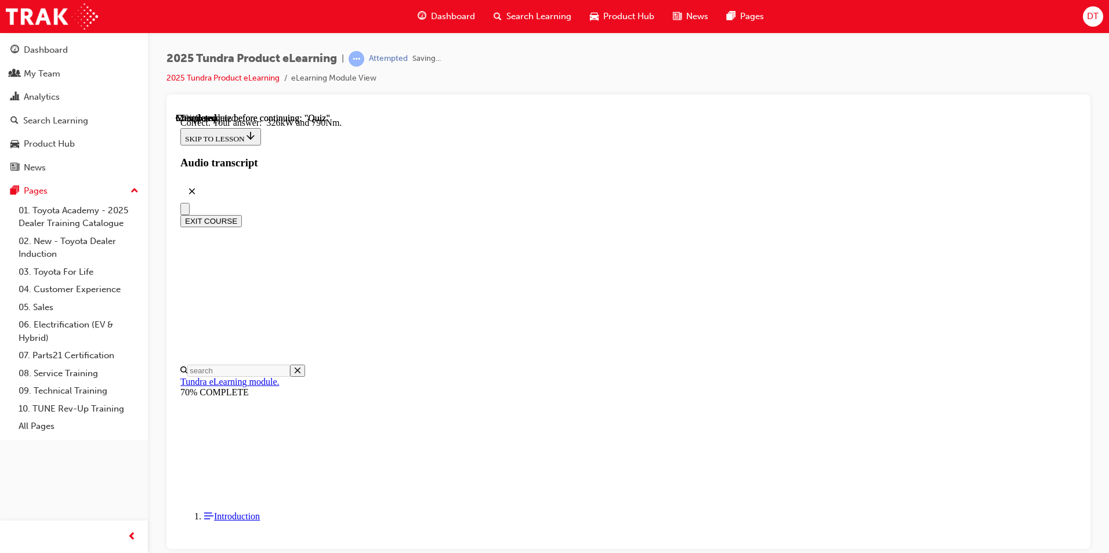
scroll to position [225, 0]
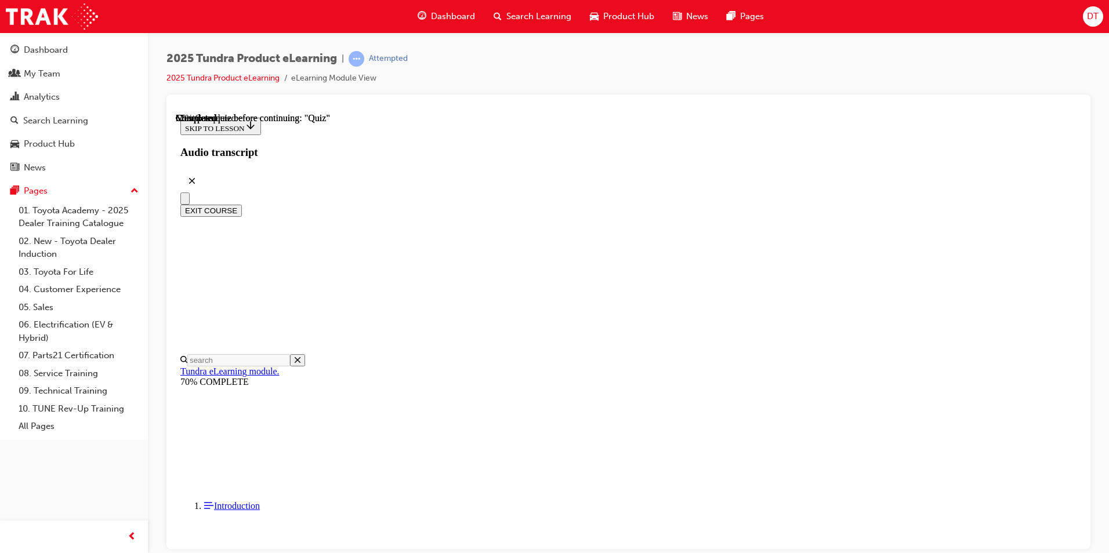
scroll to position [116, 0]
radio input "true"
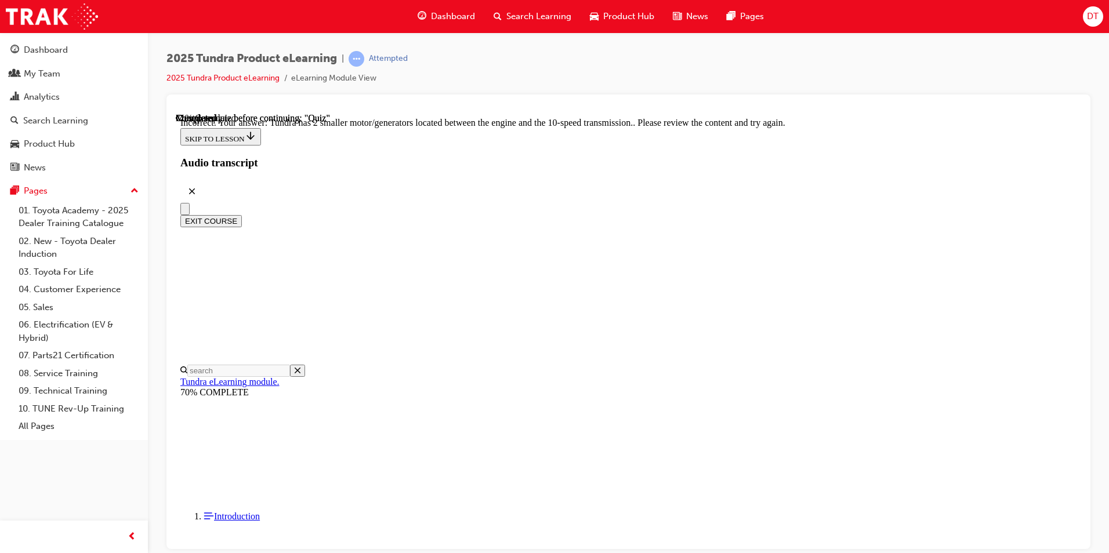
scroll to position [259, 0]
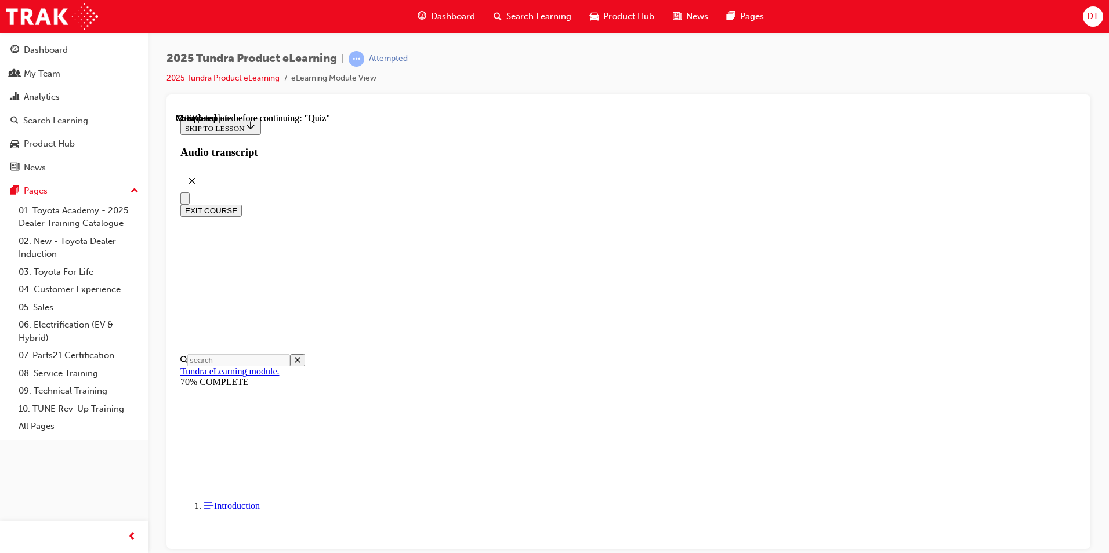
scroll to position [116, 0]
radio input "true"
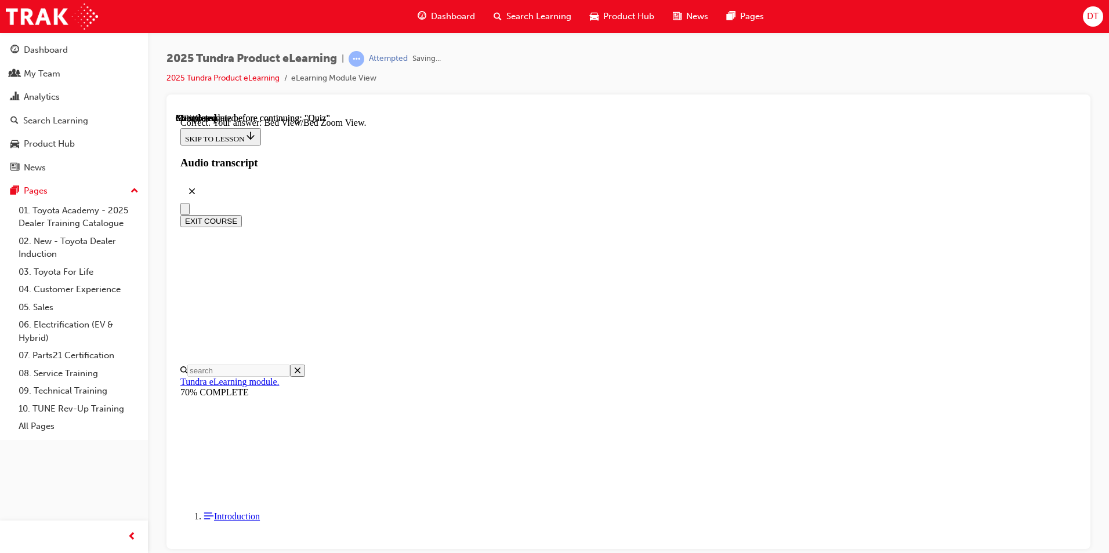
scroll to position [304, 0]
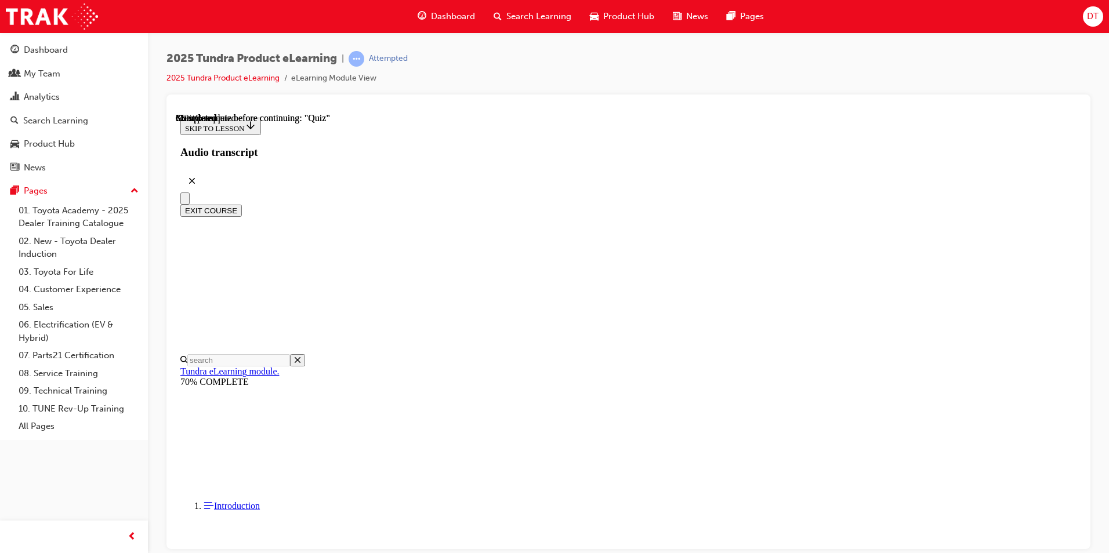
radio input "true"
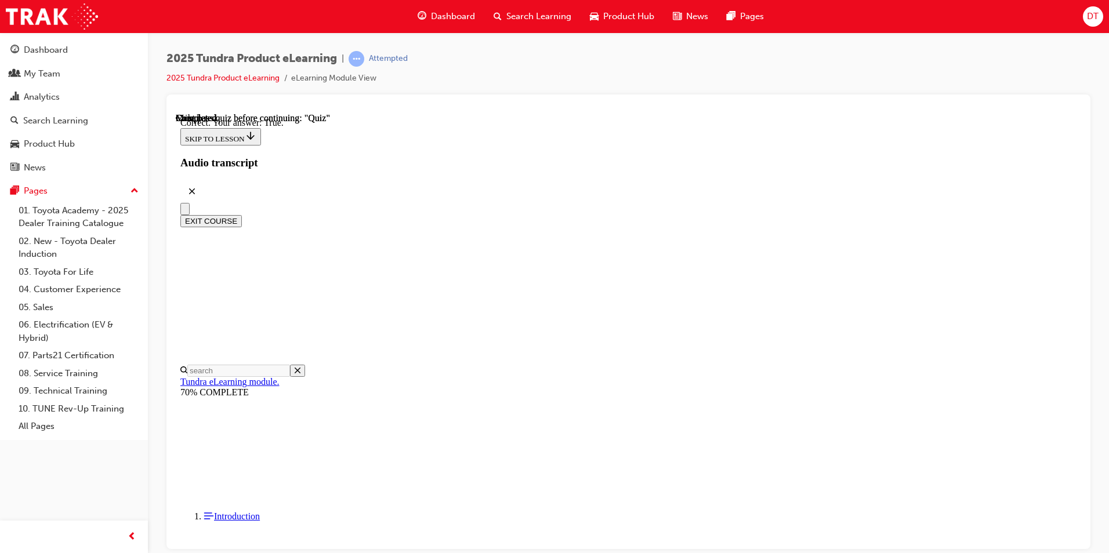
scroll to position [112, 0]
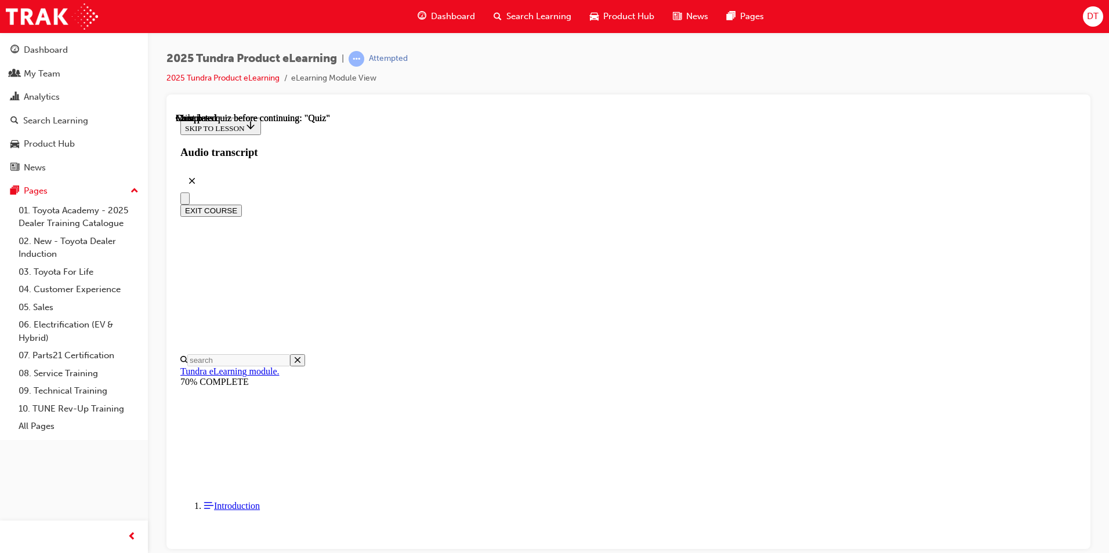
scroll to position [194, 0]
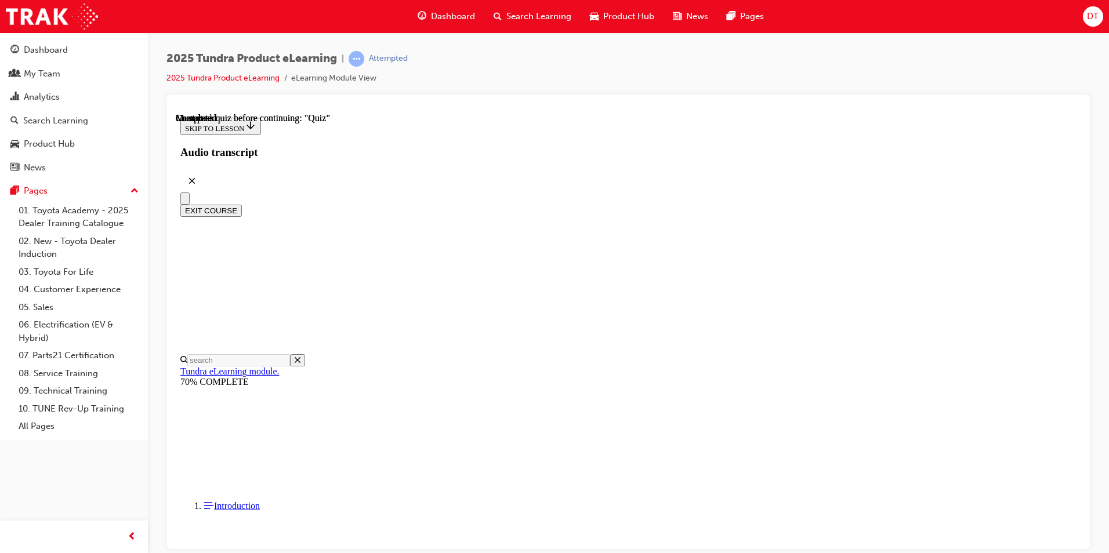
radio input "true"
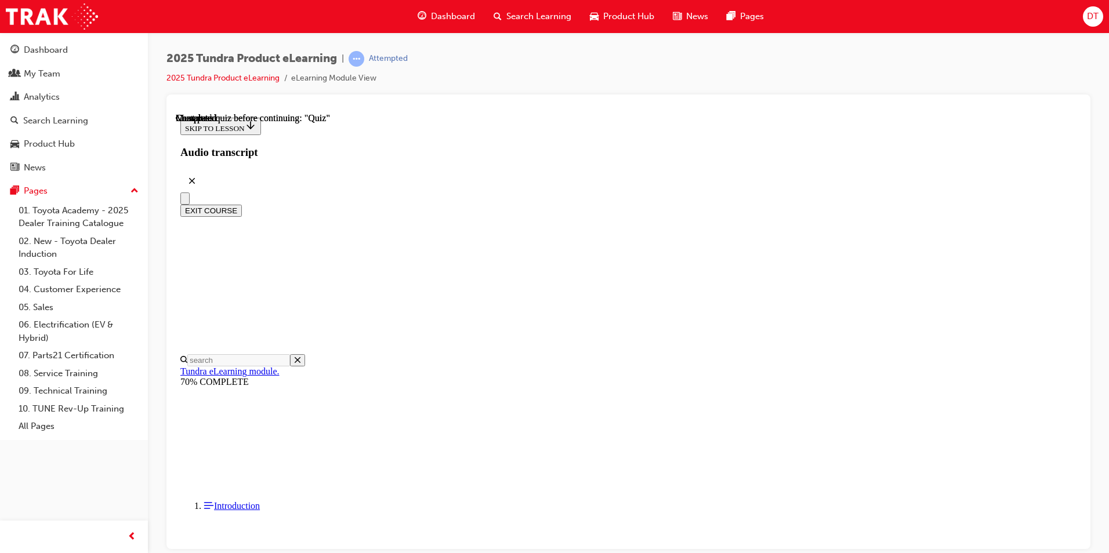
radio input "true"
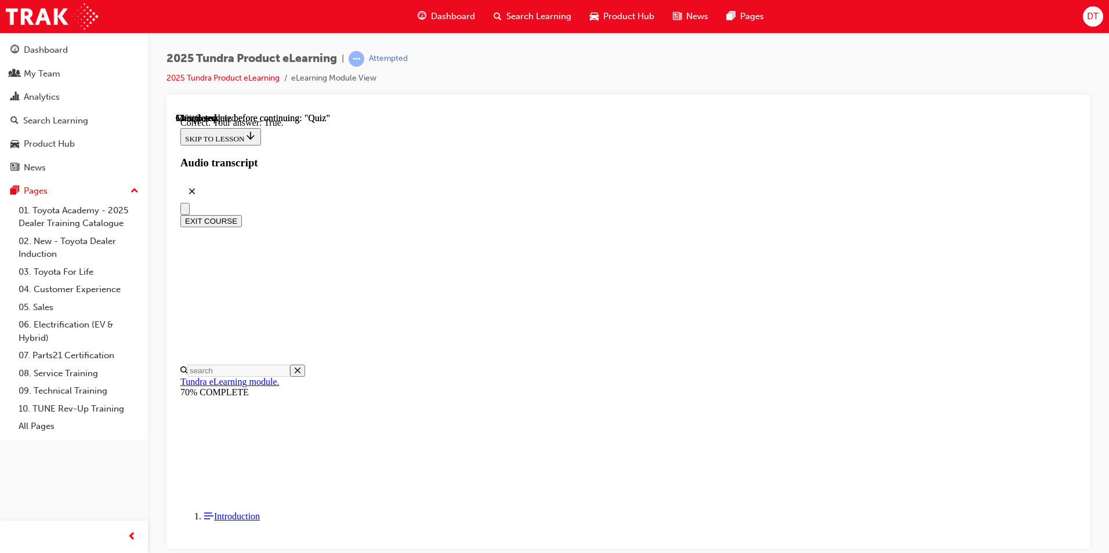
scroll to position [112, 0]
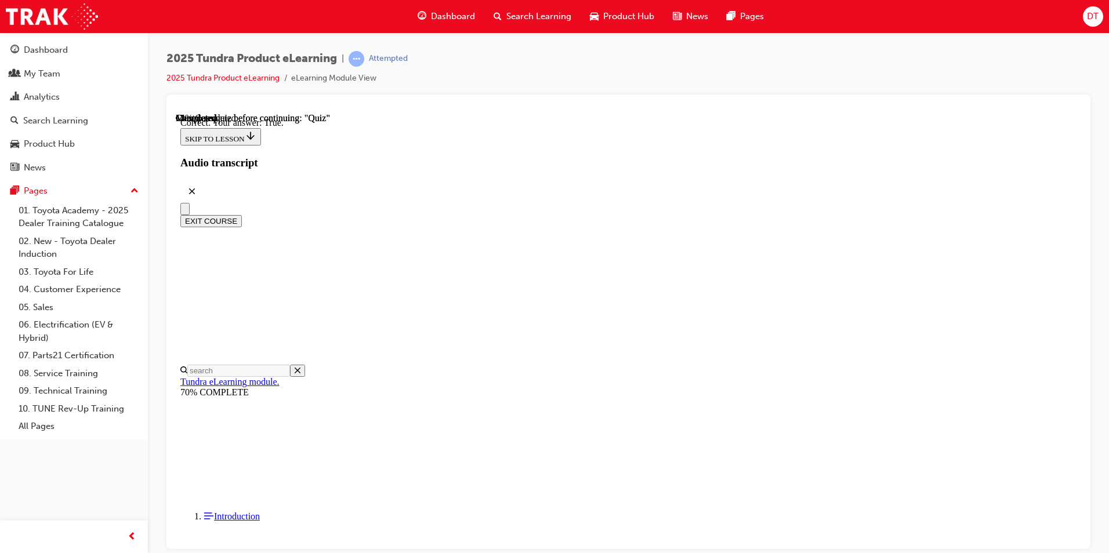
radio input "true"
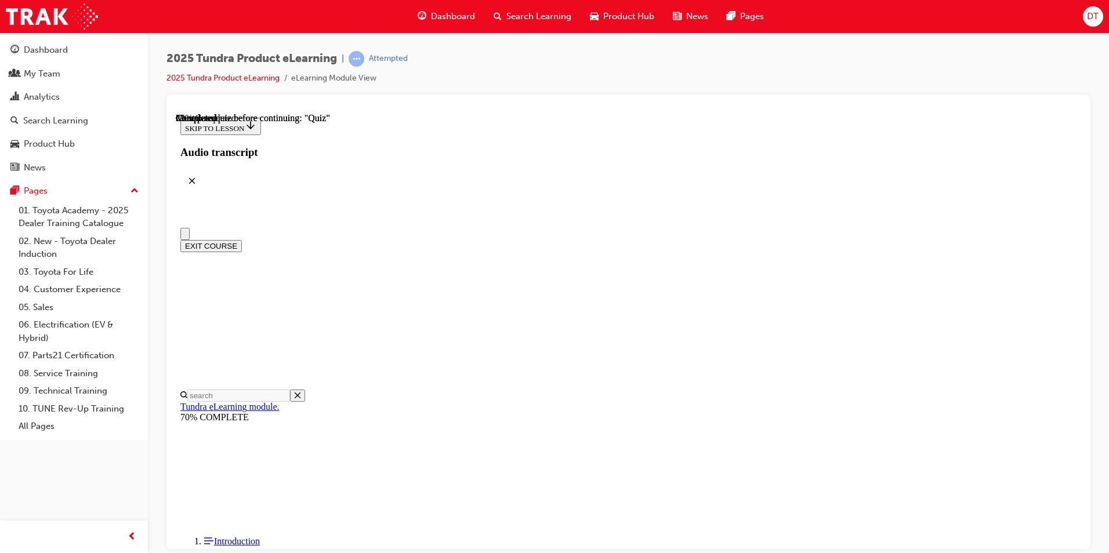
radio input "true"
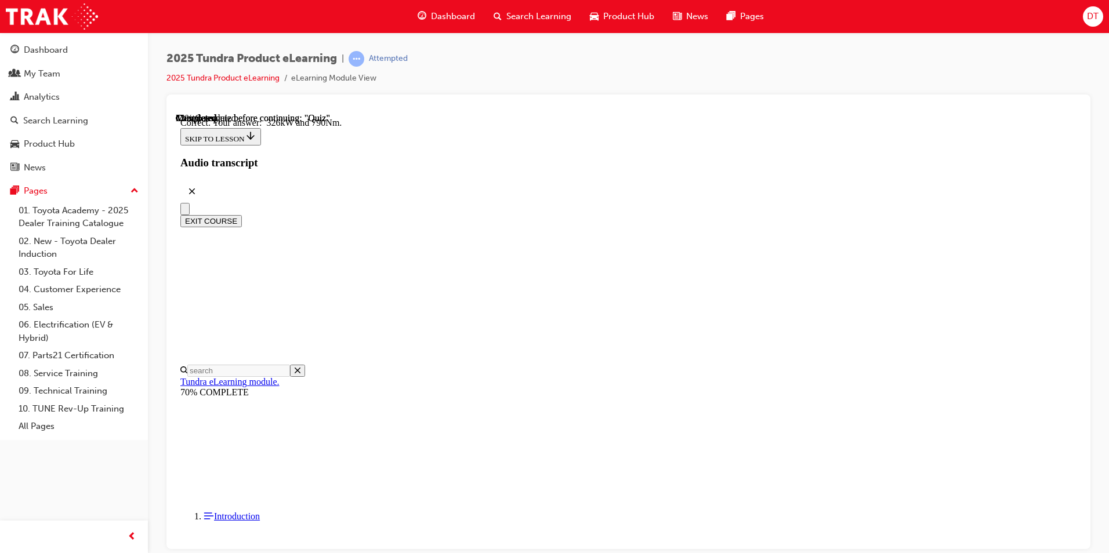
scroll to position [225, 0]
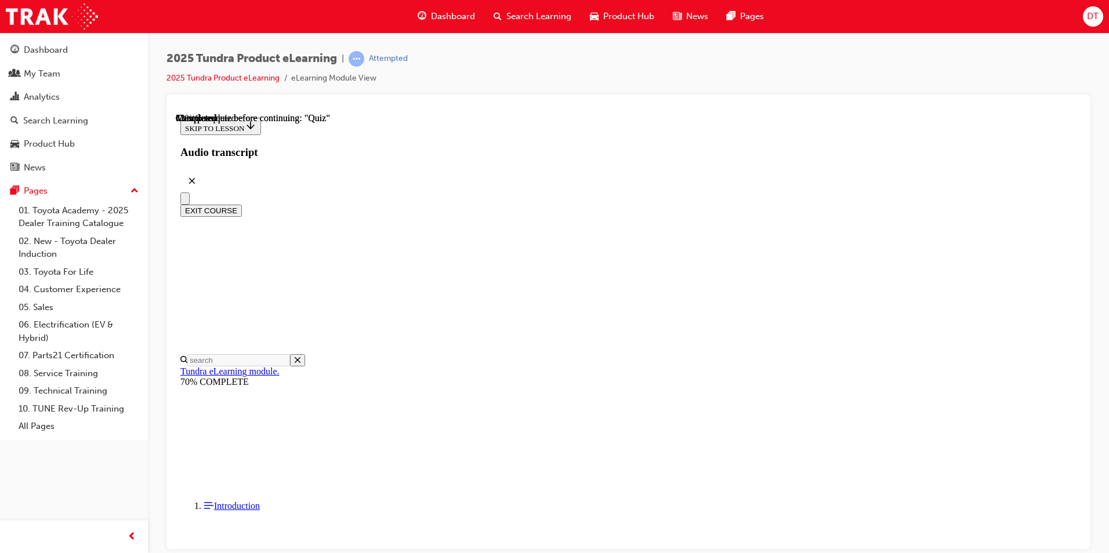
scroll to position [116, 0]
radio input "true"
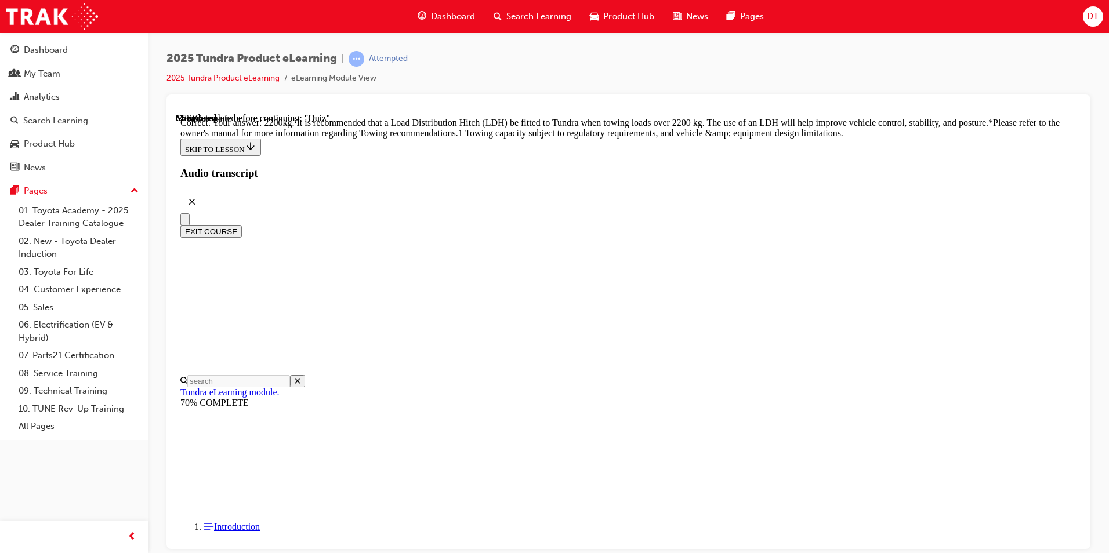
scroll to position [461, 0]
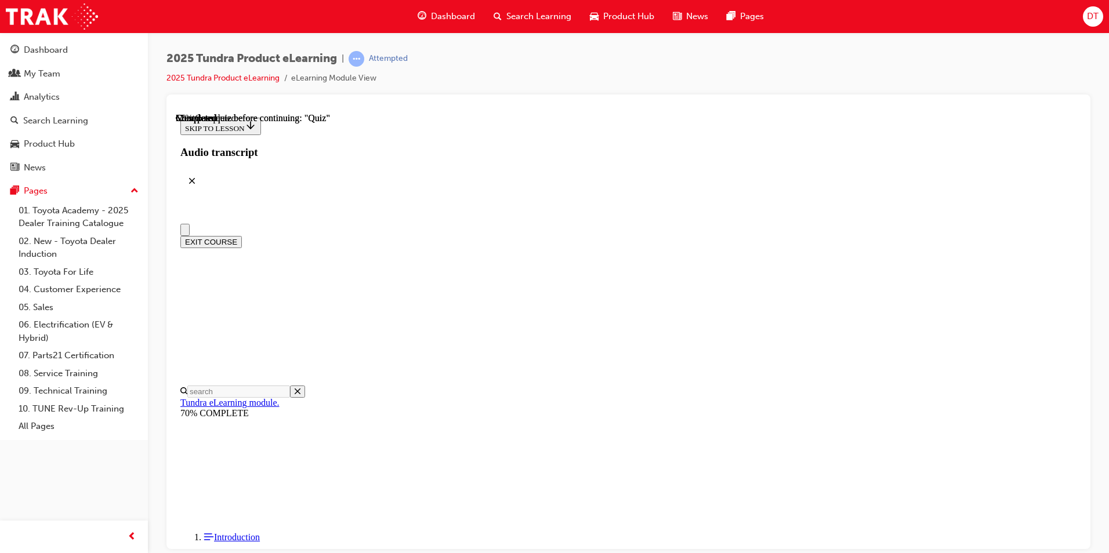
scroll to position [0, 0]
drag, startPoint x: 782, startPoint y: 337, endPoint x: 507, endPoint y: 335, distance: 275.4
drag, startPoint x: 507, startPoint y: 335, endPoint x: 532, endPoint y: 333, distance: 25.0
copy p "What is unique about Tundra's i-FORCE MAX powertrain system?"
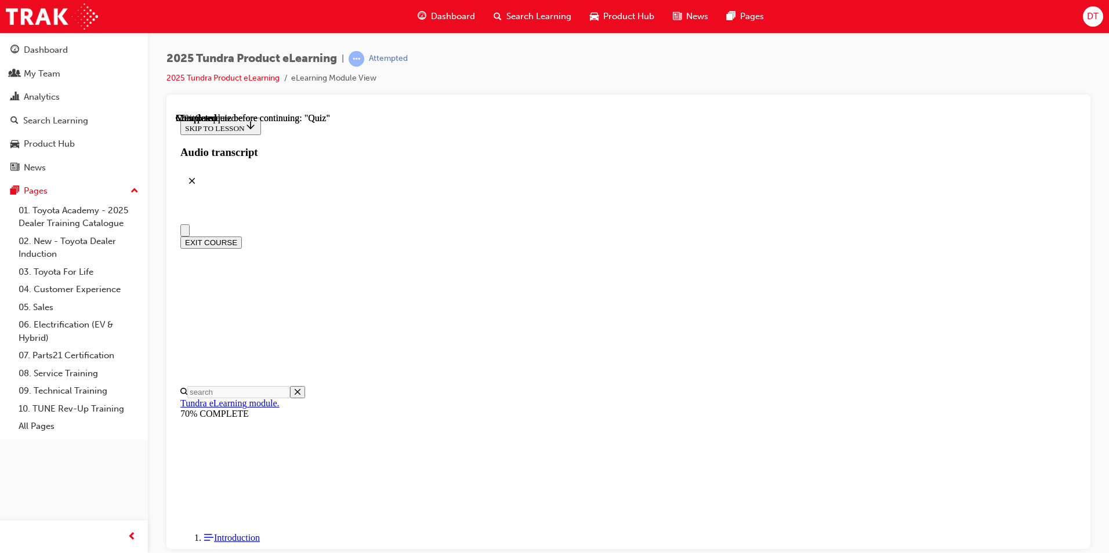
scroll to position [58, 0]
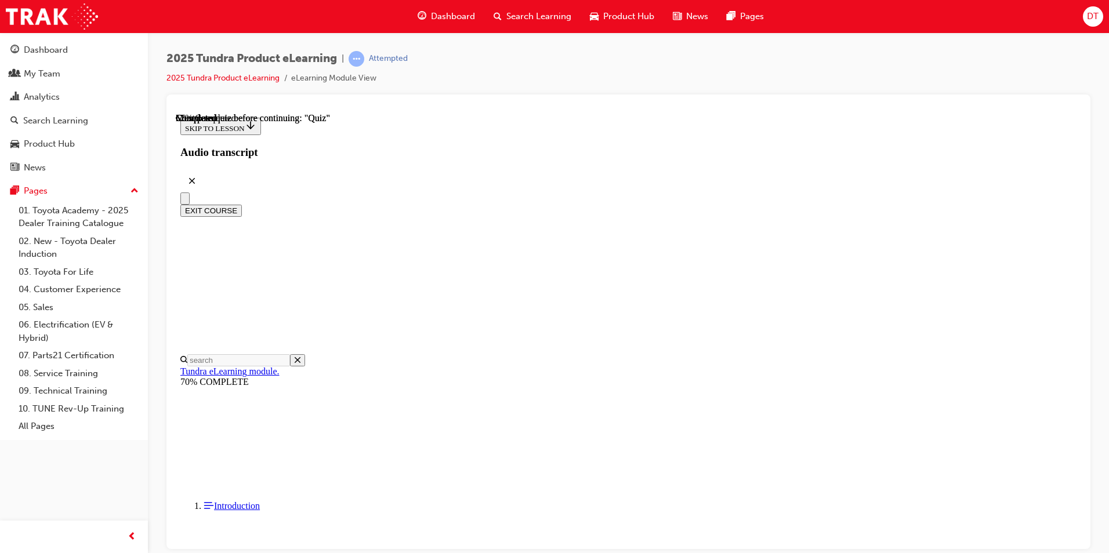
radio input "true"
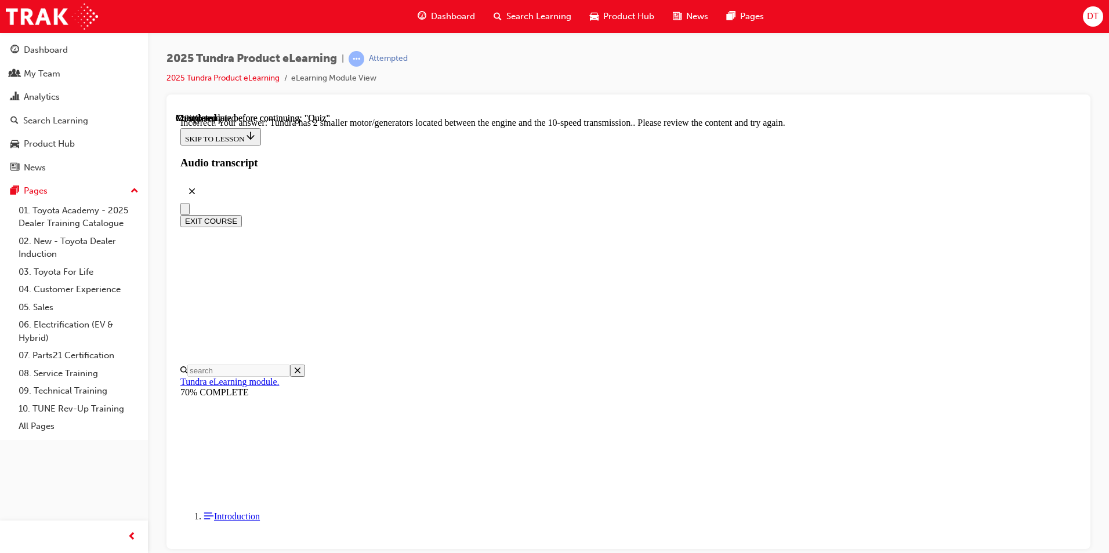
scroll to position [259, 0]
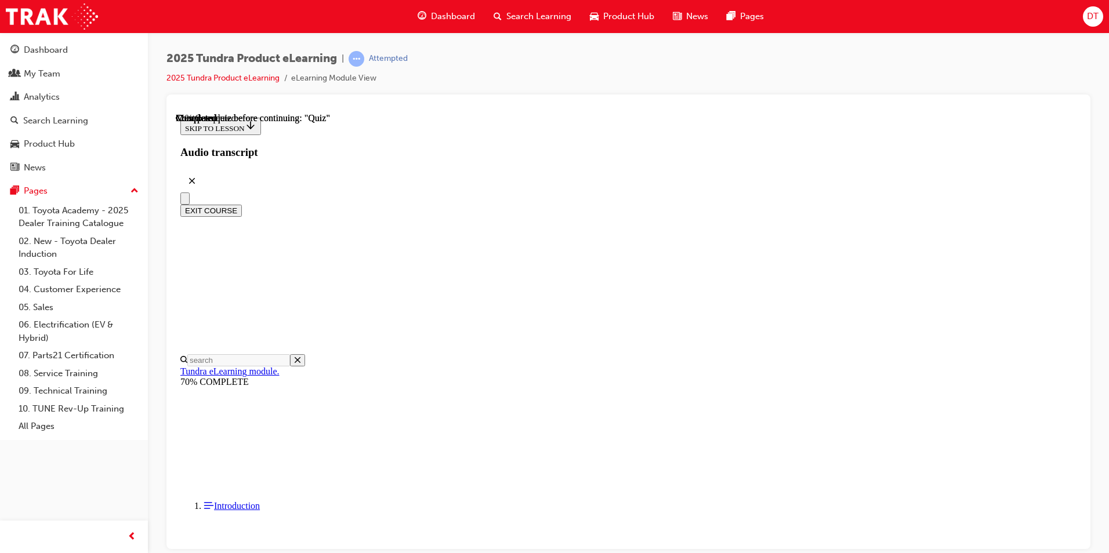
scroll to position [231, 0]
radio input "true"
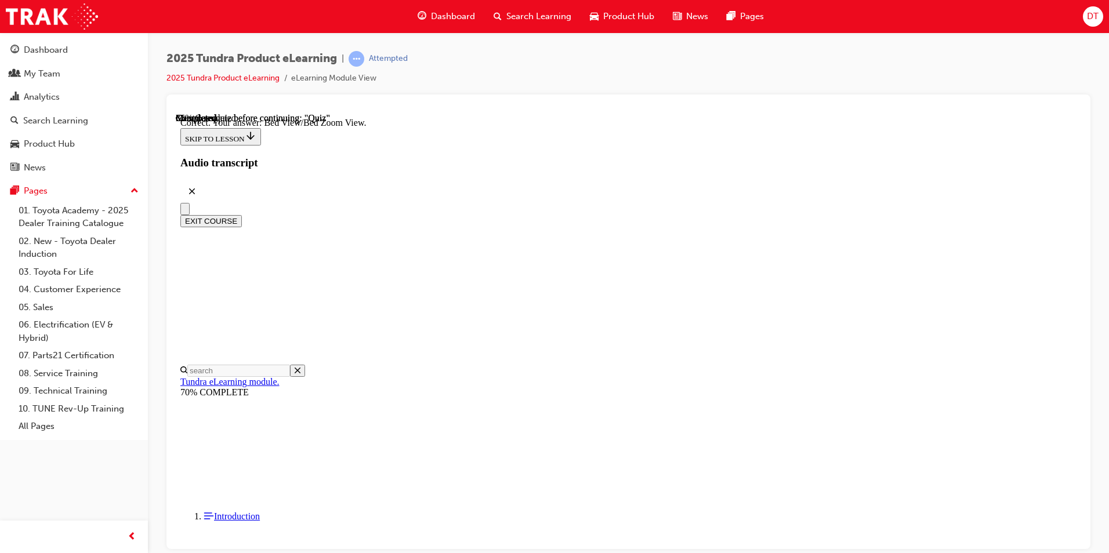
scroll to position [304, 0]
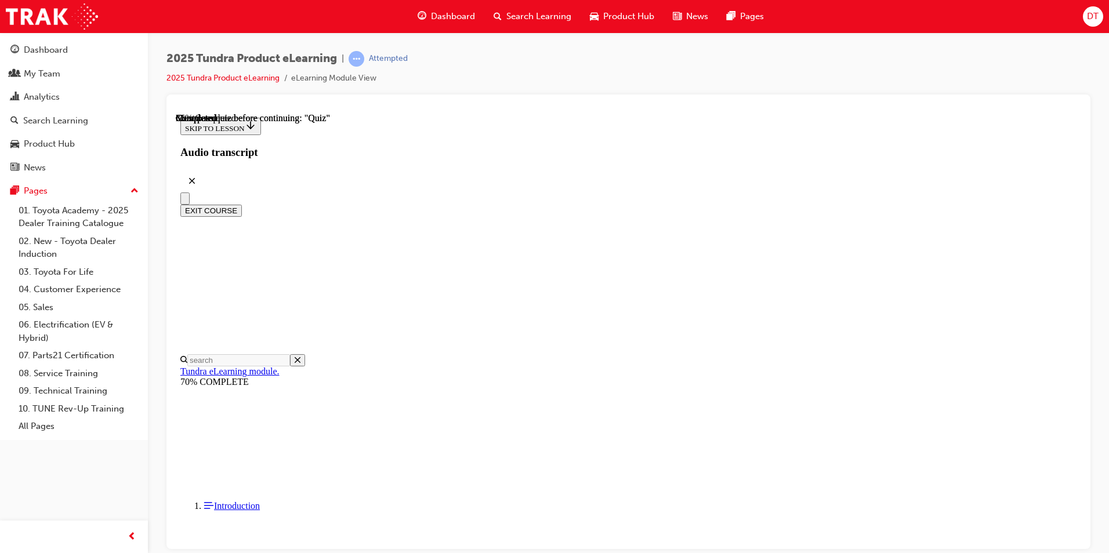
scroll to position [174, 0]
radio input "true"
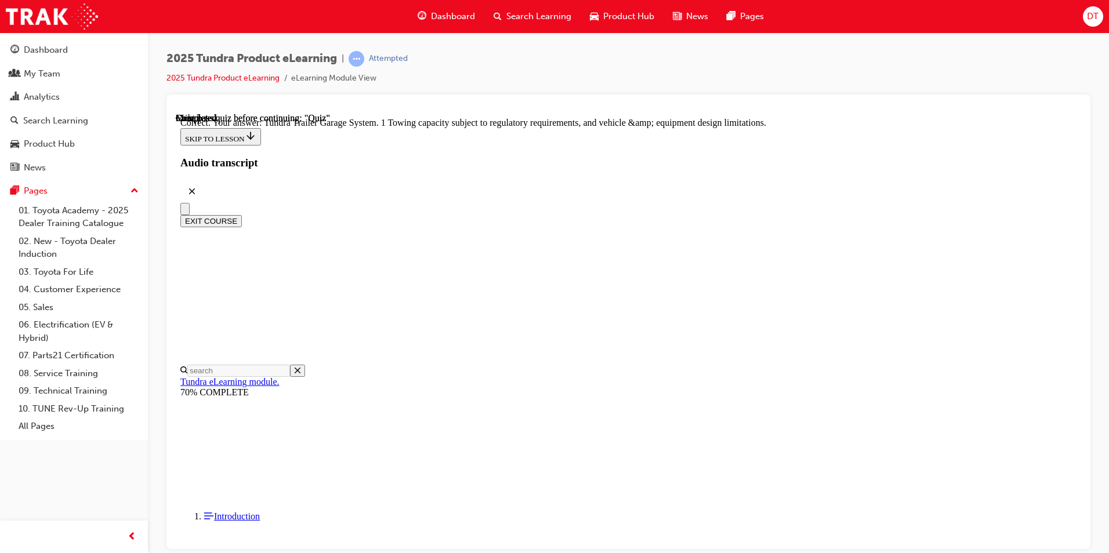
scroll to position [336, 0]
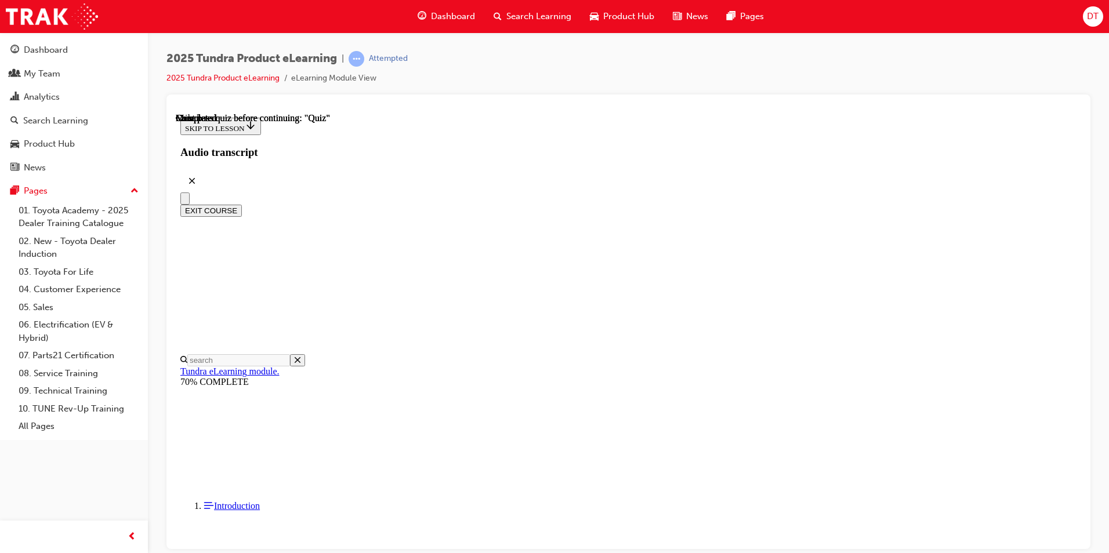
scroll to position [194, 0]
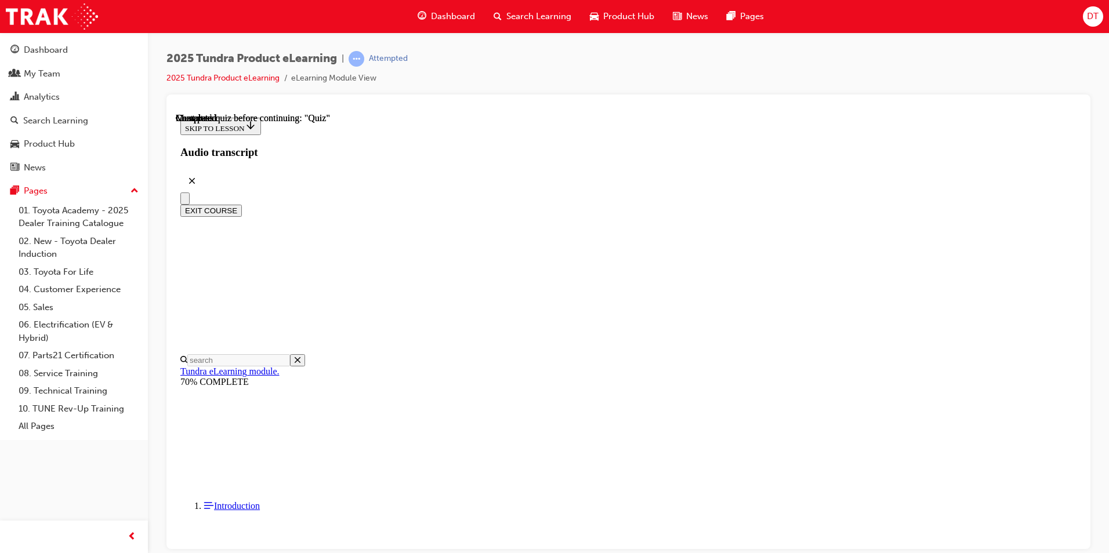
radio input "true"
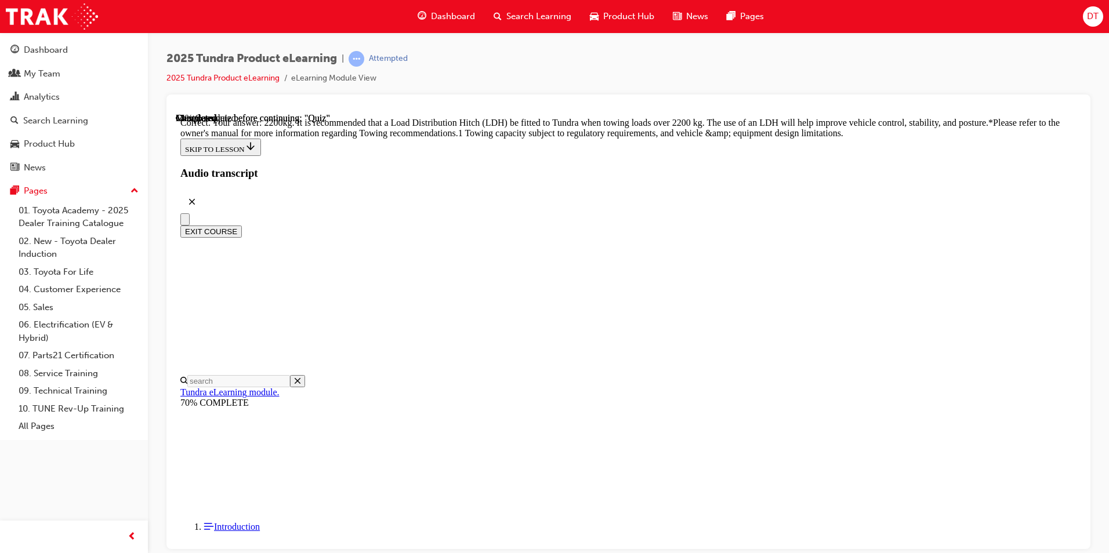
scroll to position [461, 0]
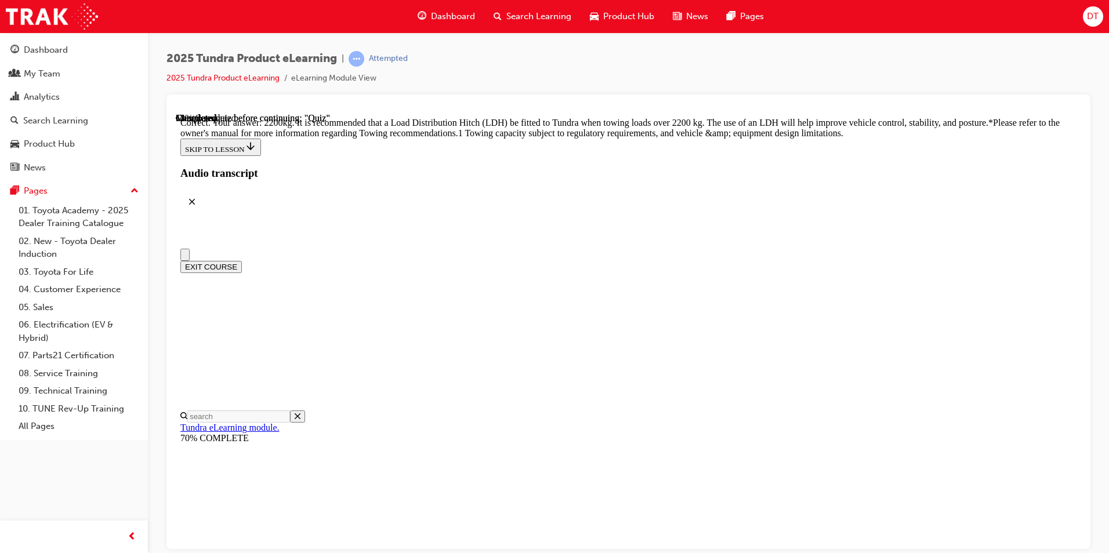
scroll to position [116, 0]
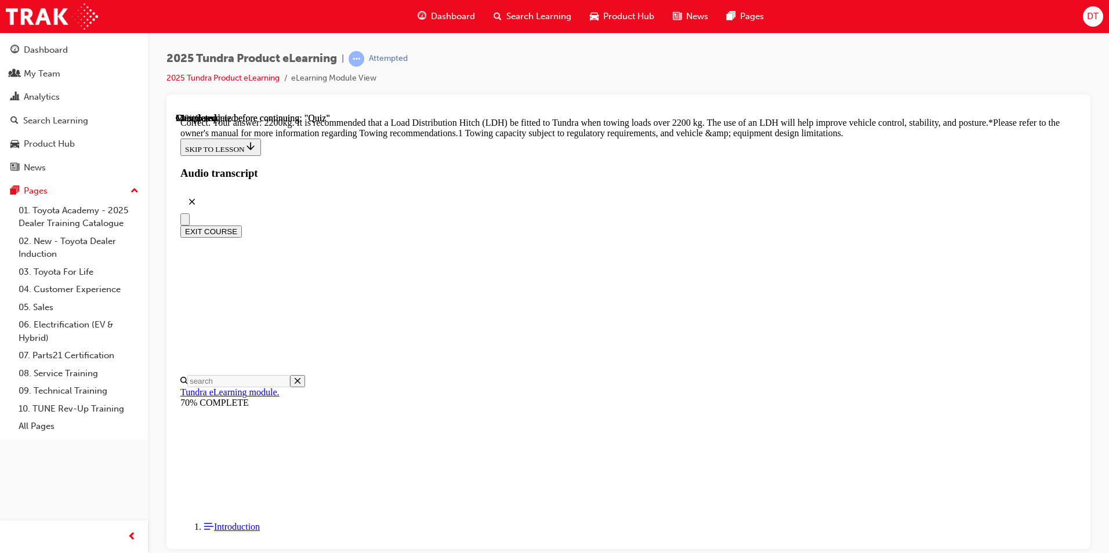
drag, startPoint x: 529, startPoint y: 424, endPoint x: 521, endPoint y: 420, distance: 9.1
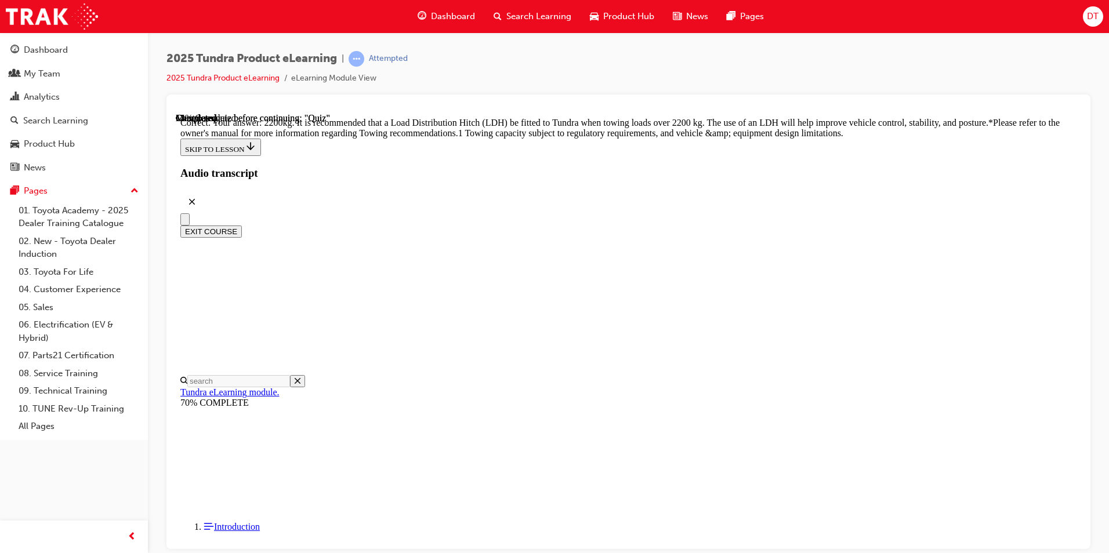
radio input "true"
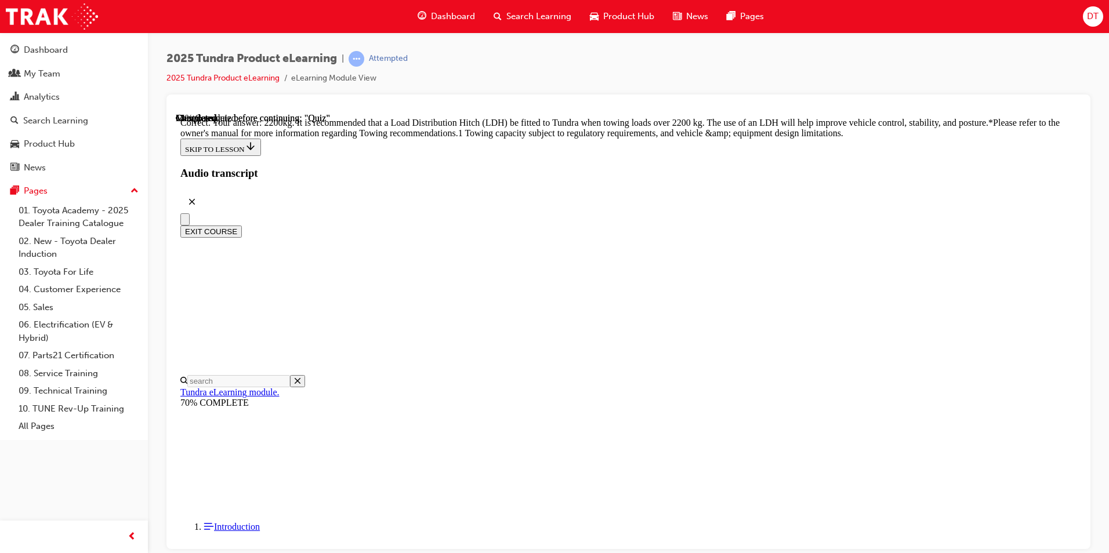
radio input "true"
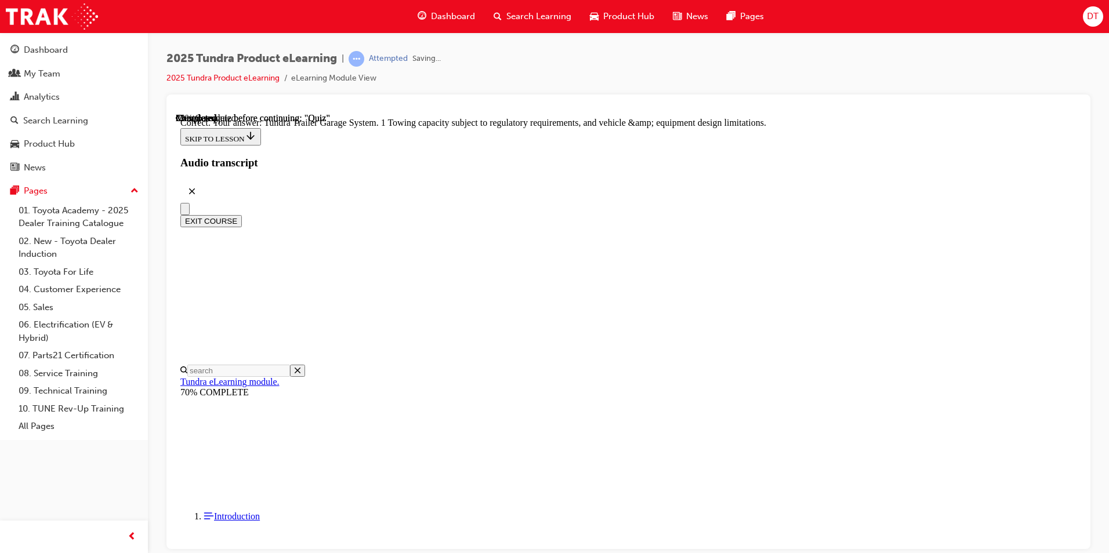
scroll to position [336, 0]
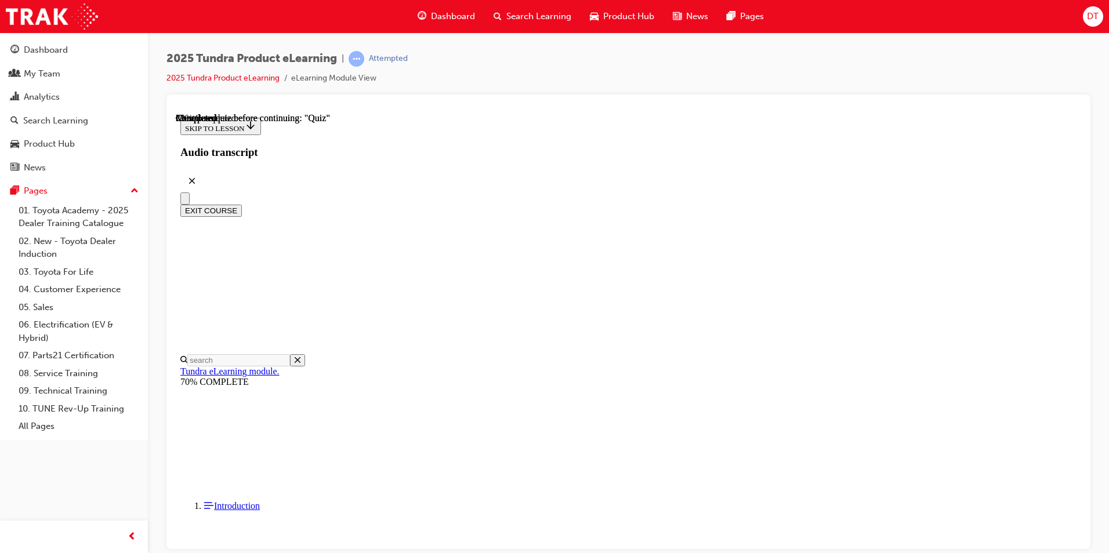
radio input "true"
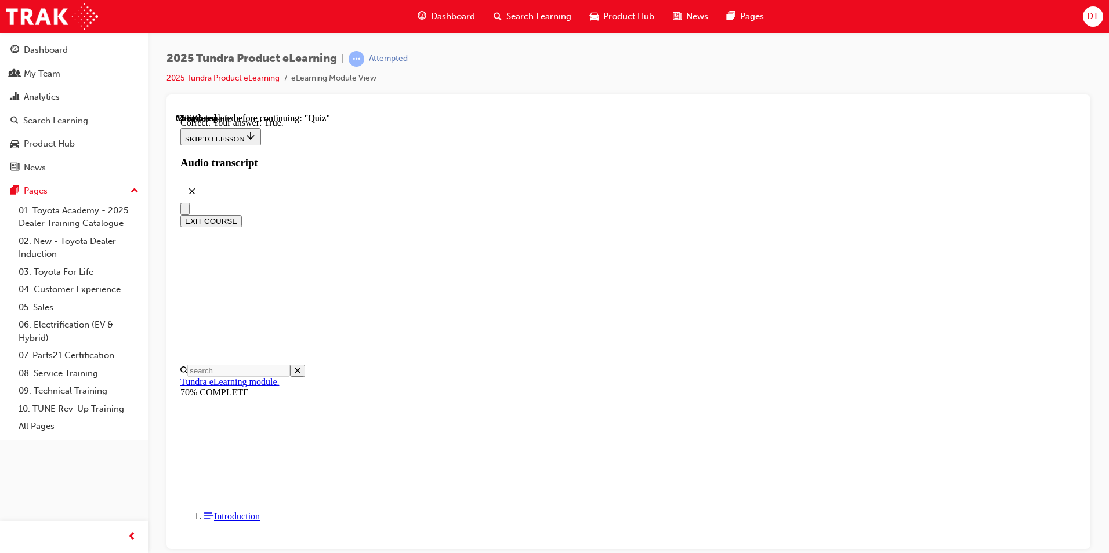
scroll to position [112, 0]
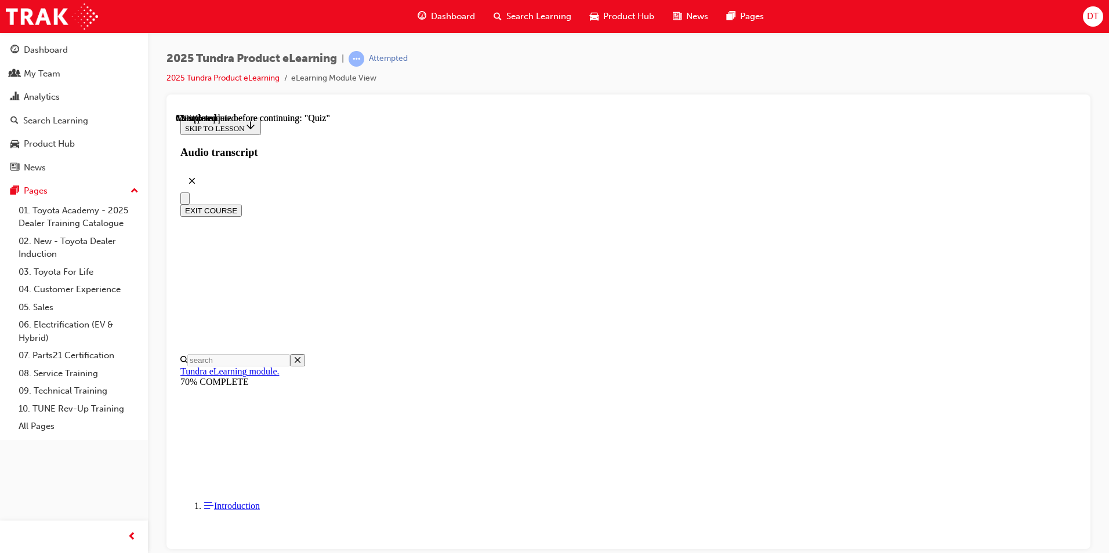
scroll to position [100, 0]
radio input "true"
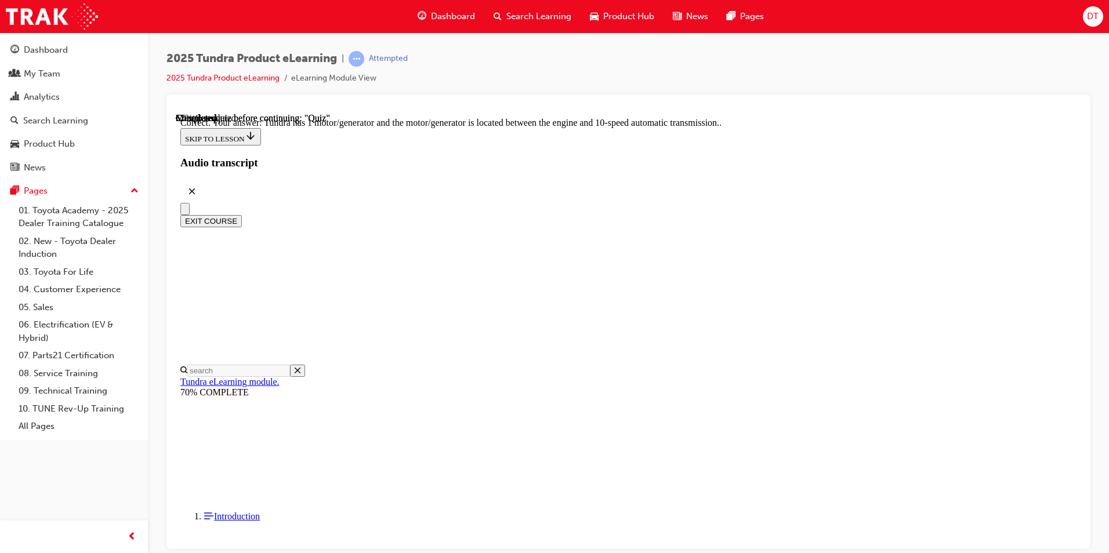
scroll to position [202, 0]
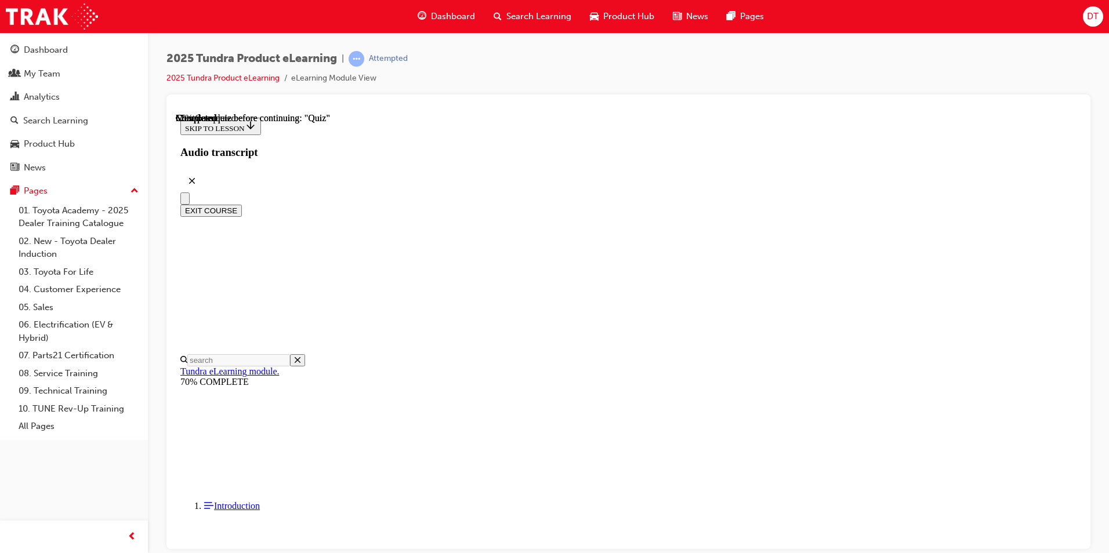
scroll to position [174, 0]
radio input "true"
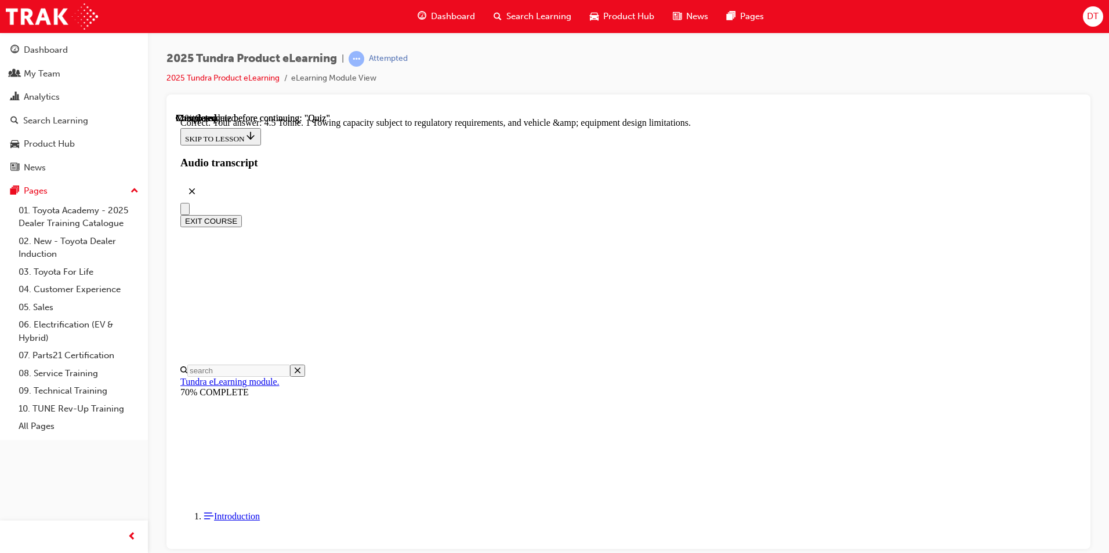
scroll to position [296, 0]
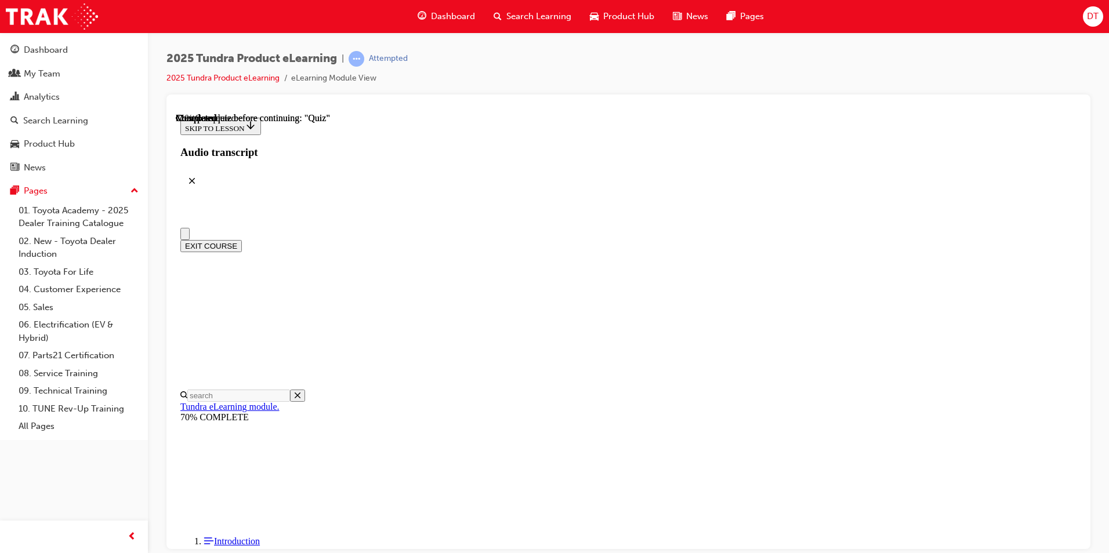
scroll to position [116, 0]
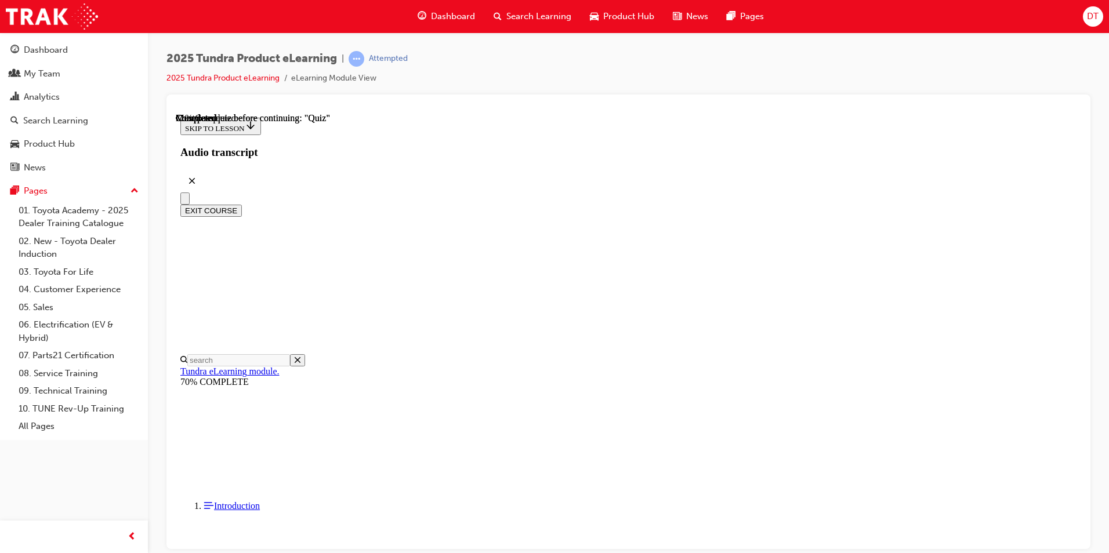
drag, startPoint x: 526, startPoint y: 462, endPoint x: 582, endPoint y: 456, distance: 56.0
radio input "true"
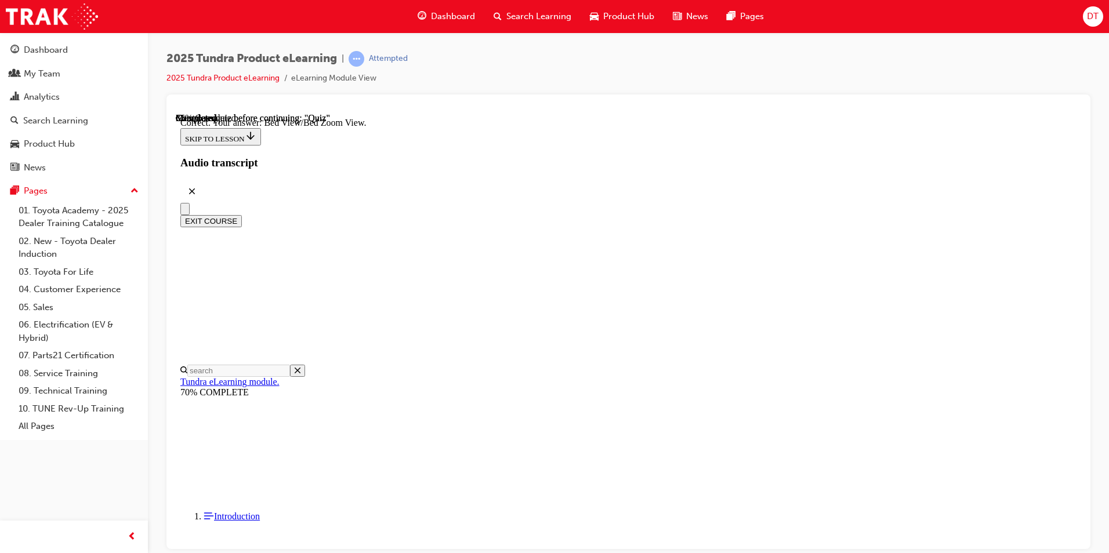
scroll to position [304, 0]
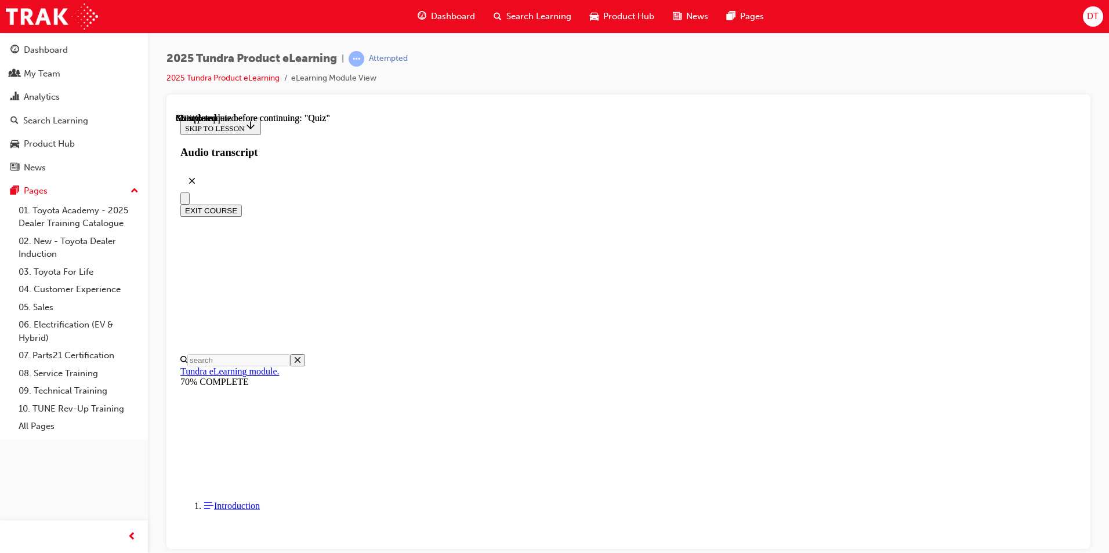
scroll to position [58, 0]
radio input "true"
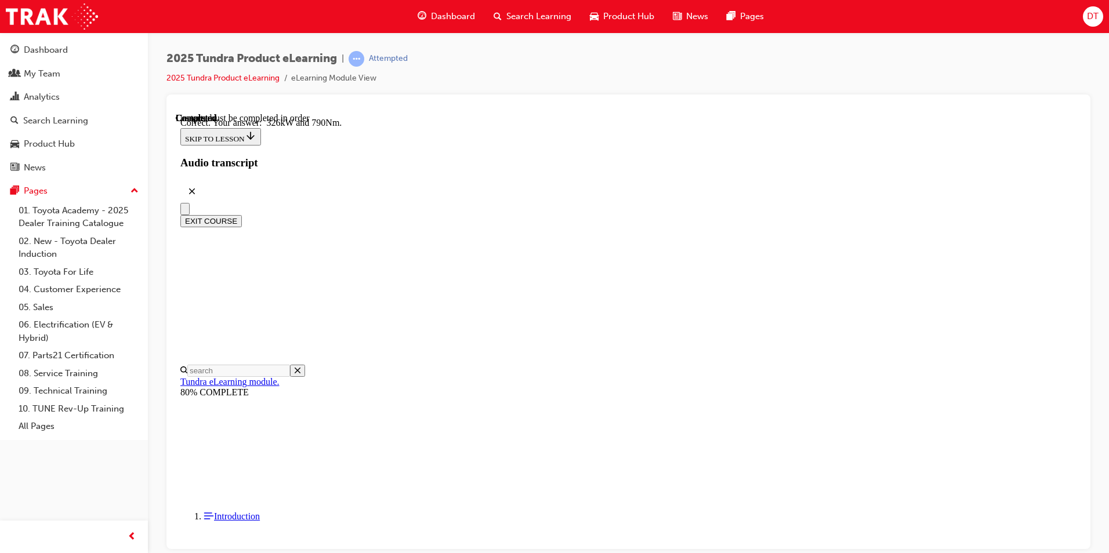
scroll to position [225, 0]
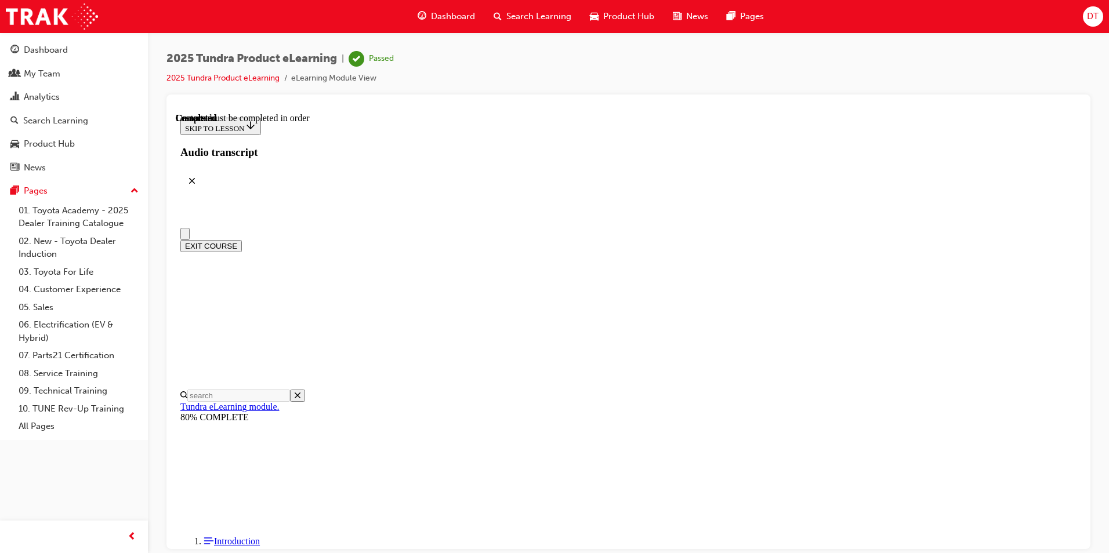
scroll to position [194, 0]
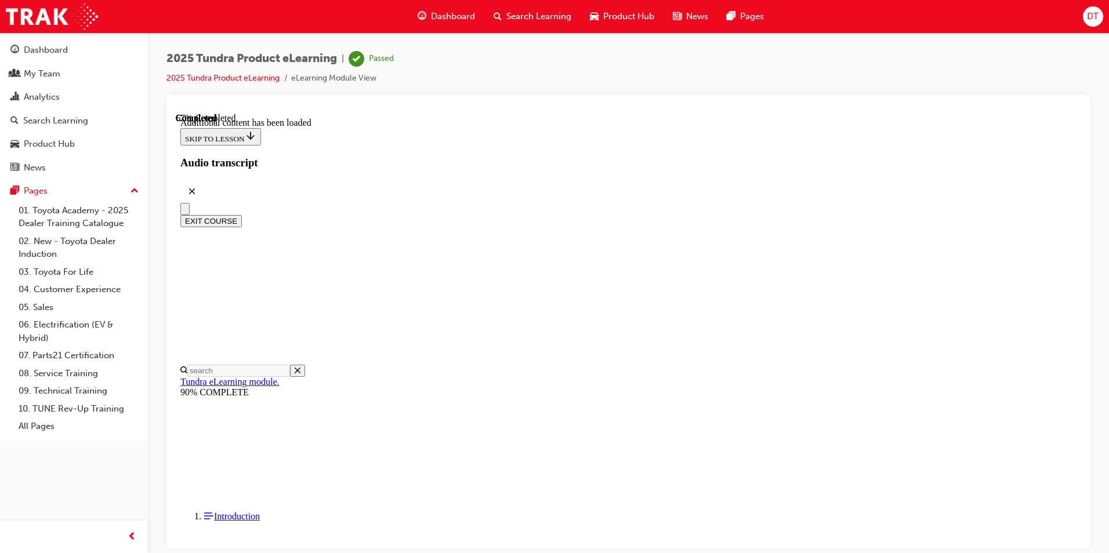
scroll to position [1175, 0]
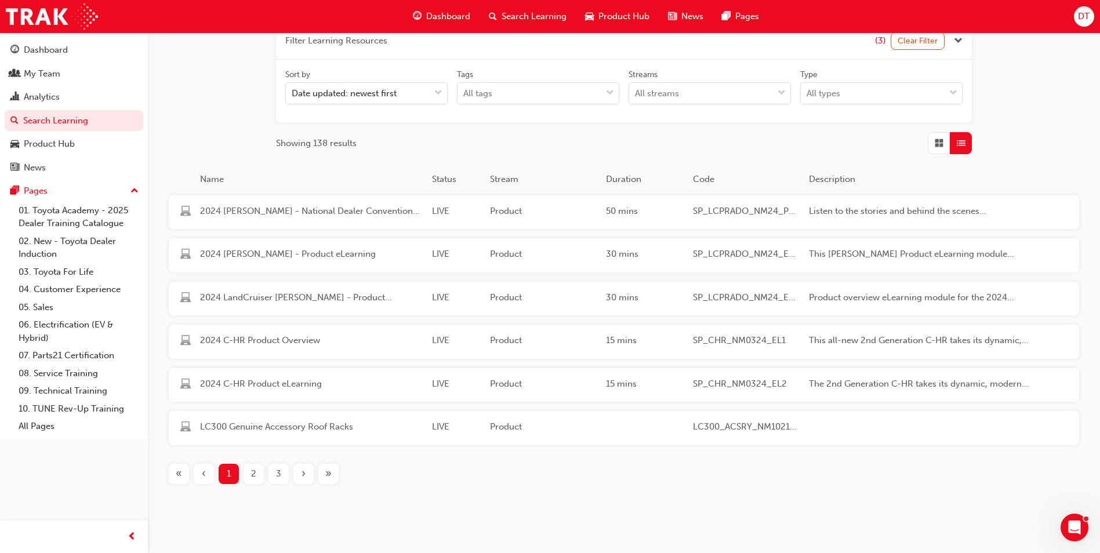
scroll to position [174, 0]
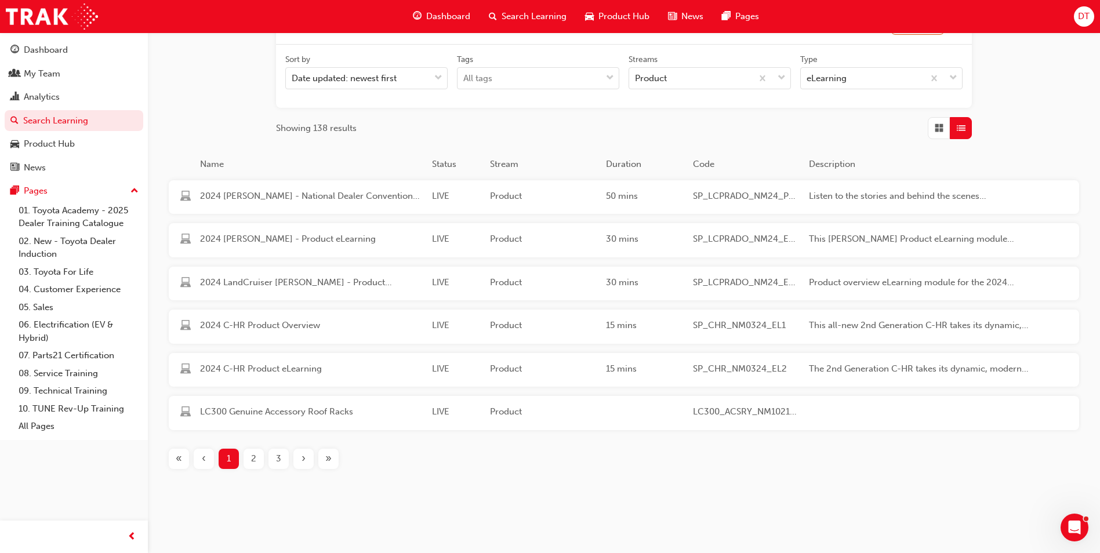
click at [303, 286] on span "2024 LandCruiser [PERSON_NAME] - Product Overview" at bounding box center [311, 282] width 223 height 13
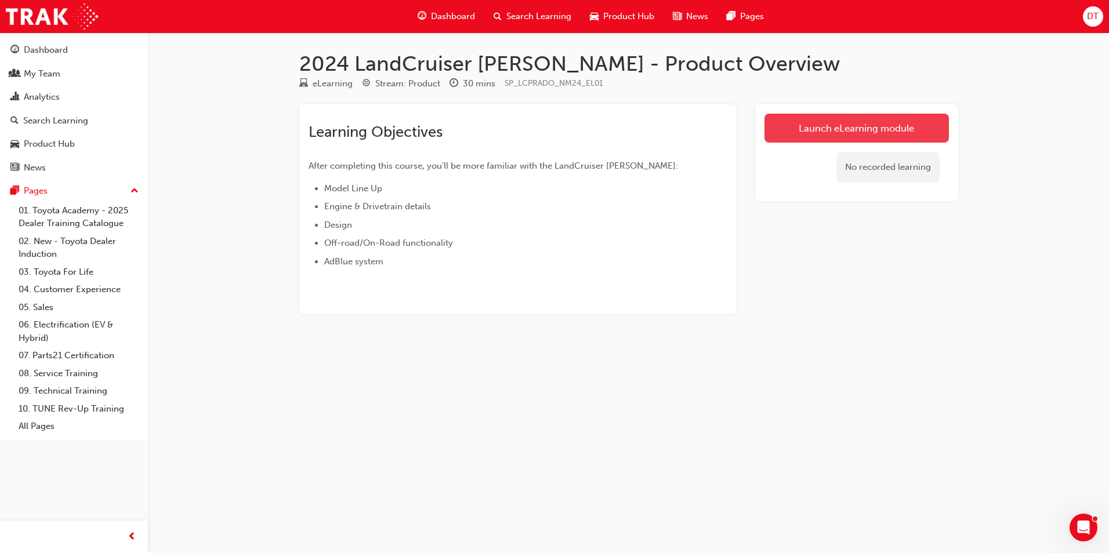
click at [834, 120] on link "Launch eLearning module" at bounding box center [856, 128] width 184 height 29
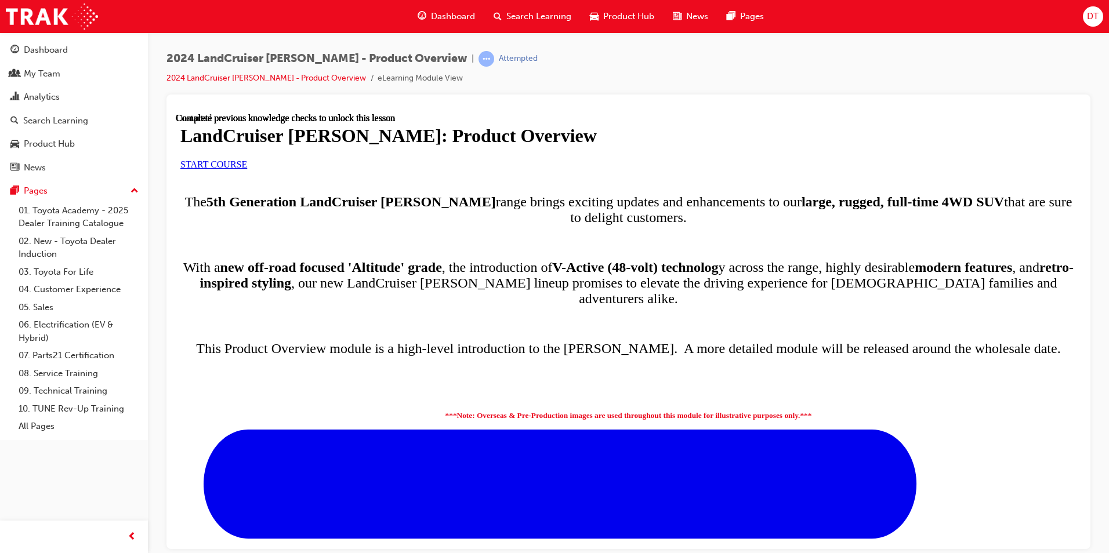
click at [247, 169] on link "START COURSE" at bounding box center [213, 164] width 67 height 10
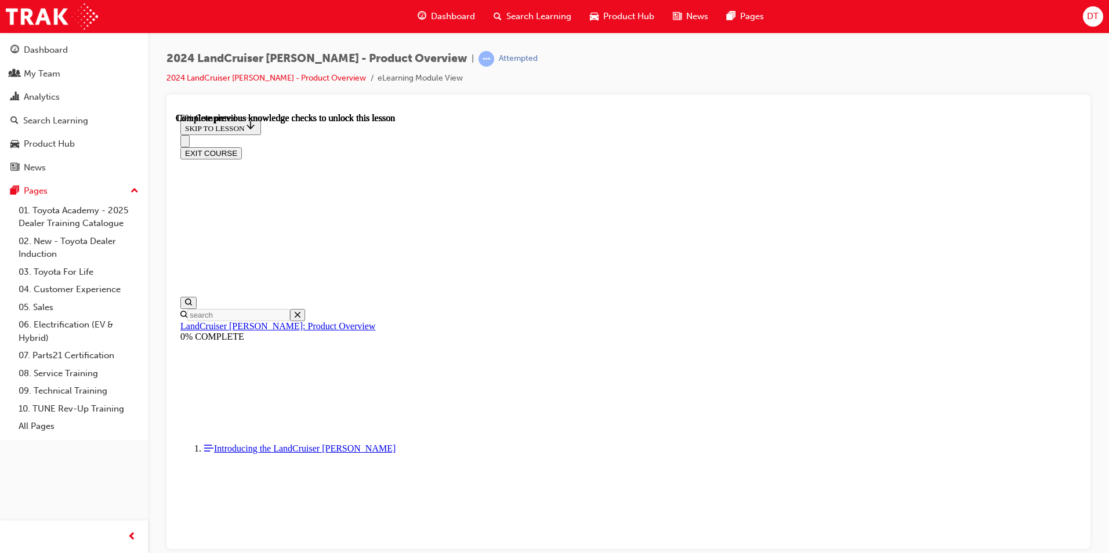
scroll to position [639, 0]
drag, startPoint x: 635, startPoint y: 525, endPoint x: 644, endPoint y: 525, distance: 9.3
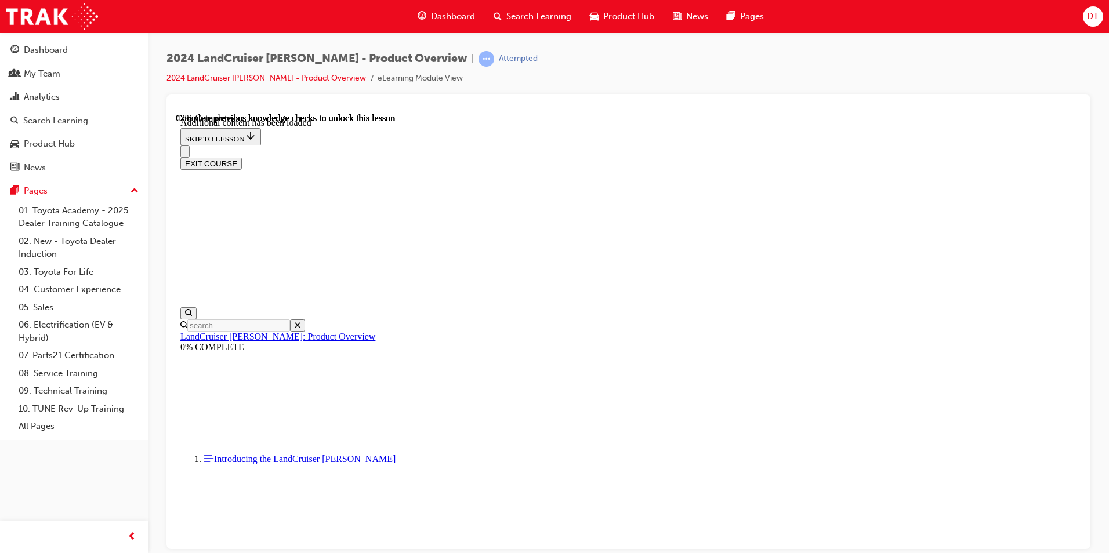
scroll to position [1458, 0]
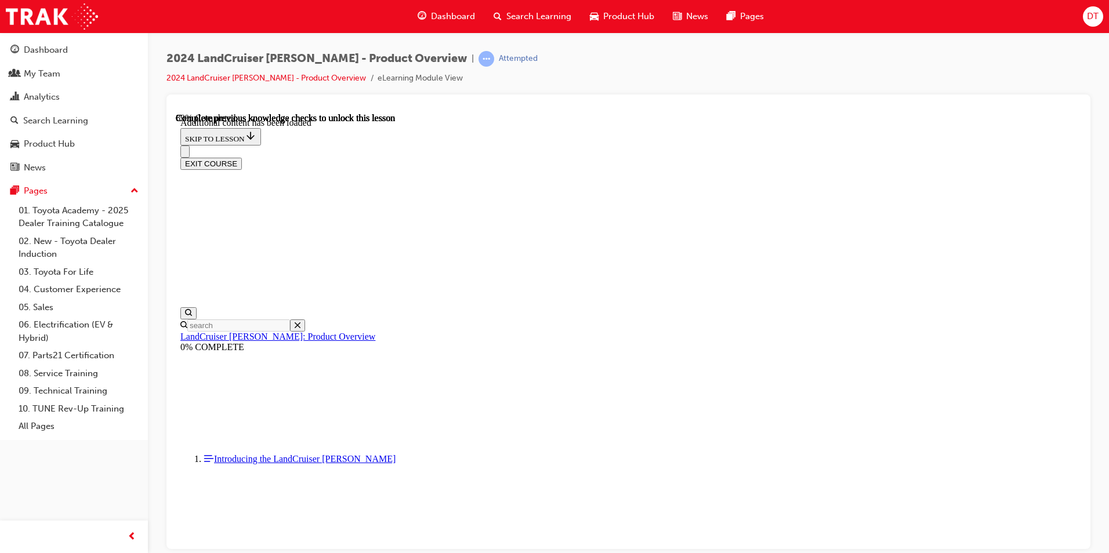
radio input "true"
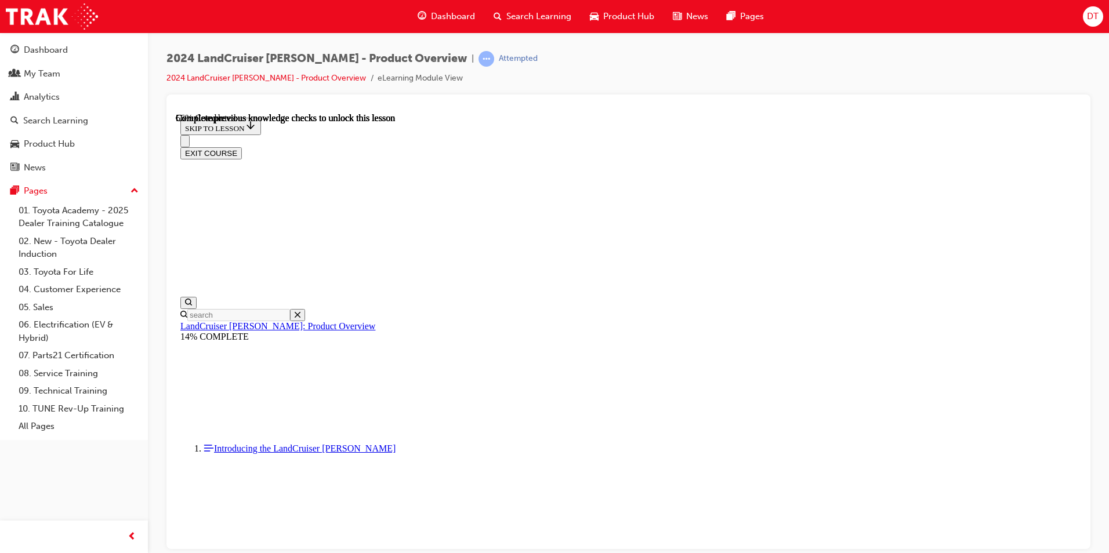
scroll to position [1625, 0]
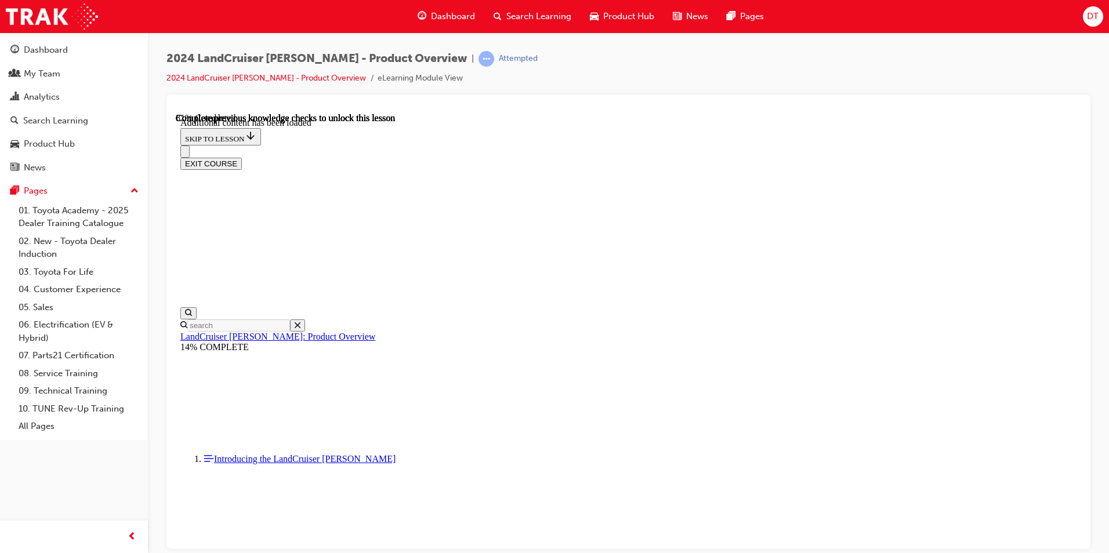
scroll to position [1960, 0]
radio input "true"
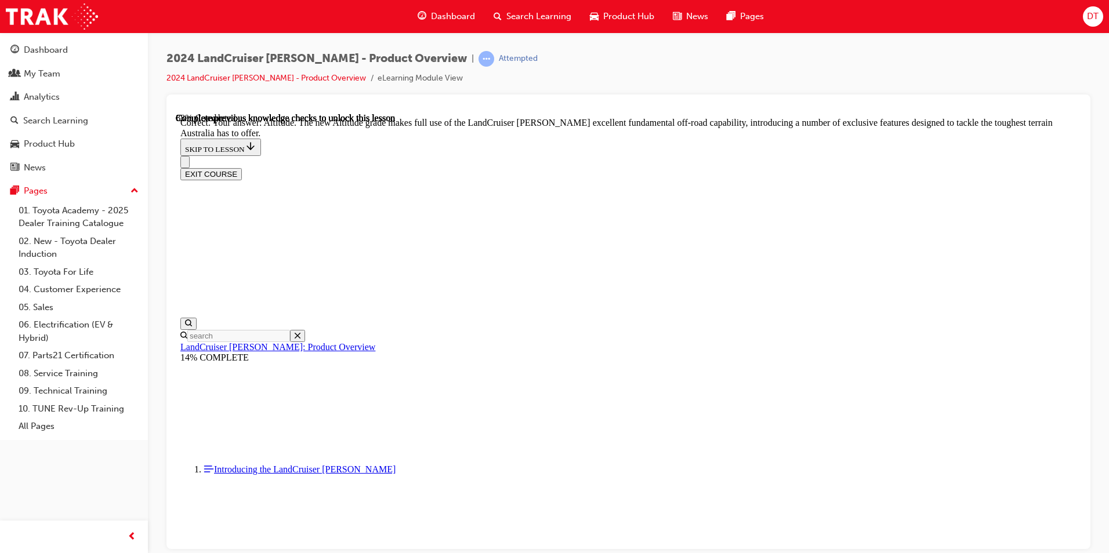
scroll to position [2424, 0]
checkbox input "true"
drag, startPoint x: 615, startPoint y: 318, endPoint x: 507, endPoint y: 303, distance: 108.9
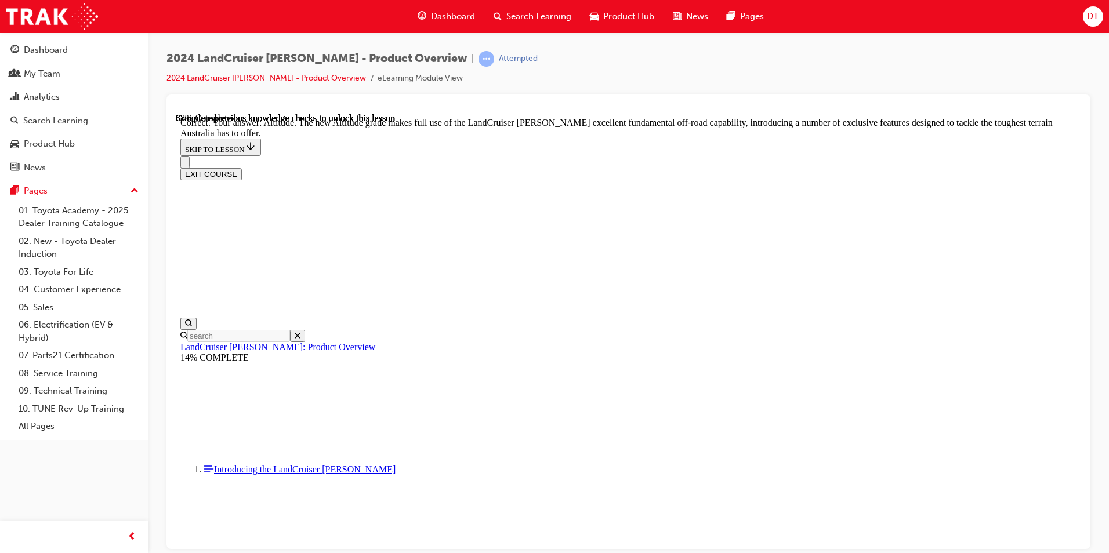
drag, startPoint x: 507, startPoint y: 303, endPoint x: 550, endPoint y: 306, distance: 43.6
copy div "Which [PERSON_NAME] grades are offered as a 5-seater. Select all that applies:"
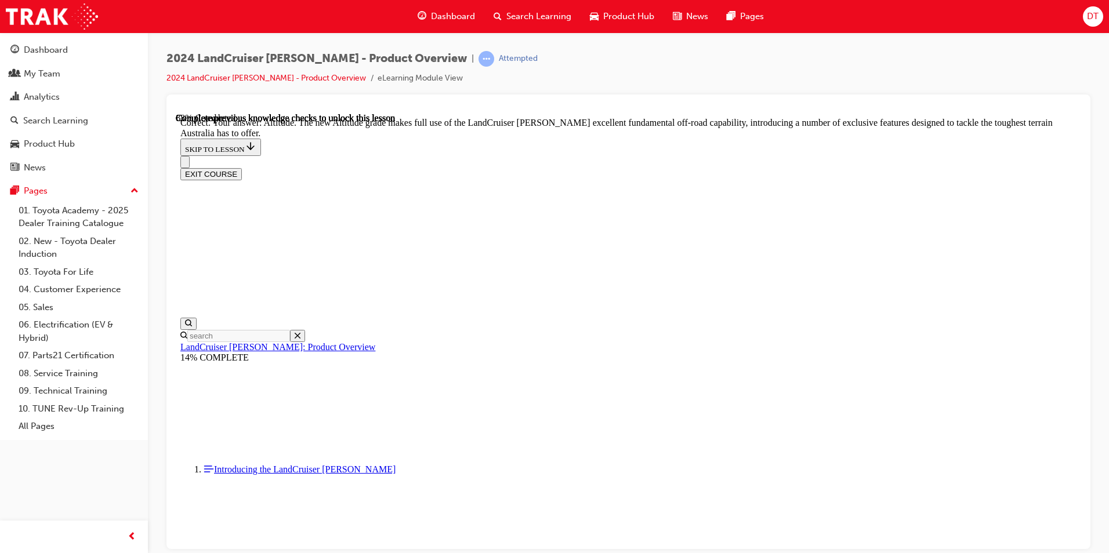
checkbox input "true"
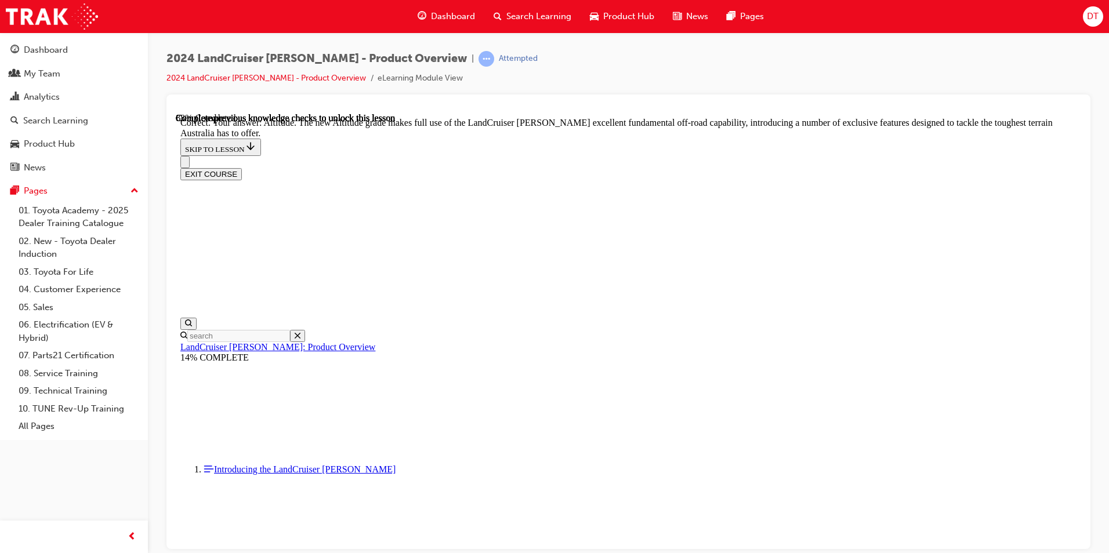
scroll to position [2587, 0]
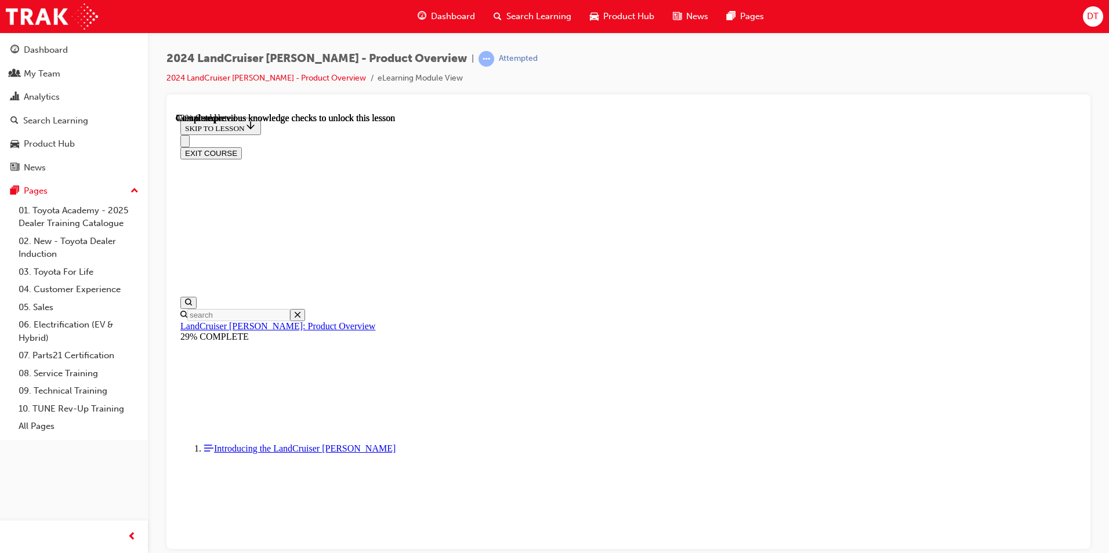
scroll to position [1509, 0]
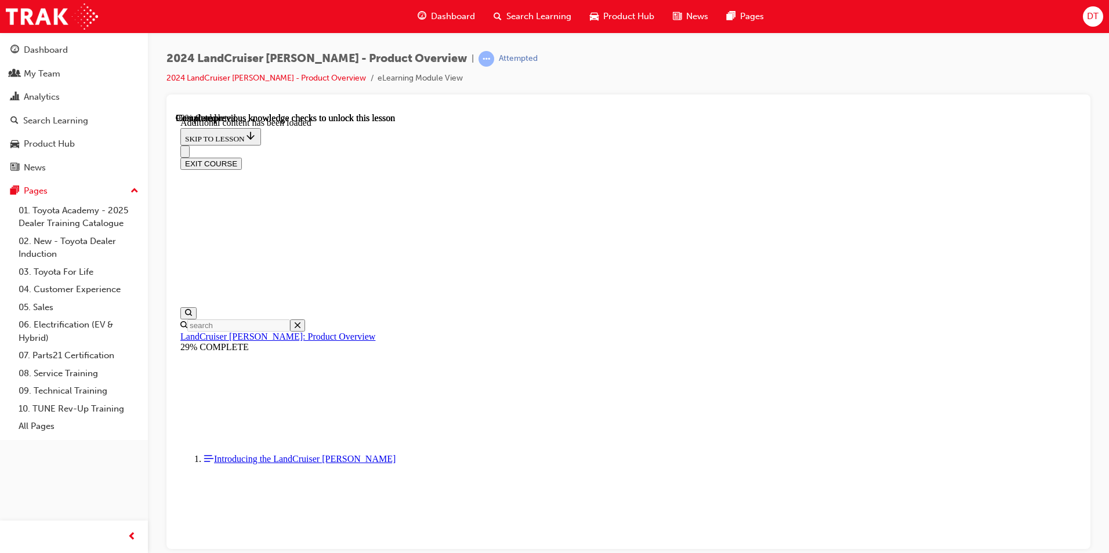
scroll to position [2930, 0]
radio input "true"
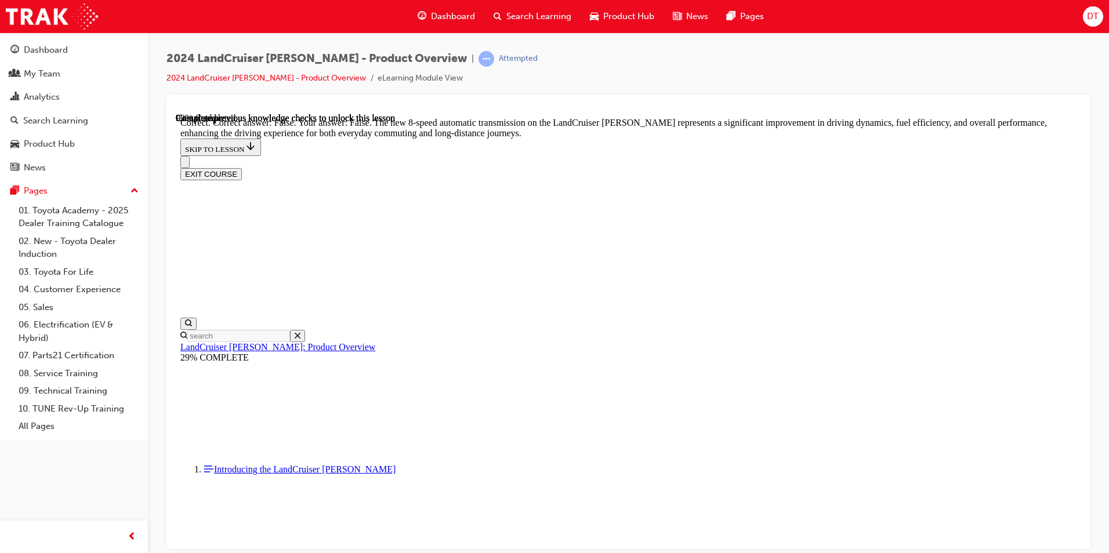
scroll to position [3277, 0]
radio input "true"
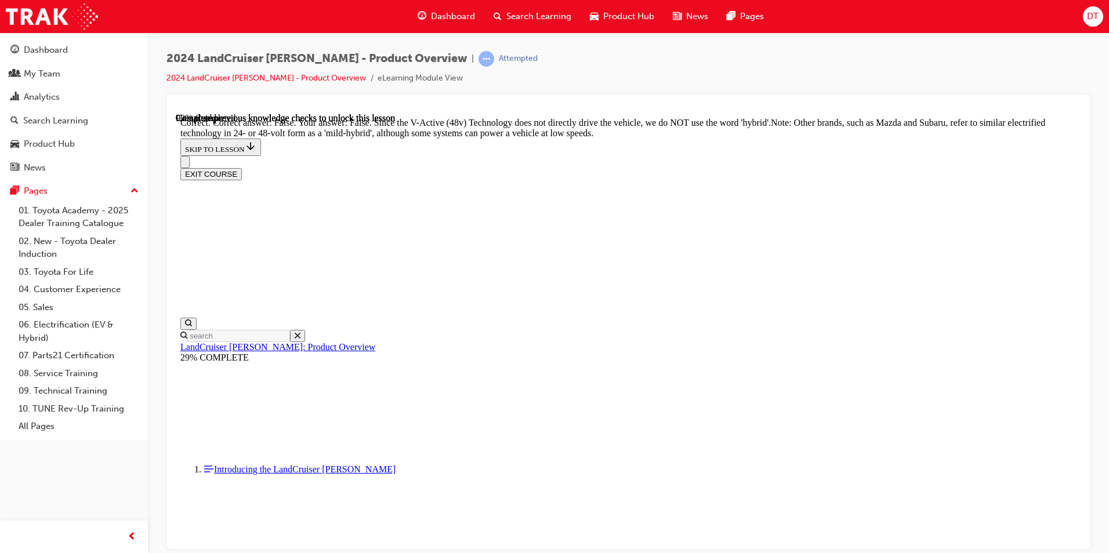
scroll to position [3915, 0]
radio input "true"
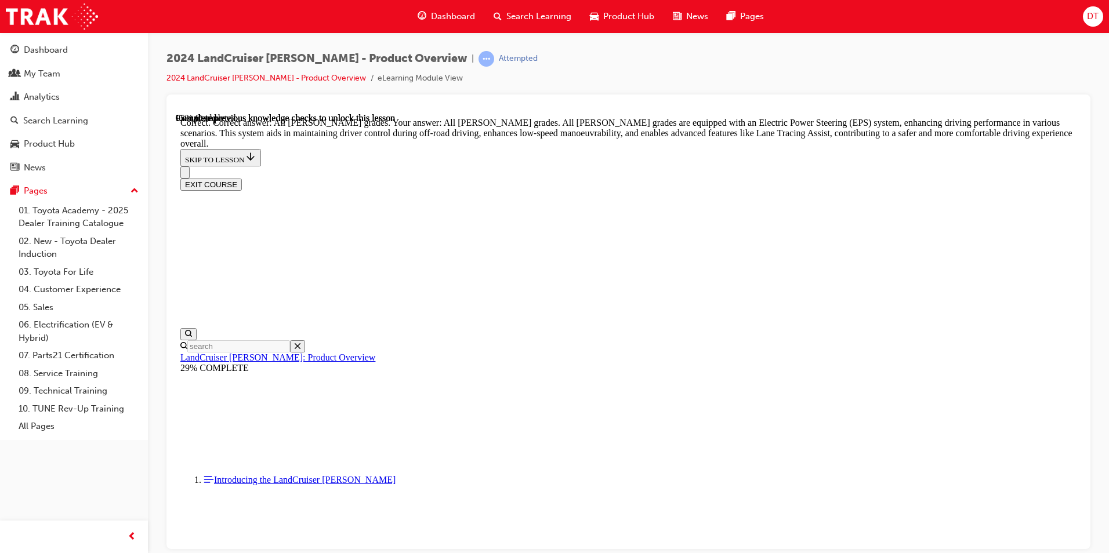
scroll to position [4145, 0]
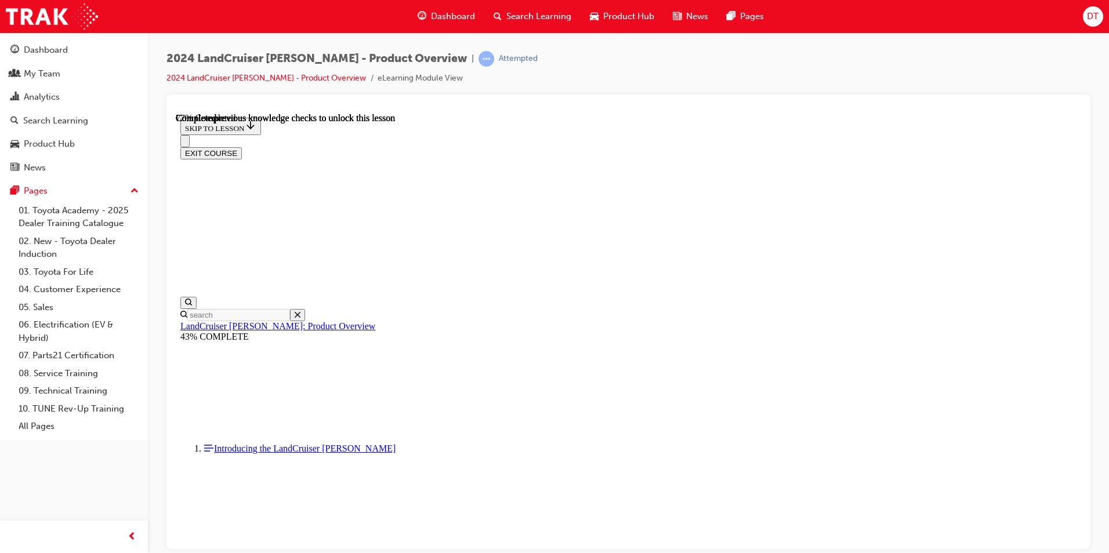
scroll to position [3719, 0]
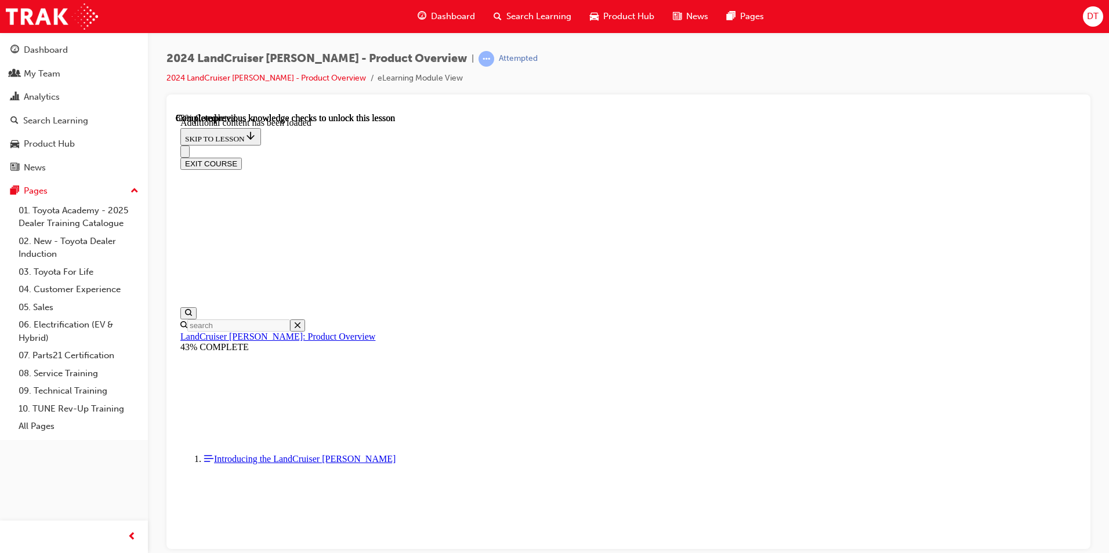
scroll to position [4116, 0]
checkbox input "true"
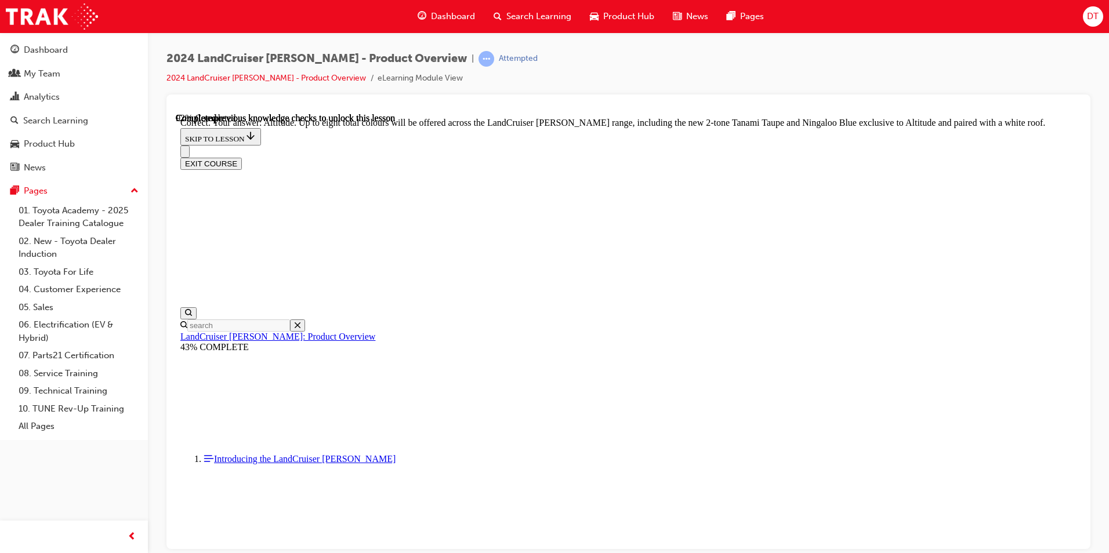
scroll to position [4638, 0]
checkbox input "true"
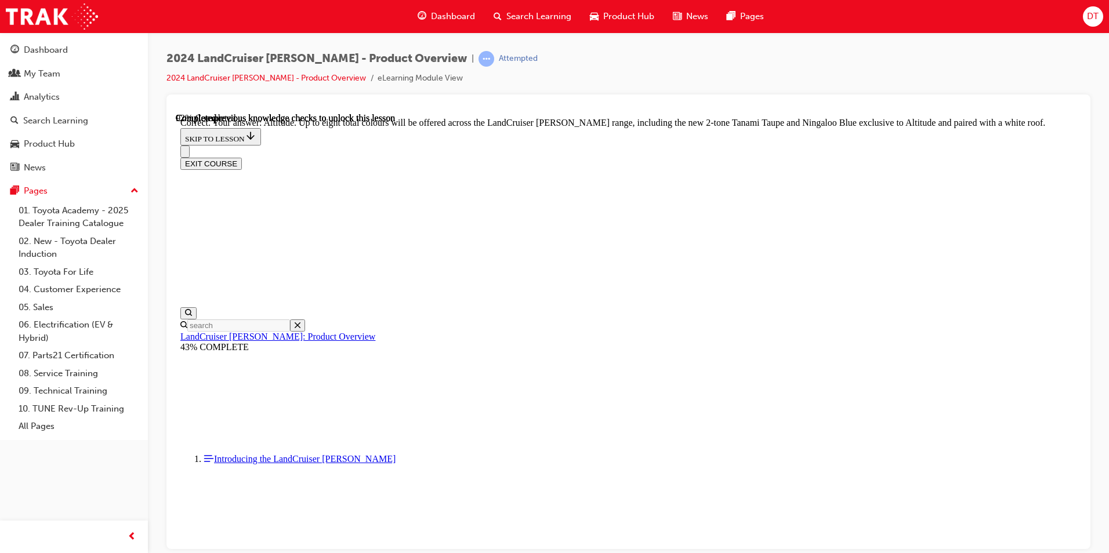
checkbox input "true"
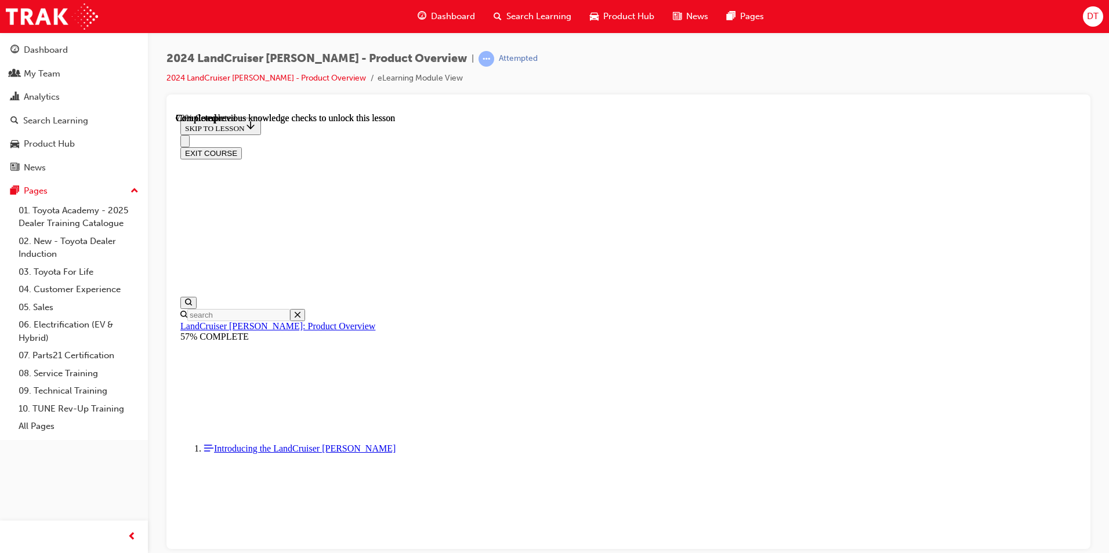
scroll to position [2687, 0]
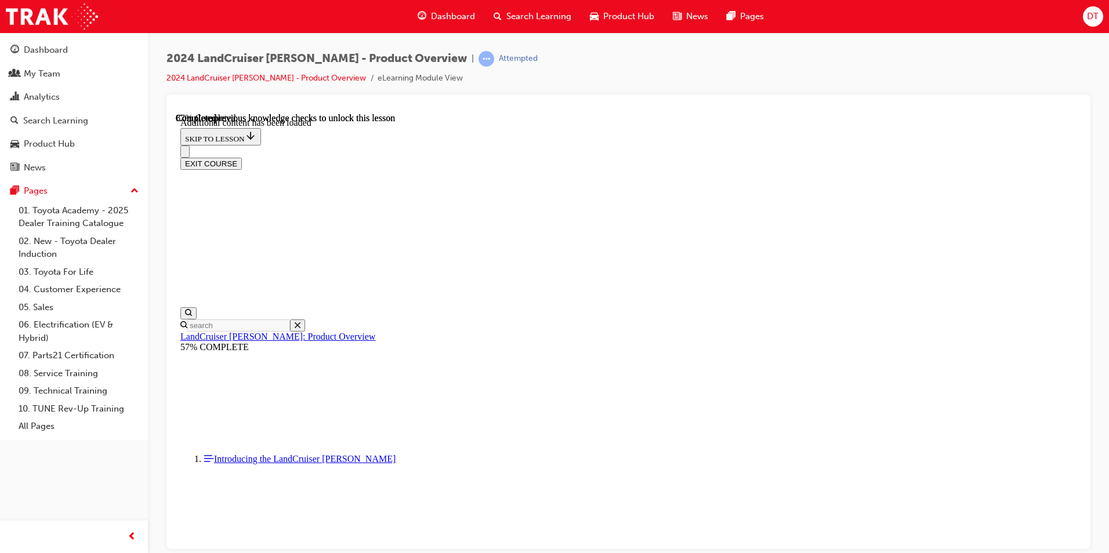
scroll to position [2972, 0]
radio input "true"
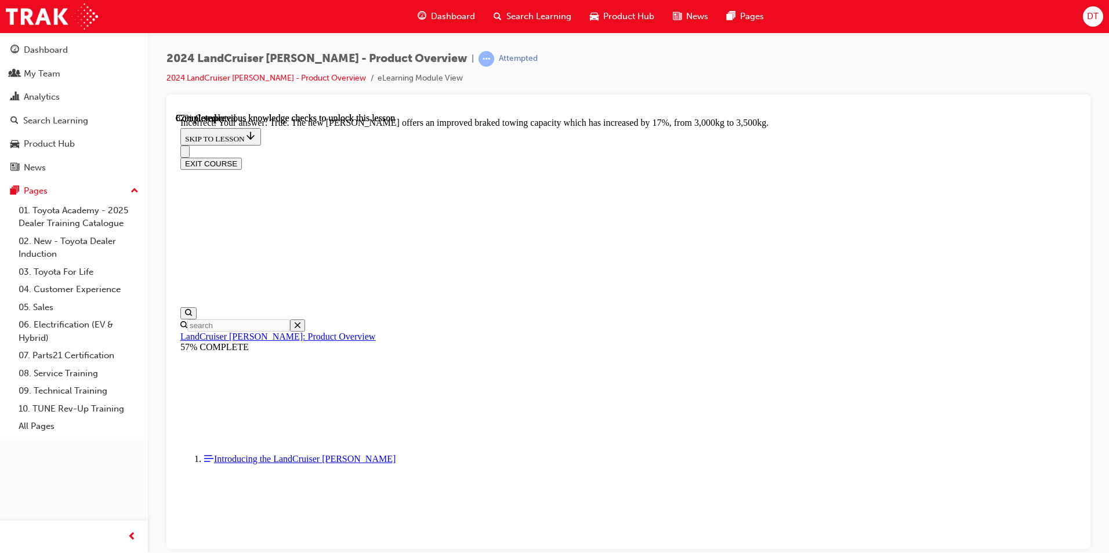
scroll to position [3114, 0]
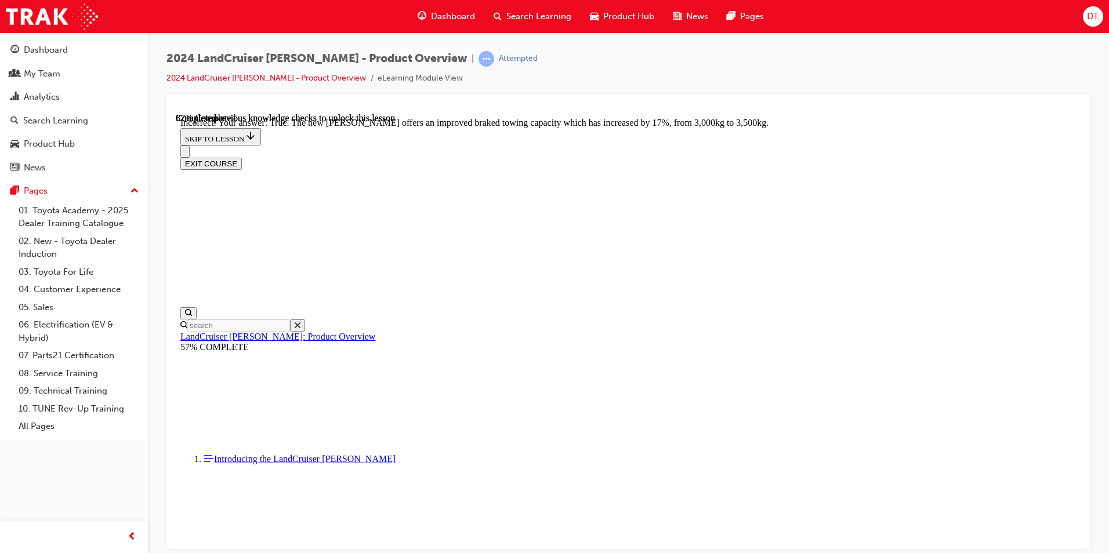
radio input "true"
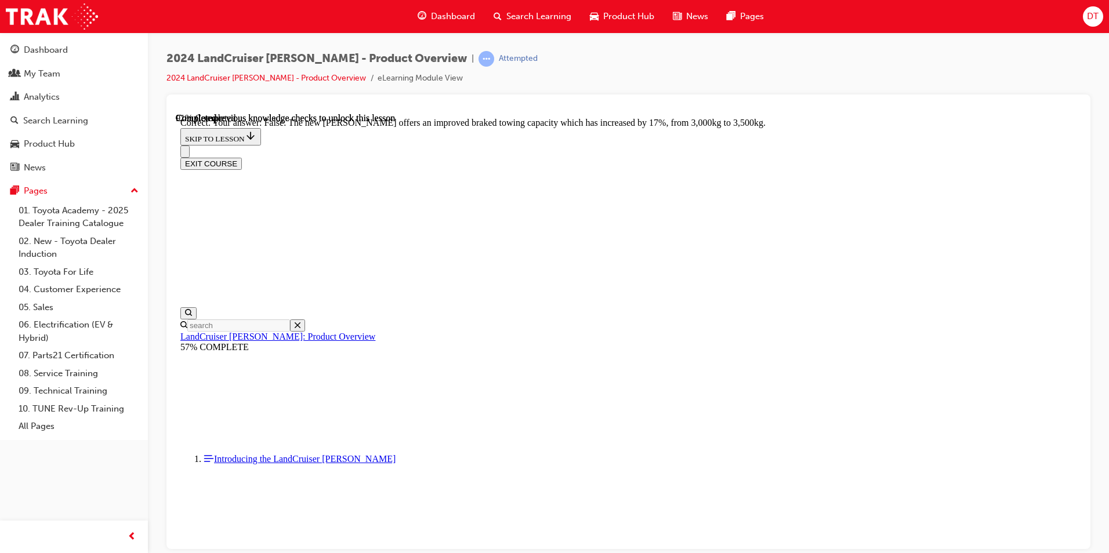
radio input "true"
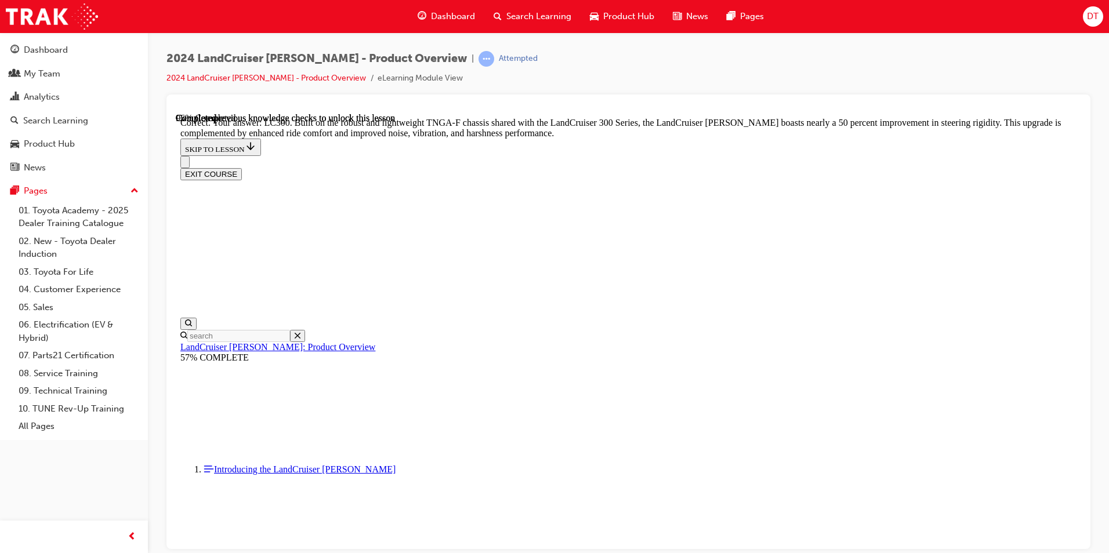
scroll to position [3654, 0]
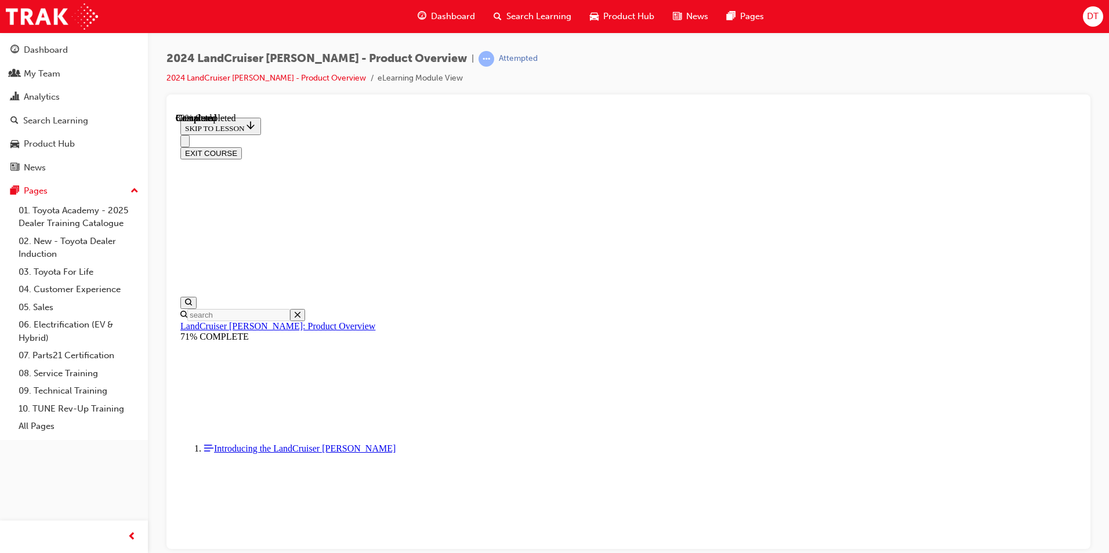
scroll to position [1271, 0]
click at [242, 147] on button "EXIT COURSE" at bounding box center [210, 153] width 61 height 12
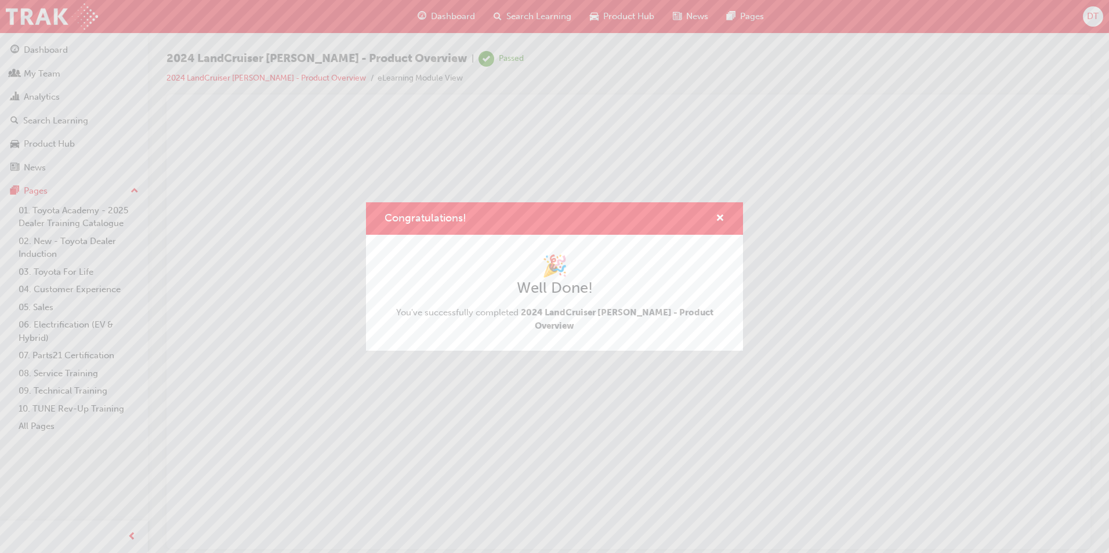
scroll to position [0, 0]
click at [719, 220] on span "cross-icon" at bounding box center [719, 219] width 9 height 10
